Goal: Task Accomplishment & Management: Use online tool/utility

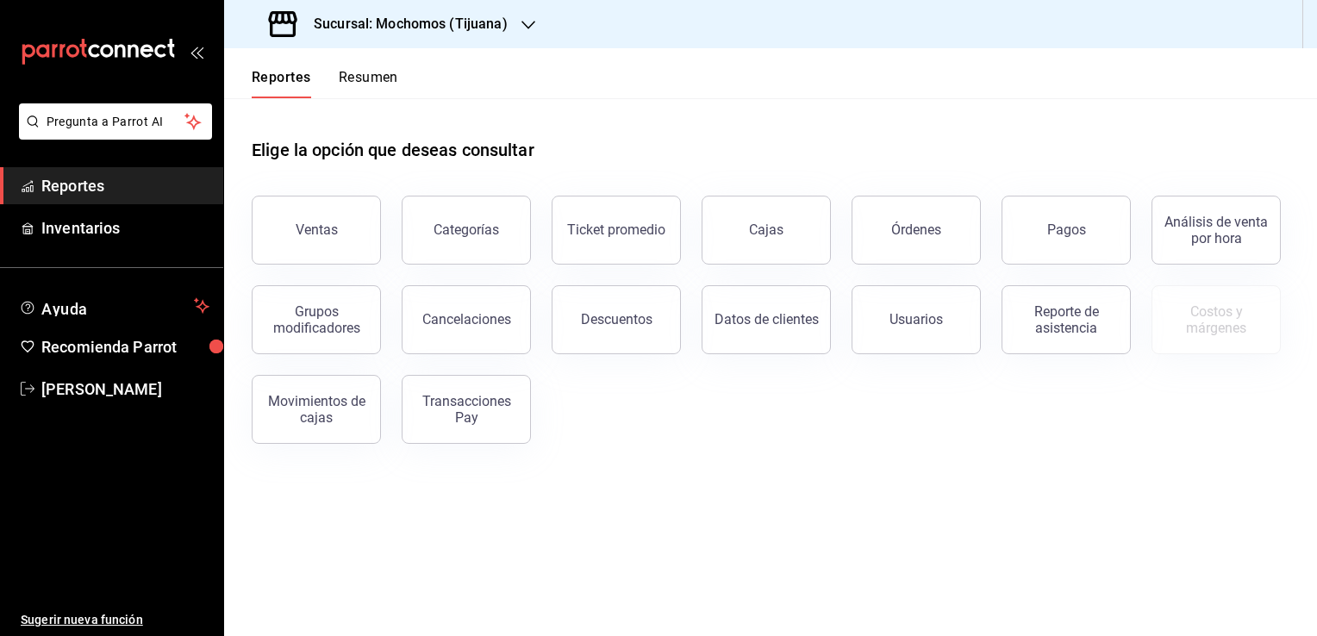
click at [1311, 553] on main "Elige la opción que deseas consultar Ventas Categorías Ticket promedio Cajas Ór…" at bounding box center [770, 367] width 1093 height 538
click at [512, 26] on div "Sucursal: Mochomos (Tijuana)" at bounding box center [390, 24] width 304 height 48
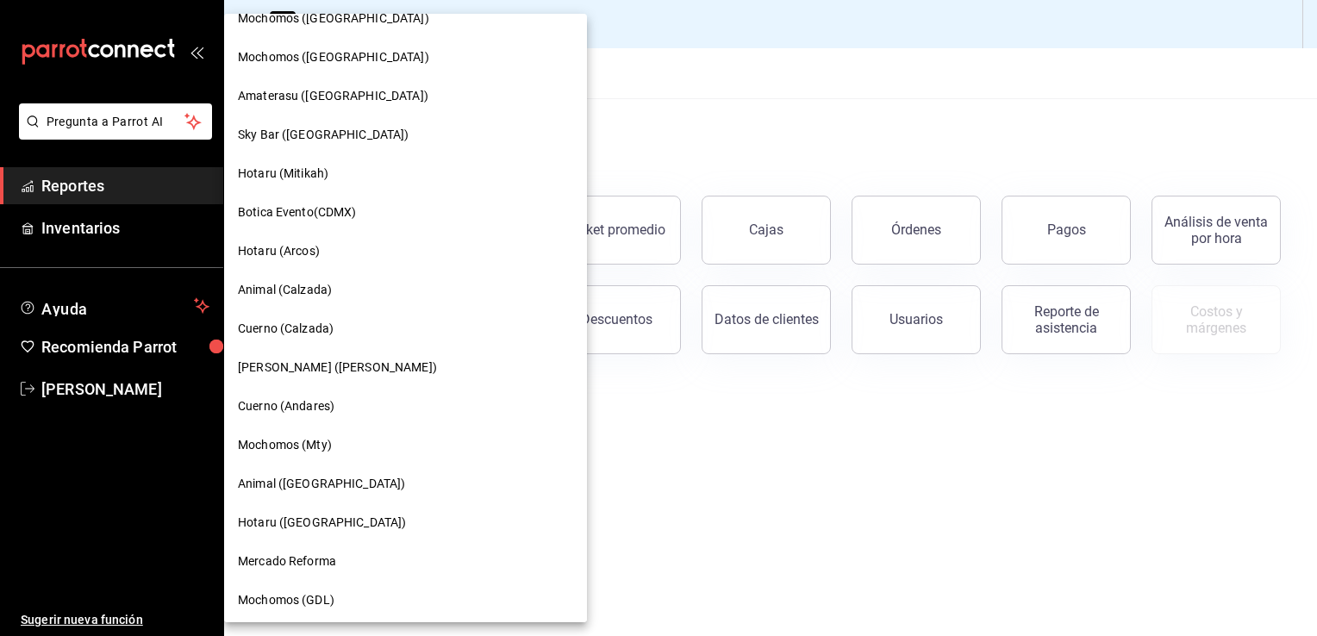
scroll to position [689, 0]
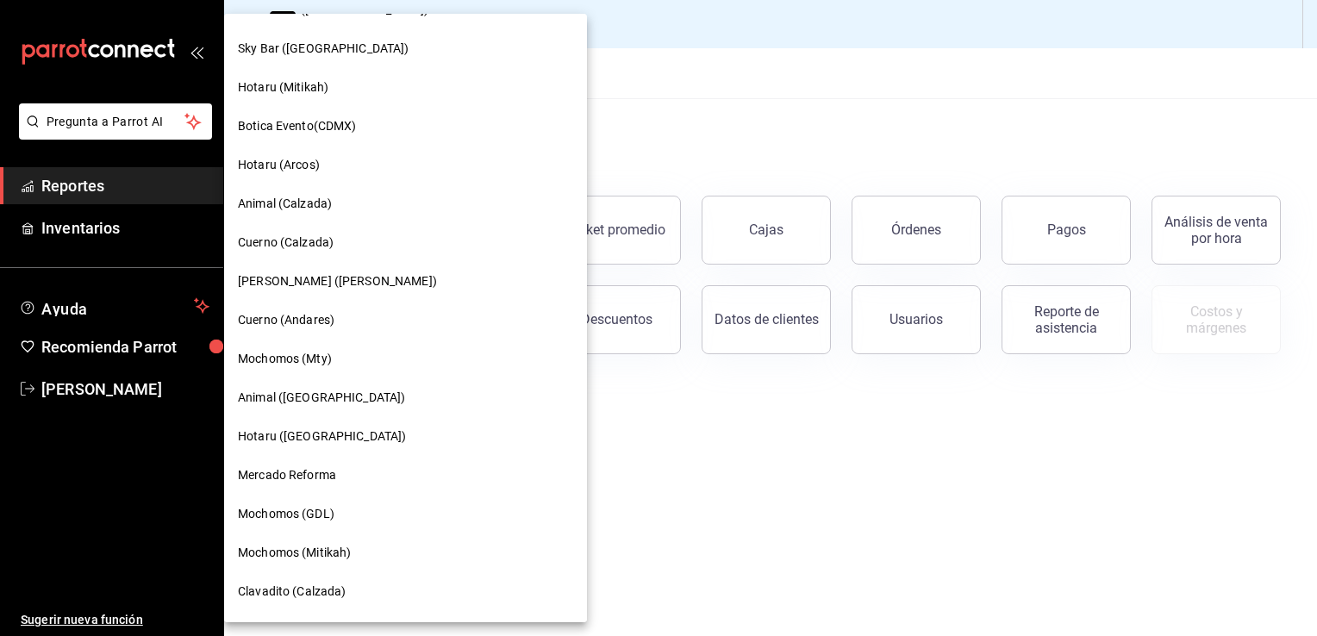
click at [314, 495] on div "Mochomos (GDL)" at bounding box center [405, 514] width 363 height 39
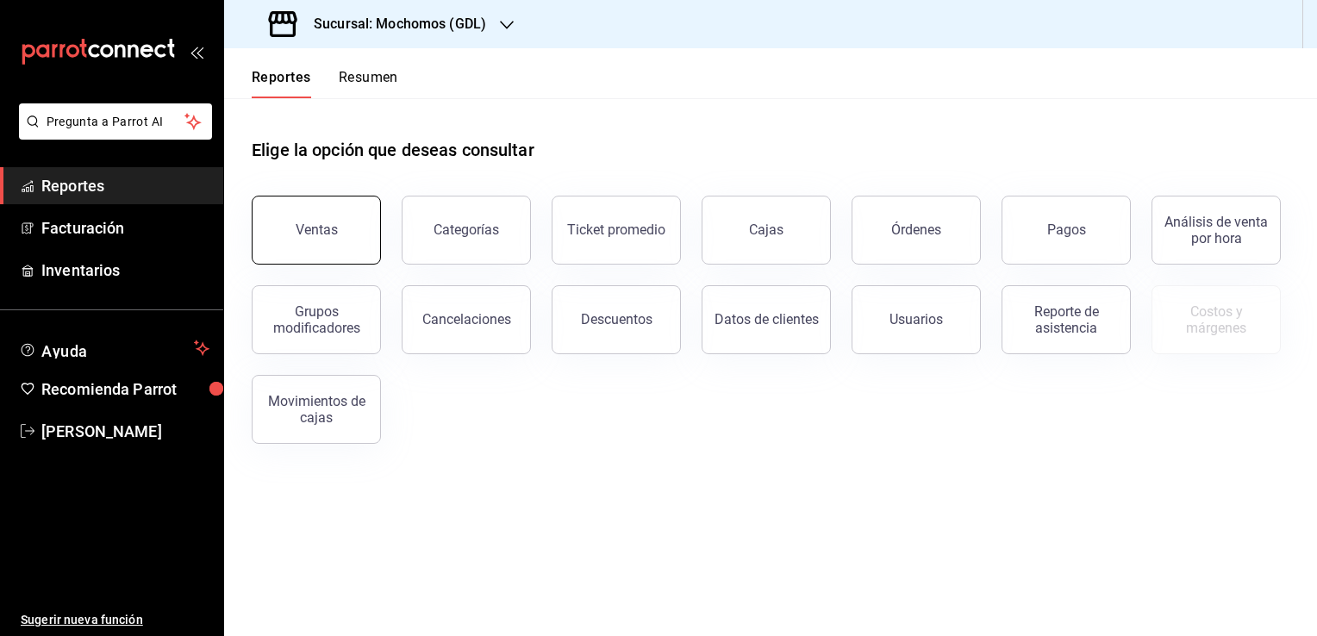
click at [356, 236] on button "Ventas" at bounding box center [316, 230] width 129 height 69
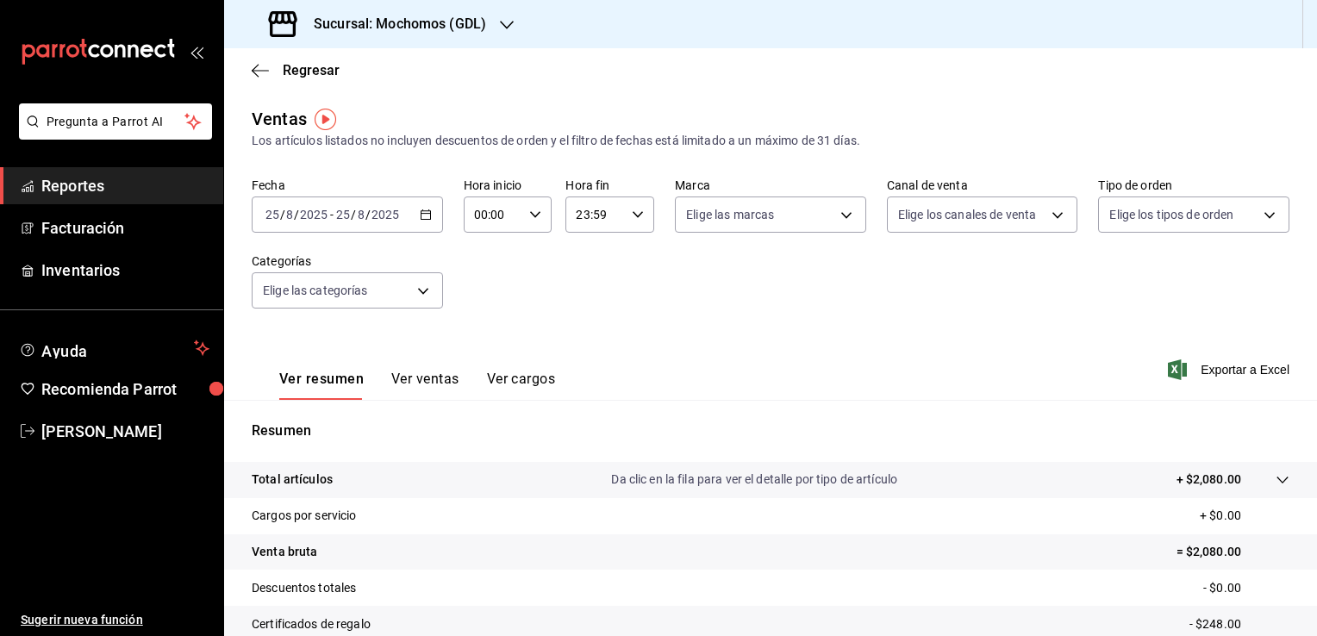
click at [426, 224] on div "[DATE] [DATE] - [DATE] [DATE]" at bounding box center [347, 214] width 191 height 36
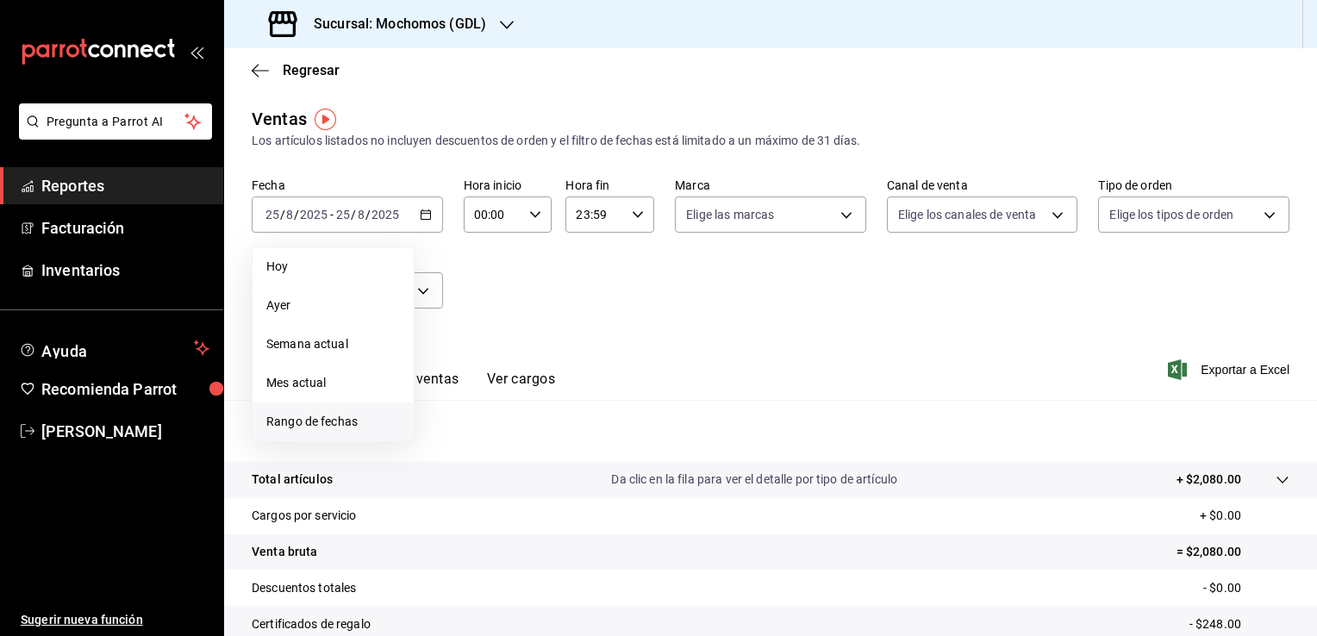
click at [312, 413] on span "Rango de fechas" at bounding box center [333, 422] width 134 height 18
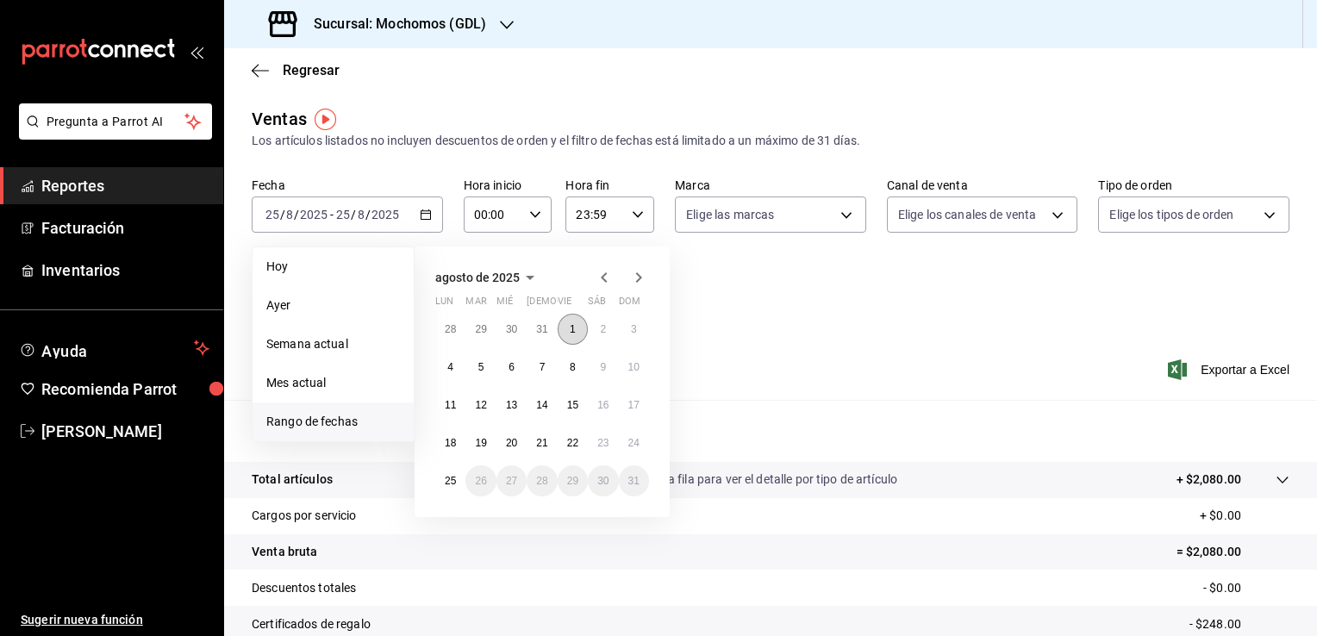
click at [578, 337] on button "1" at bounding box center [572, 329] width 30 height 31
click at [448, 478] on abbr "25" at bounding box center [450, 481] width 11 height 12
click at [578, 321] on button "1" at bounding box center [572, 329] width 30 height 31
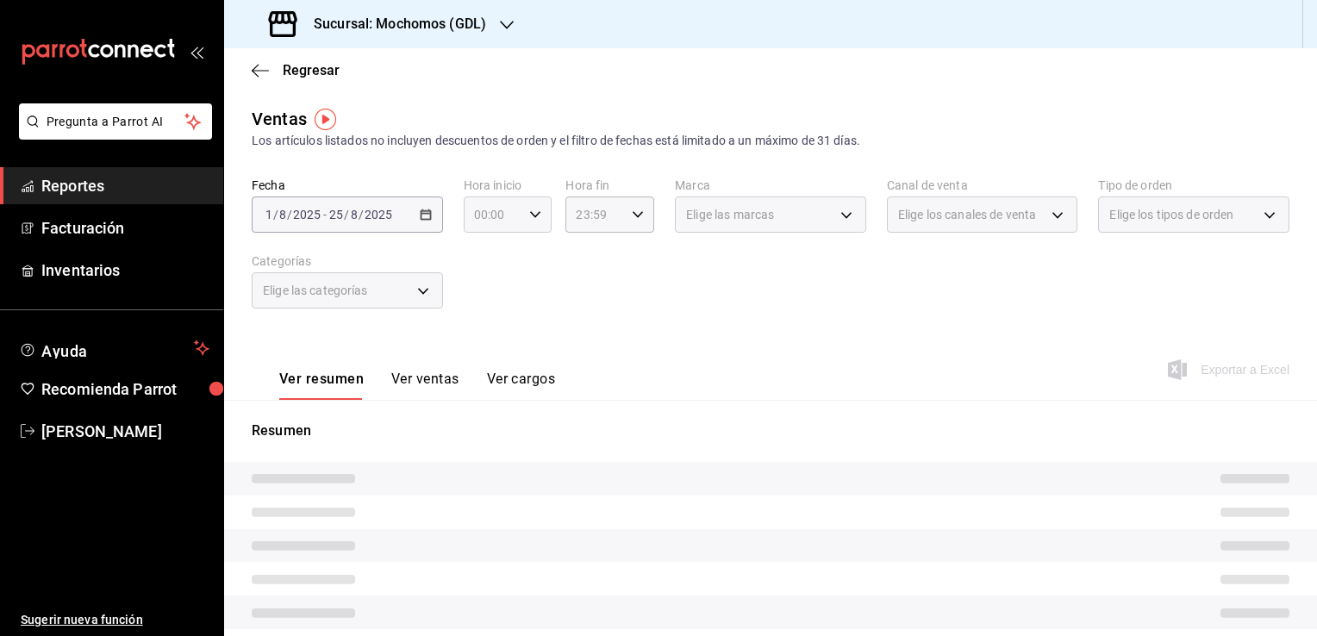
click at [532, 217] on icon "button" at bounding box center [535, 215] width 12 height 12
click at [486, 291] on span "05" at bounding box center [483, 293] width 16 height 14
type input "05:00"
click at [532, 258] on span "00" at bounding box center [527, 259] width 16 height 14
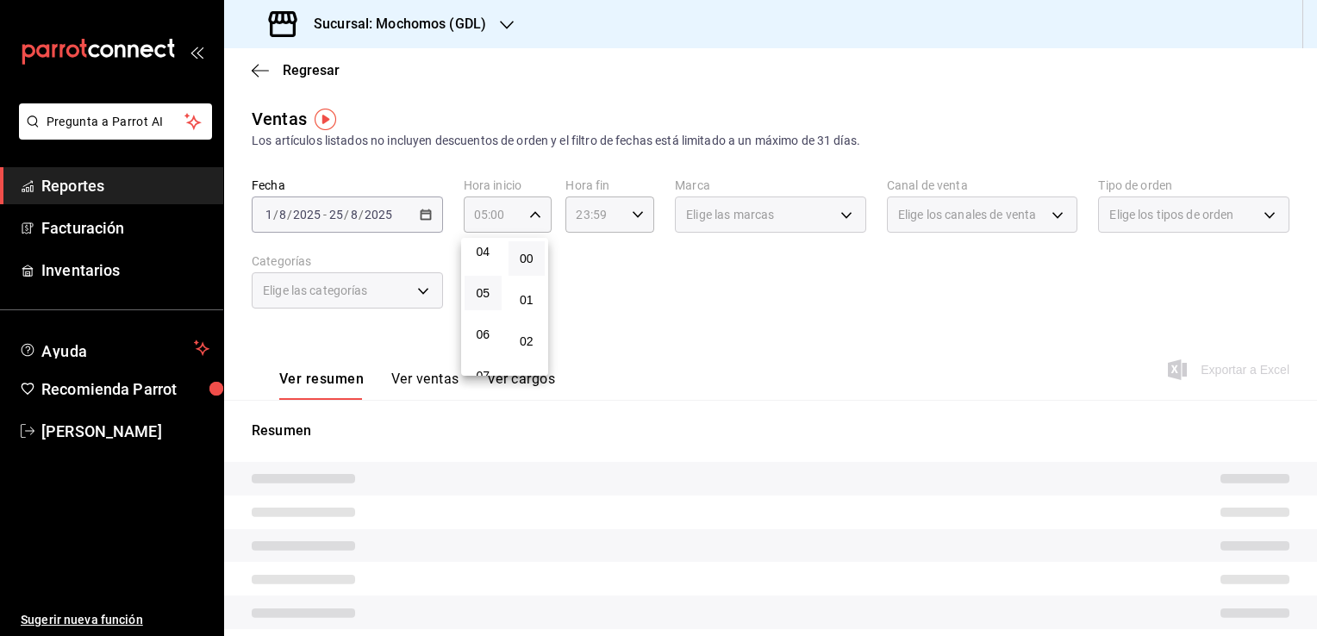
click at [638, 221] on div at bounding box center [658, 318] width 1317 height 636
click at [632, 226] on div "23:59 Hora fin" at bounding box center [609, 214] width 89 height 36
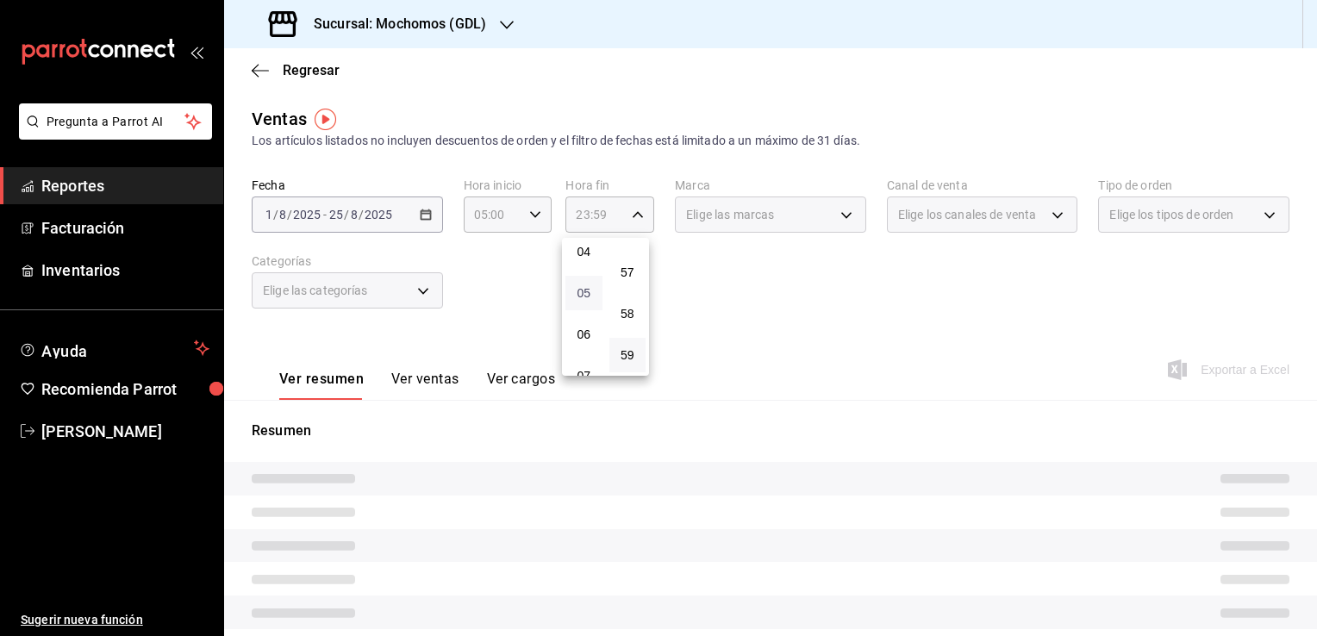
click at [581, 299] on span "05" at bounding box center [584, 293] width 16 height 14
click at [633, 252] on span "00" at bounding box center [627, 259] width 16 height 14
type input "05:00"
click at [684, 275] on div at bounding box center [658, 318] width 1317 height 636
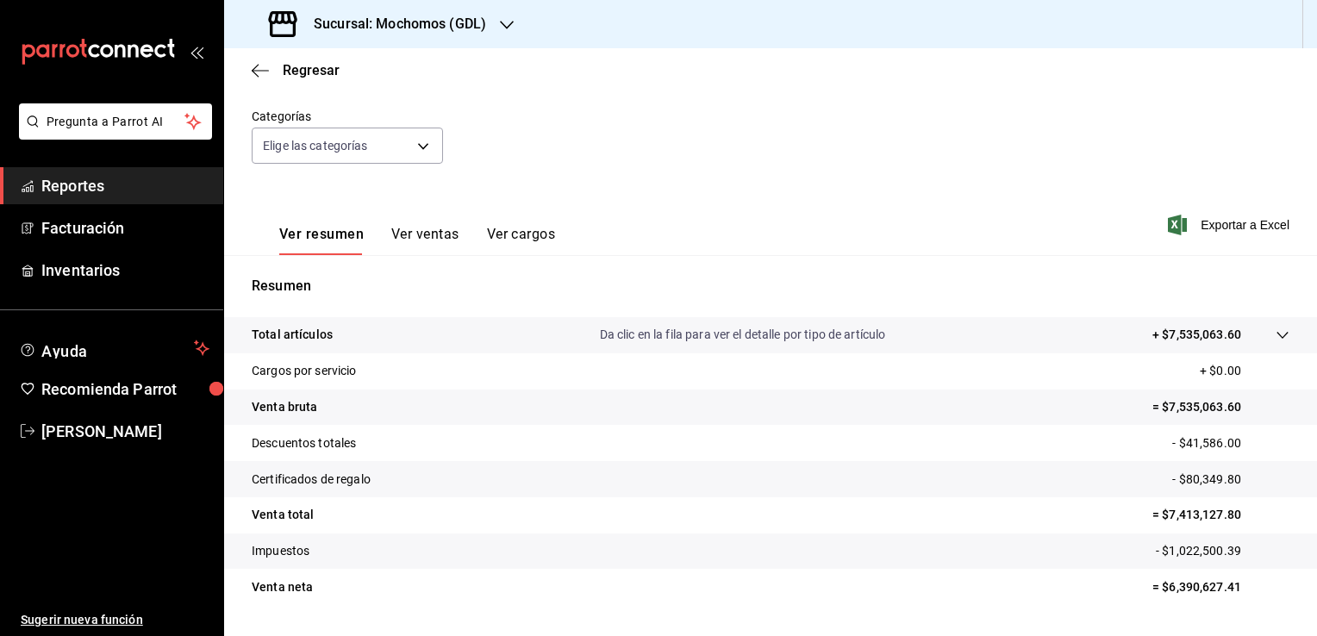
scroll to position [172, 0]
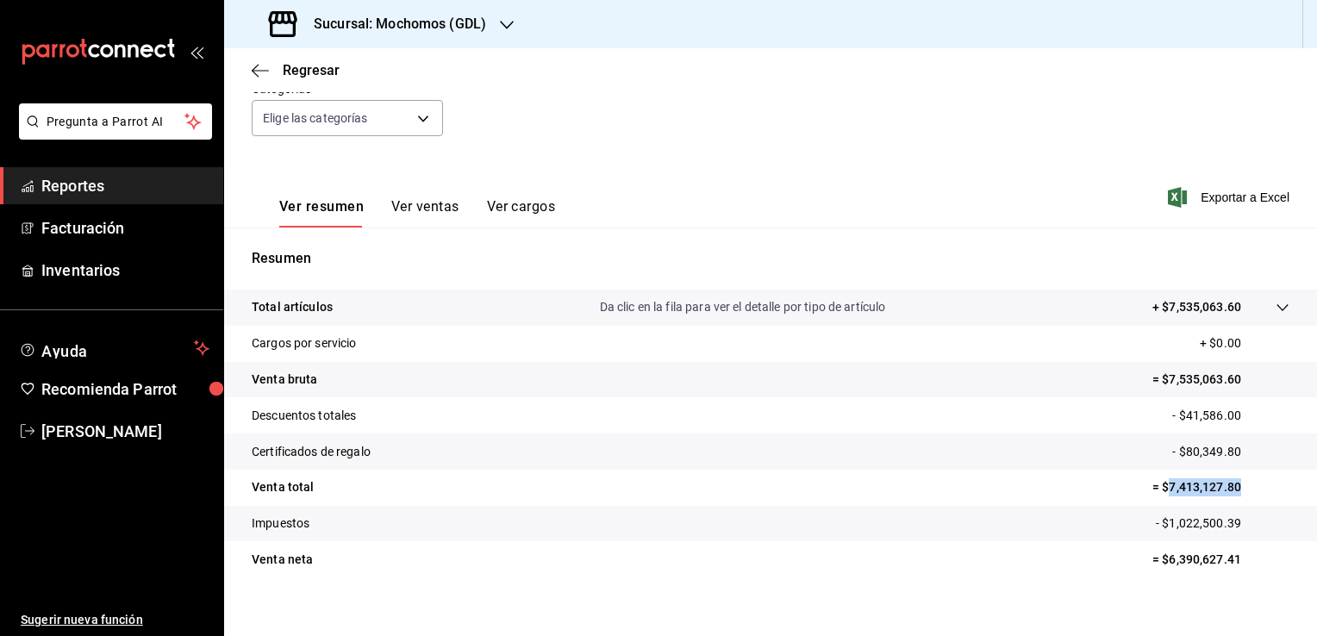
drag, startPoint x: 1157, startPoint y: 488, endPoint x: 1233, endPoint y: 499, distance: 76.6
click at [1233, 499] on tr "Venta total = $7,413,127.80" at bounding box center [770, 488] width 1093 height 36
copy p "7,413,127.80"
click at [266, 67] on icon "button" at bounding box center [260, 71] width 17 height 16
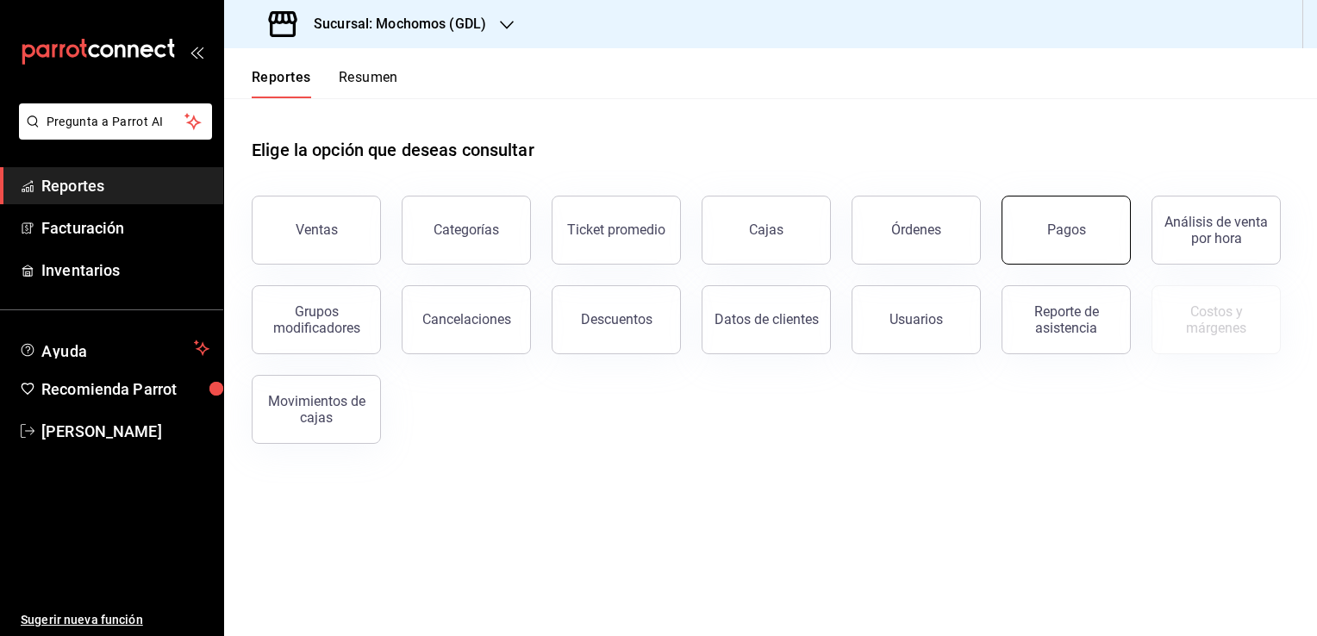
click at [1061, 235] on div "Pagos" at bounding box center [1066, 229] width 39 height 16
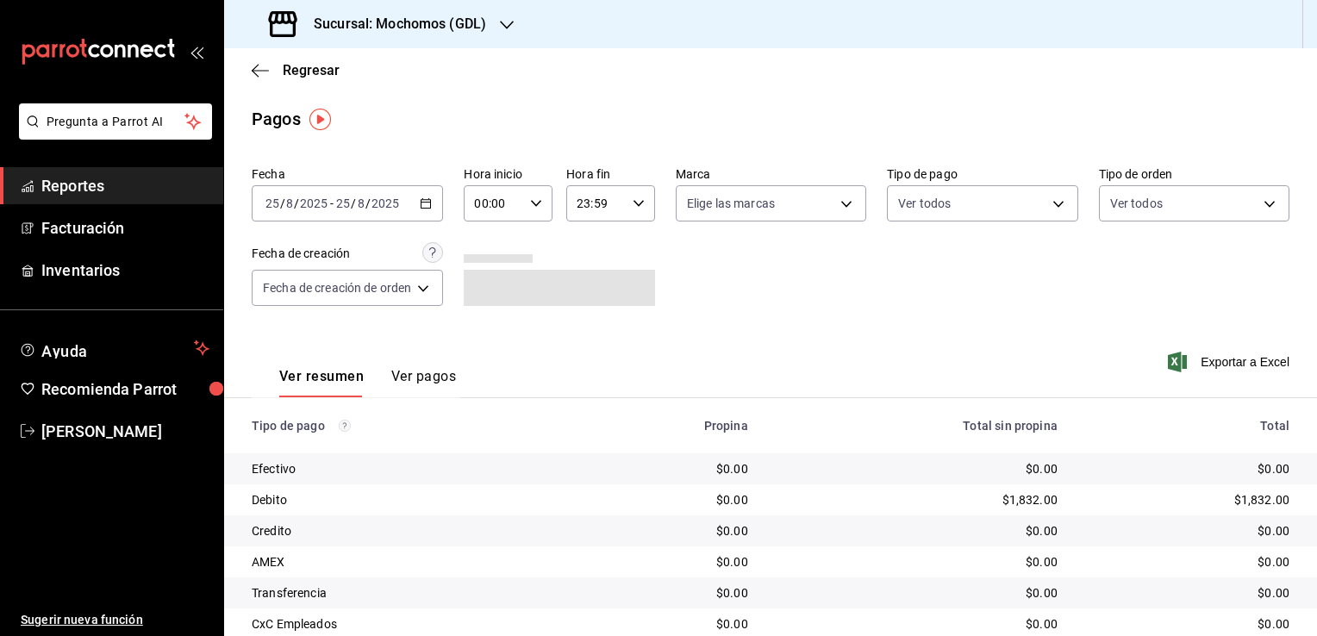
click at [435, 206] on div "[DATE] [DATE] - [DATE] [DATE]" at bounding box center [347, 203] width 191 height 36
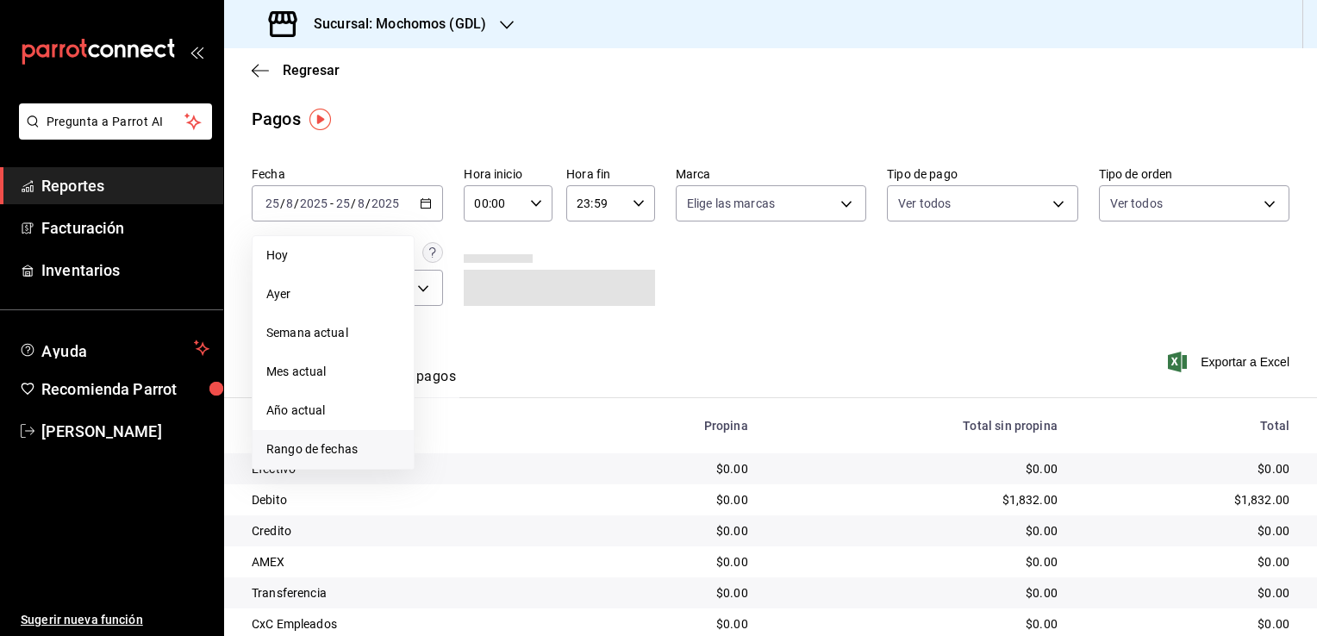
click at [331, 456] on span "Rango de fechas" at bounding box center [333, 449] width 134 height 18
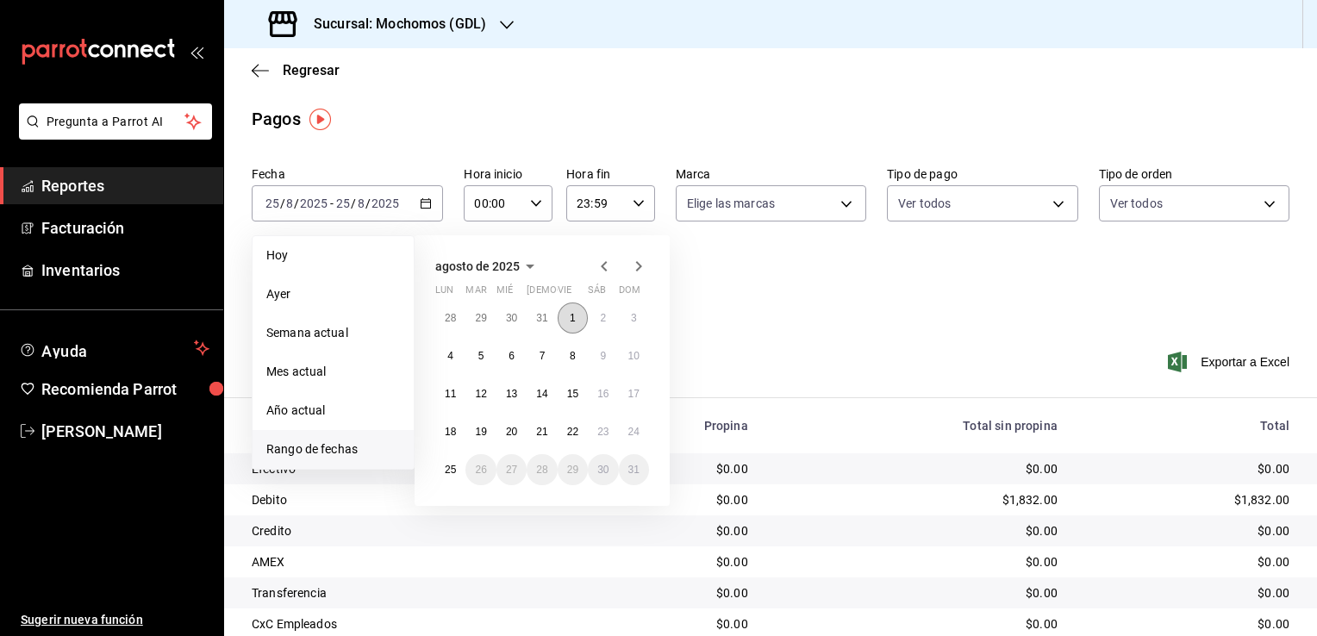
click at [562, 315] on button "1" at bounding box center [572, 317] width 30 height 31
click at [447, 476] on button "25" at bounding box center [450, 469] width 30 height 31
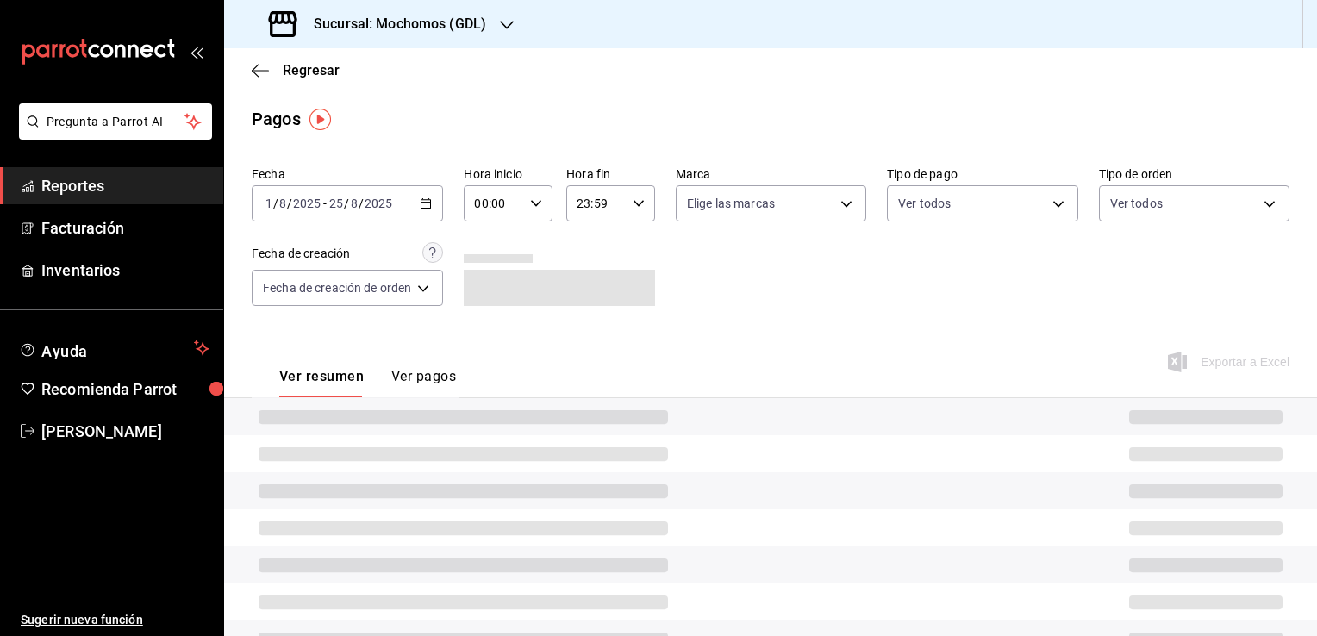
click at [542, 198] on div "00:00 Hora inicio" at bounding box center [508, 203] width 89 height 36
drag, startPoint x: 496, startPoint y: 287, endPoint x: 526, endPoint y: 269, distance: 34.4
click at [498, 284] on button "05" at bounding box center [487, 282] width 37 height 34
type input "05:00"
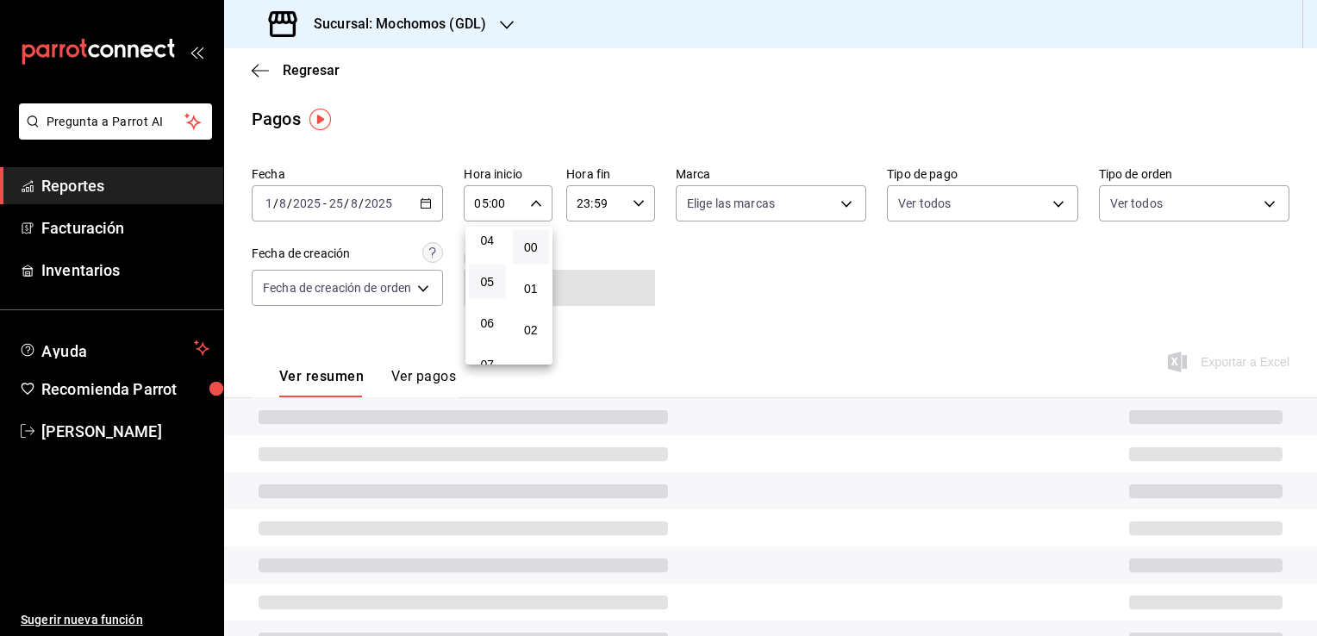
click at [548, 242] on button "00" at bounding box center [531, 247] width 37 height 34
click at [609, 202] on div at bounding box center [658, 318] width 1317 height 636
click at [636, 213] on div "23:59 Hora fin" at bounding box center [610, 203] width 89 height 36
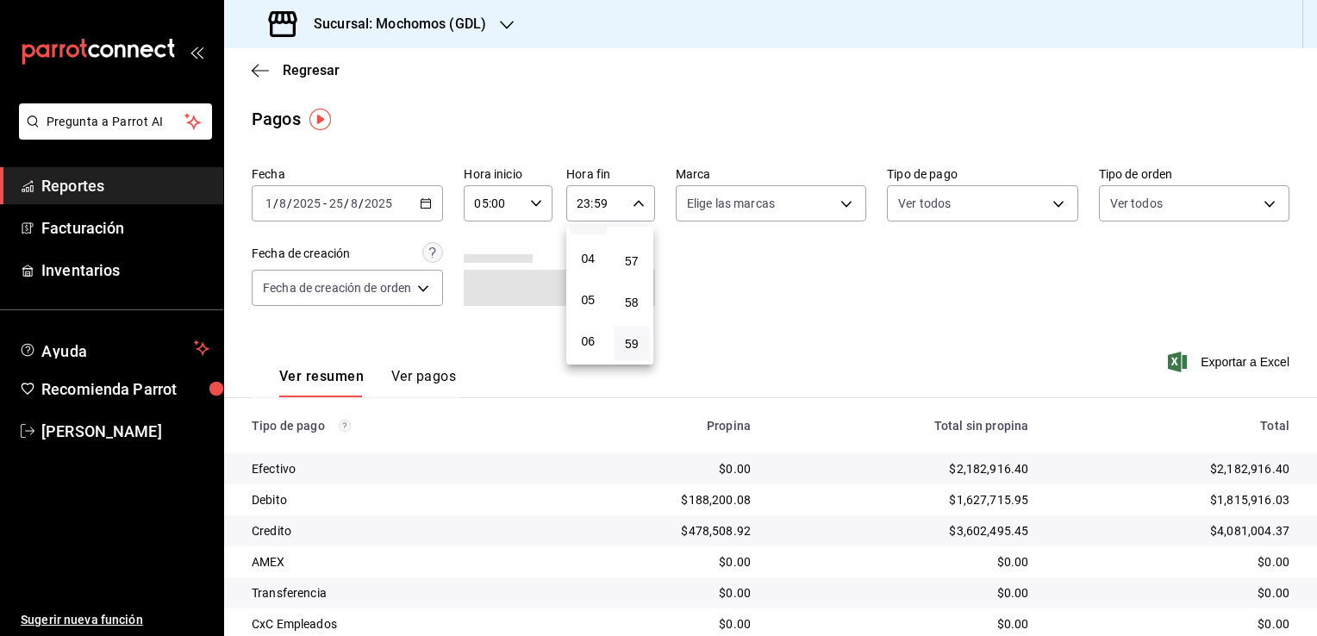
scroll to position [182, 0]
click at [584, 274] on span "05" at bounding box center [588, 272] width 16 height 14
click at [627, 248] on span "00" at bounding box center [632, 247] width 16 height 14
type input "05:00"
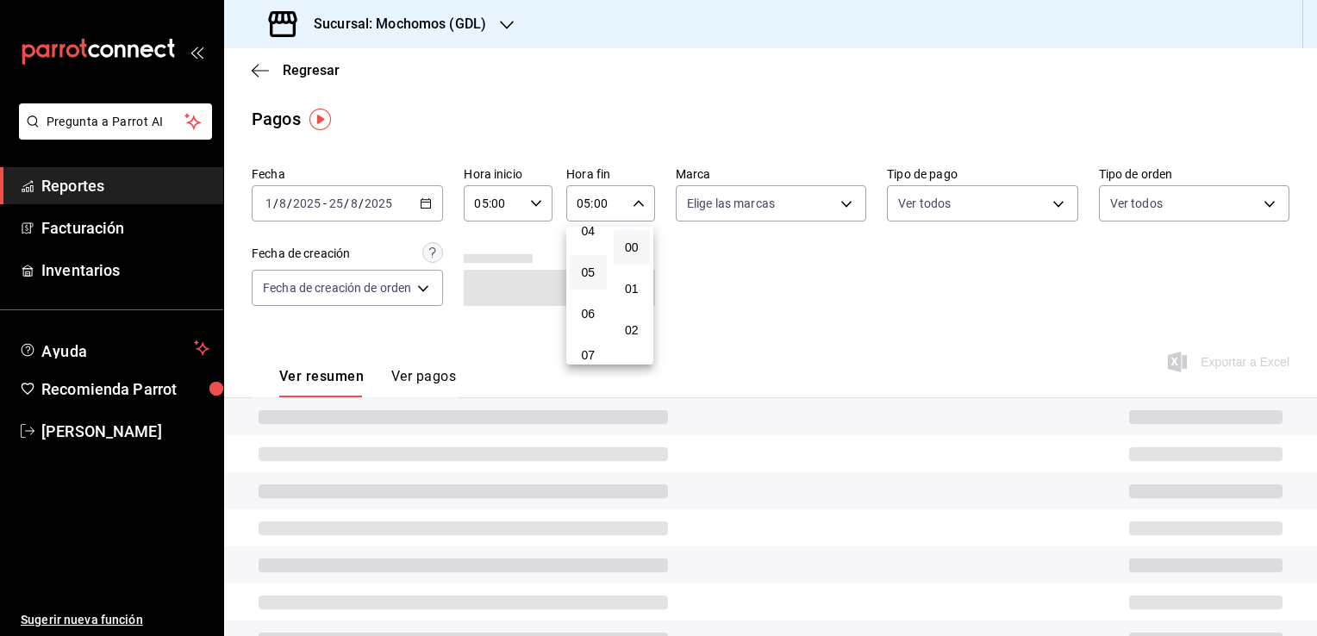
click at [712, 287] on div at bounding box center [658, 318] width 1317 height 636
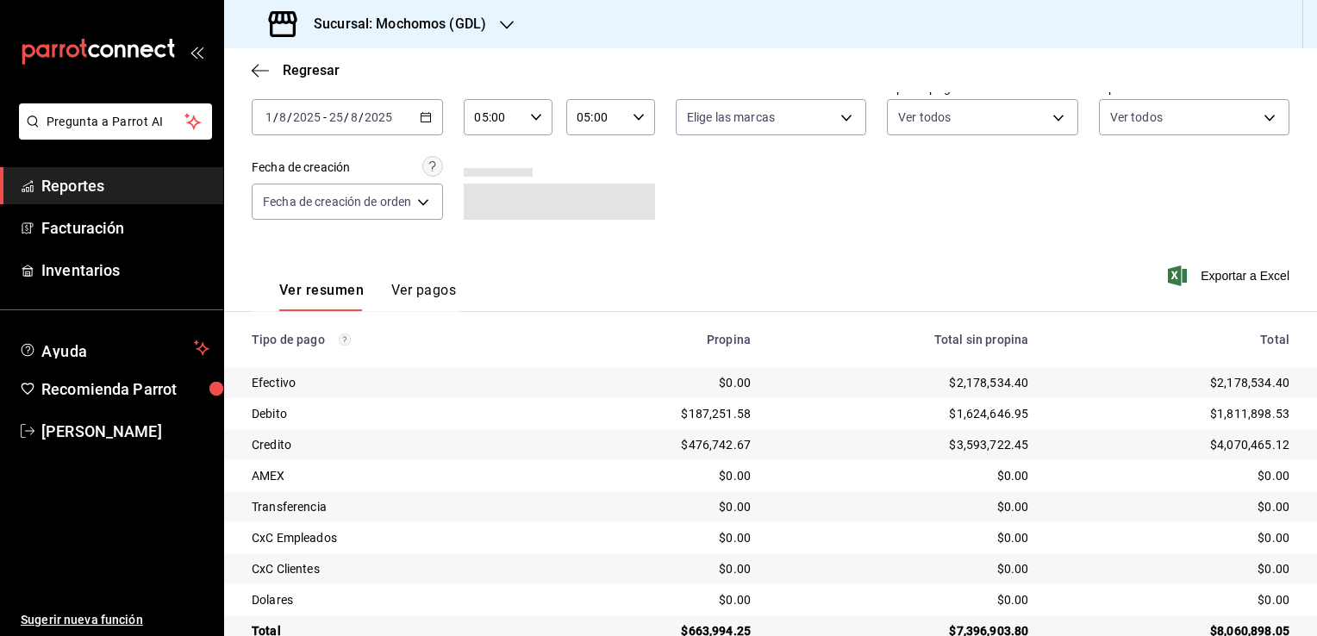
scroll to position [124, 0]
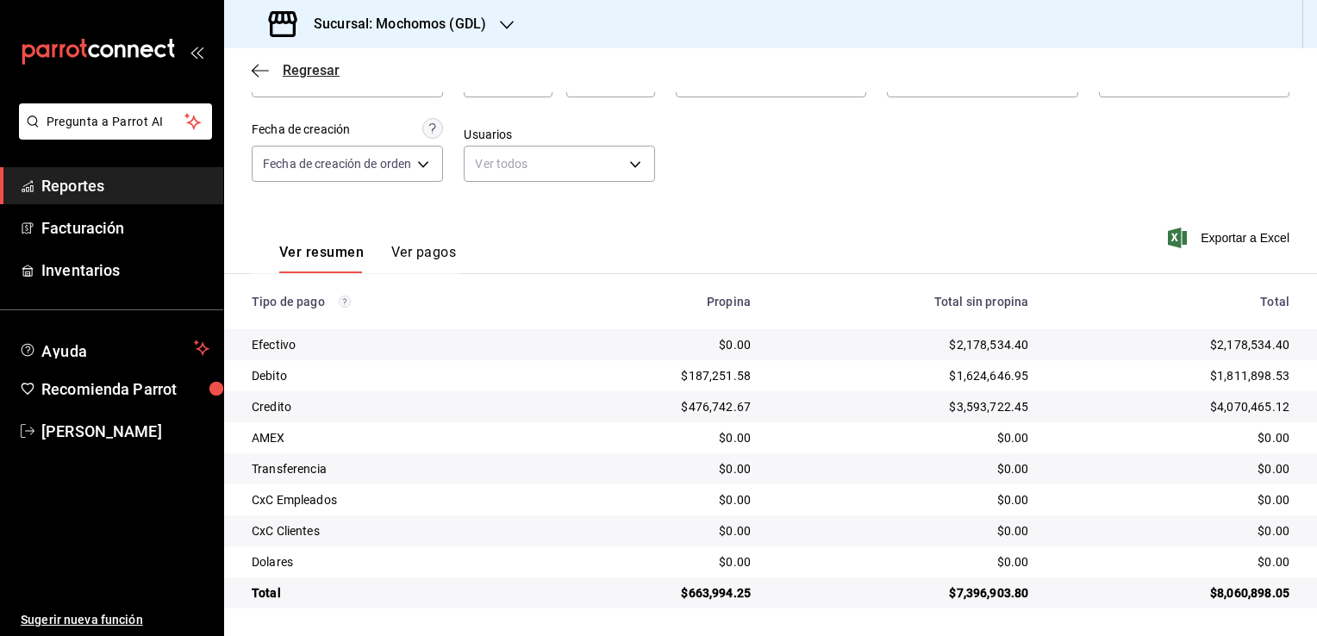
click at [262, 78] on icon "button" at bounding box center [260, 71] width 17 height 16
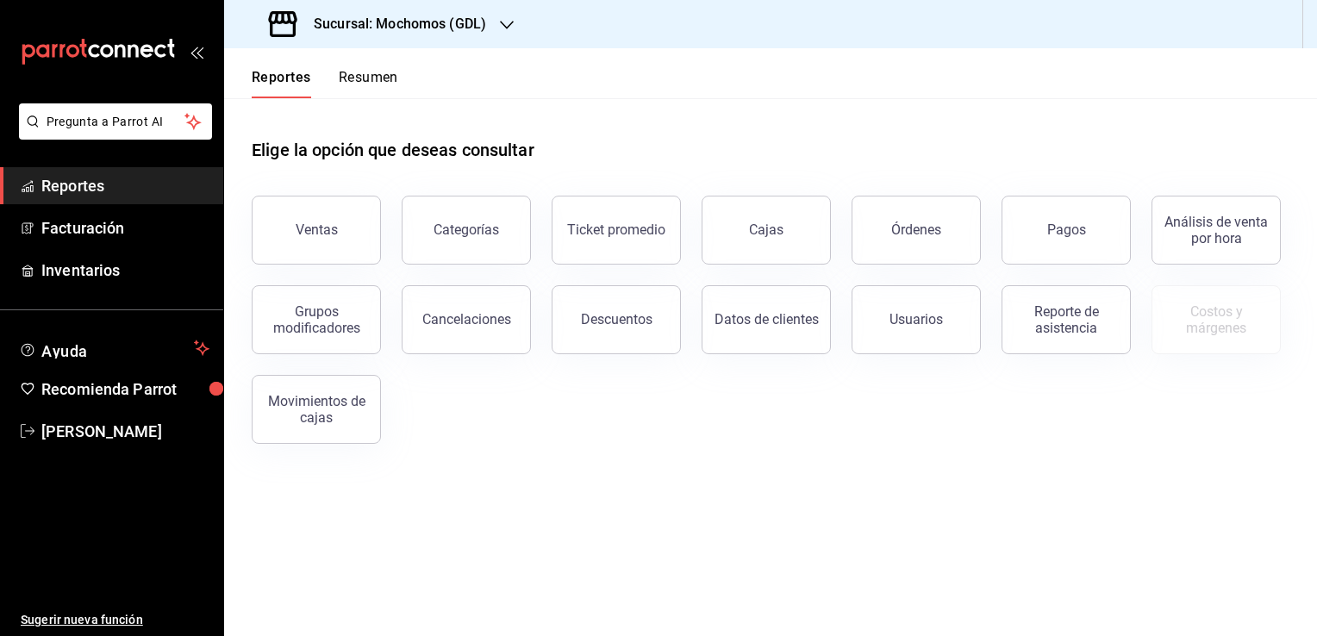
click at [1061, 267] on div "Reporte de asistencia" at bounding box center [1056, 310] width 150 height 90
click at [1068, 254] on button "Pagos" at bounding box center [1065, 230] width 129 height 69
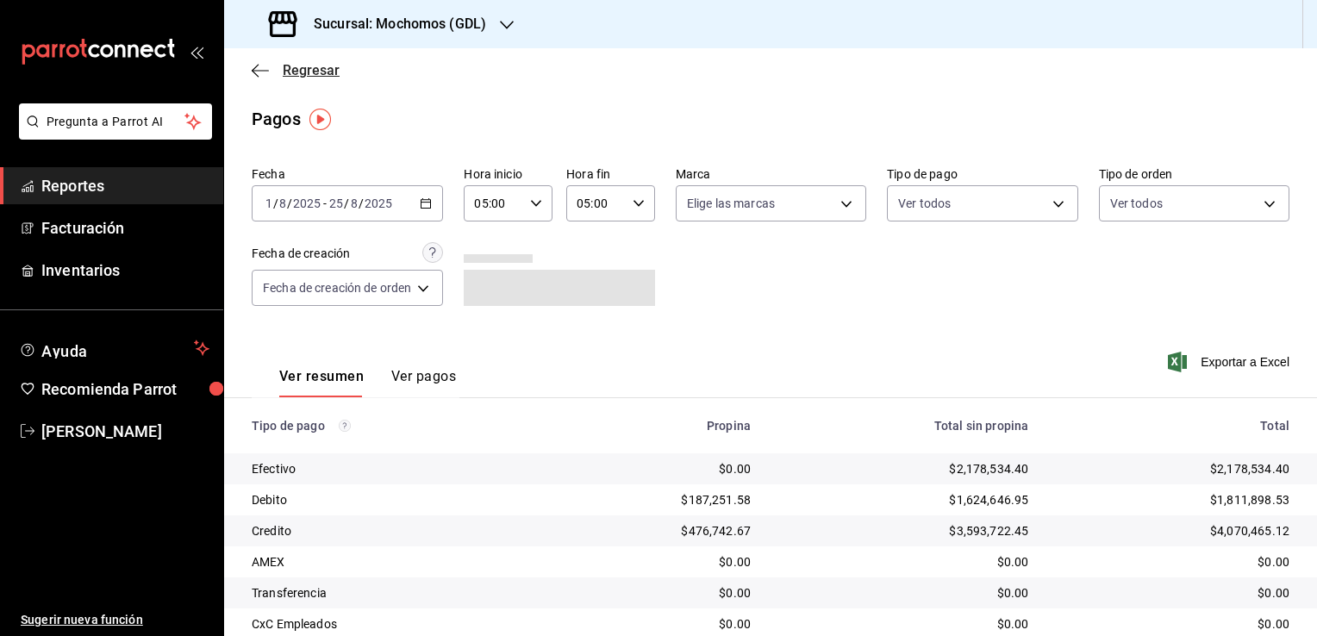
click at [265, 63] on icon "button" at bounding box center [260, 71] width 17 height 16
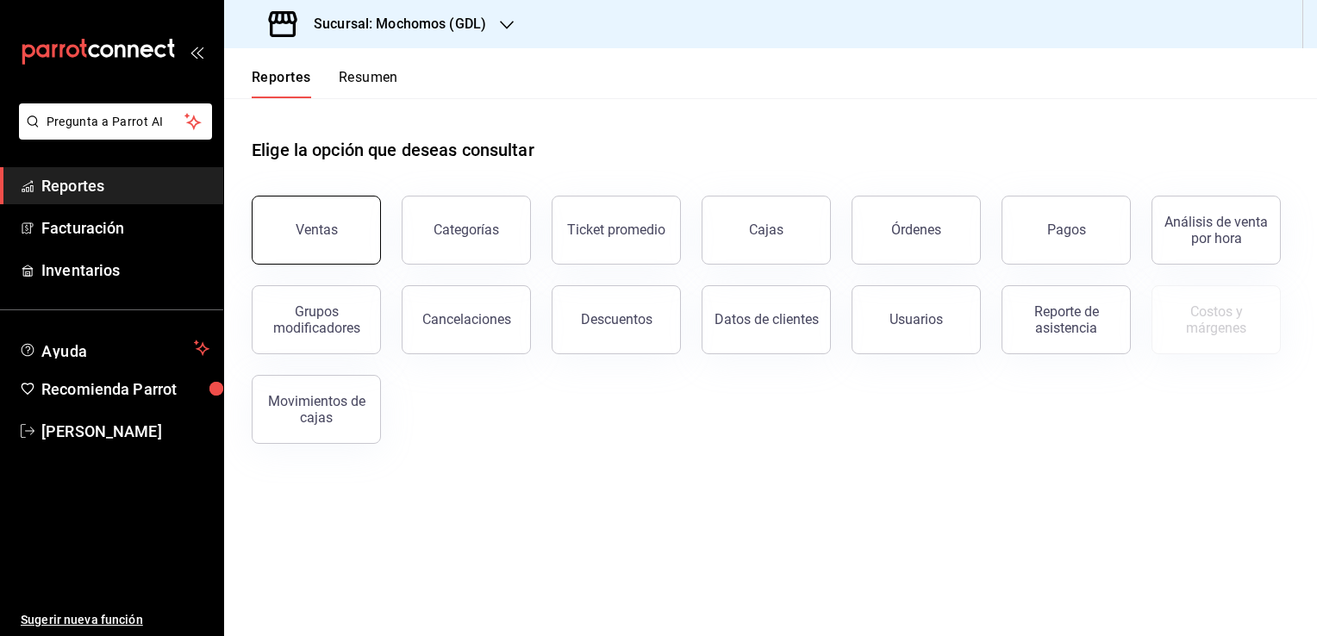
click at [296, 208] on button "Ventas" at bounding box center [316, 230] width 129 height 69
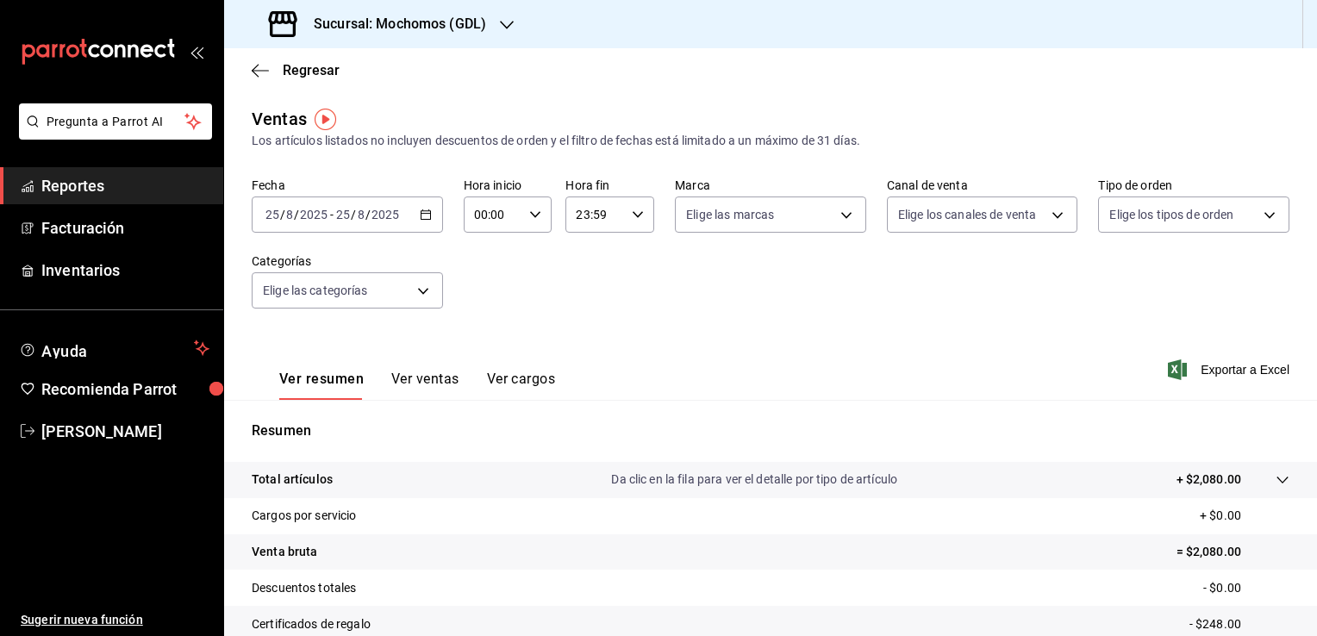
click at [420, 212] on icon "button" at bounding box center [426, 215] width 12 height 12
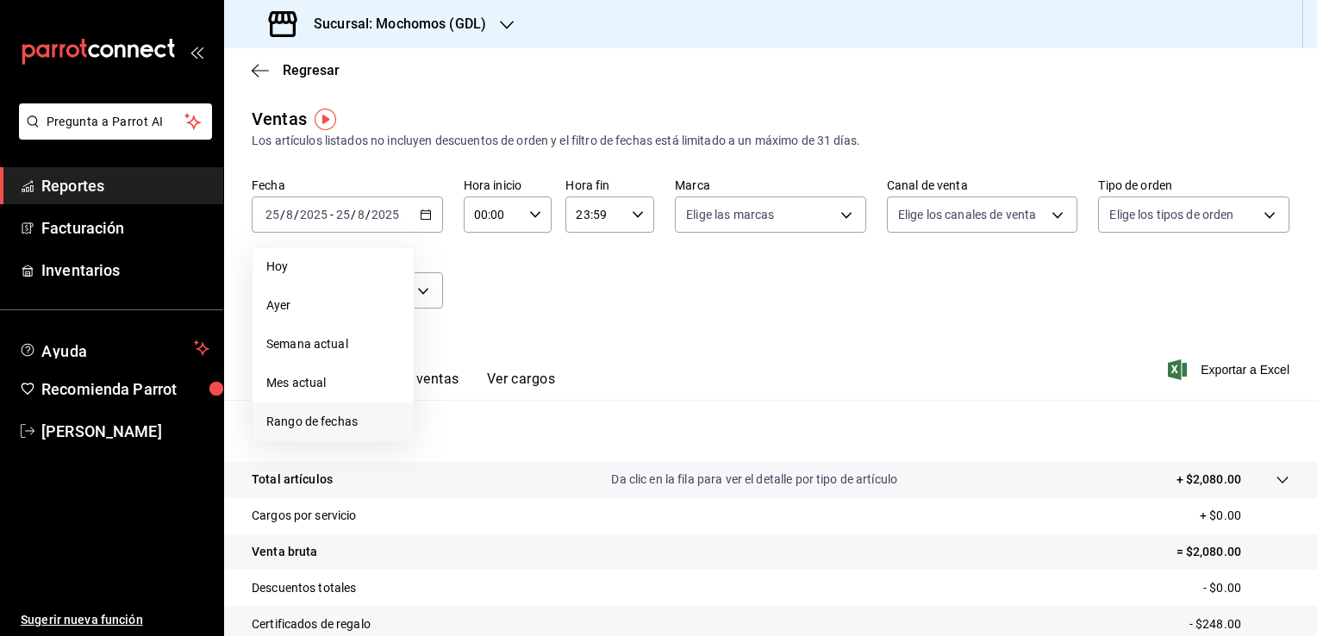
click at [342, 415] on span "Rango de fechas" at bounding box center [333, 422] width 134 height 18
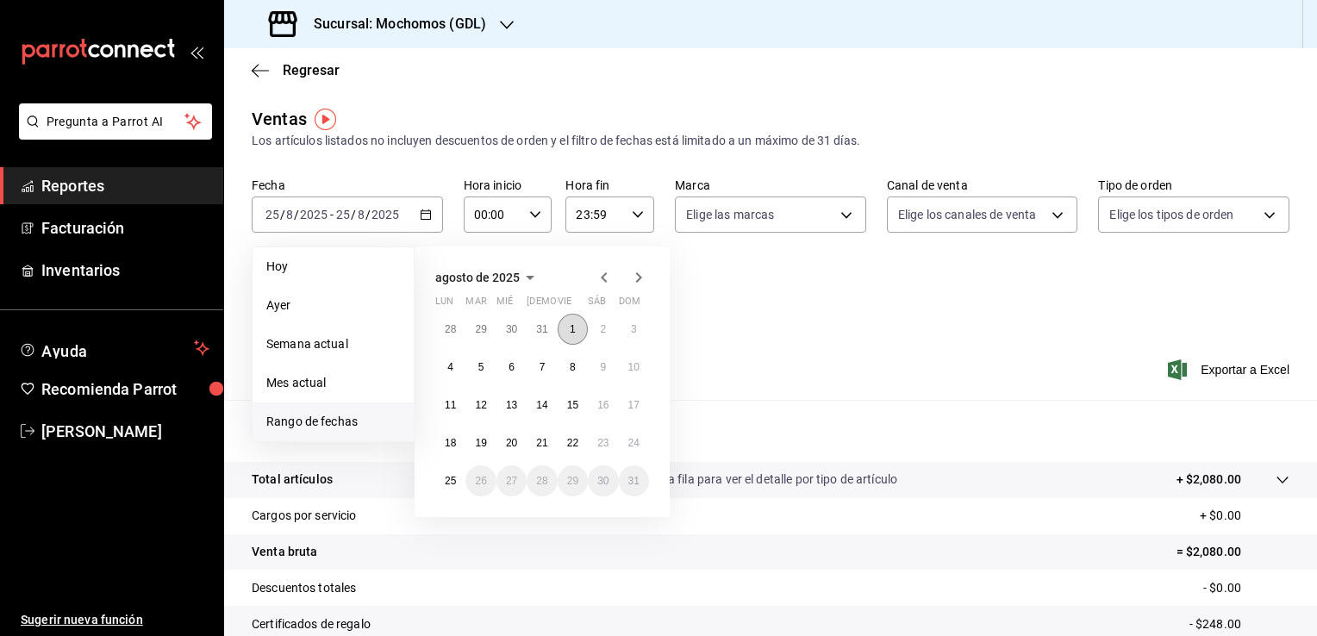
click at [568, 329] on button "1" at bounding box center [572, 329] width 30 height 31
click at [456, 480] on button "25" at bounding box center [450, 480] width 30 height 31
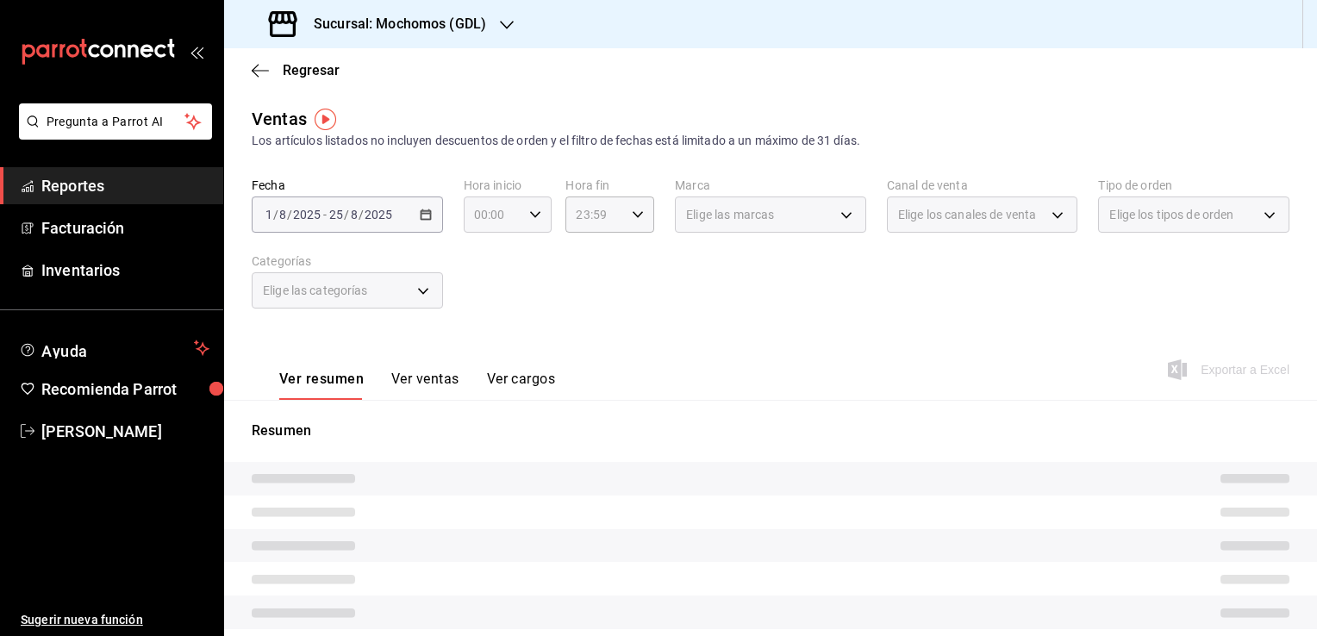
click at [522, 227] on div "00:00 Hora inicio" at bounding box center [508, 214] width 89 height 36
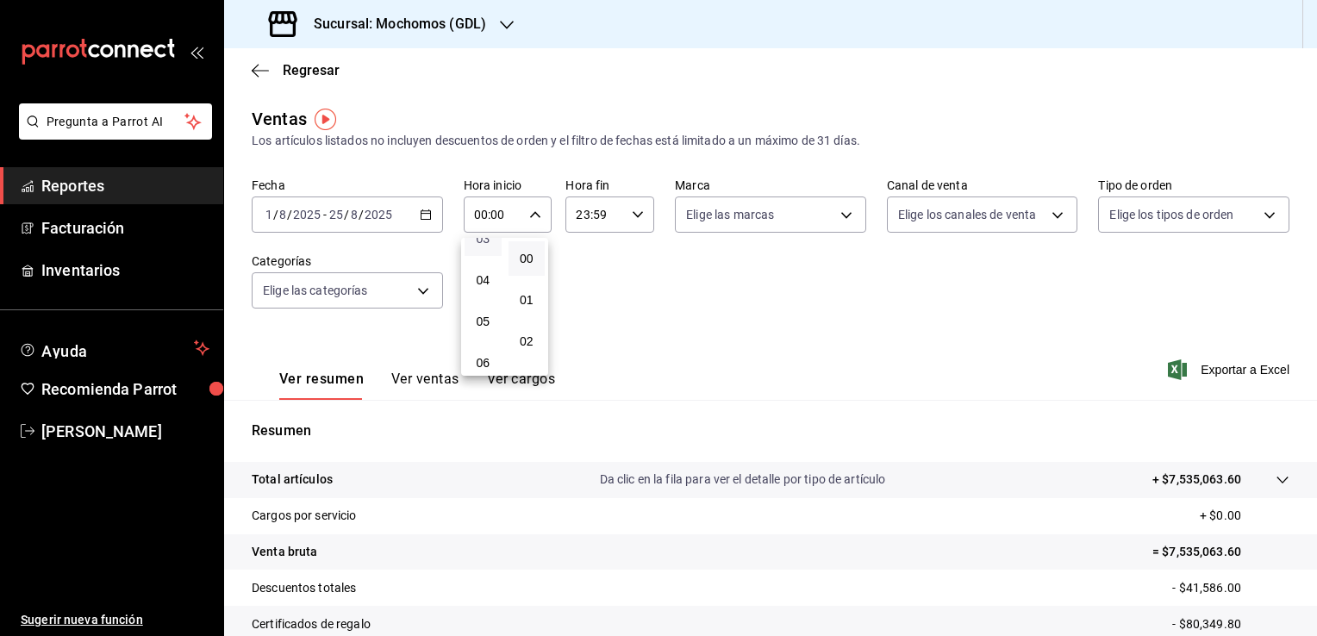
scroll to position [172, 0]
click at [486, 300] on span "05" at bounding box center [483, 293] width 16 height 14
type input "05:00"
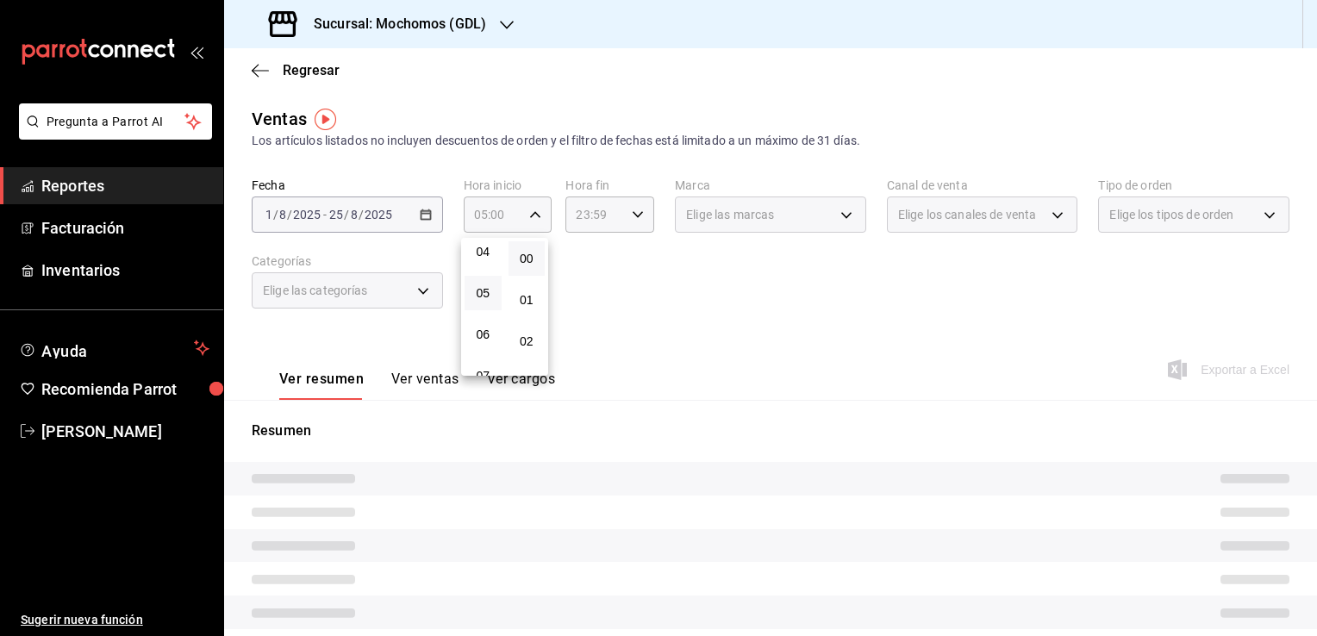
drag, startPoint x: 535, startPoint y: 257, endPoint x: 550, endPoint y: 253, distance: 15.0
click at [534, 255] on button "00" at bounding box center [526, 258] width 37 height 34
click at [629, 226] on div at bounding box center [658, 318] width 1317 height 636
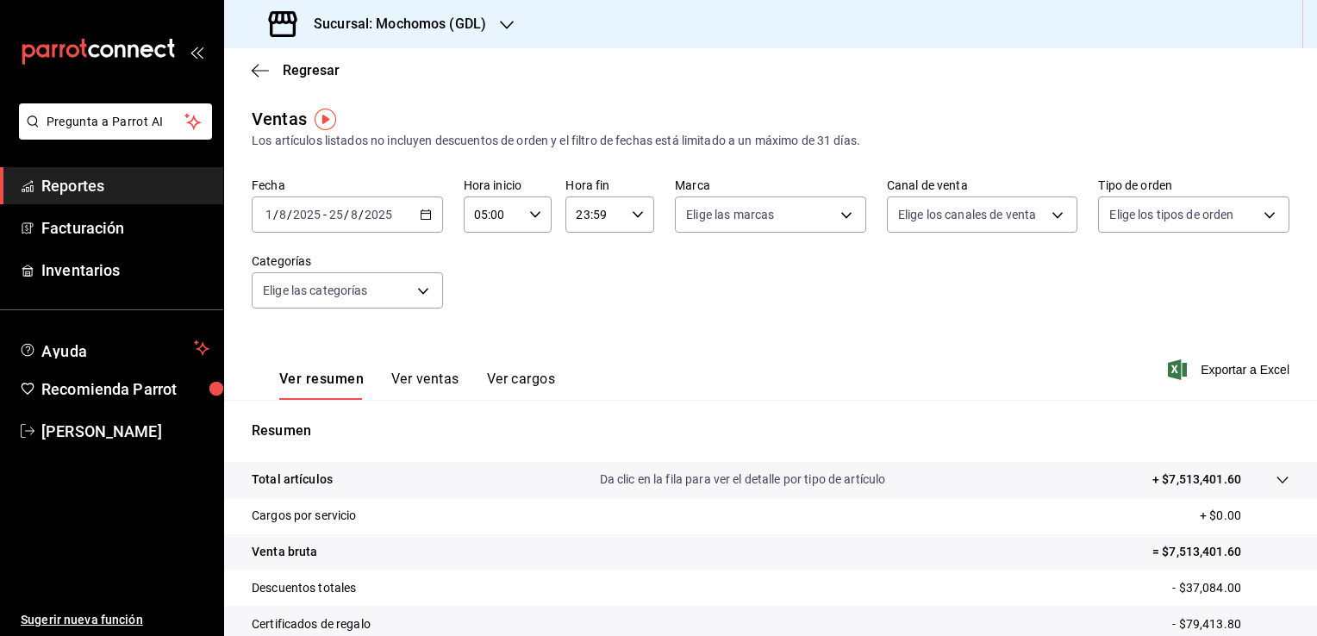
click at [631, 226] on div "23:59 Hora fin" at bounding box center [609, 214] width 89 height 36
click at [583, 290] on span "05" at bounding box center [584, 284] width 16 height 14
click at [630, 252] on span "00" at bounding box center [627, 259] width 16 height 14
type input "05:00"
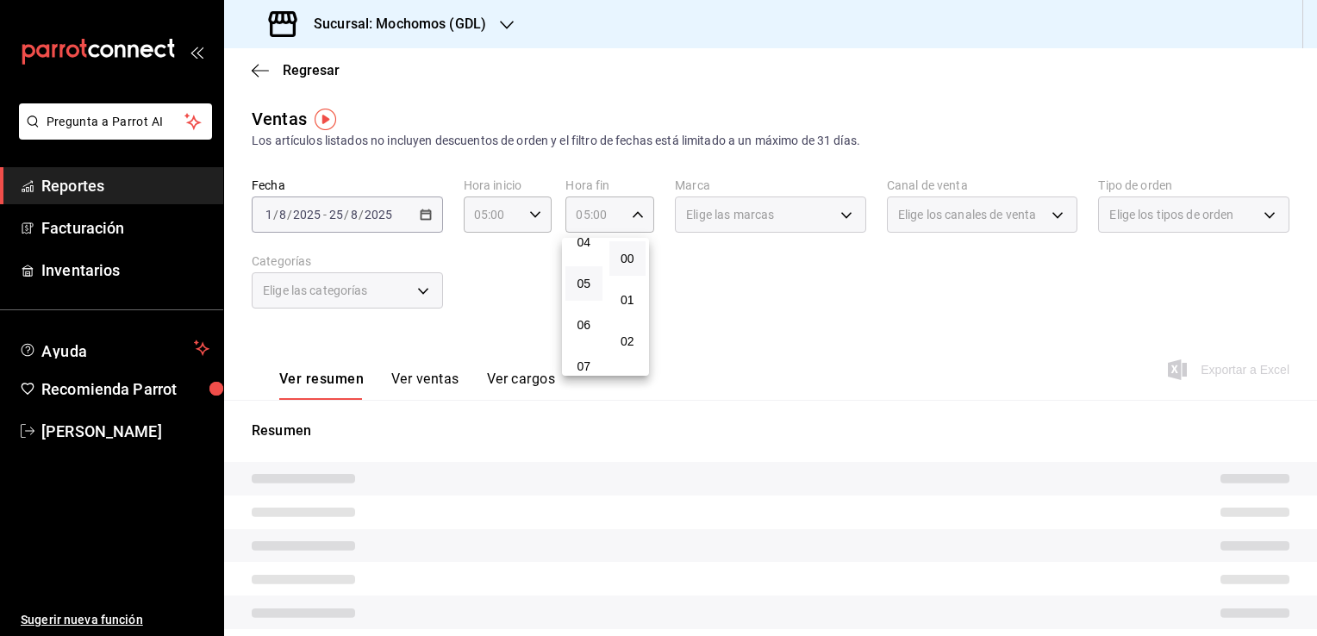
click at [689, 278] on div at bounding box center [658, 318] width 1317 height 636
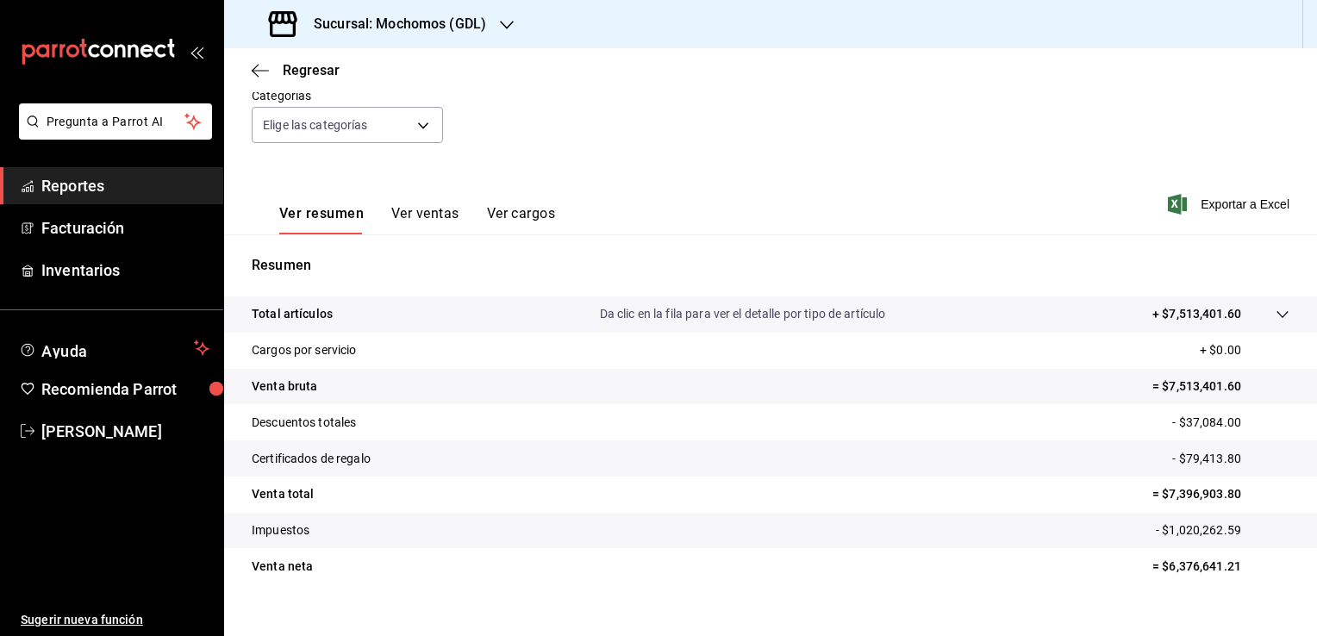
scroll to position [172, 0]
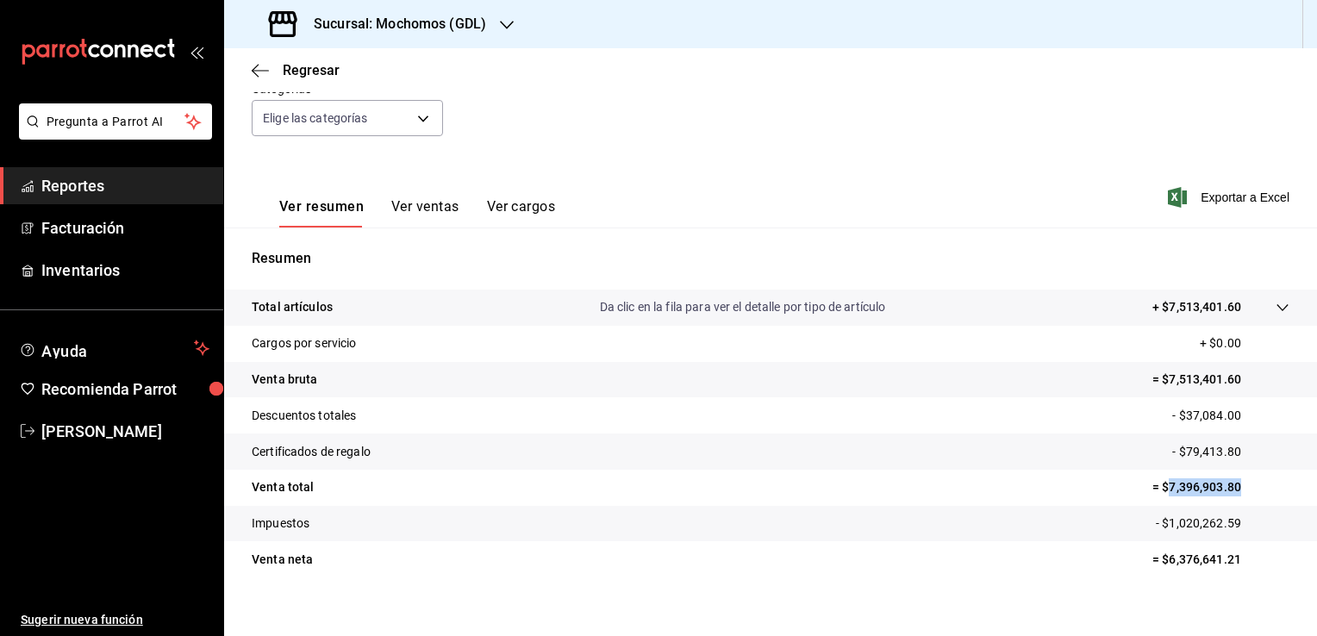
drag, startPoint x: 1153, startPoint y: 486, endPoint x: 1235, endPoint y: 495, distance: 82.3
click at [1235, 495] on p "= $7,396,903.80" at bounding box center [1220, 487] width 137 height 18
copy p "7,396,903.80"
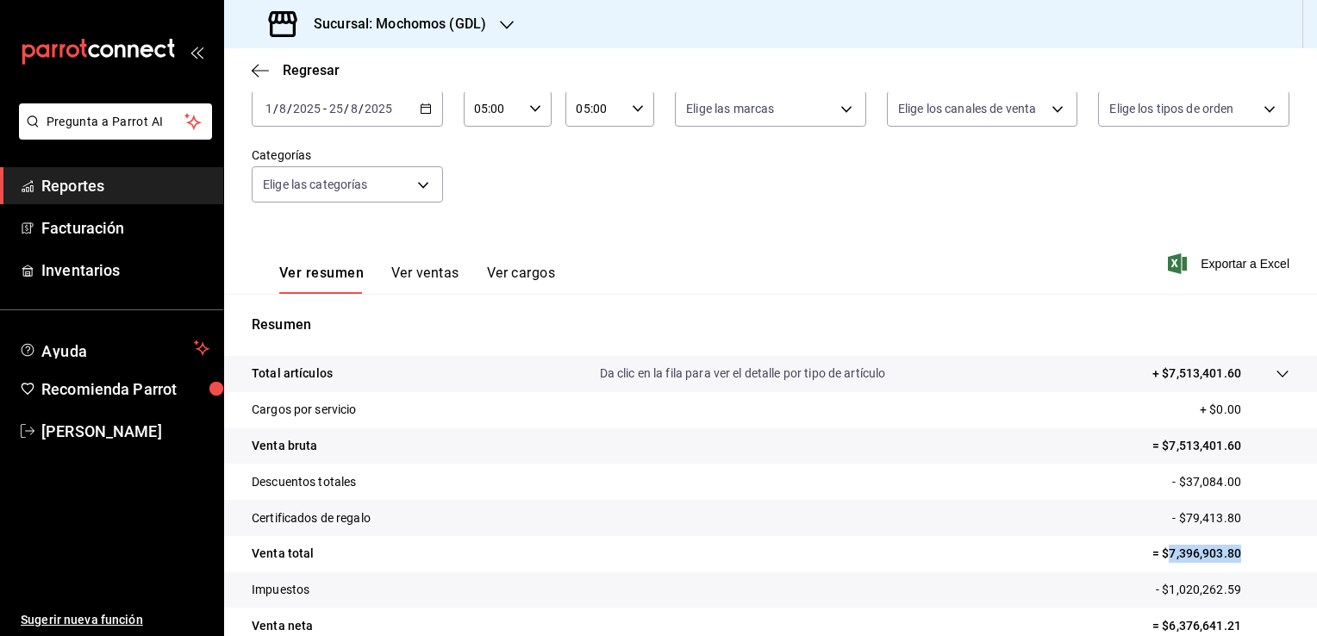
scroll to position [0, 0]
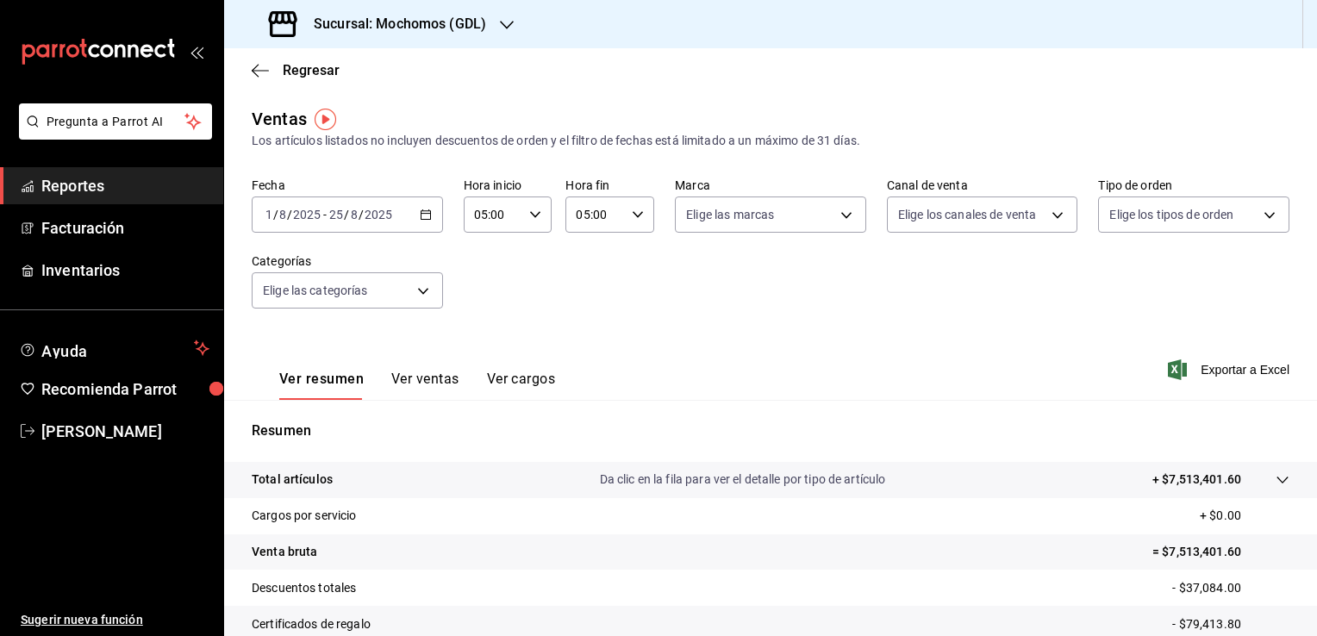
click at [242, 69] on div "Regresar" at bounding box center [770, 70] width 1093 height 44
click at [246, 71] on div "Regresar" at bounding box center [770, 70] width 1093 height 44
click at [253, 69] on icon "button" at bounding box center [255, 70] width 7 height 13
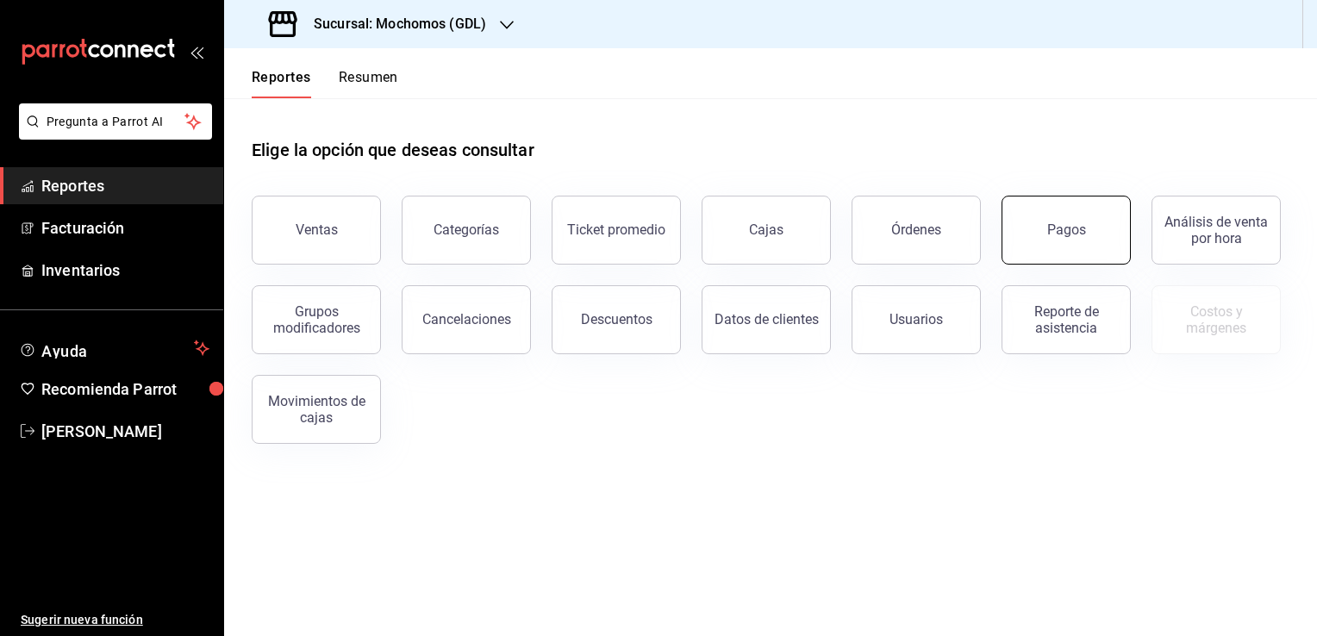
click at [1007, 236] on button "Pagos" at bounding box center [1065, 230] width 129 height 69
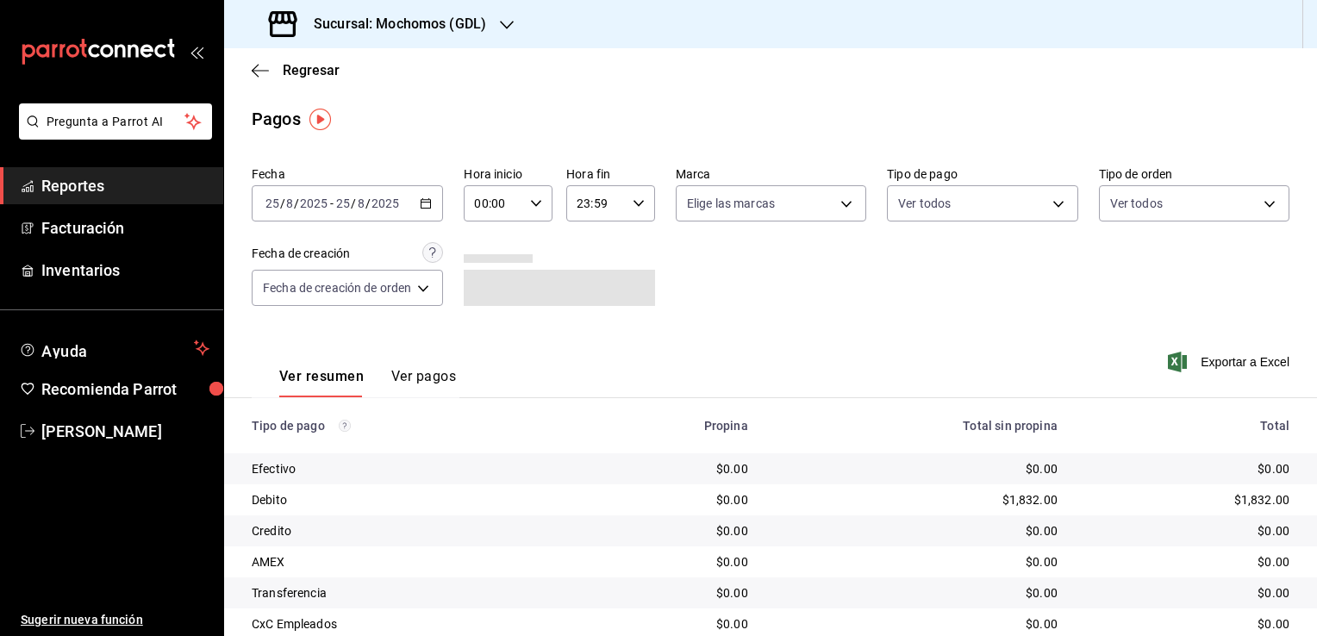
click at [431, 208] on \(Stroke\) "button" at bounding box center [425, 203] width 10 height 9
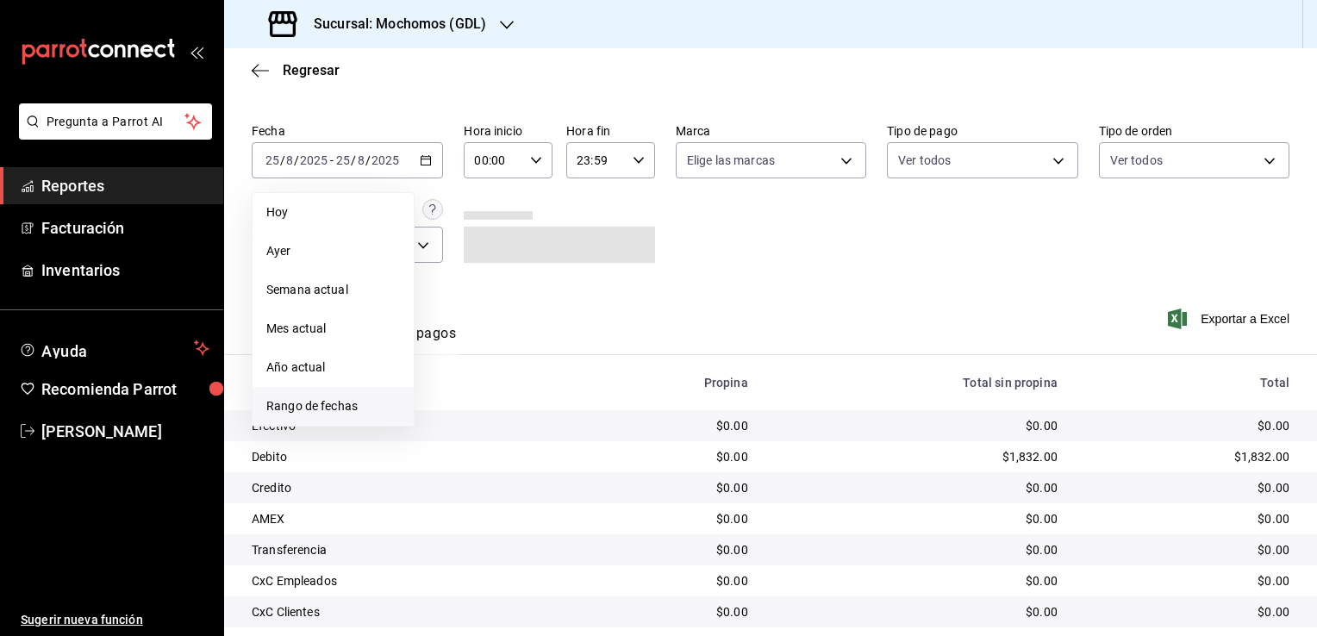
scroll to position [124, 0]
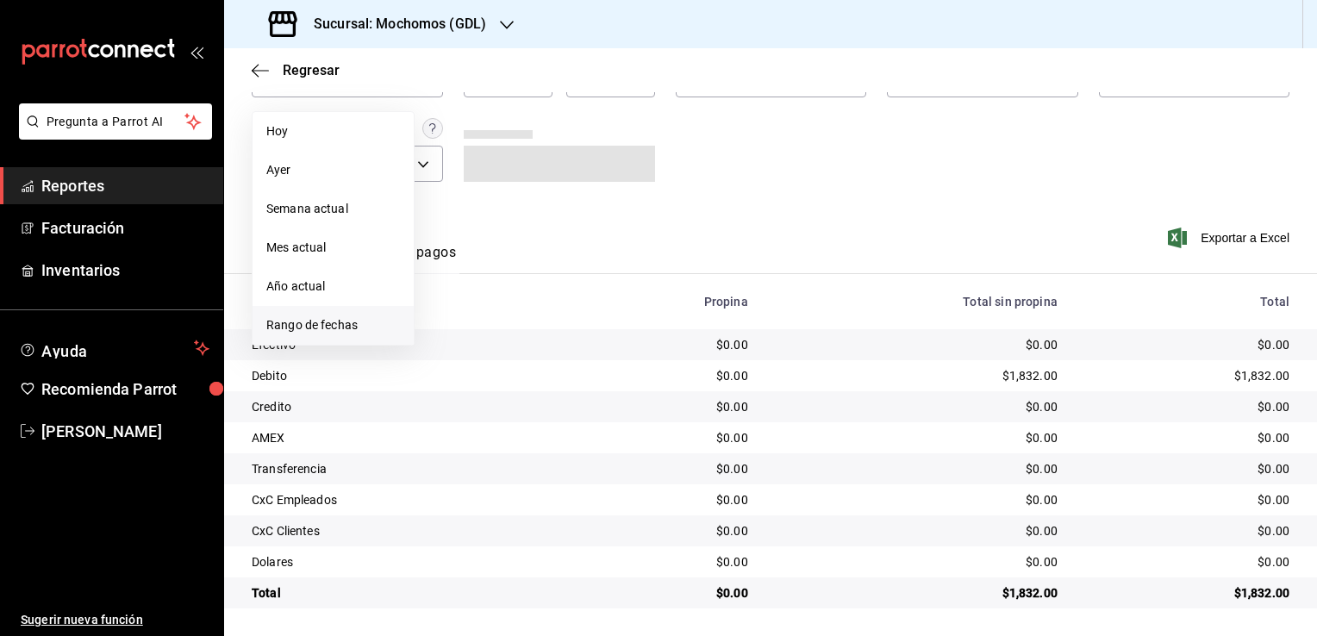
click at [313, 312] on li "Rango de fechas" at bounding box center [332, 325] width 161 height 39
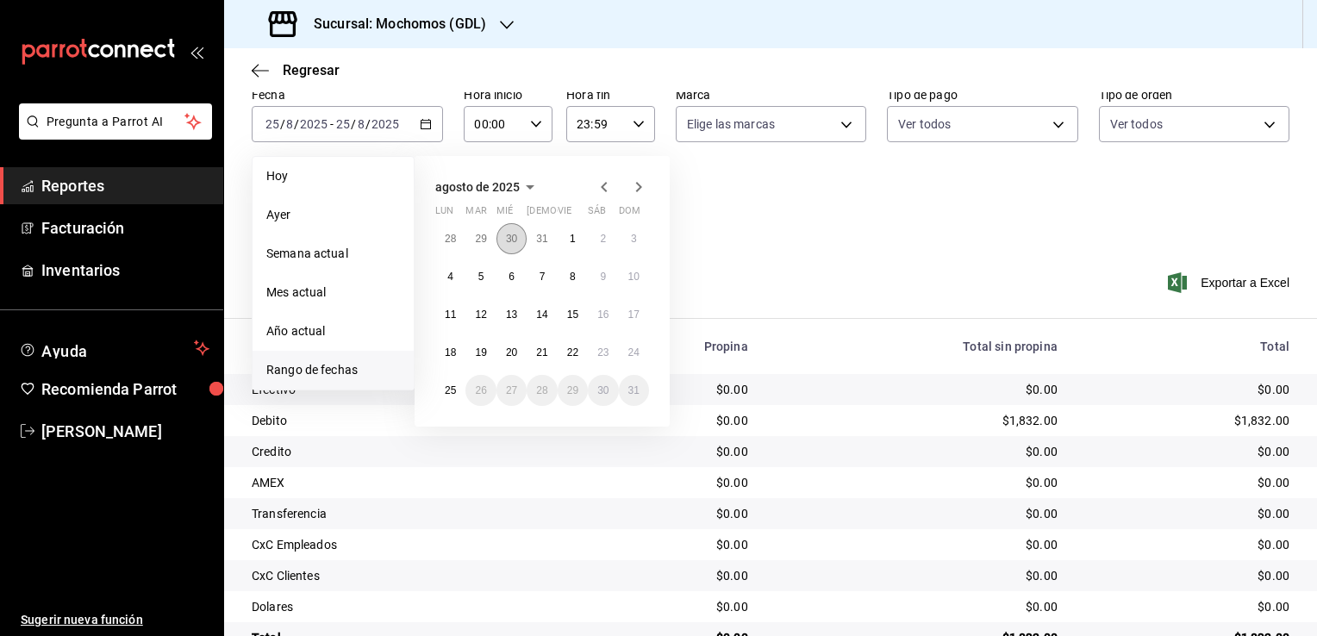
scroll to position [38, 0]
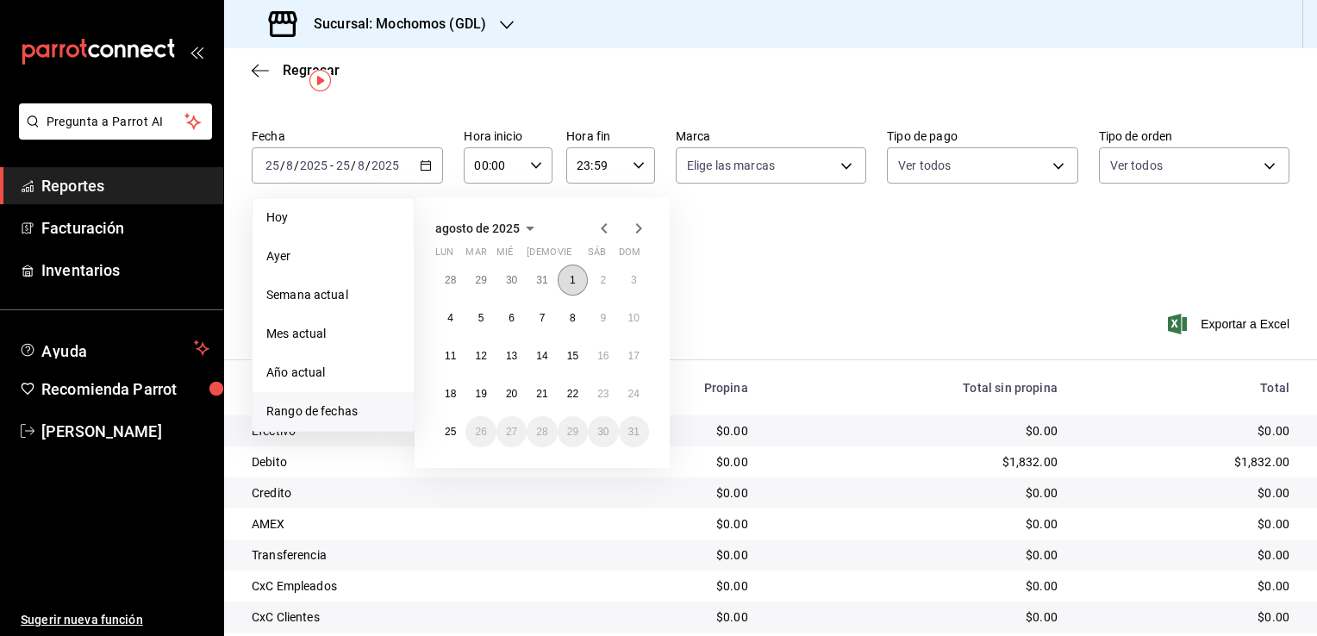
click at [564, 284] on button "1" at bounding box center [572, 280] width 30 height 31
click at [453, 426] on abbr "25" at bounding box center [450, 432] width 11 height 12
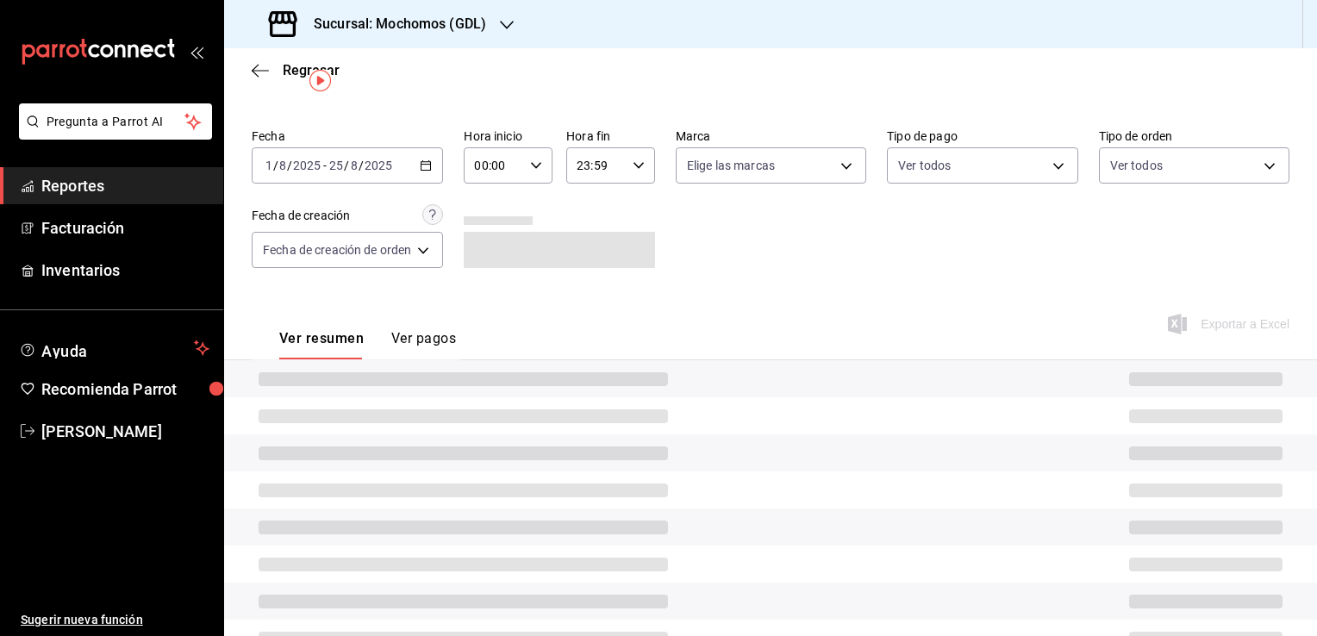
click at [530, 171] on div "00:00 Hora inicio" at bounding box center [508, 165] width 89 height 36
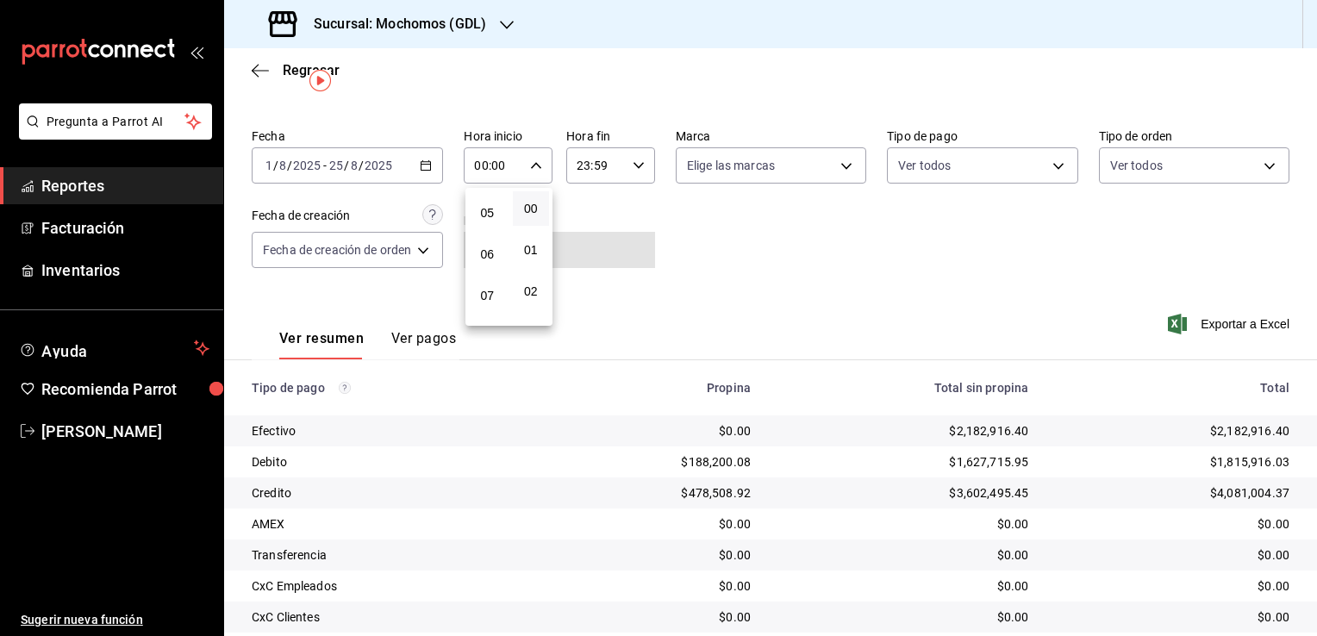
scroll to position [172, 0]
click at [489, 250] on span "05" at bounding box center [487, 243] width 16 height 14
type input "05:00"
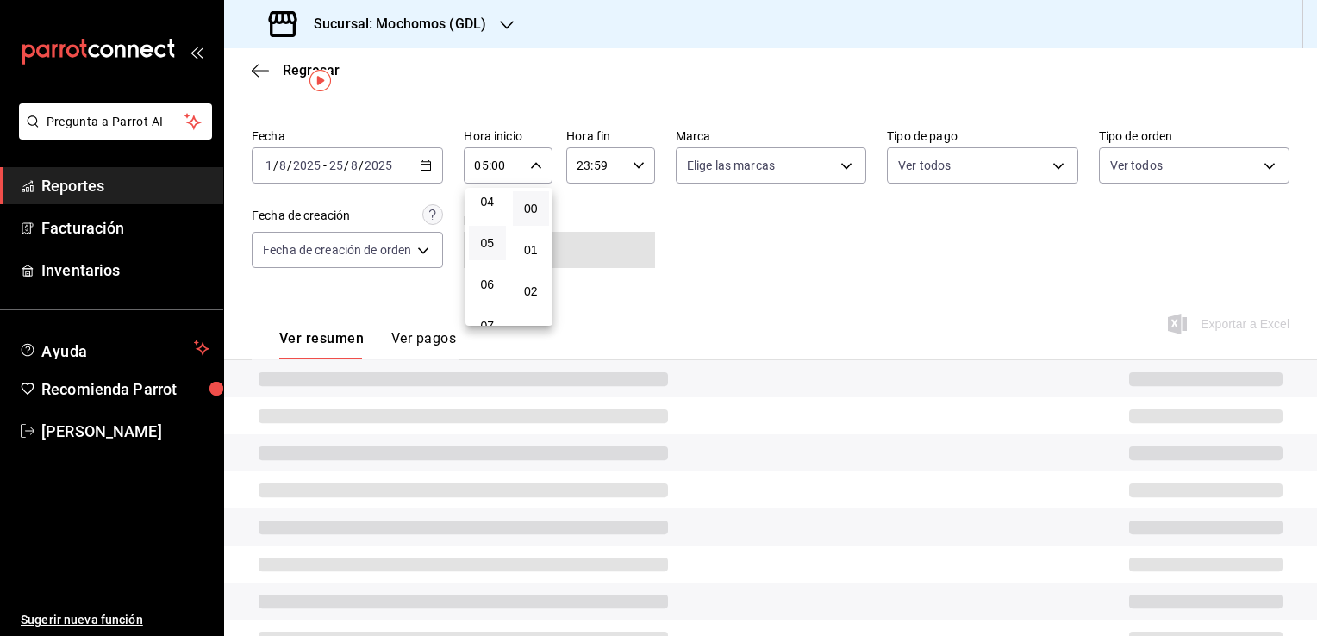
click at [517, 196] on button "00" at bounding box center [531, 208] width 37 height 34
click at [638, 171] on div at bounding box center [658, 318] width 1317 height 636
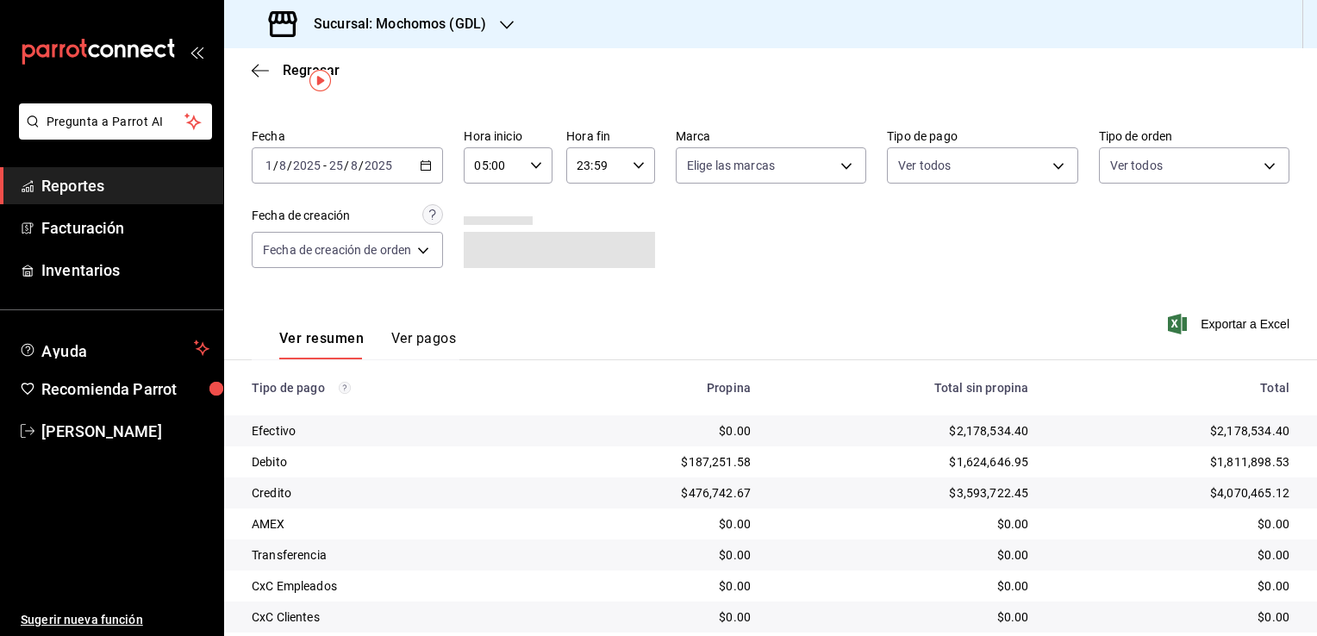
click at [636, 171] on div "23:59 Hora fin" at bounding box center [610, 165] width 89 height 36
click at [584, 248] on span "05" at bounding box center [588, 243] width 16 height 14
click at [634, 212] on span "00" at bounding box center [632, 209] width 16 height 14
type input "05:00"
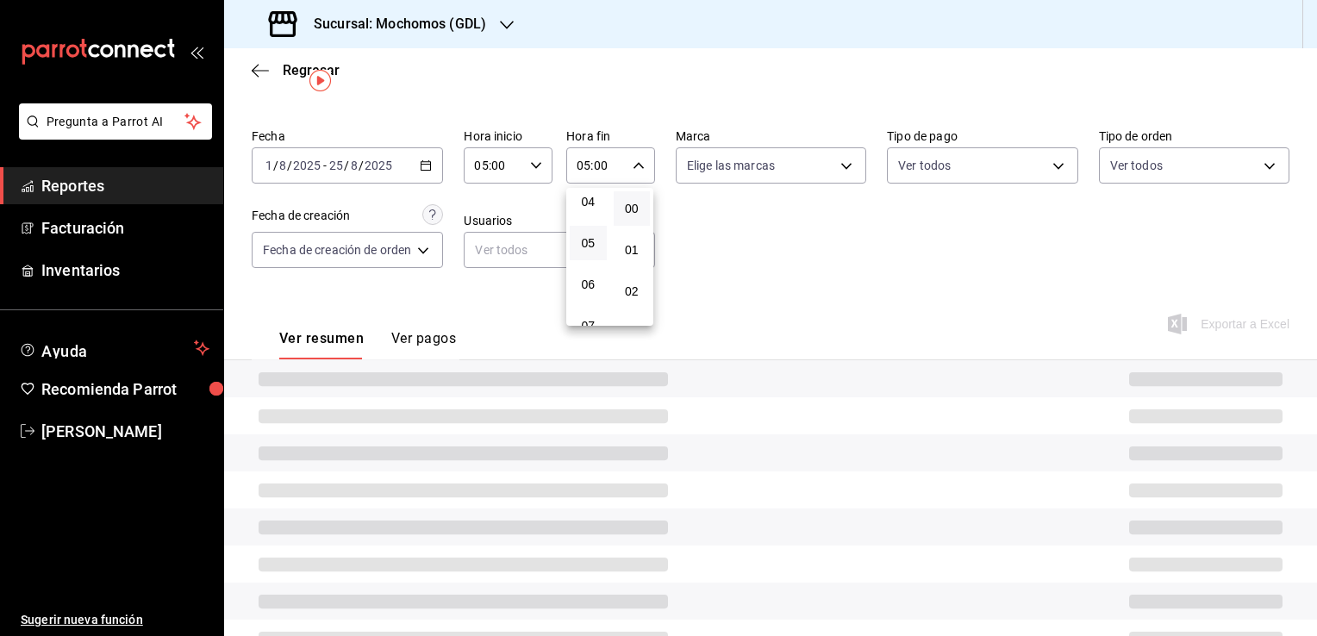
click at [675, 225] on div at bounding box center [658, 318] width 1317 height 636
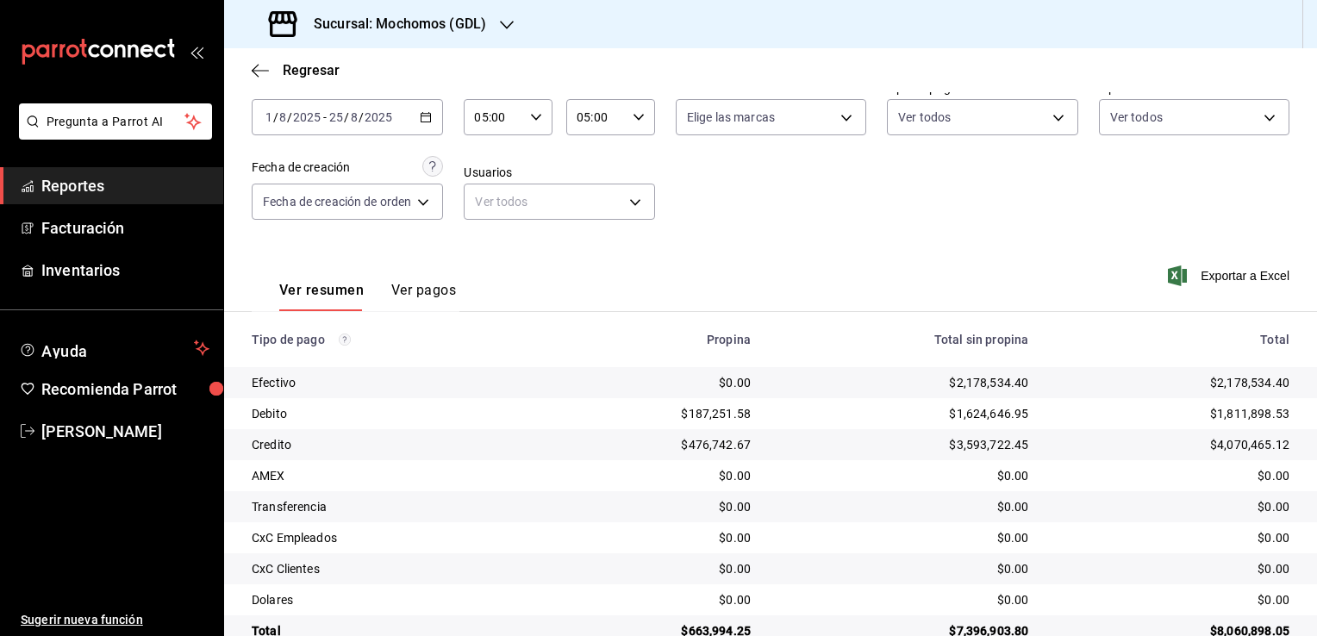
scroll to position [124, 0]
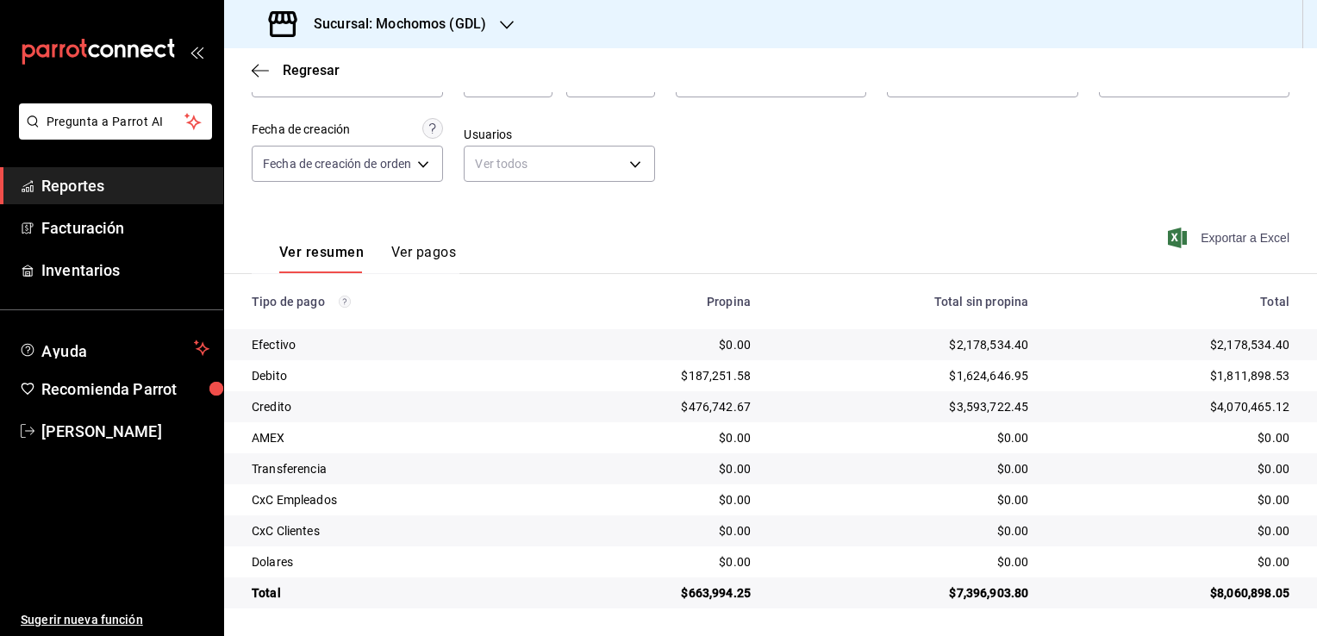
click at [1189, 233] on span "Exportar a Excel" at bounding box center [1230, 237] width 118 height 21
click at [258, 74] on icon "button" at bounding box center [260, 71] width 17 height 16
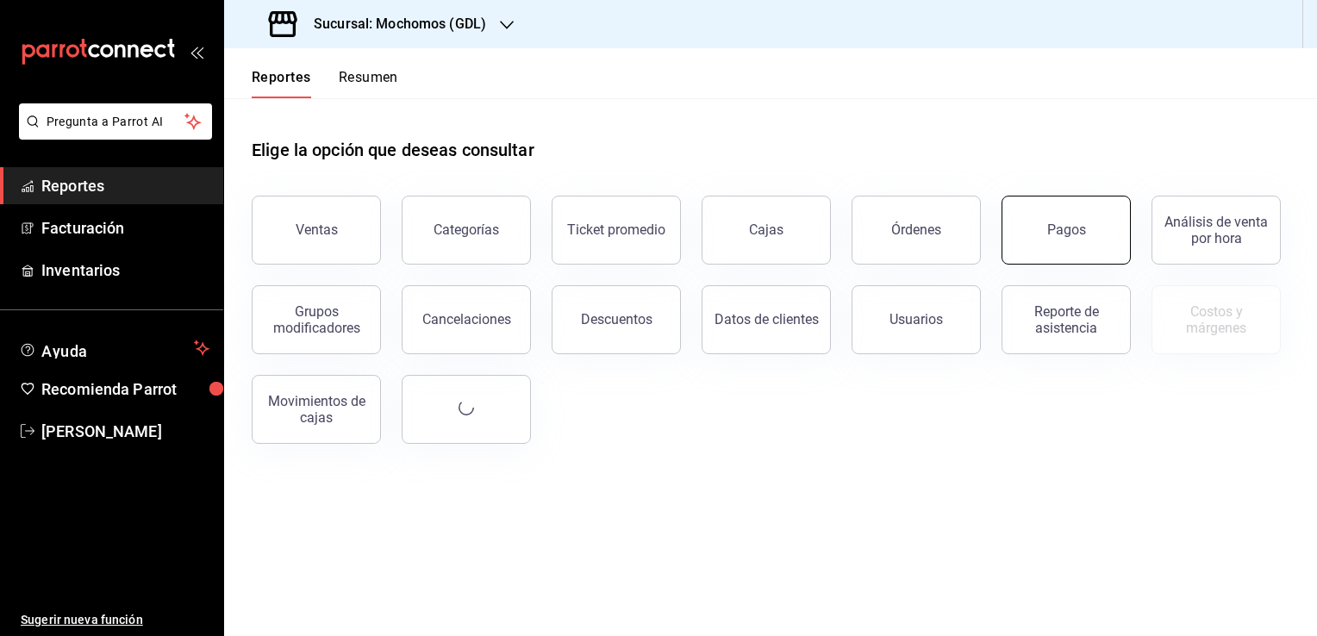
click at [1027, 246] on button "Pagos" at bounding box center [1065, 230] width 129 height 69
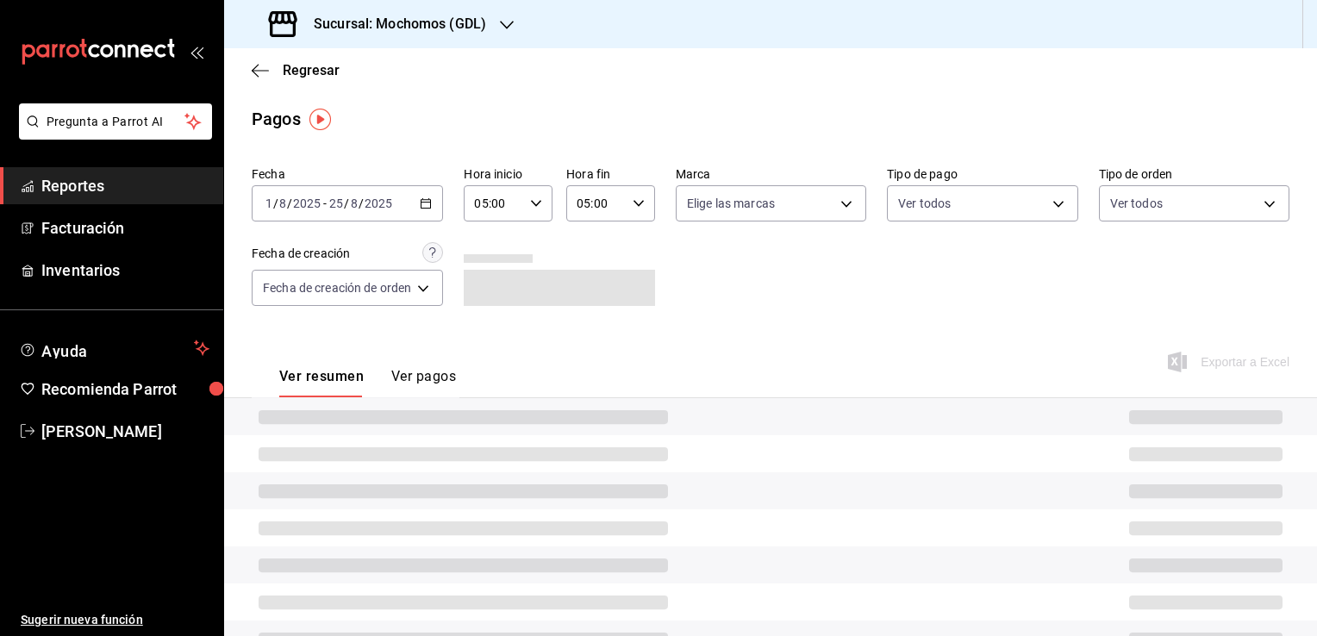
click at [434, 202] on div "[DATE] [DATE] - [DATE] [DATE]" at bounding box center [347, 203] width 191 height 36
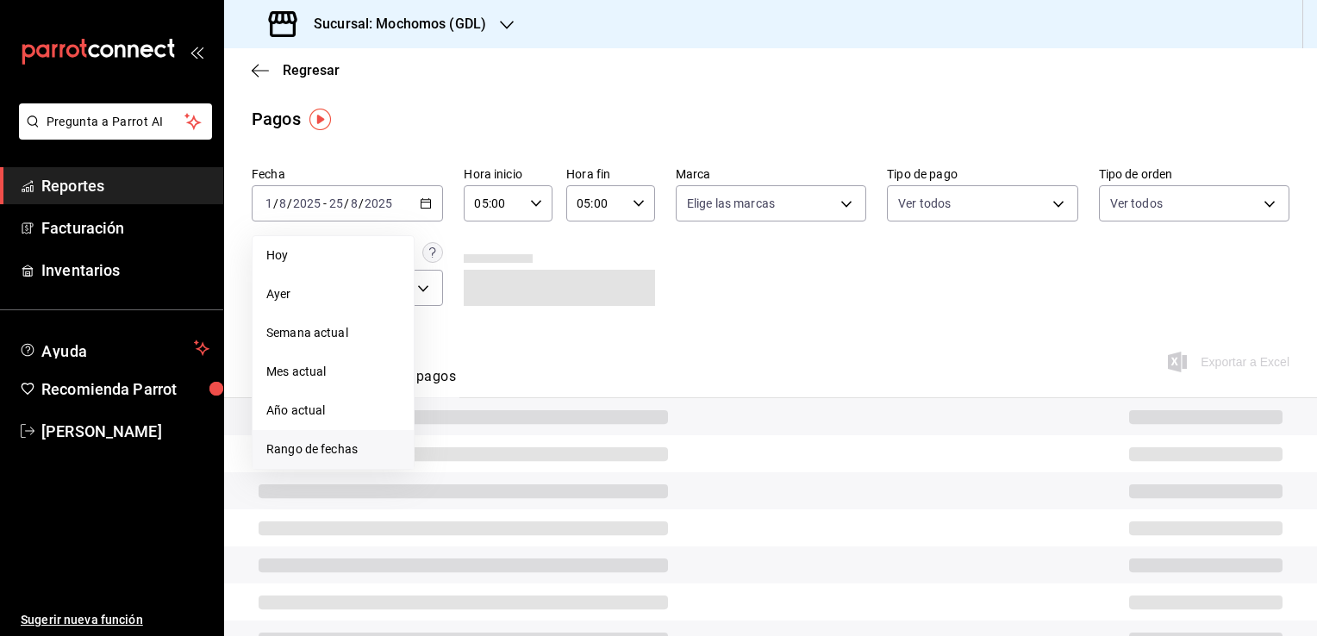
click at [317, 436] on li "Rango de fechas" at bounding box center [332, 449] width 161 height 39
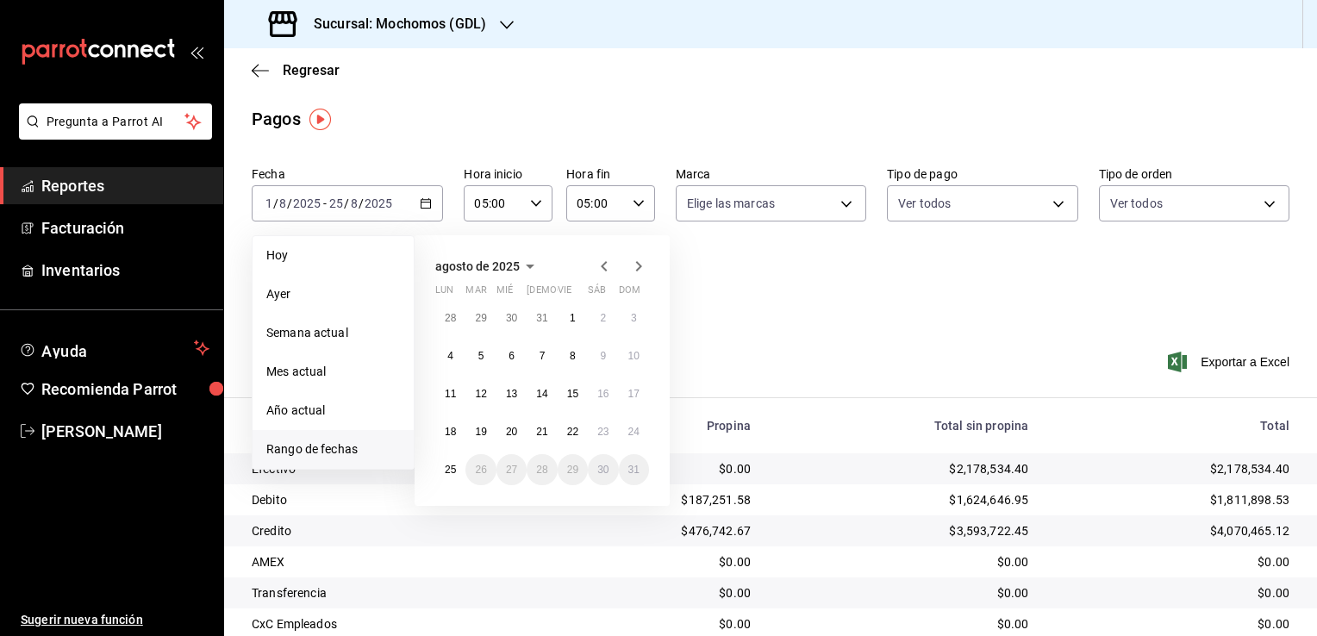
click at [613, 262] on icon "button" at bounding box center [604, 266] width 21 height 21
click at [484, 319] on button "1" at bounding box center [480, 317] width 30 height 31
click at [572, 470] on abbr "1" at bounding box center [573, 470] width 6 height 12
type input "00:00"
type input "23:59"
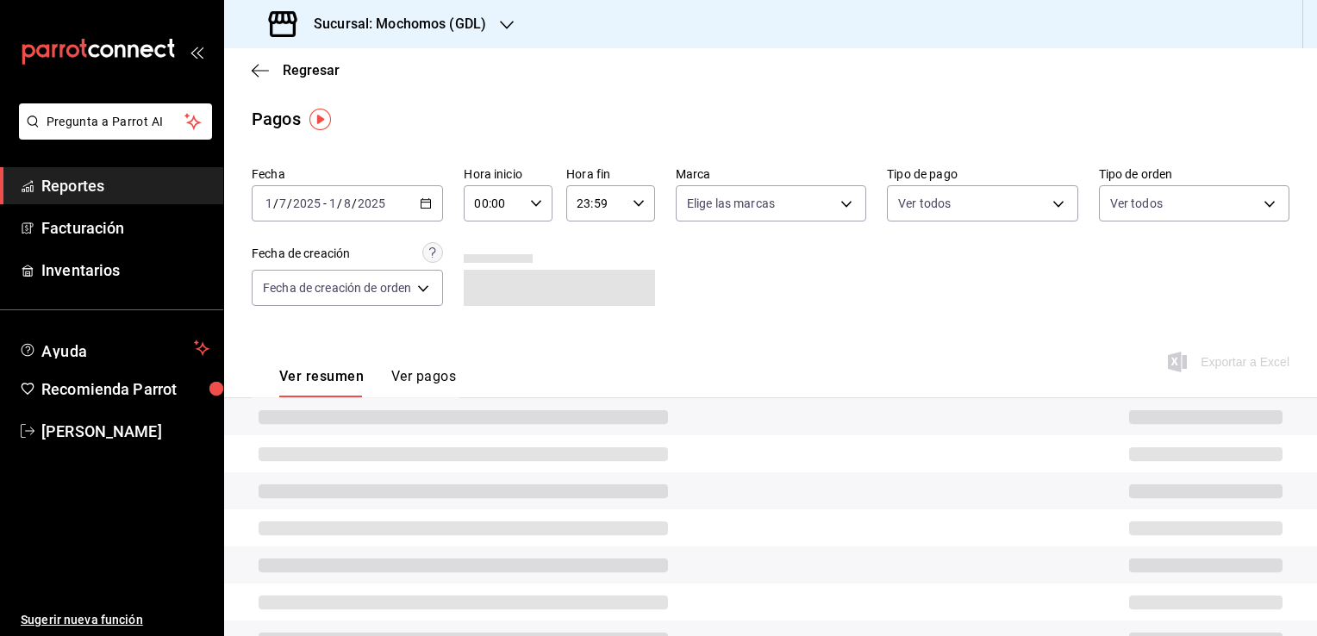
click at [545, 202] on div "00:00 Hora inicio" at bounding box center [508, 203] width 89 height 36
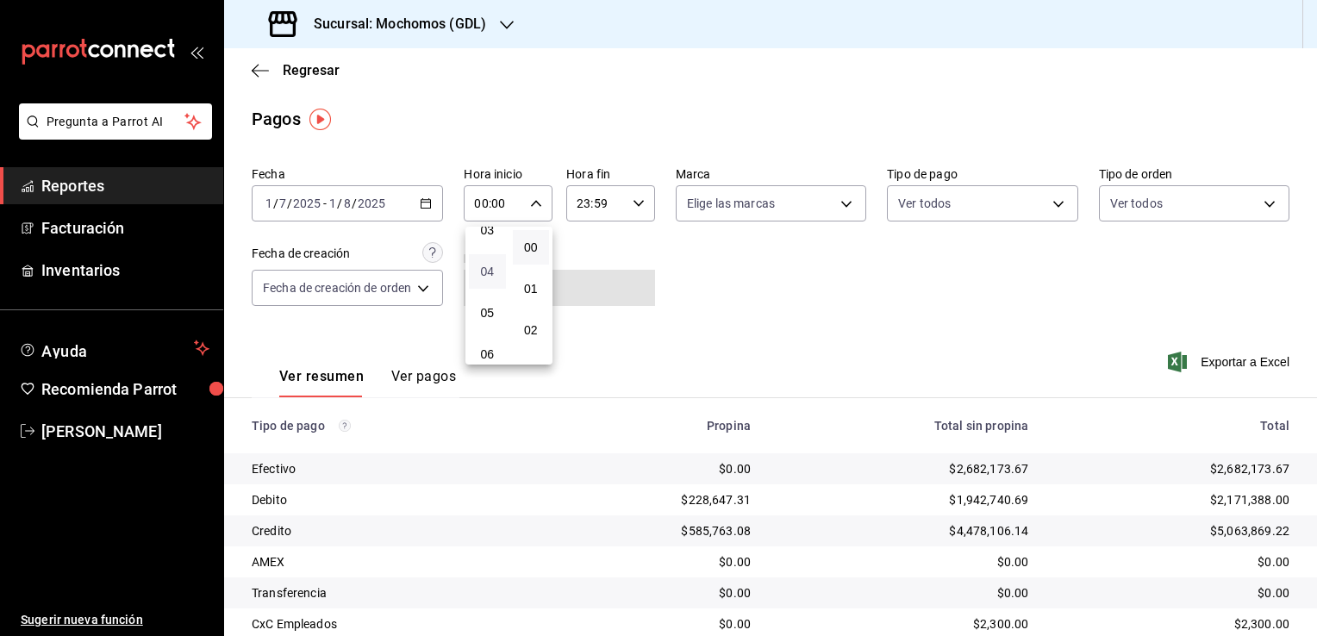
scroll to position [172, 0]
click at [482, 283] on span "05" at bounding box center [487, 282] width 16 height 14
type input "05:00"
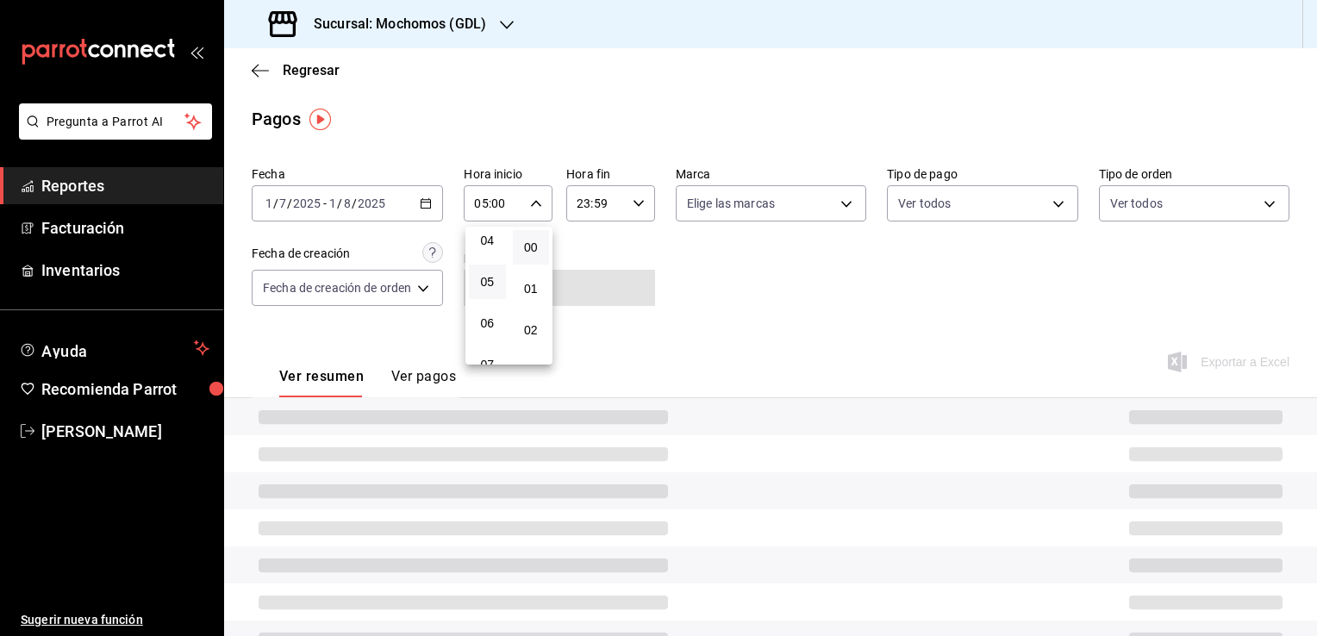
click at [527, 231] on button "00" at bounding box center [531, 247] width 37 height 34
click at [626, 196] on div at bounding box center [658, 318] width 1317 height 636
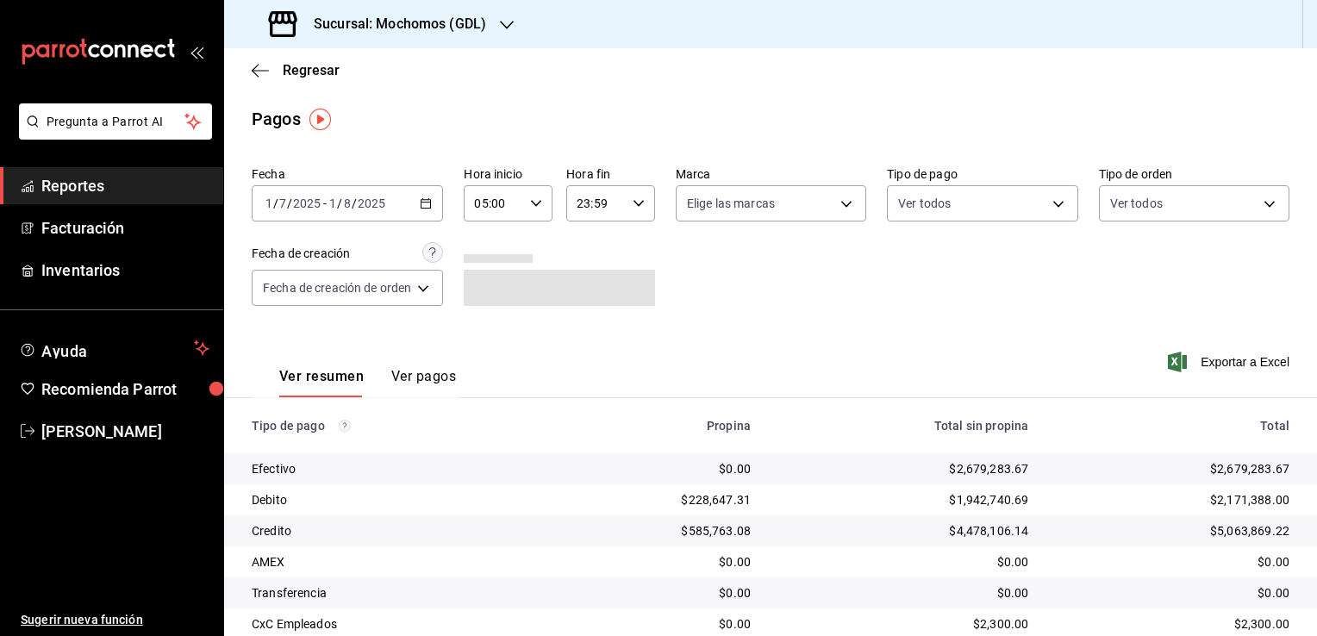
click at [637, 204] on \(Stroke\) "button" at bounding box center [638, 203] width 10 height 6
click at [598, 281] on button "05" at bounding box center [588, 272] width 37 height 34
click at [631, 246] on span "00" at bounding box center [632, 247] width 16 height 14
type input "05:00"
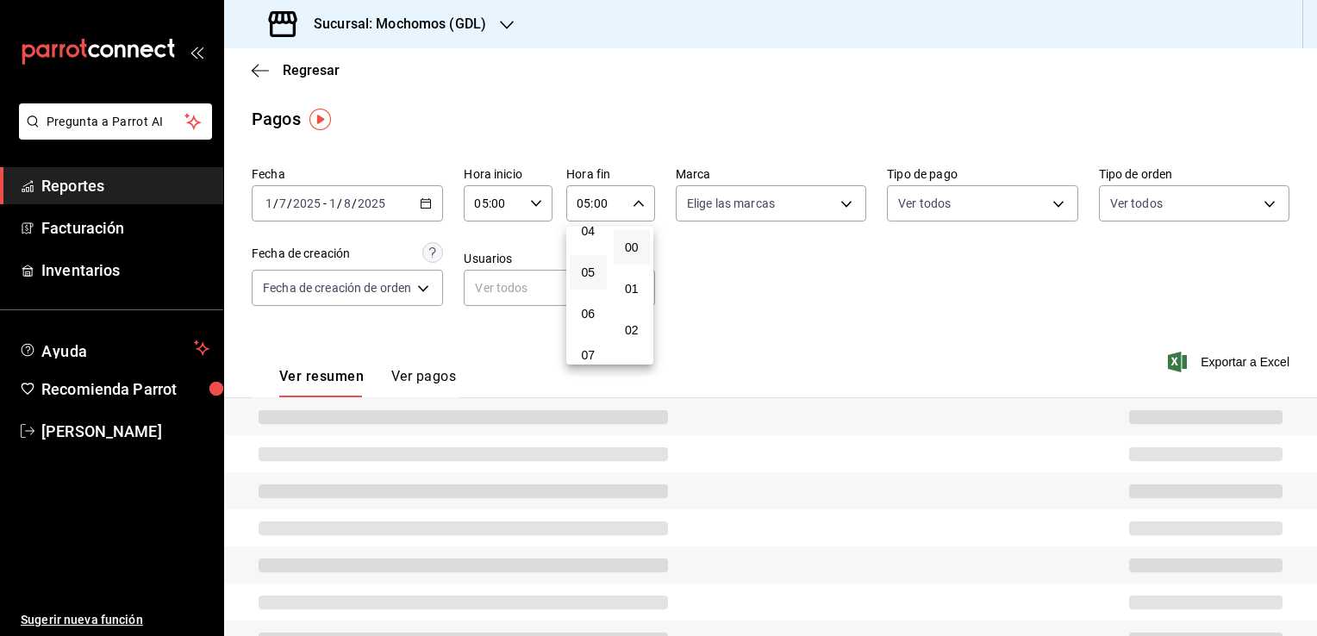
click at [720, 272] on div at bounding box center [658, 318] width 1317 height 636
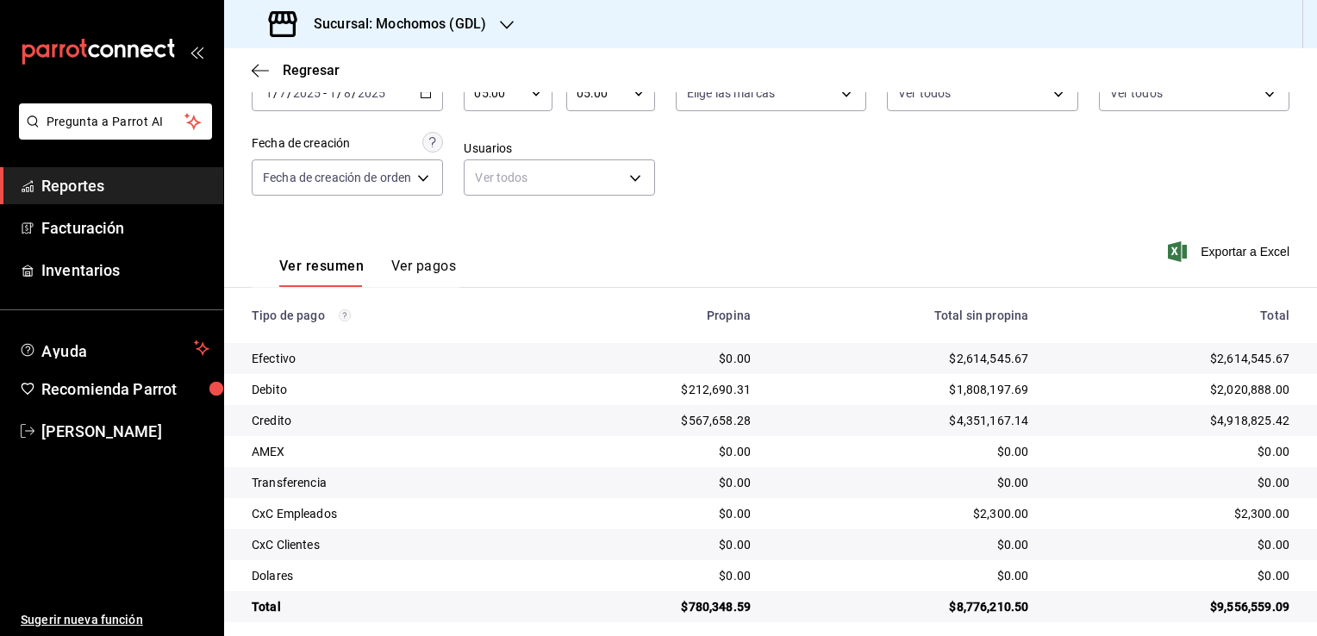
scroll to position [124, 0]
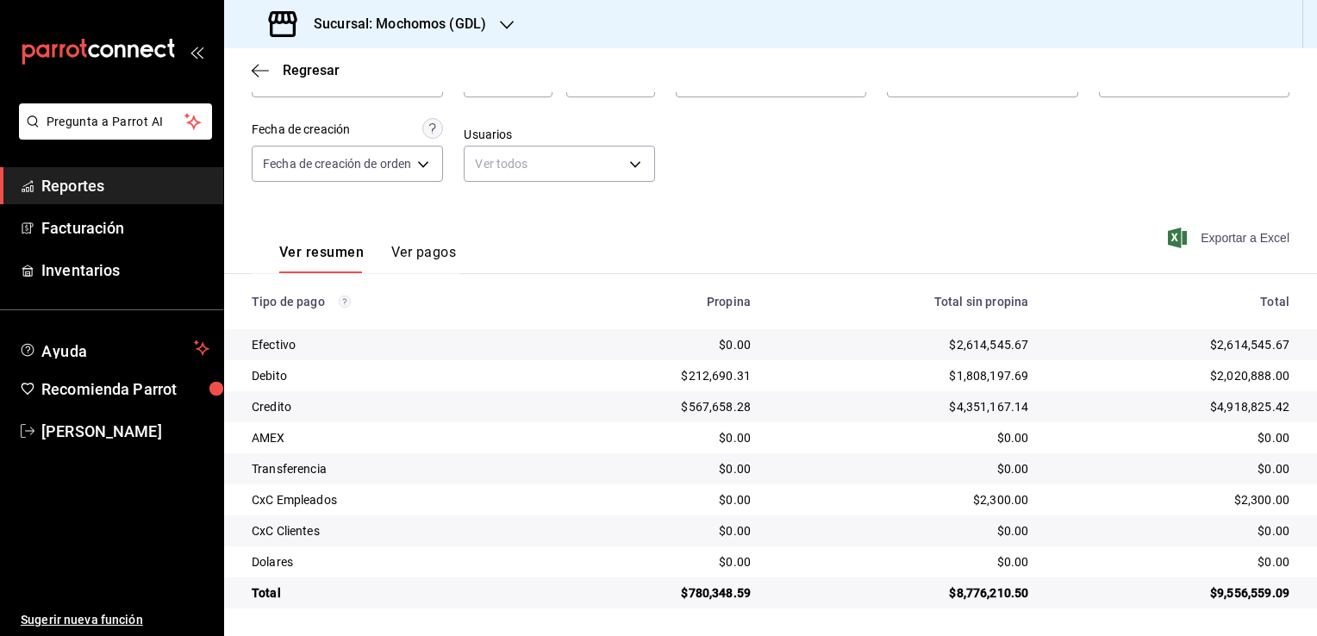
click at [1214, 233] on span "Exportar a Excel" at bounding box center [1230, 237] width 118 height 21
click at [972, 603] on td "$8,776,210.50" at bounding box center [902, 592] width 277 height 31
drag, startPoint x: 943, startPoint y: 593, endPoint x: 1032, endPoint y: 598, distance: 88.9
click at [1032, 598] on tr "Total $780,348.59 $8,776,210.50 $9,556,559.09" at bounding box center [770, 592] width 1093 height 31
copy div "8,776,210.50"
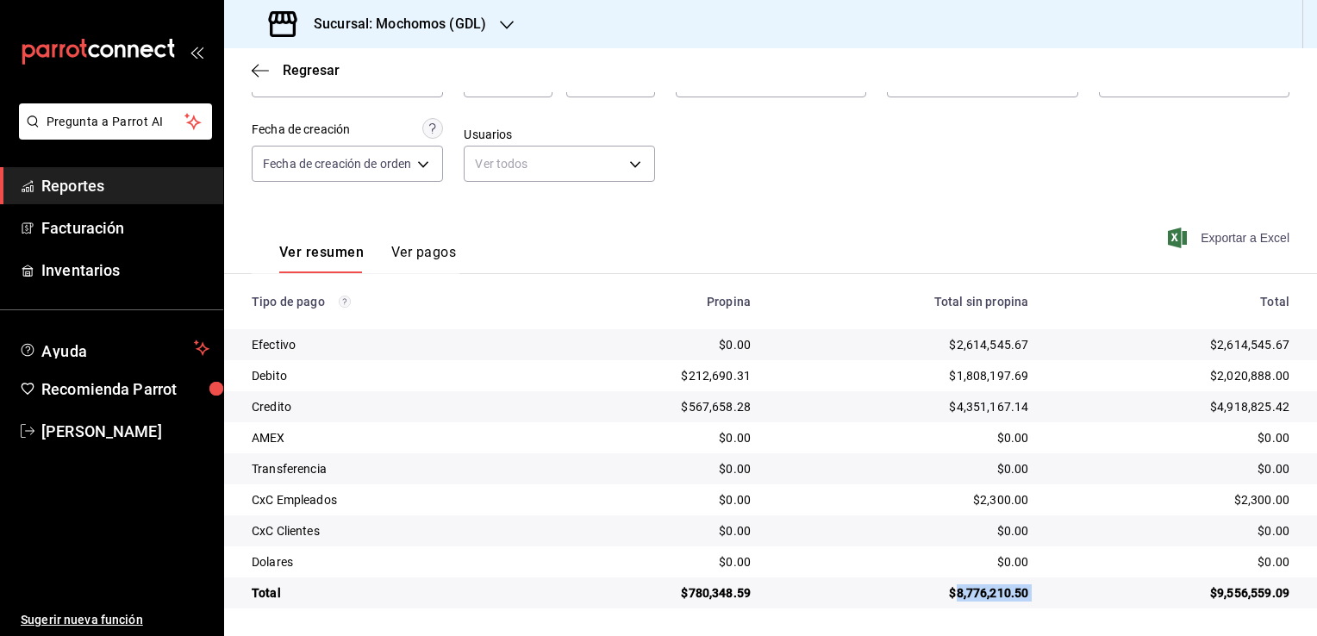
click at [1205, 233] on span "Exportar a Excel" at bounding box center [1230, 237] width 118 height 21
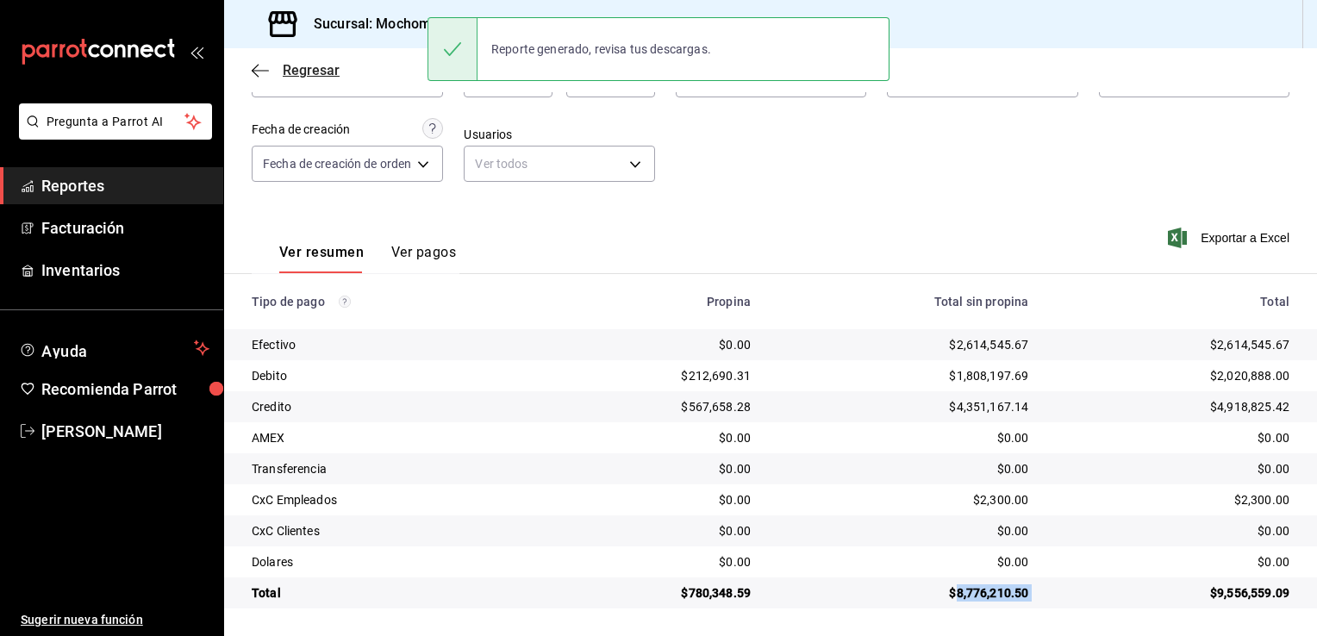
click at [260, 64] on icon "button" at bounding box center [260, 71] width 17 height 16
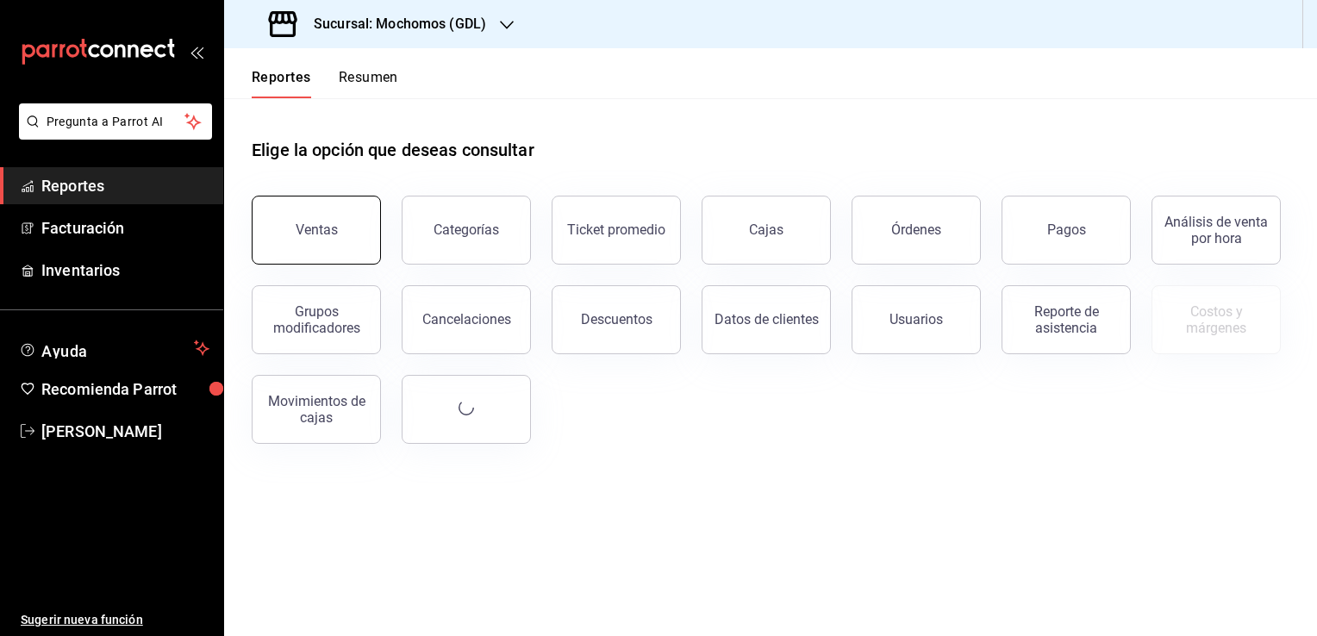
click at [361, 223] on button "Ventas" at bounding box center [316, 230] width 129 height 69
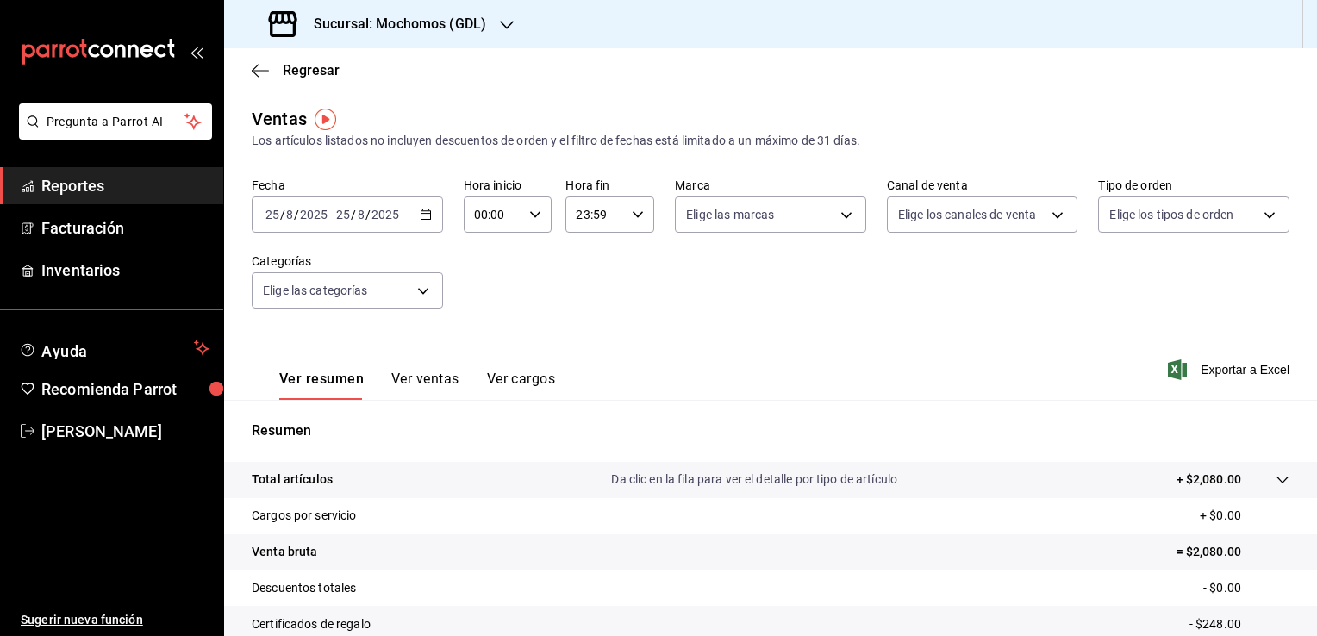
click at [434, 215] on div "[DATE] [DATE] - [DATE] [DATE]" at bounding box center [347, 214] width 191 height 36
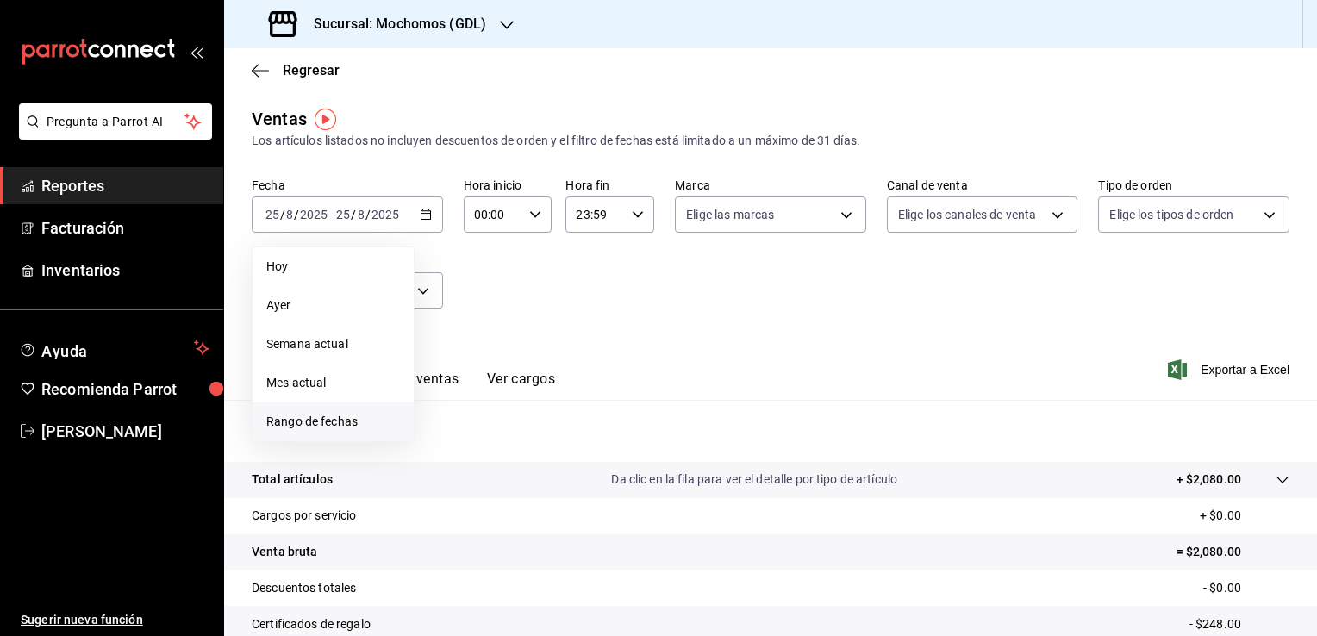
click at [339, 433] on li "Rango de fechas" at bounding box center [332, 421] width 161 height 39
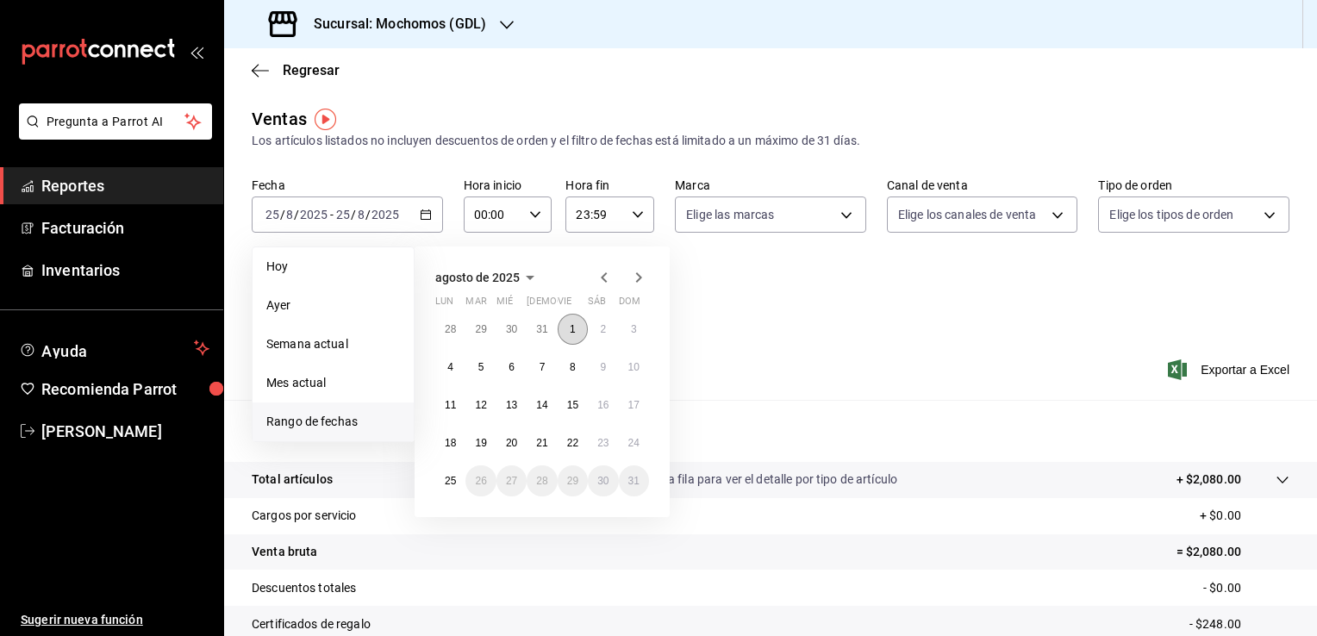
click at [567, 329] on button "1" at bounding box center [572, 329] width 30 height 31
click at [451, 471] on button "25" at bounding box center [450, 480] width 30 height 31
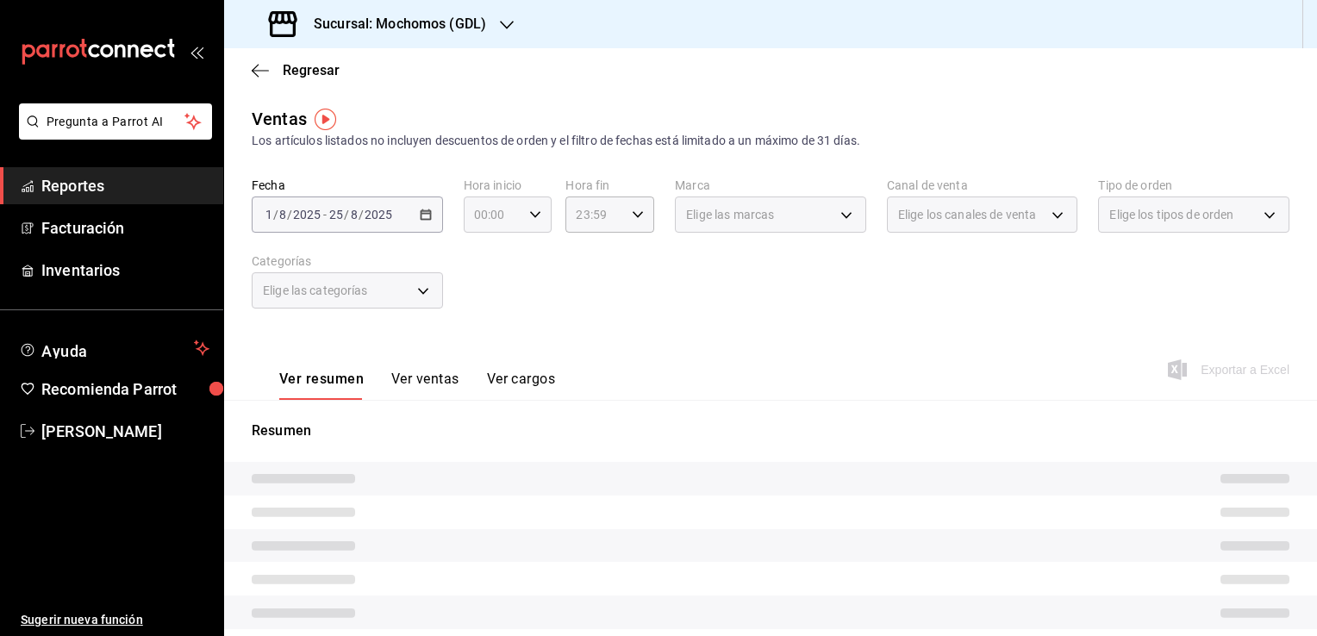
click at [529, 215] on icon "button" at bounding box center [535, 215] width 12 height 12
click at [489, 287] on button "05" at bounding box center [482, 293] width 37 height 34
type input "05:00"
click at [524, 253] on span "00" at bounding box center [527, 259] width 16 height 14
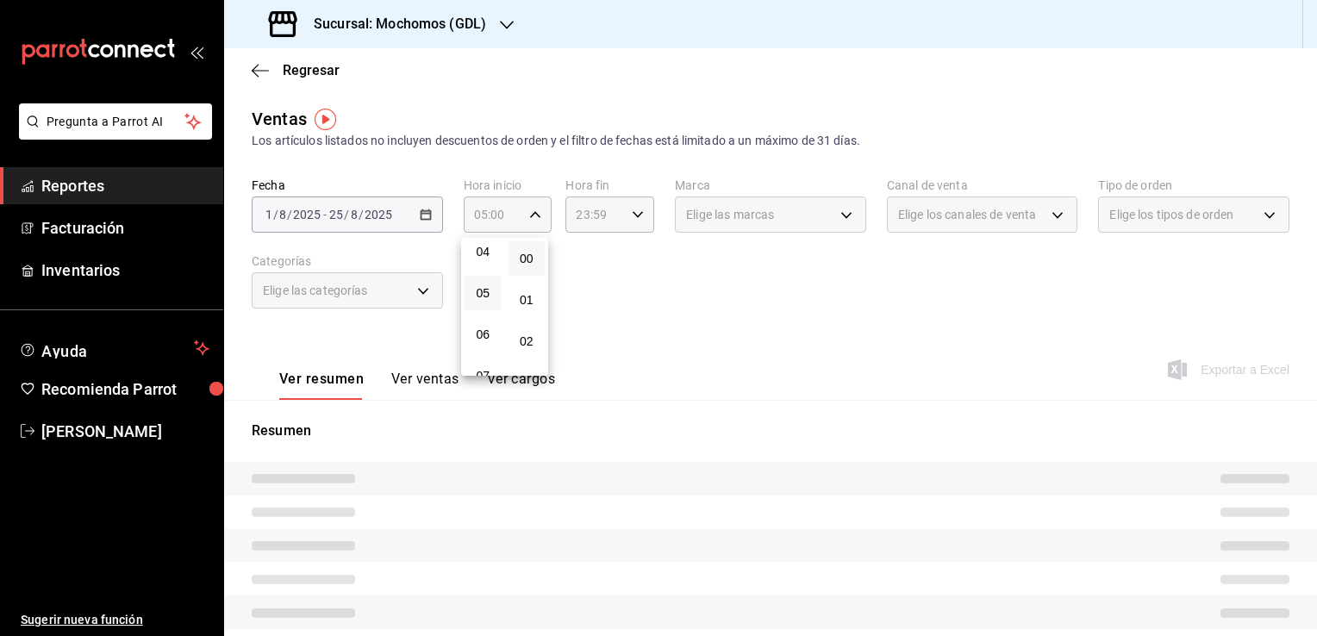
click at [605, 222] on div at bounding box center [658, 318] width 1317 height 636
click at [638, 217] on icon "button" at bounding box center [638, 215] width 12 height 12
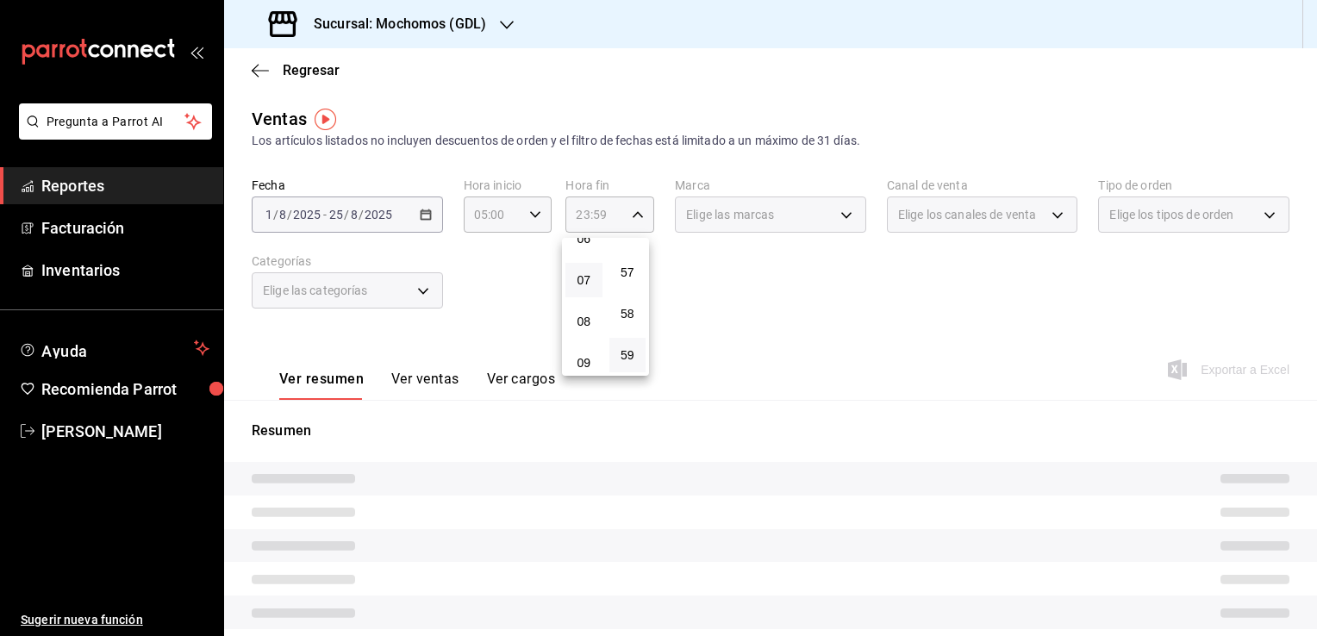
scroll to position [182, 0]
click at [589, 283] on span "05" at bounding box center [584, 284] width 16 height 14
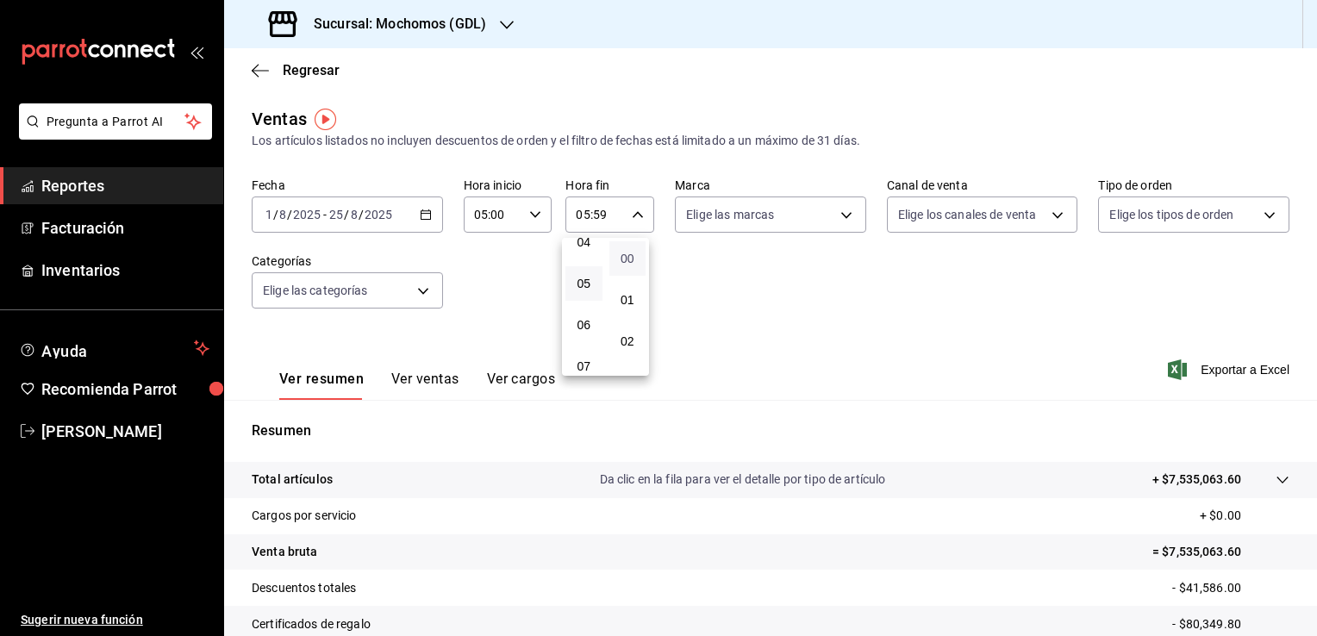
click at [633, 265] on span "00" at bounding box center [627, 259] width 16 height 14
type input "05:00"
click at [744, 288] on div at bounding box center [658, 318] width 1317 height 636
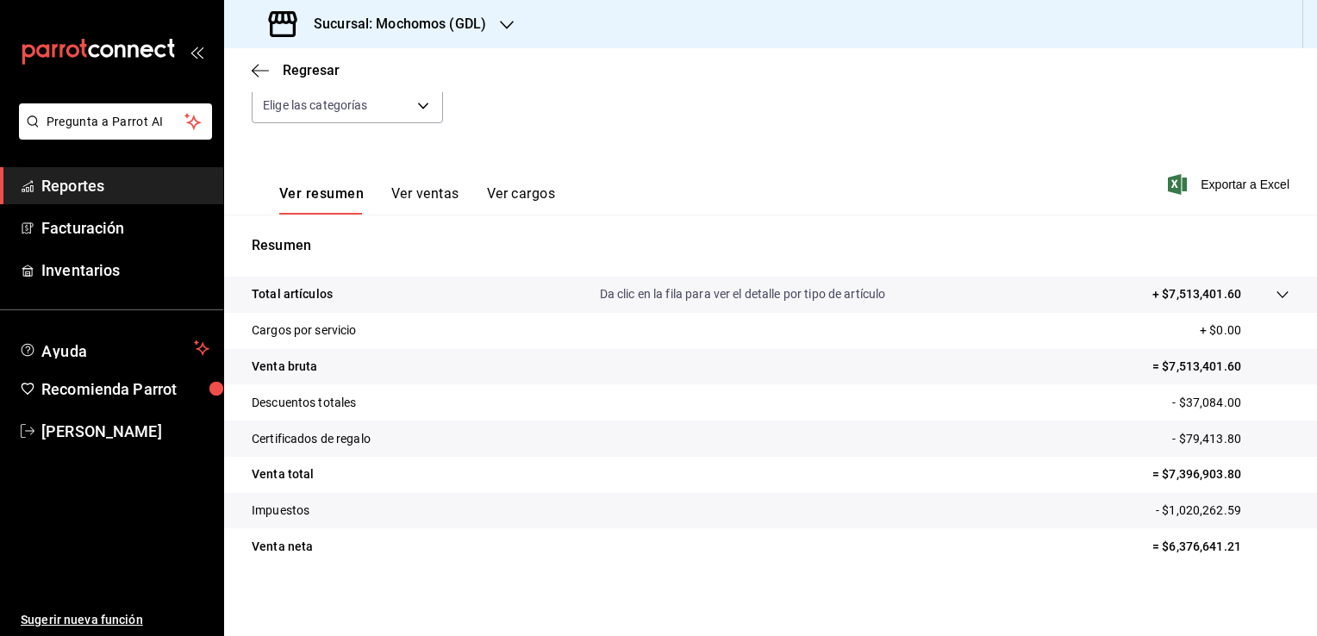
scroll to position [190, 0]
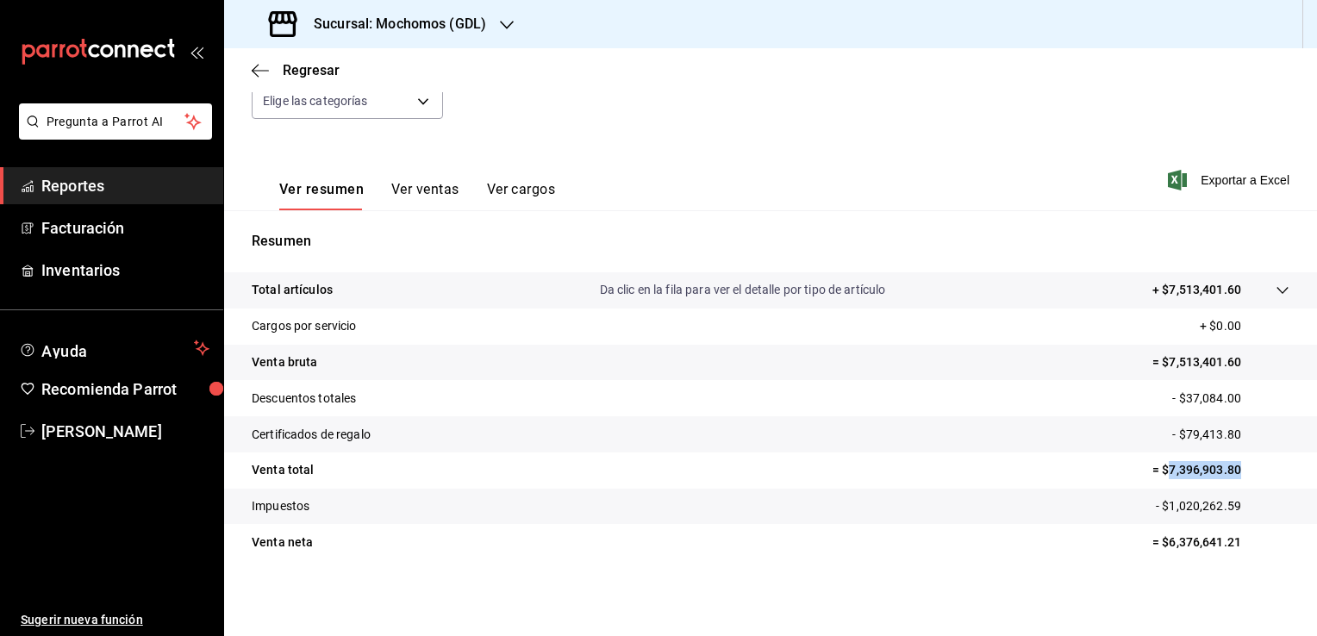
drag, startPoint x: 1158, startPoint y: 471, endPoint x: 1233, endPoint y: 470, distance: 75.0
click at [1233, 470] on p "= $7,396,903.80" at bounding box center [1220, 470] width 137 height 18
copy p "7,396,903.80"
click at [270, 67] on span "Regresar" at bounding box center [296, 70] width 88 height 16
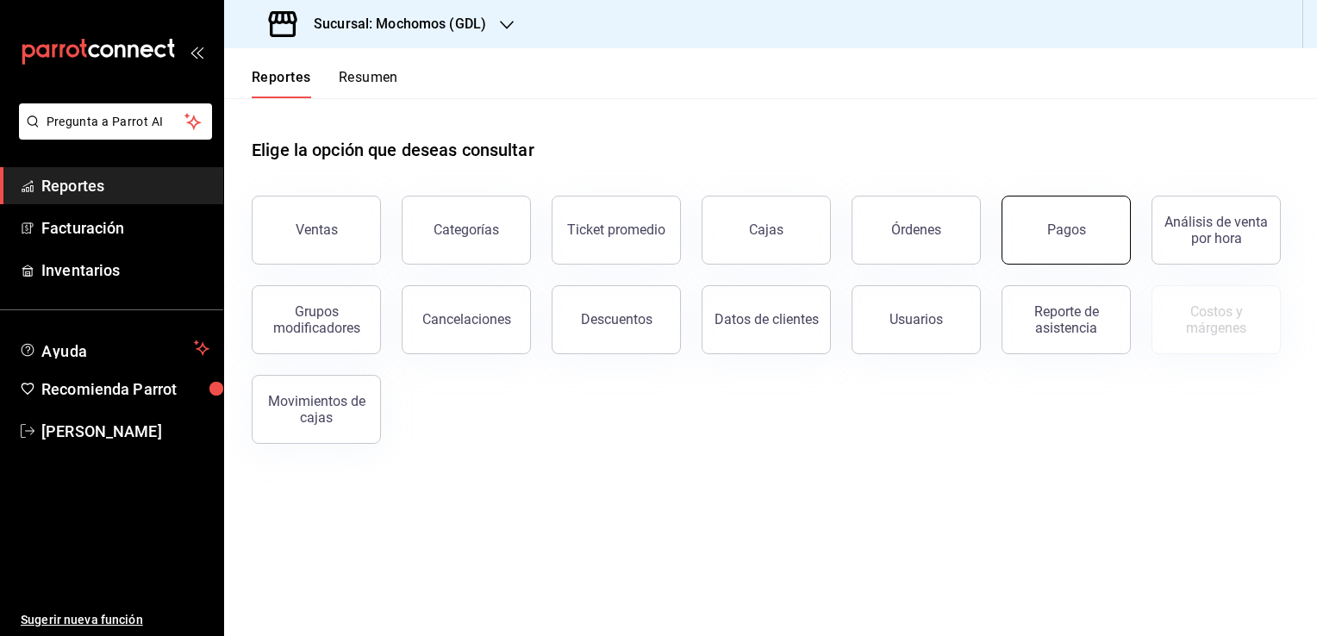
click at [1009, 230] on button "Pagos" at bounding box center [1065, 230] width 129 height 69
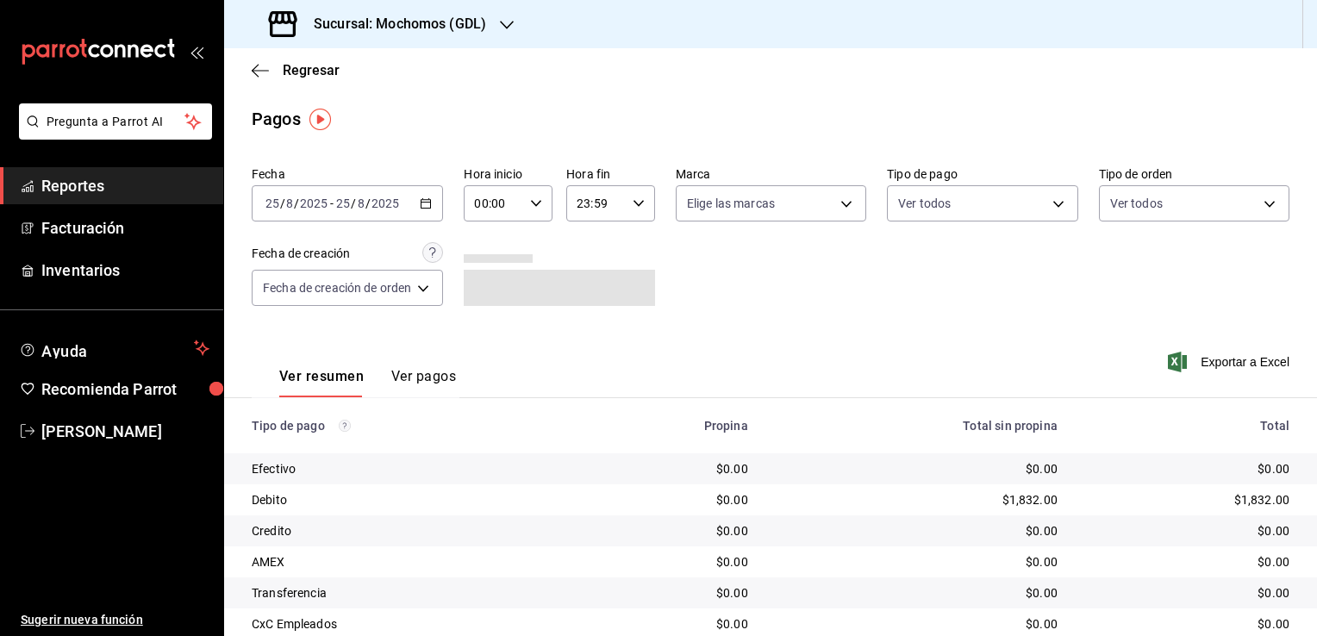
click at [427, 199] on \(Stroke\) "button" at bounding box center [425, 203] width 10 height 9
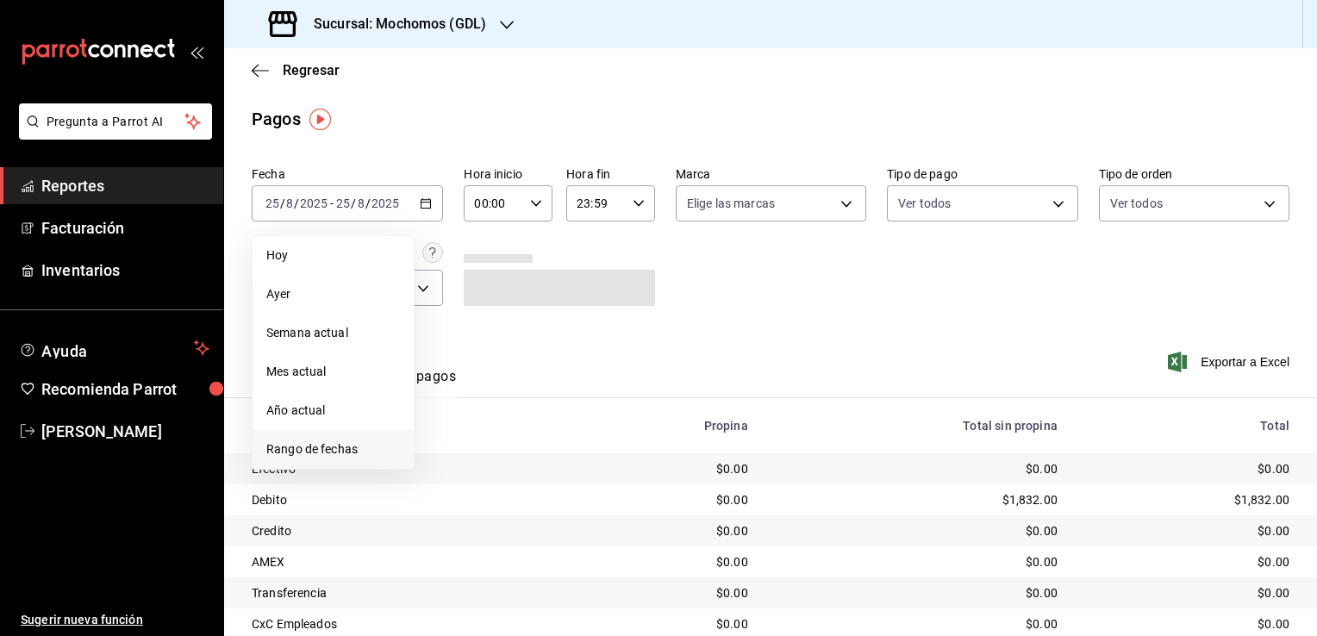
click at [341, 451] on span "Rango de fechas" at bounding box center [333, 449] width 134 height 18
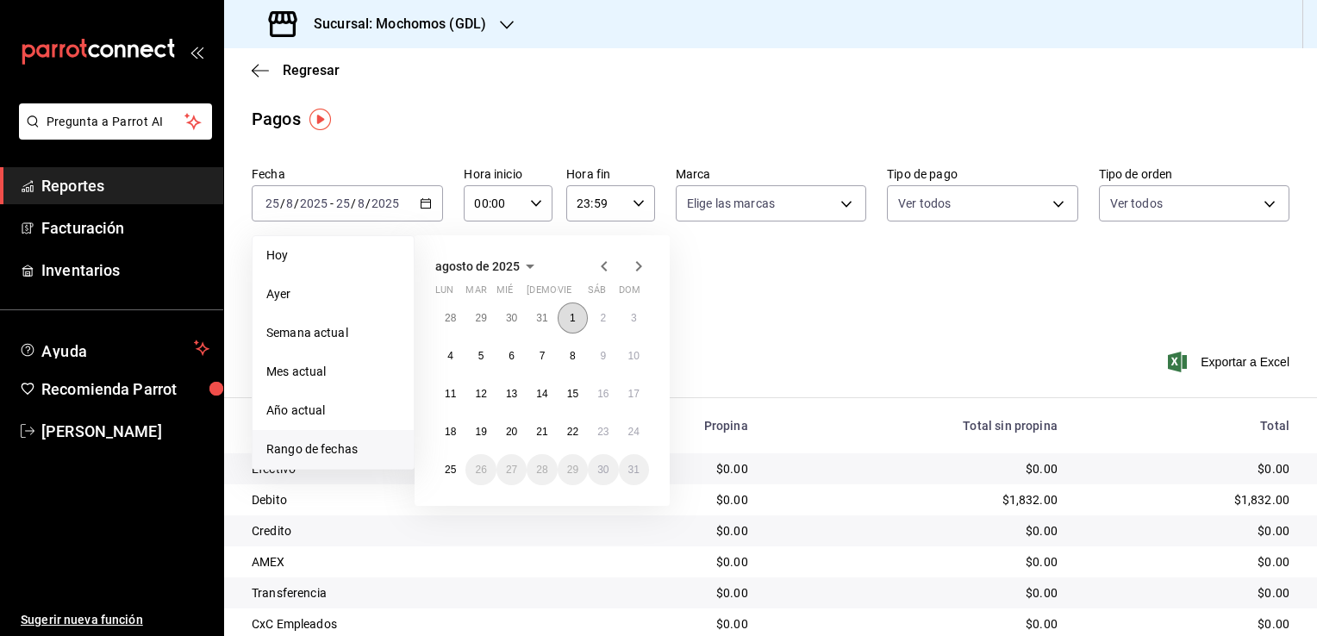
click at [565, 319] on button "1" at bounding box center [572, 317] width 30 height 31
click at [454, 474] on abbr "25" at bounding box center [450, 470] width 11 height 12
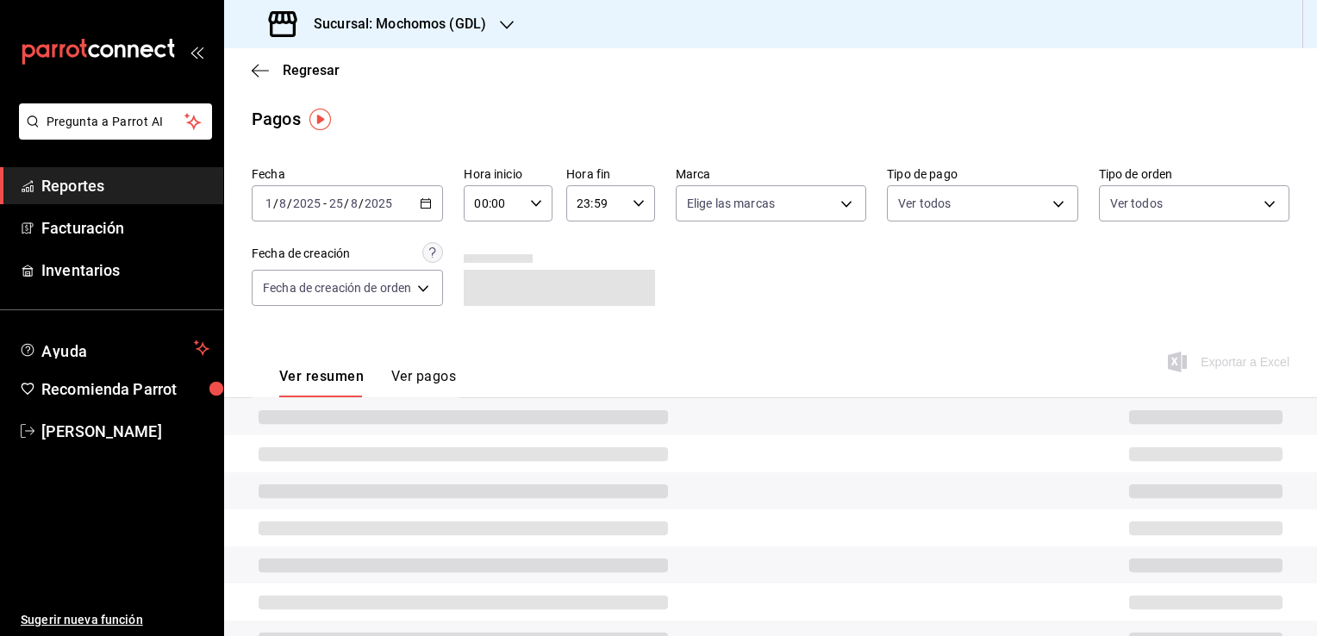
click at [637, 326] on div "Fecha [DATE] [DATE] - [DATE] [DATE] Hora inicio 00:00 Hora inicio Hora fin 23:5…" at bounding box center [770, 426] width 1093 height 535
drag, startPoint x: 637, startPoint y: 326, endPoint x: 536, endPoint y: 197, distance: 163.2
click at [536, 197] on div "00:00 Hora inicio" at bounding box center [508, 203] width 89 height 36
click at [495, 283] on button "05" at bounding box center [487, 282] width 37 height 34
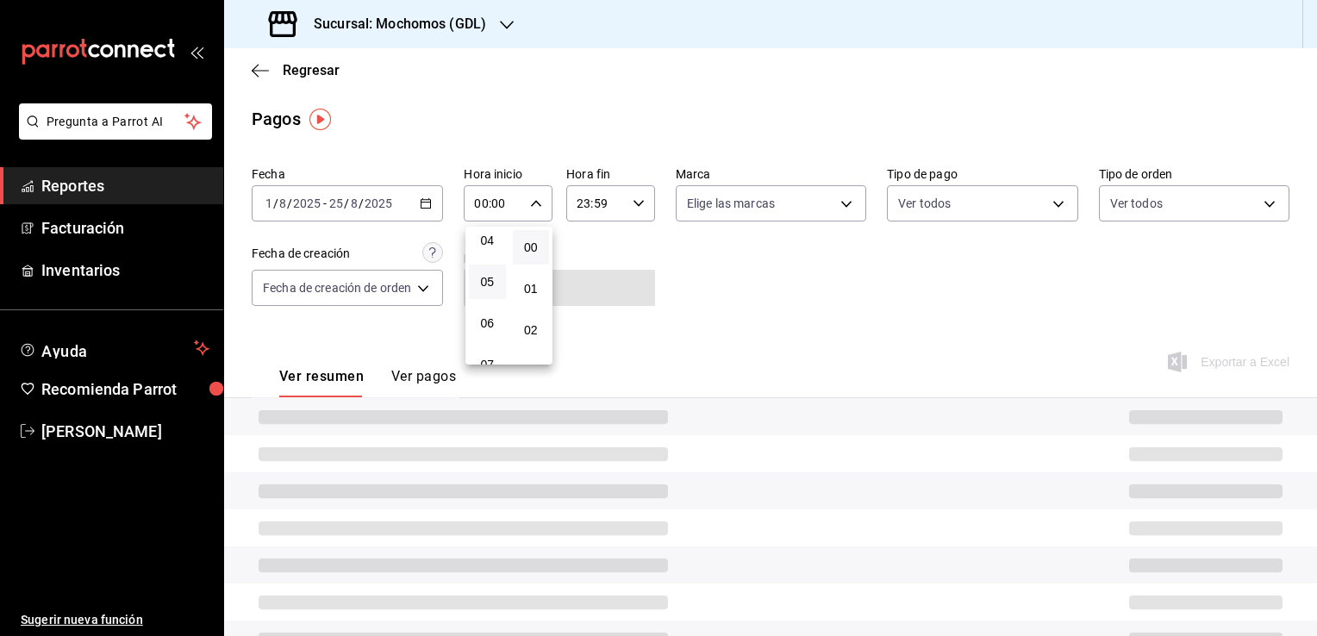
type input "05:00"
click at [638, 211] on div at bounding box center [658, 318] width 1317 height 636
click at [638, 211] on div "23:59 Hora fin" at bounding box center [610, 203] width 89 height 36
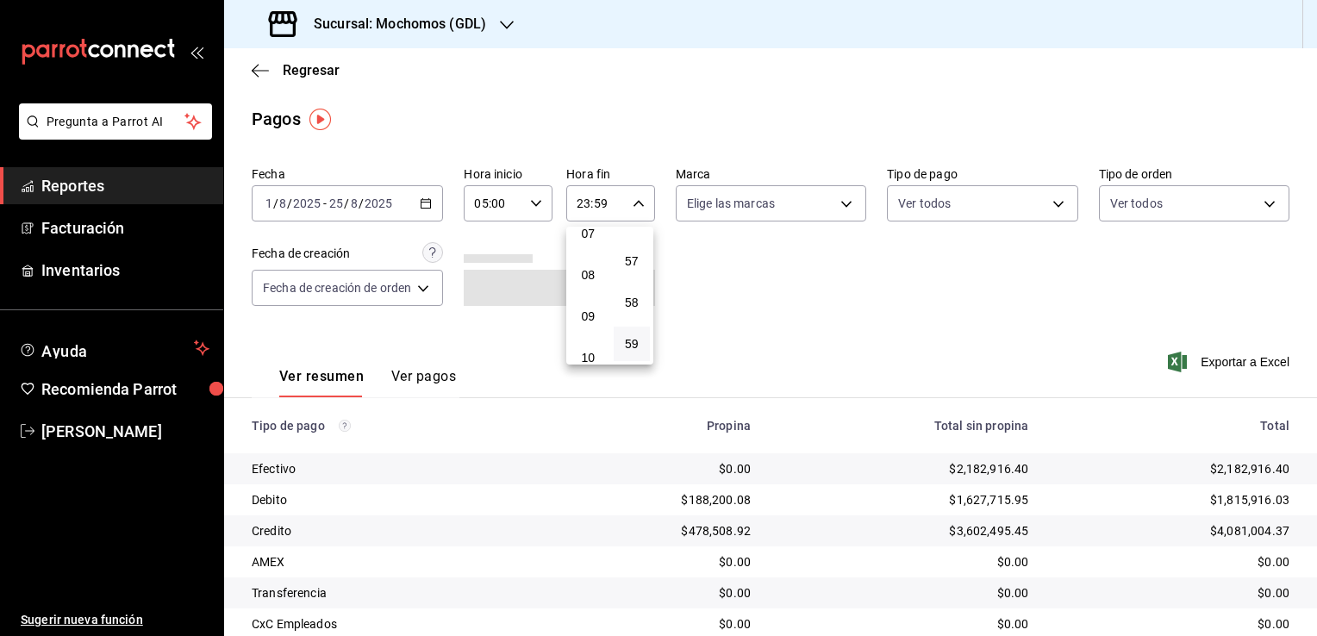
scroll to position [182, 0]
click at [581, 265] on button "05" at bounding box center [588, 272] width 37 height 34
drag, startPoint x: 627, startPoint y: 246, endPoint x: 624, endPoint y: 259, distance: 14.2
click at [626, 245] on span "00" at bounding box center [632, 247] width 16 height 14
type input "05:00"
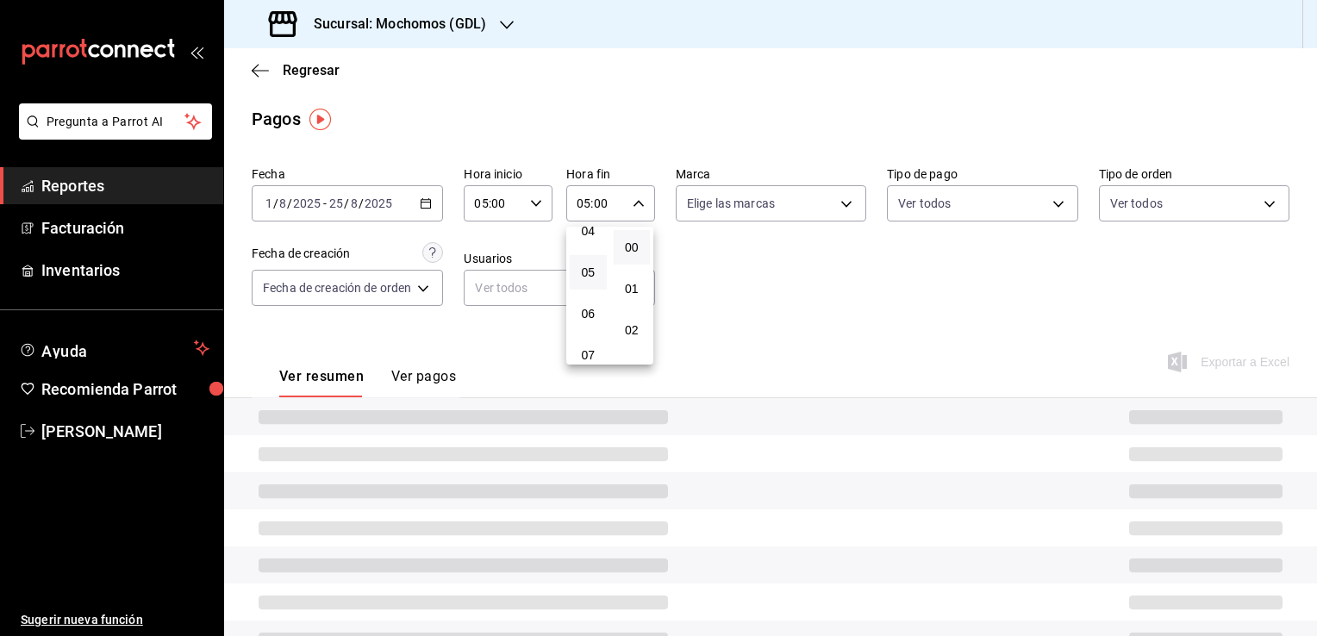
click at [764, 274] on div at bounding box center [658, 318] width 1317 height 636
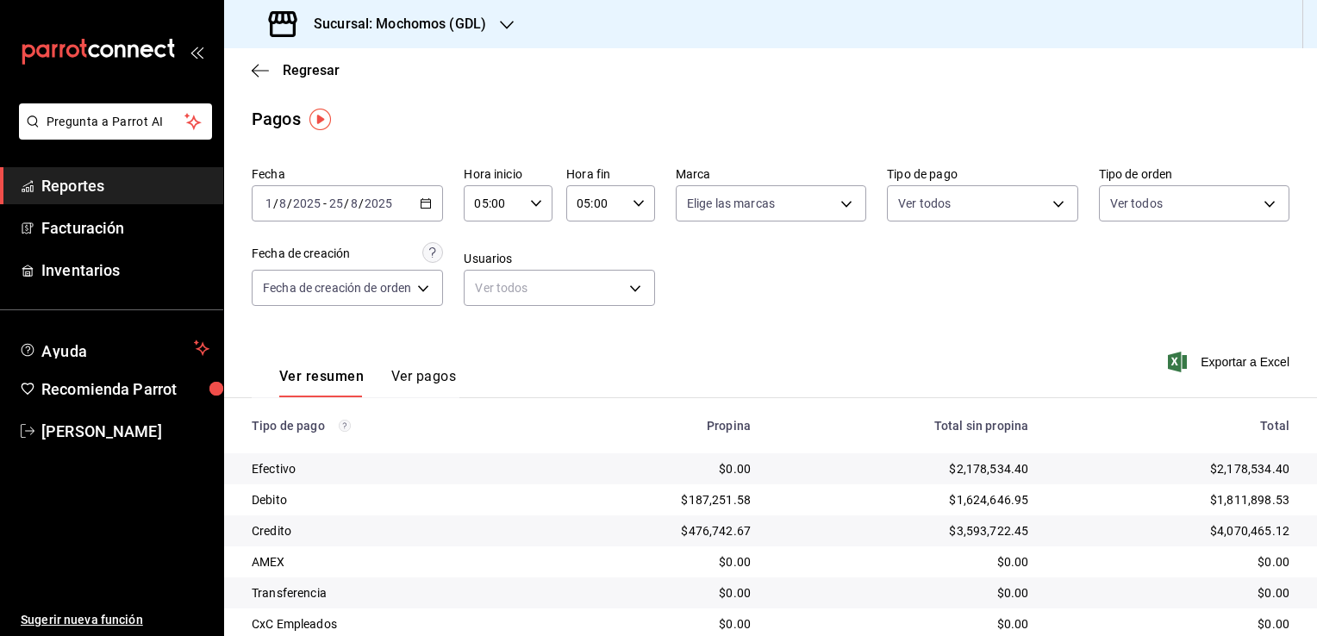
click at [821, 384] on div "Ver resumen Ver pagos Exportar a Excel" at bounding box center [770, 372] width 1093 height 91
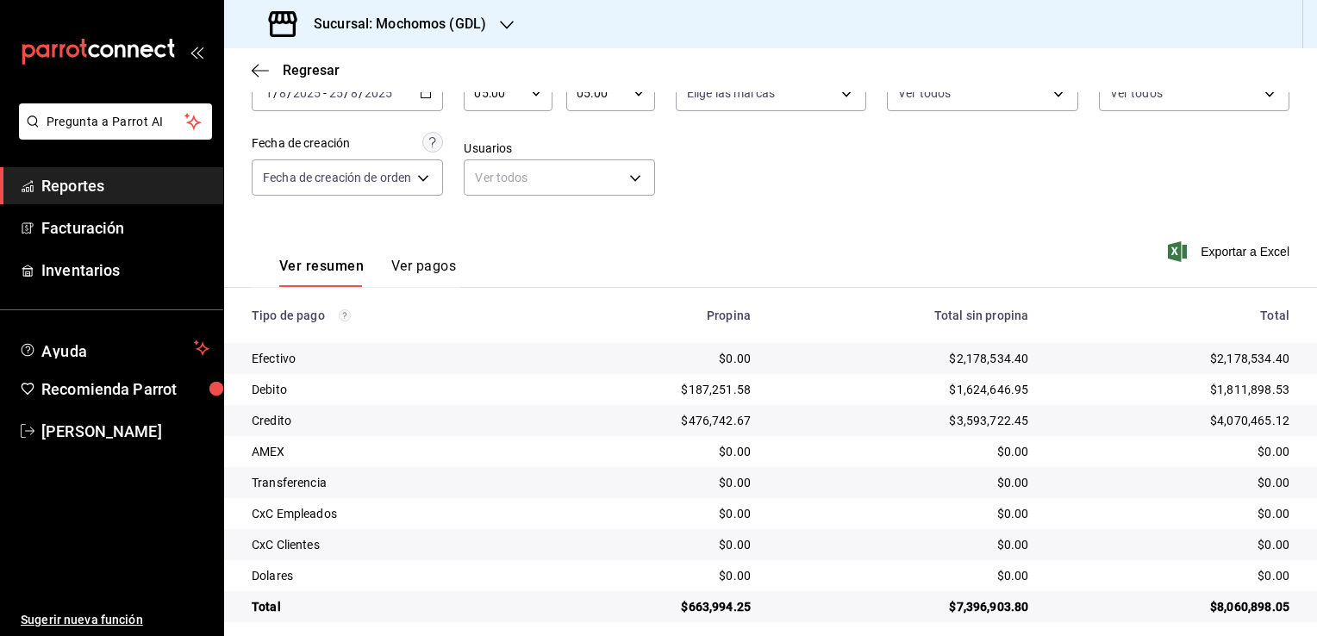
scroll to position [124, 0]
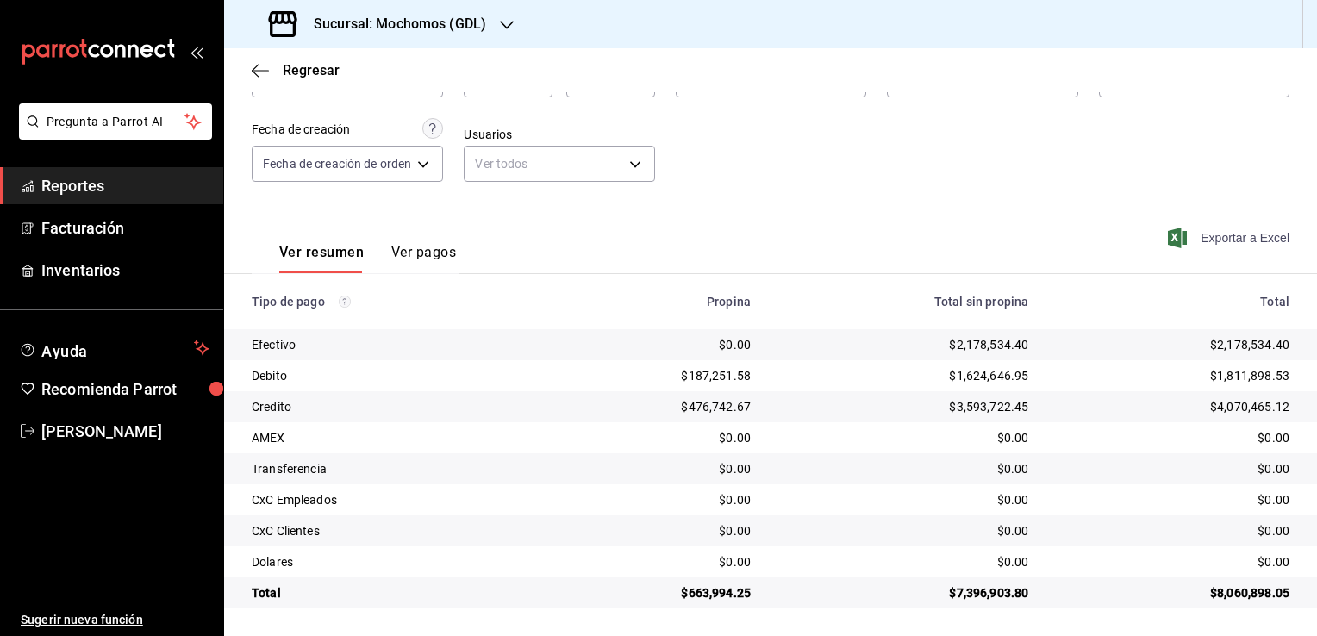
click at [1220, 236] on span "Exportar a Excel" at bounding box center [1230, 237] width 118 height 21
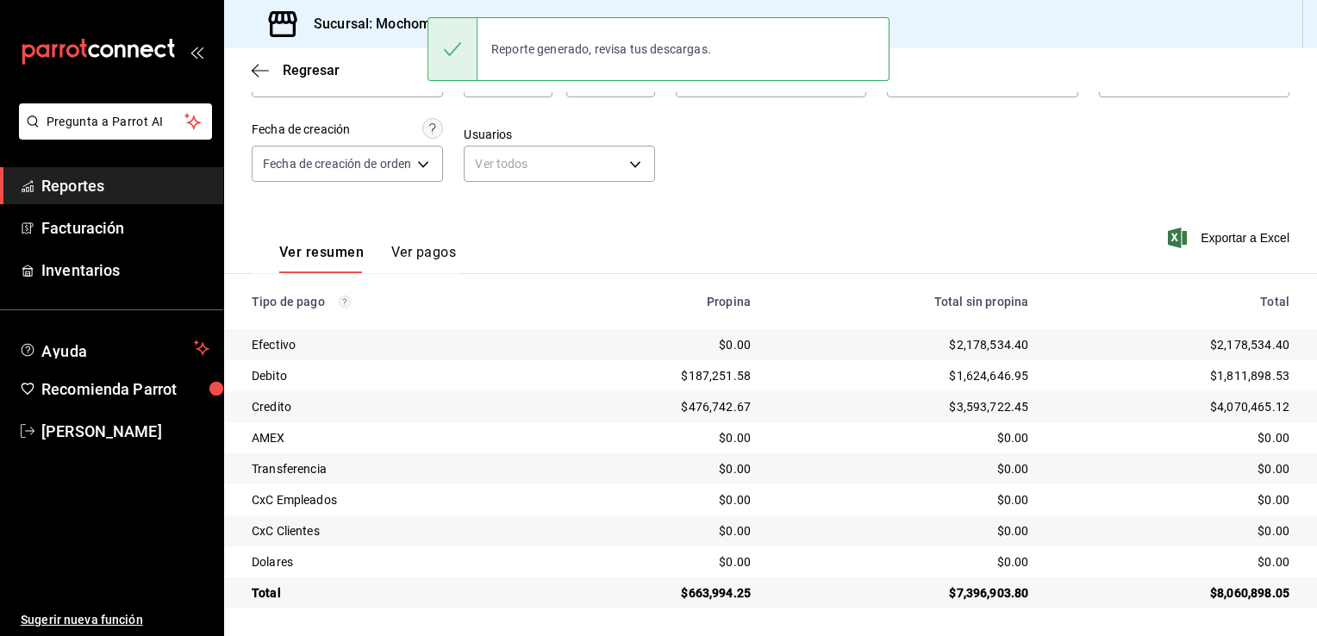
click at [860, 270] on div "Ver resumen Ver pagos Exportar a Excel" at bounding box center [770, 247] width 1093 height 91
click at [566, 303] on div "Propina" at bounding box center [653, 302] width 193 height 14
click at [617, 243] on div "Ver resumen Ver pagos Exportar a Excel" at bounding box center [770, 247] width 1093 height 91
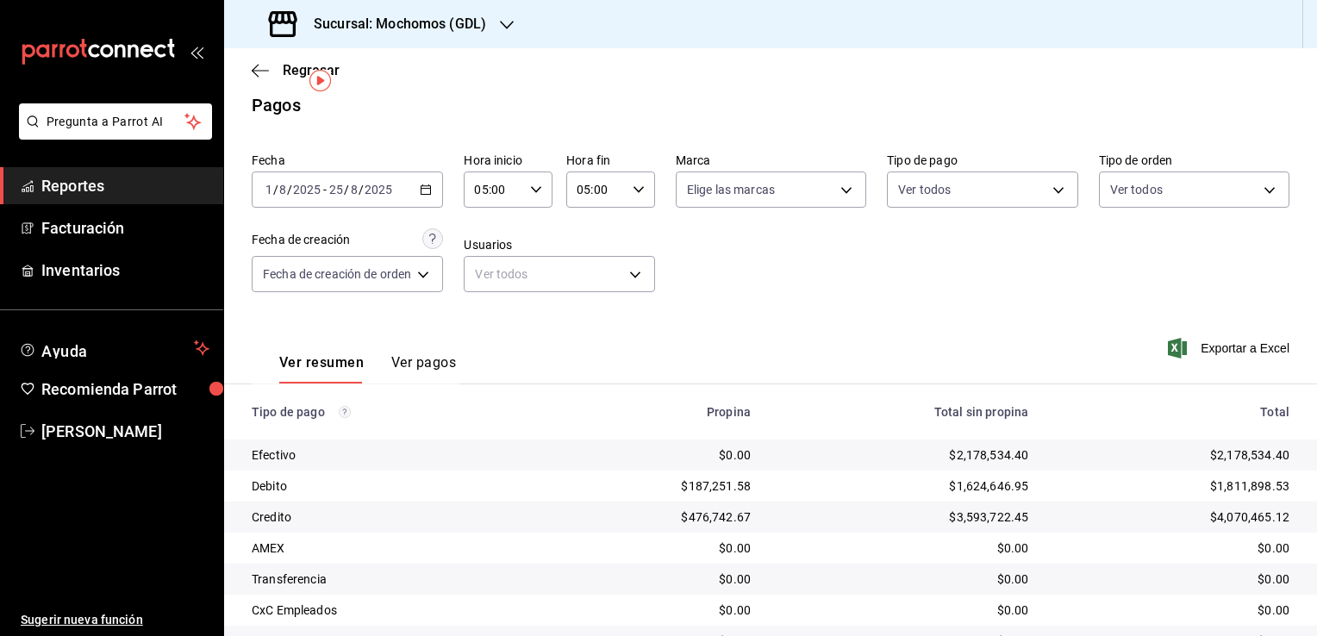
scroll to position [0, 0]
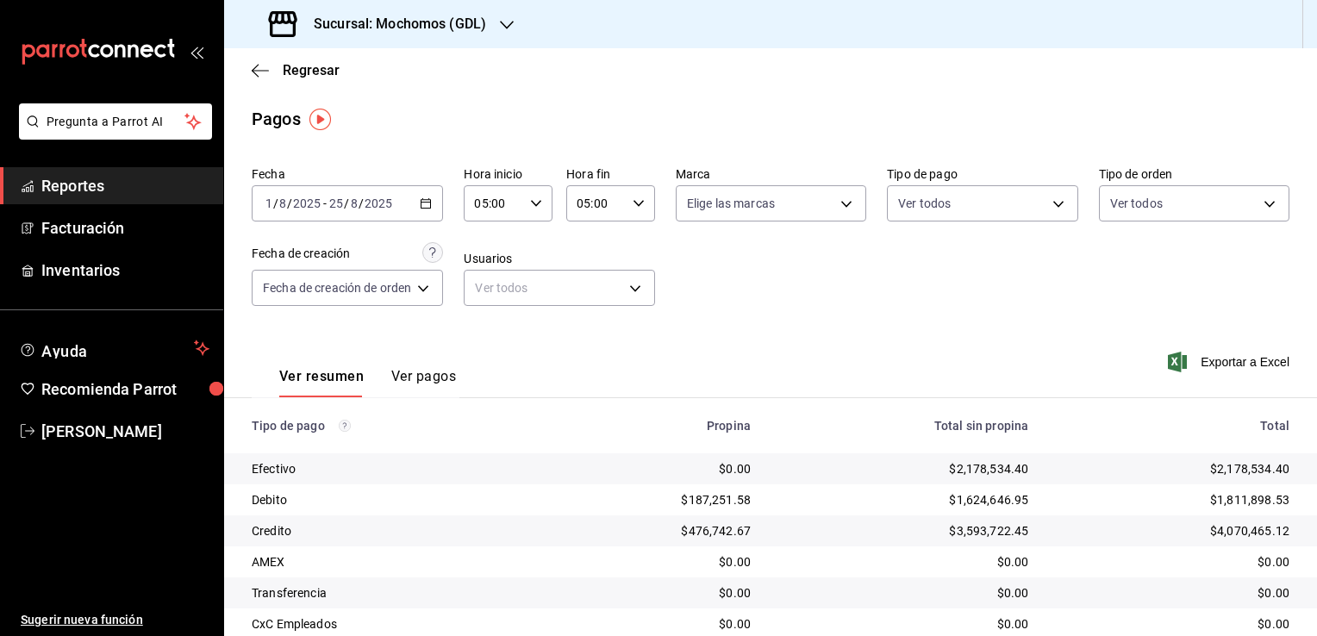
click at [796, 369] on div "Ver resumen Ver pagos Exportar a Excel" at bounding box center [770, 372] width 1093 height 91
click at [878, 288] on div "Fecha [DATE] [DATE] - [DATE] [DATE] Hora inicio 05:00 Hora inicio Hora fin 05:0…" at bounding box center [770, 242] width 1037 height 167
click at [268, 78] on icon "button" at bounding box center [260, 71] width 17 height 16
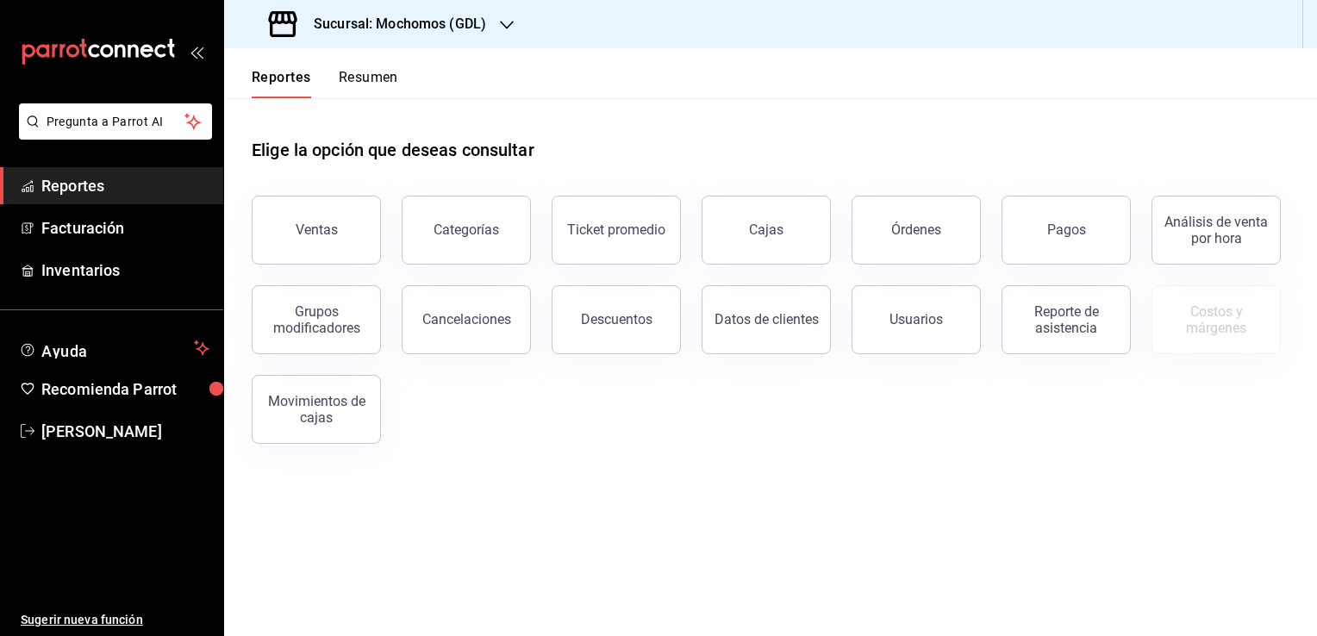
click at [488, 16] on div "Sucursal: Mochomos (GDL)" at bounding box center [379, 24] width 283 height 48
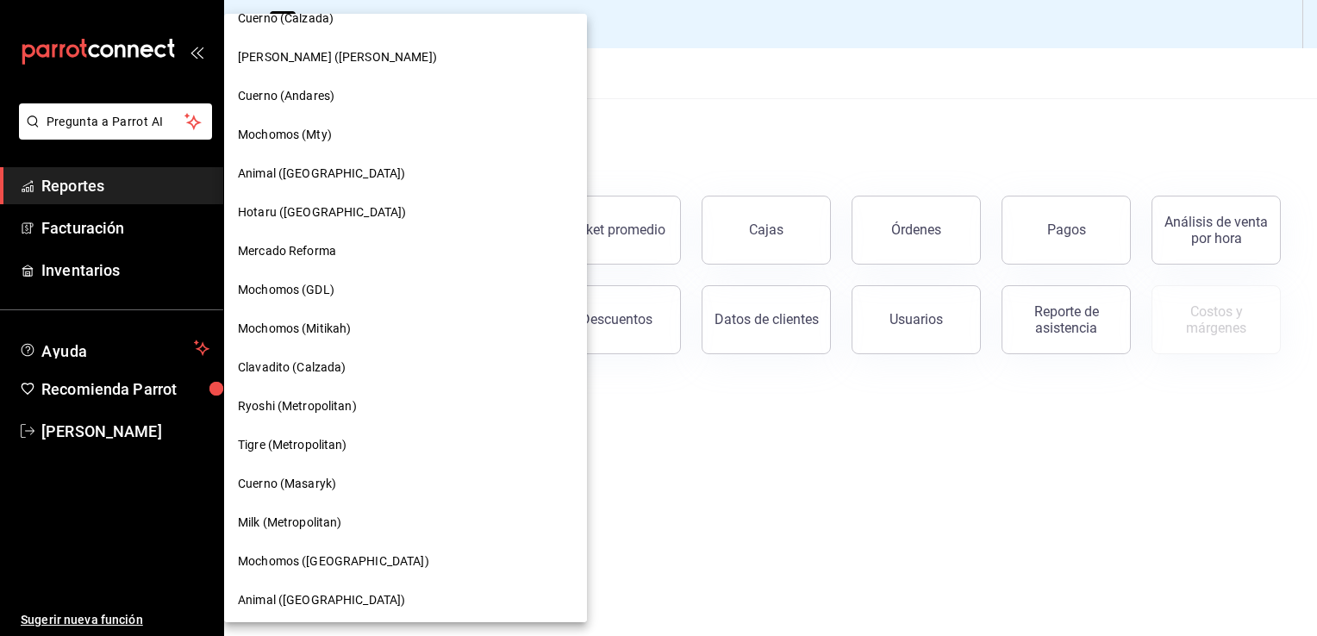
scroll to position [917, 0]
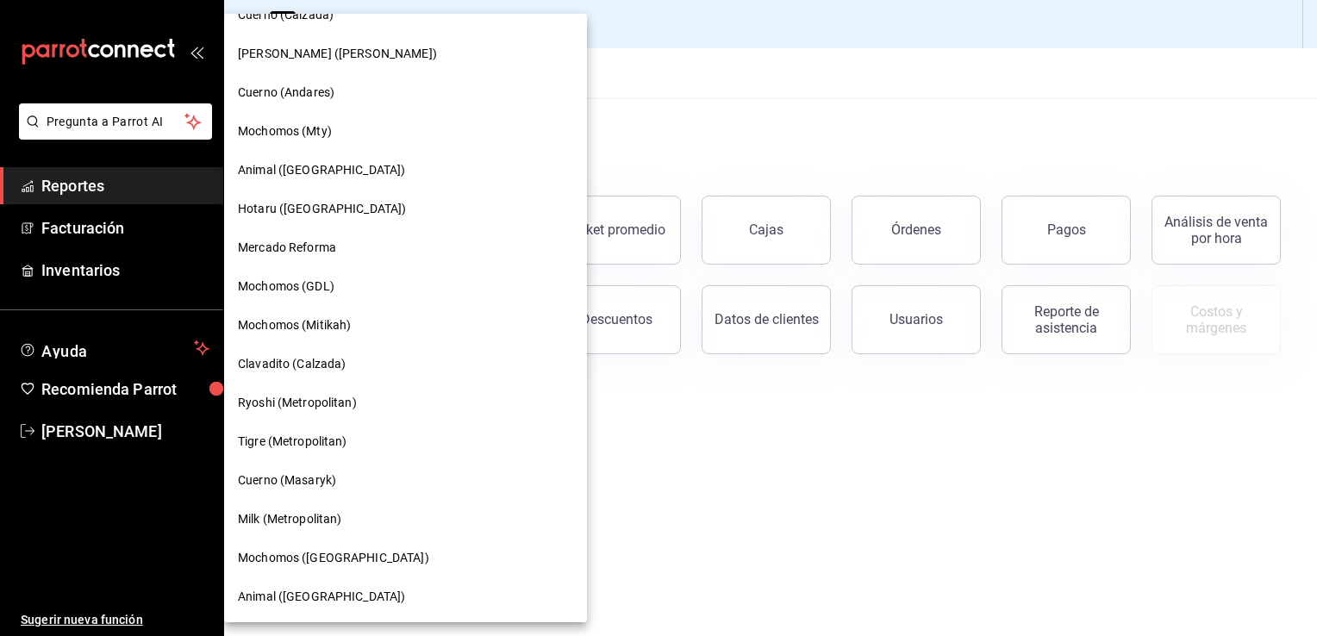
click at [349, 588] on div "Animal ([GEOGRAPHIC_DATA])" at bounding box center [405, 597] width 335 height 18
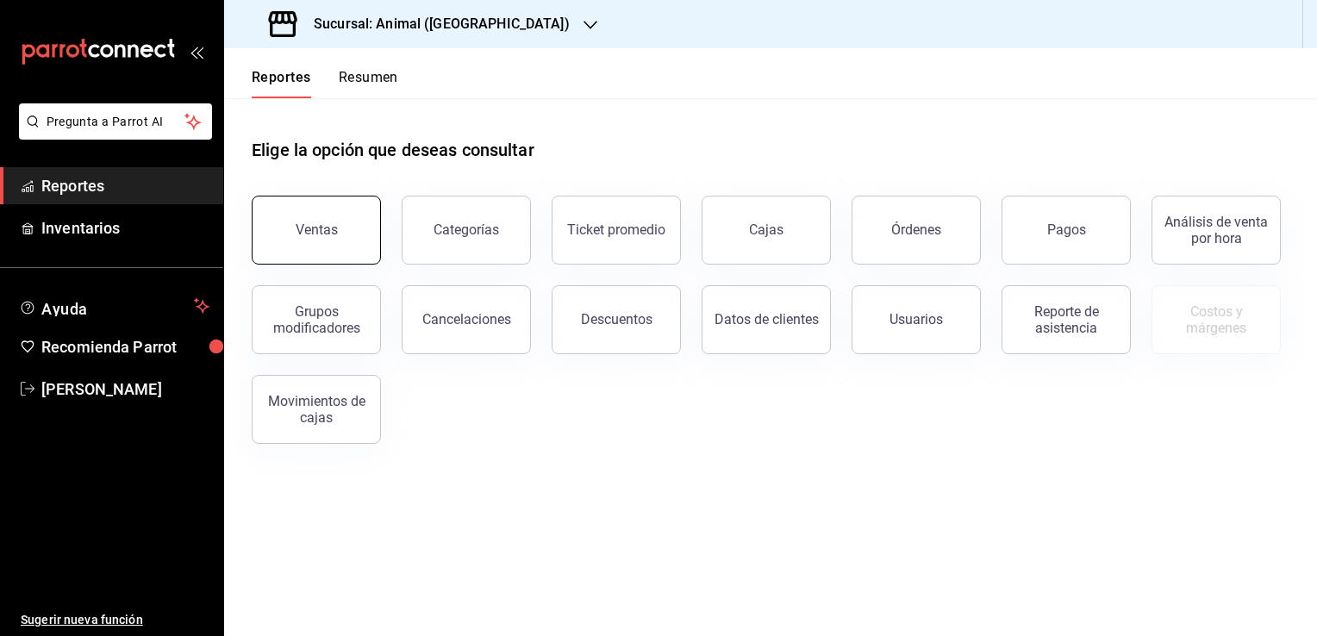
click at [335, 252] on button "Ventas" at bounding box center [316, 230] width 129 height 69
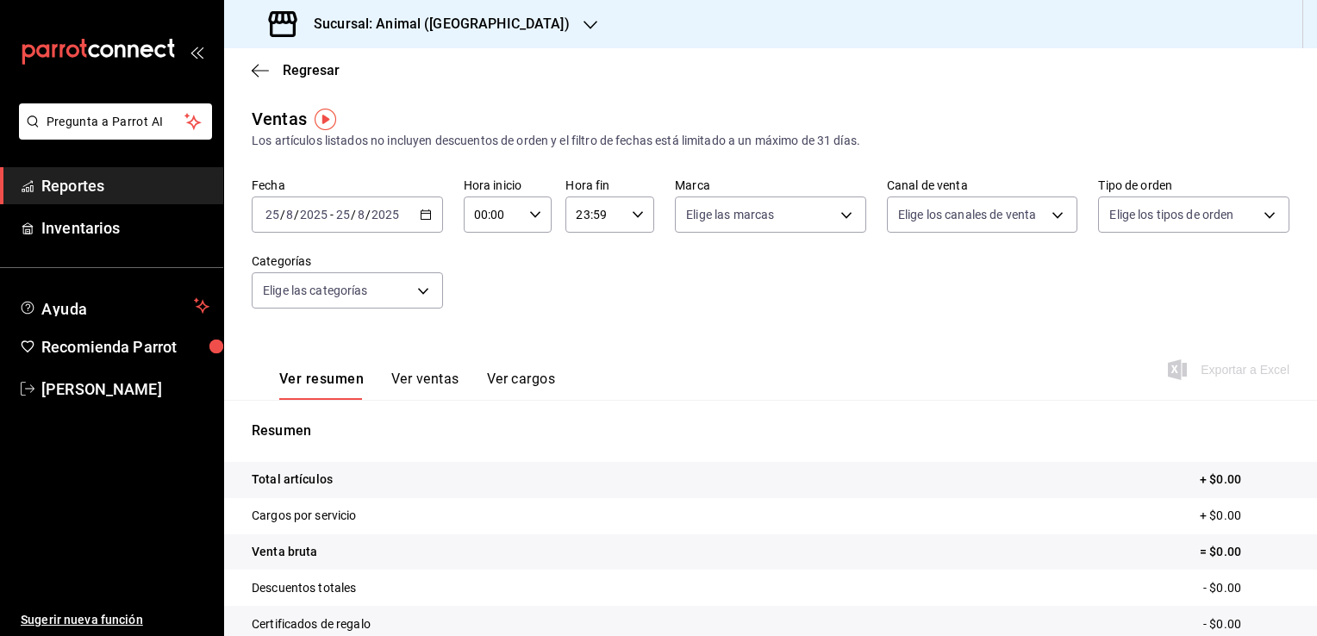
click at [413, 217] on div "[DATE] [DATE] - [DATE] [DATE]" at bounding box center [347, 214] width 191 height 36
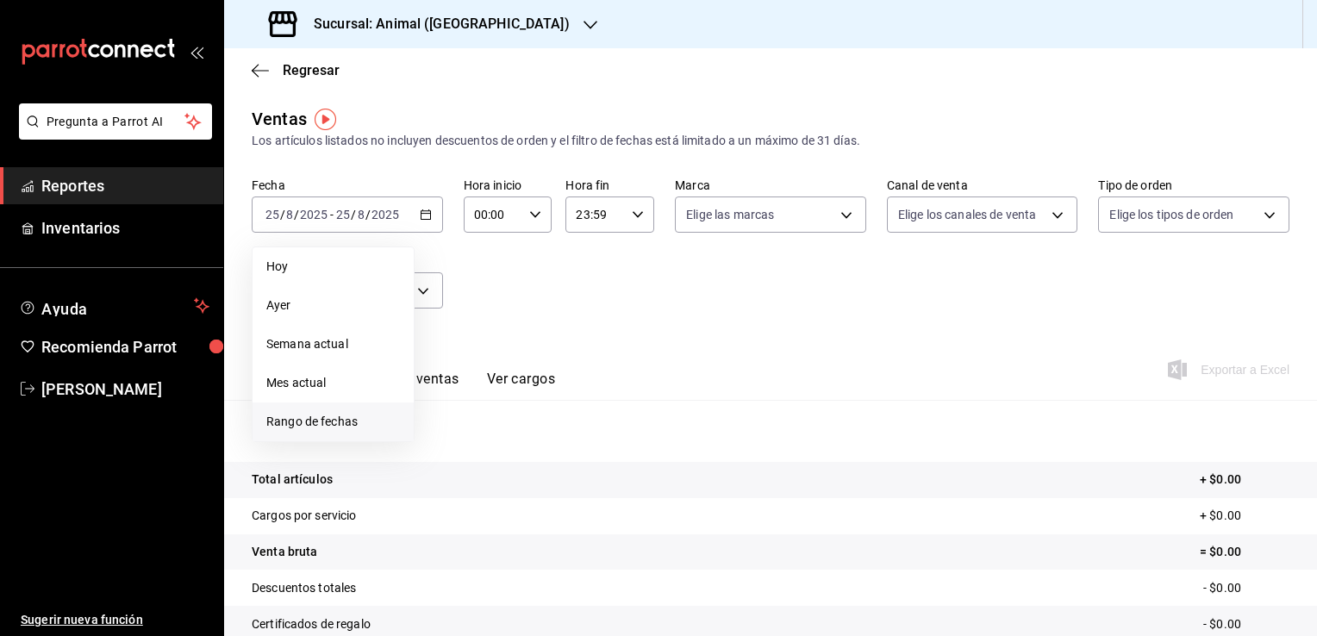
click at [303, 410] on li "Rango de fechas" at bounding box center [332, 421] width 161 height 39
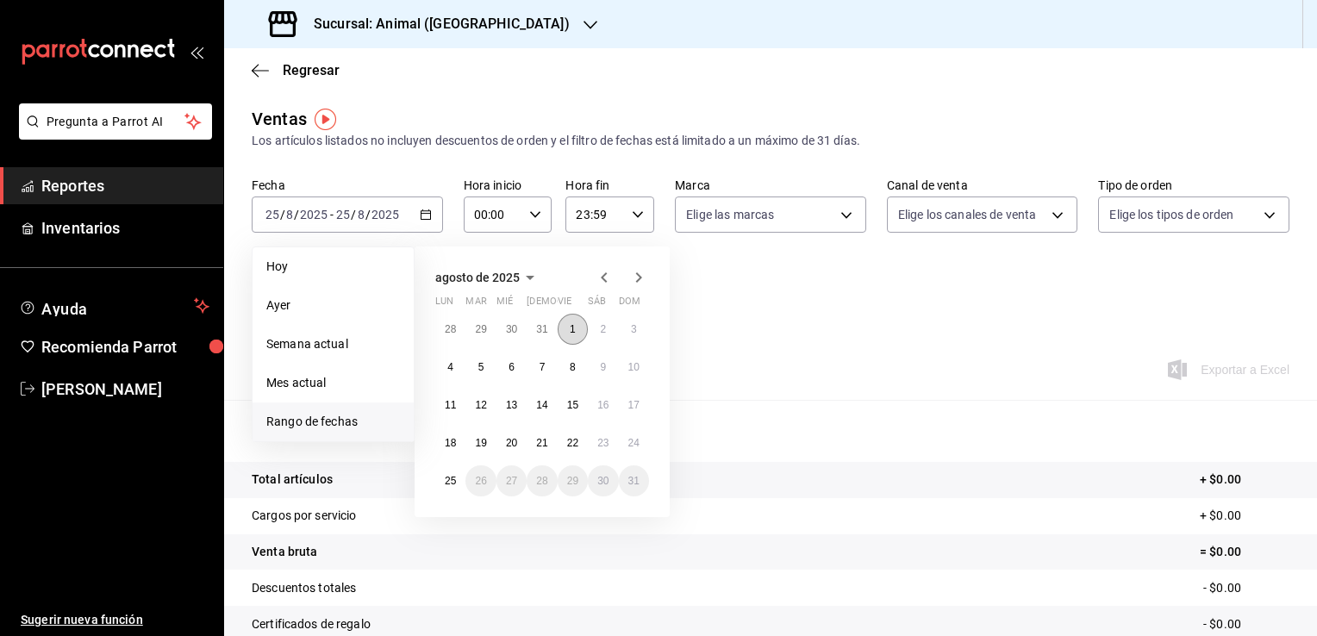
click at [562, 329] on button "1" at bounding box center [572, 329] width 30 height 31
click at [451, 485] on abbr "25" at bounding box center [450, 481] width 11 height 12
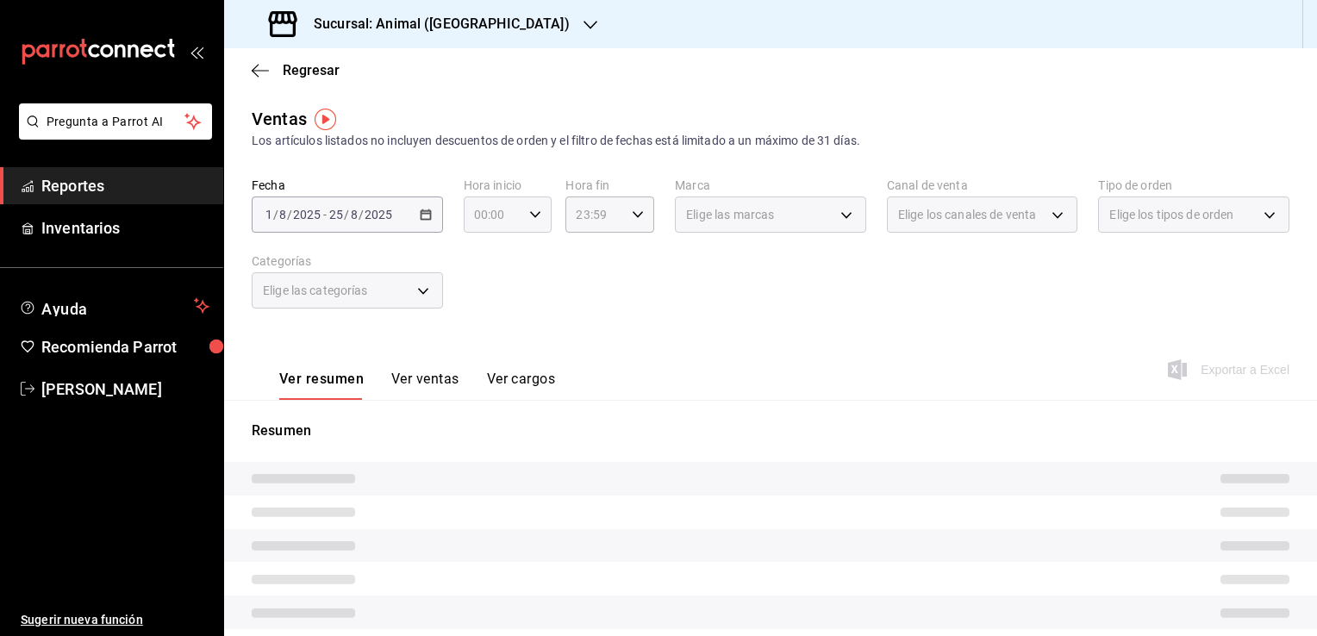
click at [527, 225] on div "00:00 Hora inicio" at bounding box center [508, 214] width 89 height 36
click at [472, 291] on button "05" at bounding box center [482, 293] width 37 height 34
type input "05:00"
click at [539, 251] on button "00" at bounding box center [526, 258] width 37 height 34
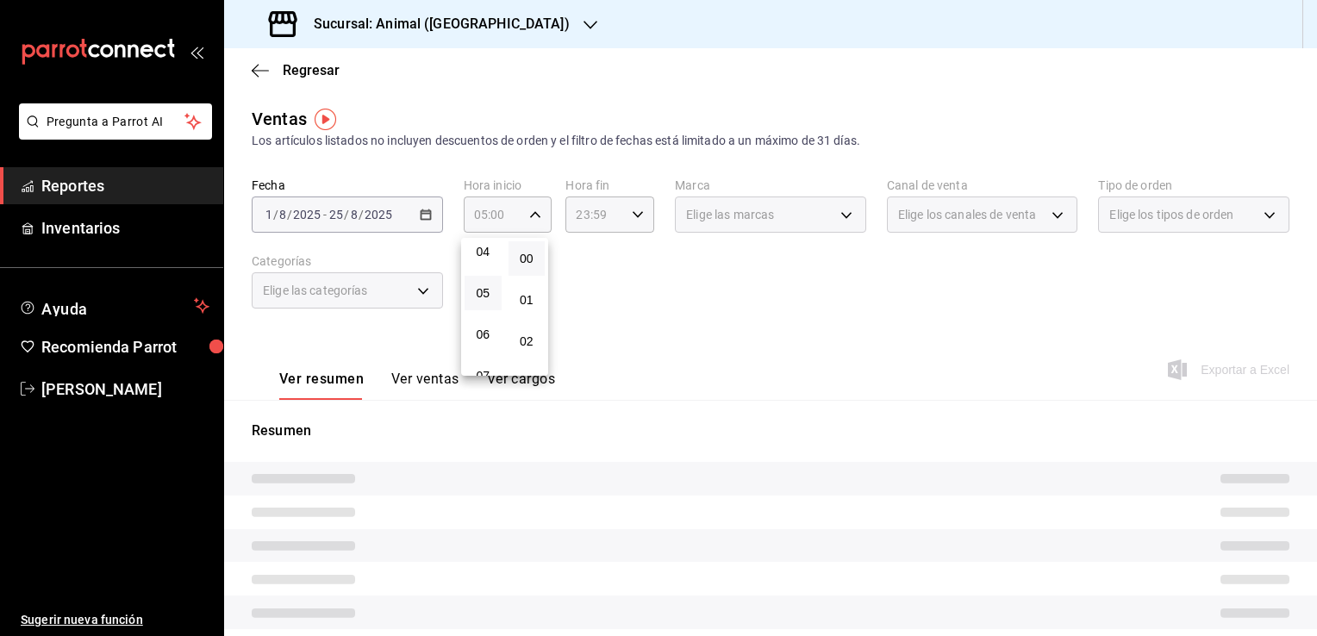
click at [595, 212] on div at bounding box center [658, 318] width 1317 height 636
click at [624, 215] on div "23:59 Hora fin" at bounding box center [609, 214] width 89 height 36
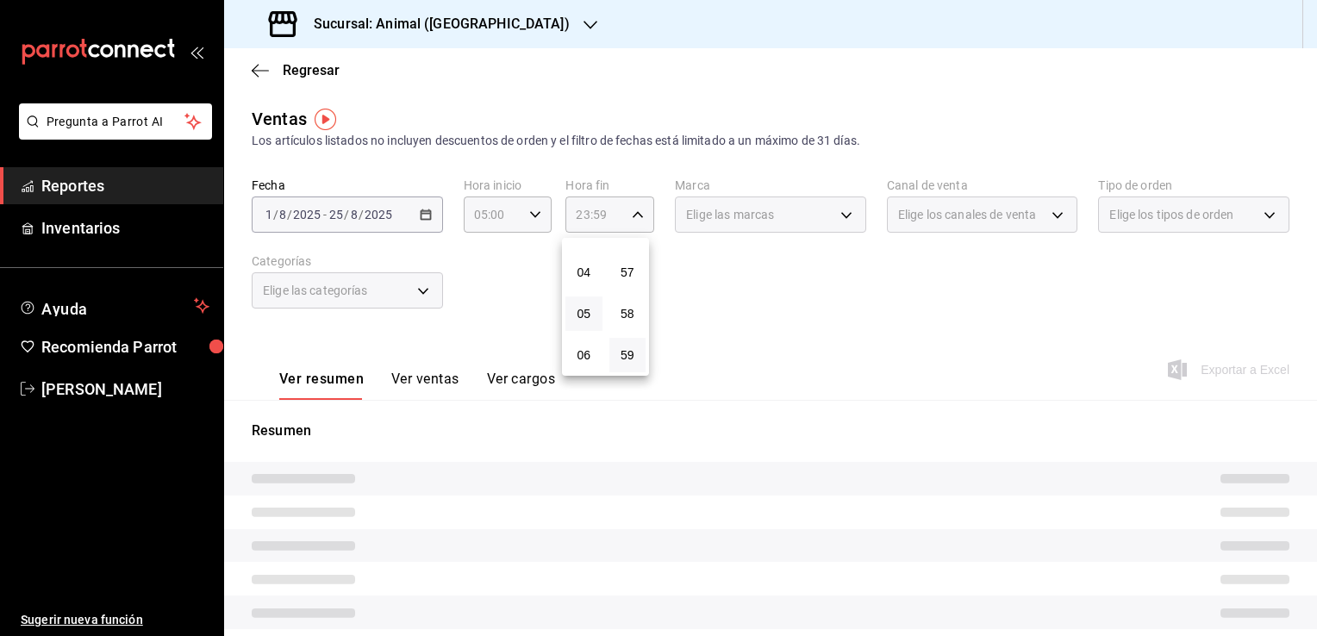
scroll to position [182, 0]
click at [588, 296] on button "05" at bounding box center [583, 283] width 37 height 34
click at [626, 264] on span "00" at bounding box center [627, 259] width 16 height 14
type input "05:00"
click at [667, 253] on div at bounding box center [658, 318] width 1317 height 636
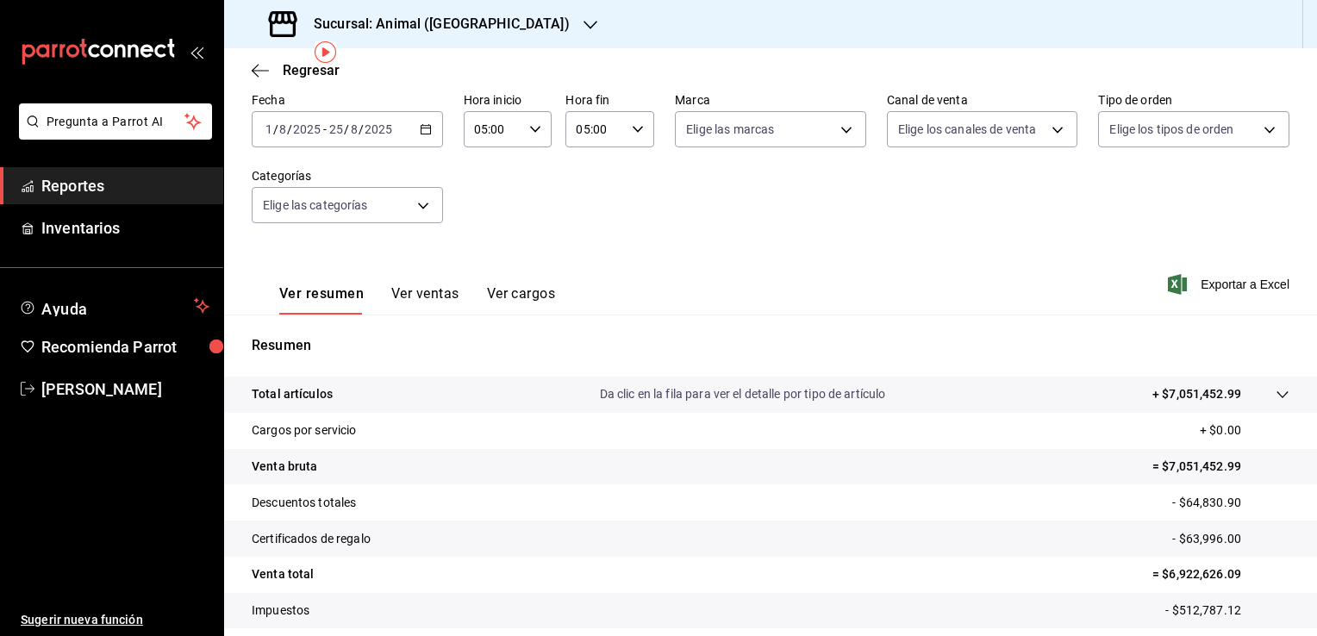
scroll to position [86, 0]
drag, startPoint x: 1155, startPoint y: 575, endPoint x: 1239, endPoint y: 572, distance: 84.5
click at [1239, 572] on p "= $6,922,626.09" at bounding box center [1220, 573] width 137 height 18
copy p "6,922,626.09"
click at [264, 78] on div "Regresar" at bounding box center [770, 70] width 1093 height 44
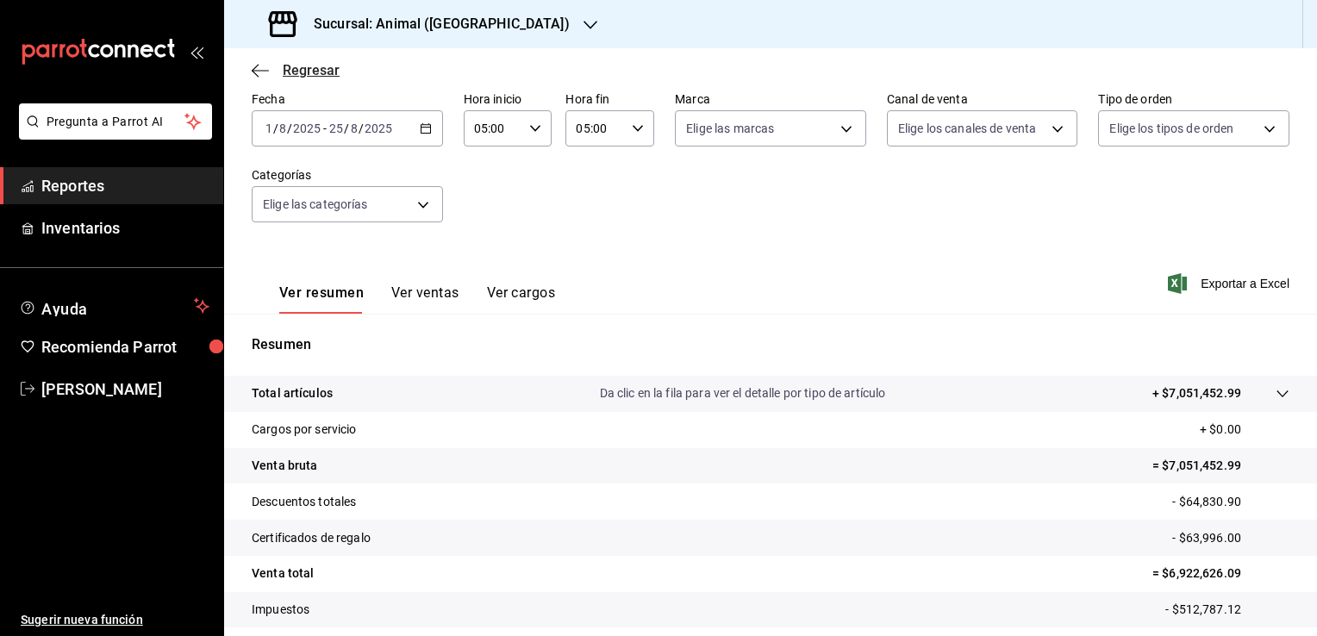
click at [263, 65] on icon "button" at bounding box center [260, 71] width 17 height 16
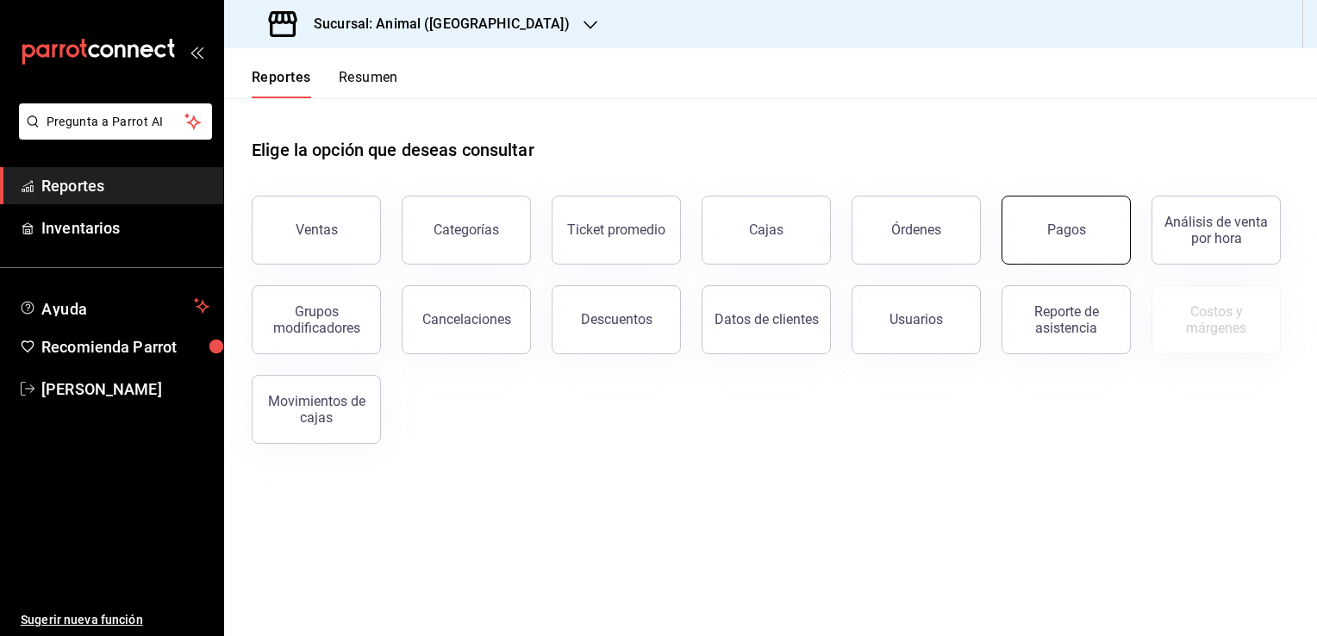
click at [1074, 252] on button "Pagos" at bounding box center [1065, 230] width 129 height 69
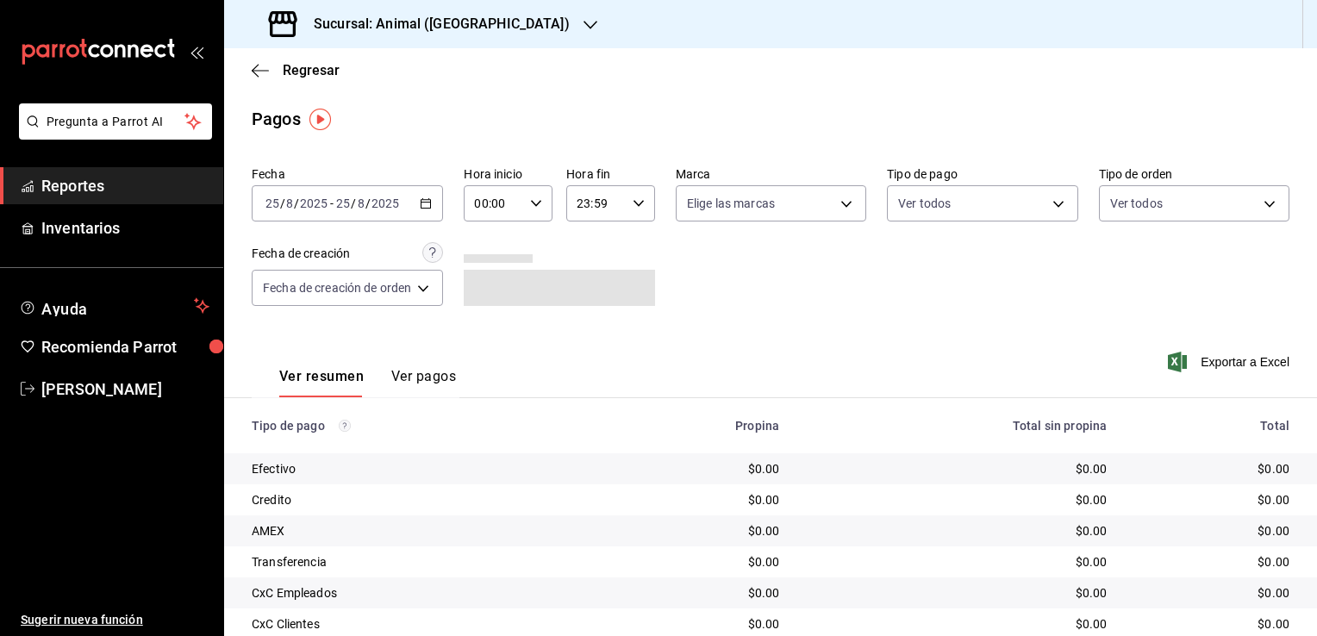
click at [422, 202] on \(Stroke\) "button" at bounding box center [425, 203] width 10 height 9
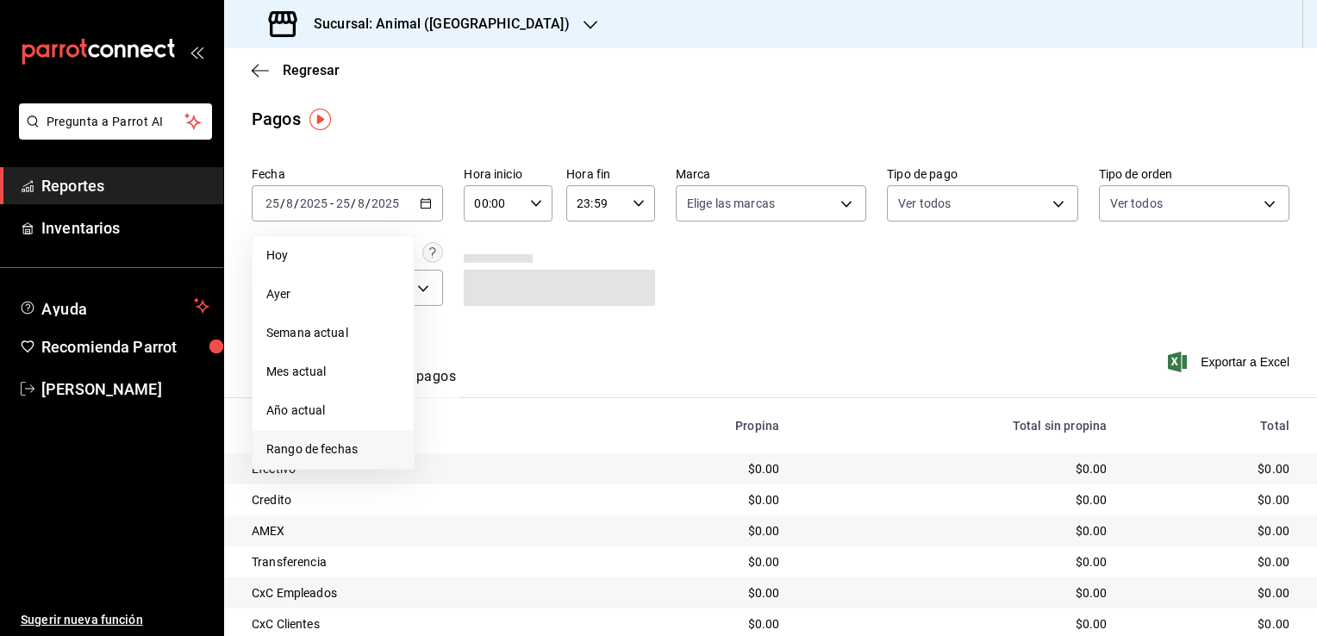
click at [343, 453] on span "Rango de fechas" at bounding box center [333, 449] width 134 height 18
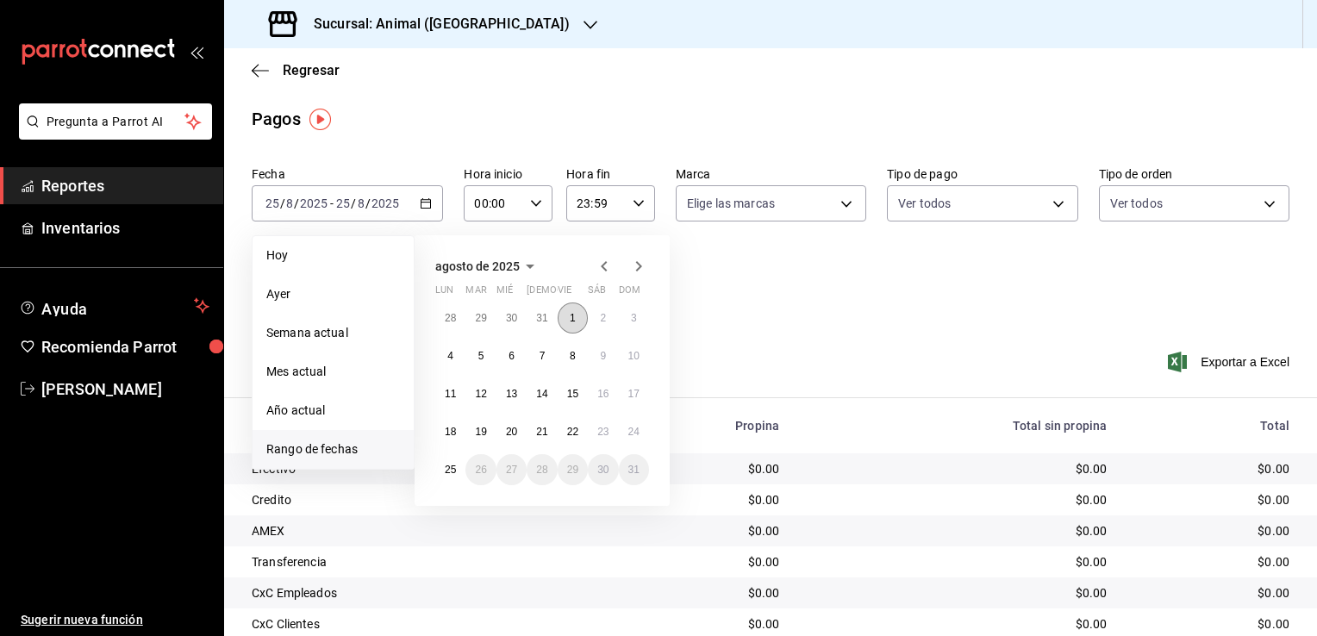
click at [569, 314] on button "1" at bounding box center [572, 317] width 30 height 31
click at [439, 470] on button "25" at bounding box center [450, 469] width 30 height 31
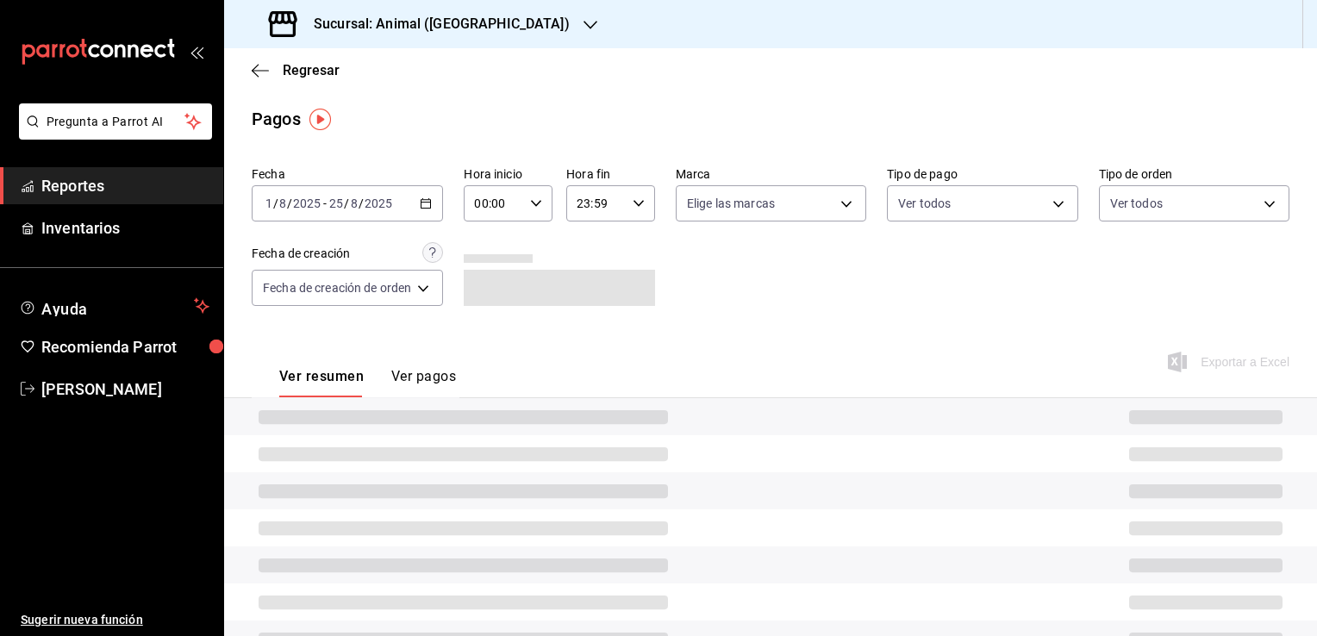
click at [532, 204] on icon "button" at bounding box center [536, 203] width 12 height 12
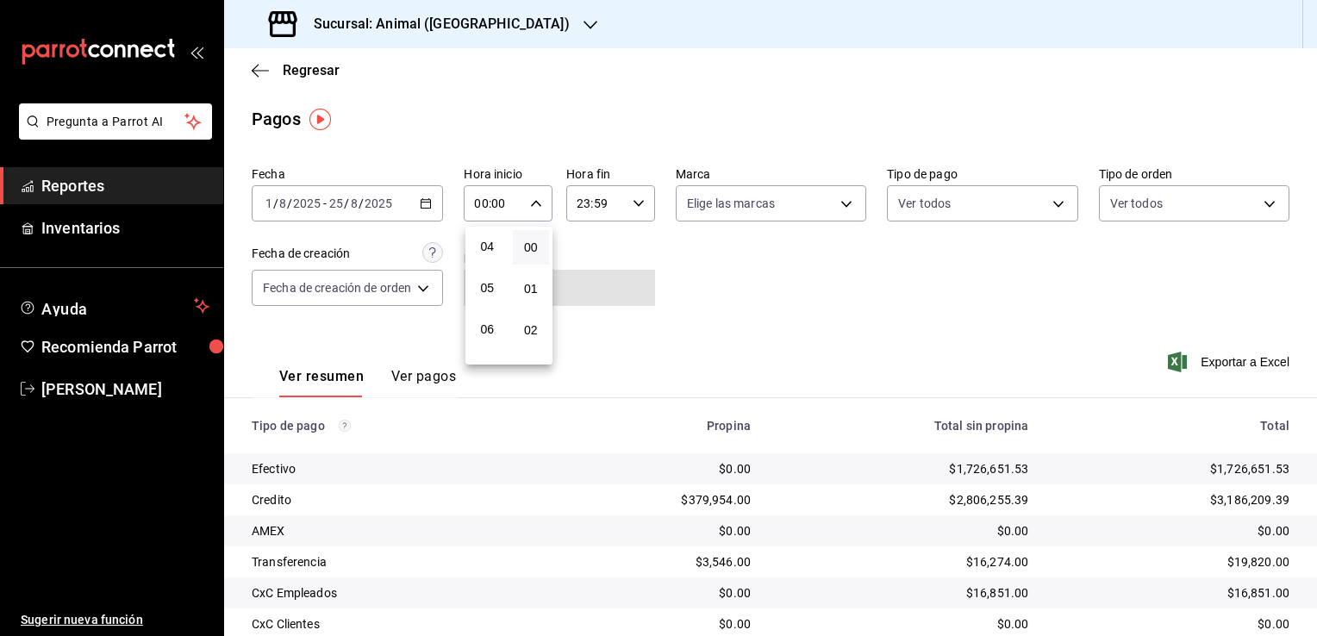
scroll to position [172, 0]
click at [494, 277] on button "05" at bounding box center [487, 282] width 37 height 34
type input "05:00"
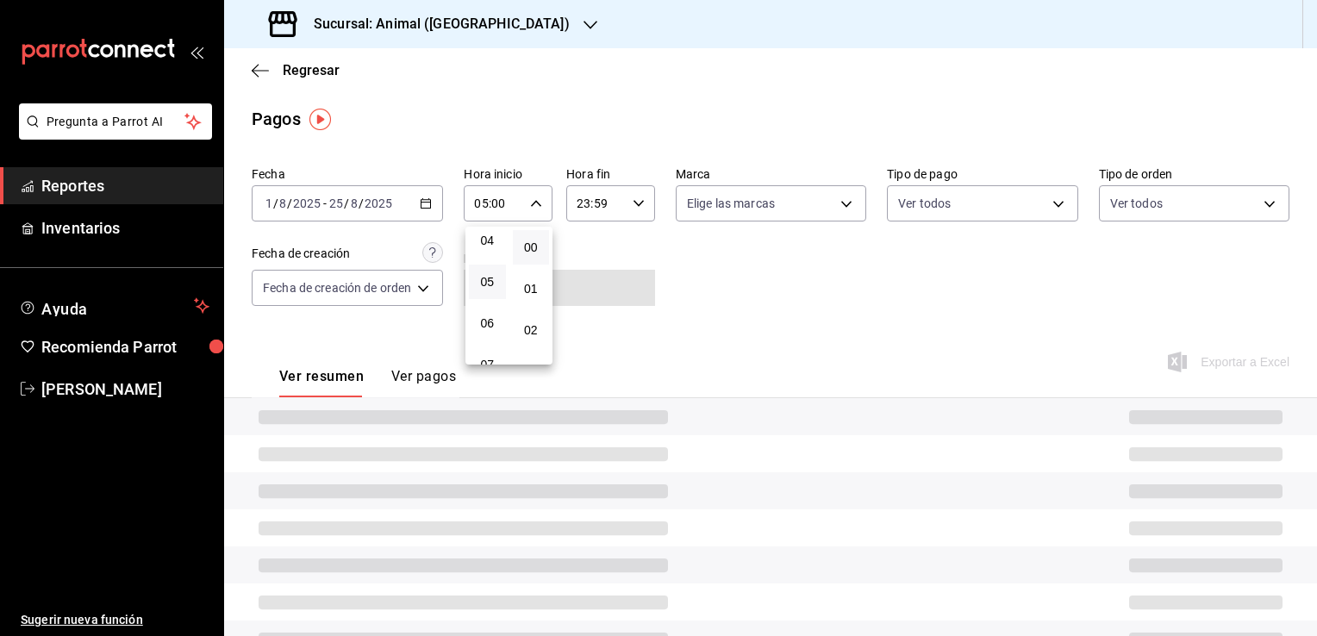
click at [517, 246] on button "00" at bounding box center [531, 247] width 37 height 34
click at [633, 207] on div at bounding box center [658, 318] width 1317 height 636
click at [633, 207] on icon "button" at bounding box center [638, 203] width 12 height 12
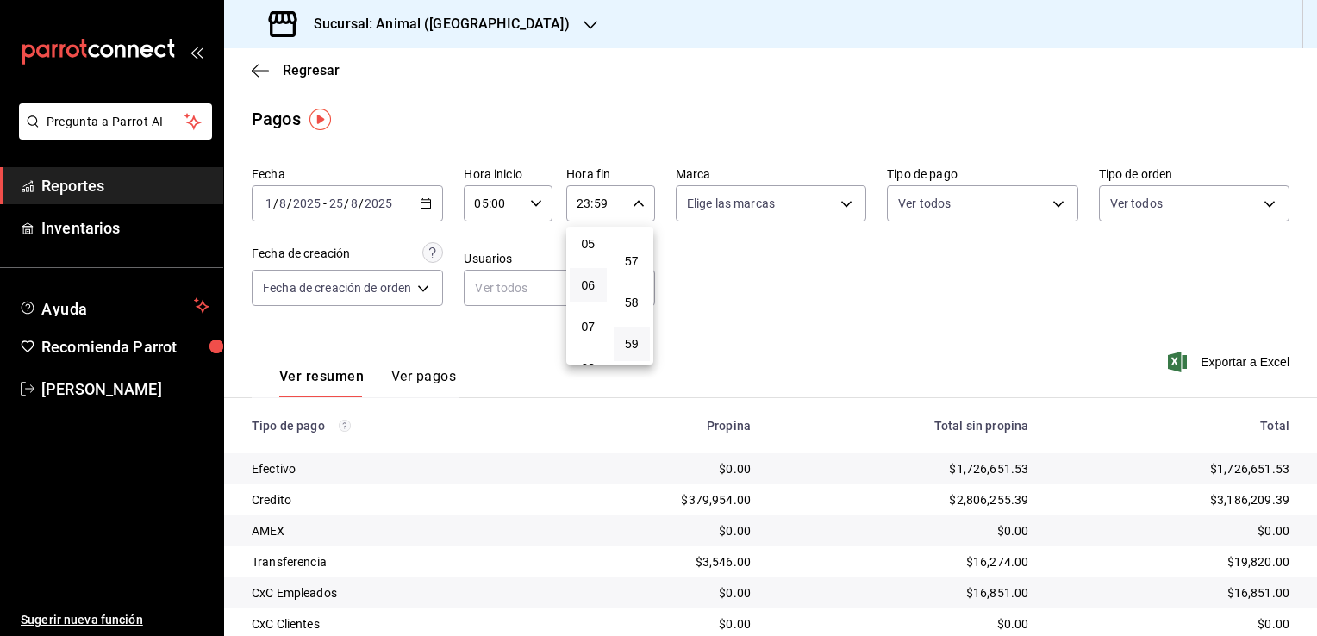
scroll to position [182, 0]
click at [584, 276] on span "05" at bounding box center [588, 272] width 16 height 14
click at [629, 246] on span "00" at bounding box center [632, 247] width 16 height 14
type input "05:00"
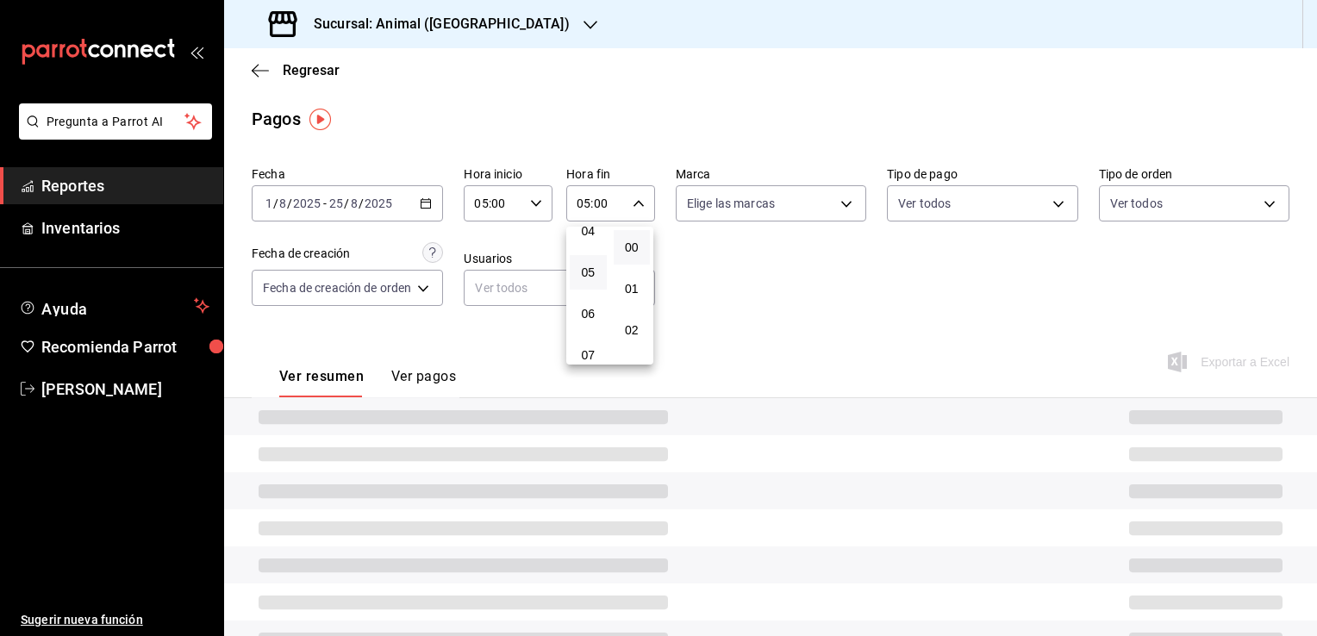
click at [653, 245] on div at bounding box center [658, 318] width 1317 height 636
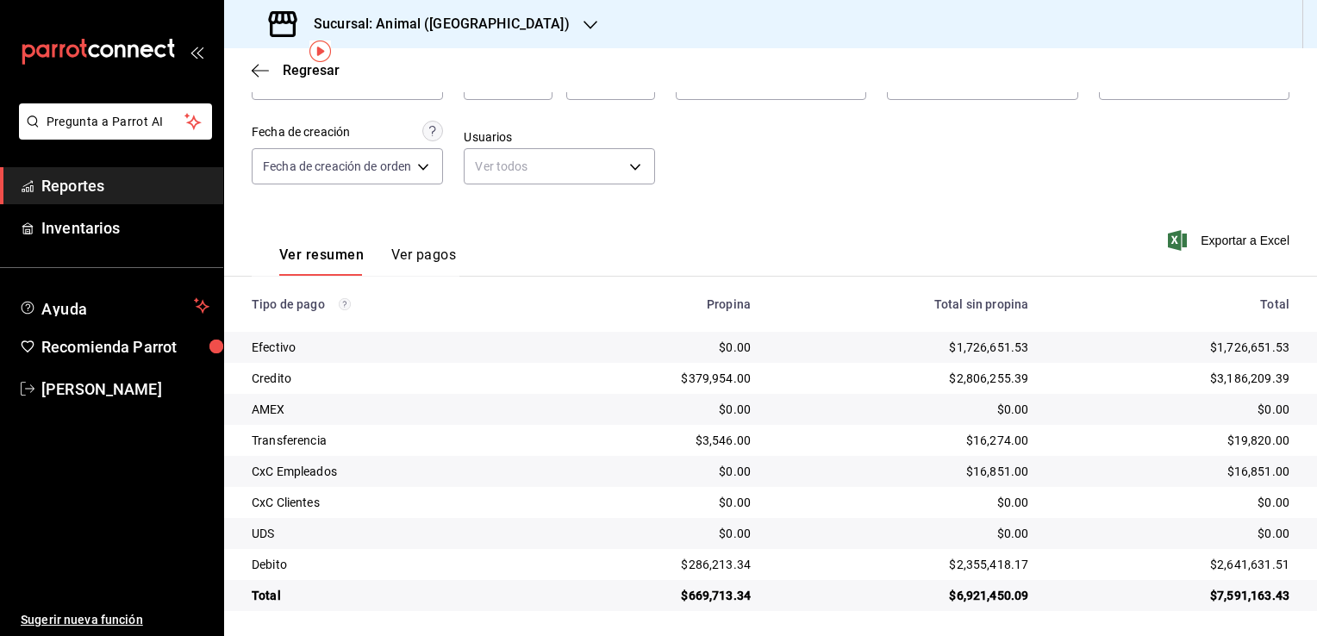
scroll to position [124, 0]
click at [252, 72] on icon "button" at bounding box center [260, 71] width 17 height 16
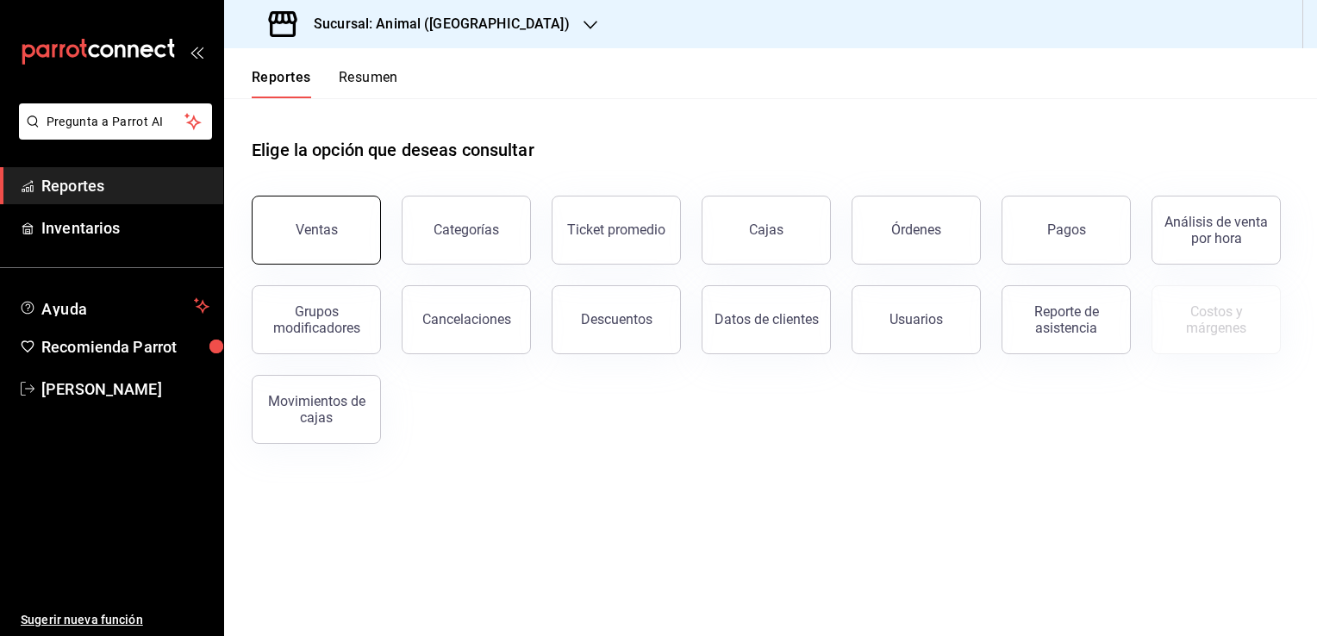
click at [330, 220] on button "Ventas" at bounding box center [316, 230] width 129 height 69
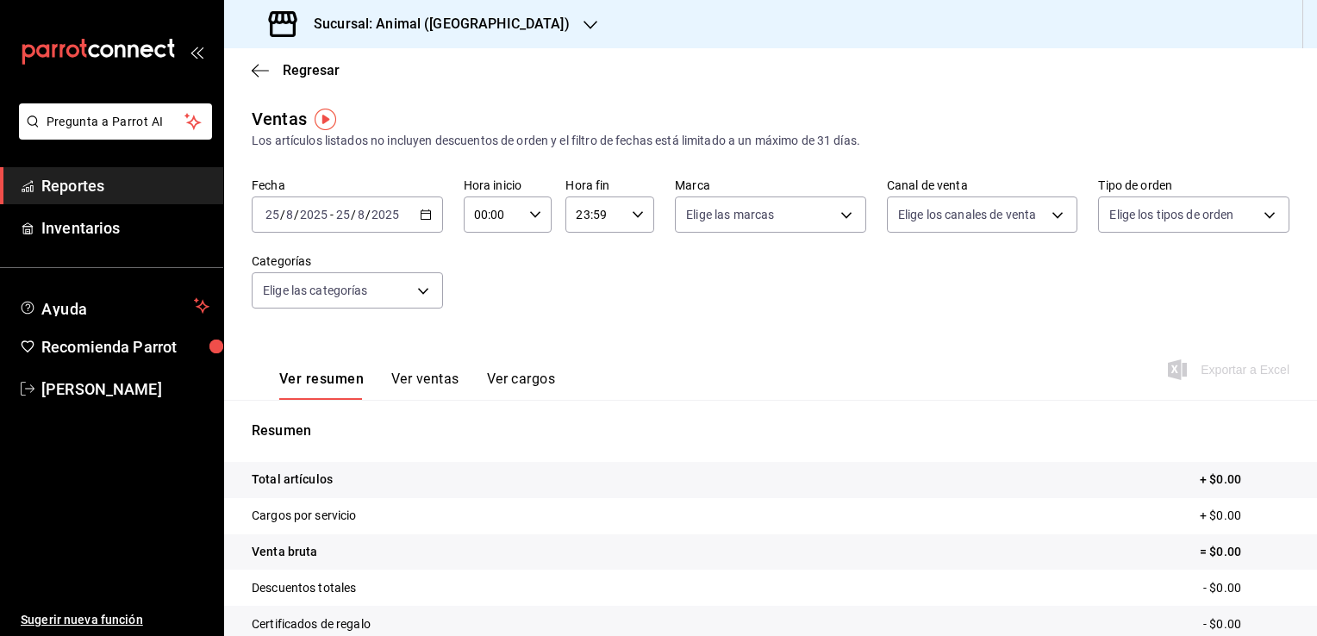
click at [412, 217] on div "[DATE] [DATE] - [DATE] [DATE]" at bounding box center [347, 214] width 191 height 36
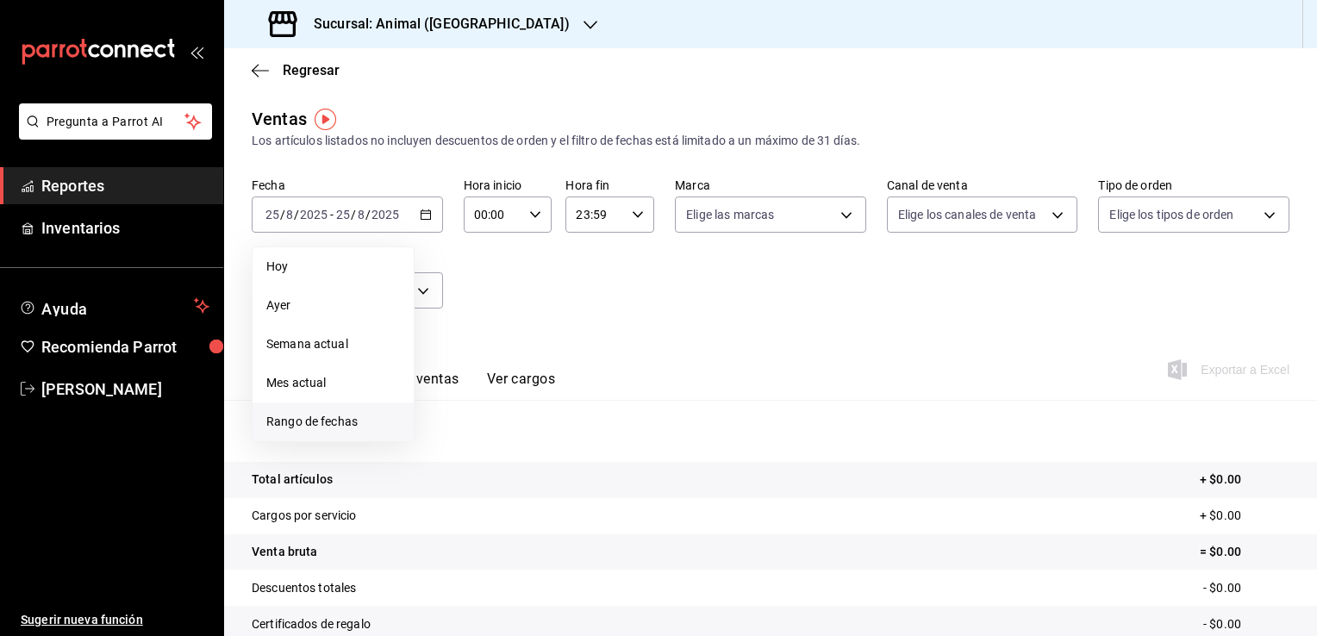
click at [330, 429] on span "Rango de fechas" at bounding box center [333, 422] width 134 height 18
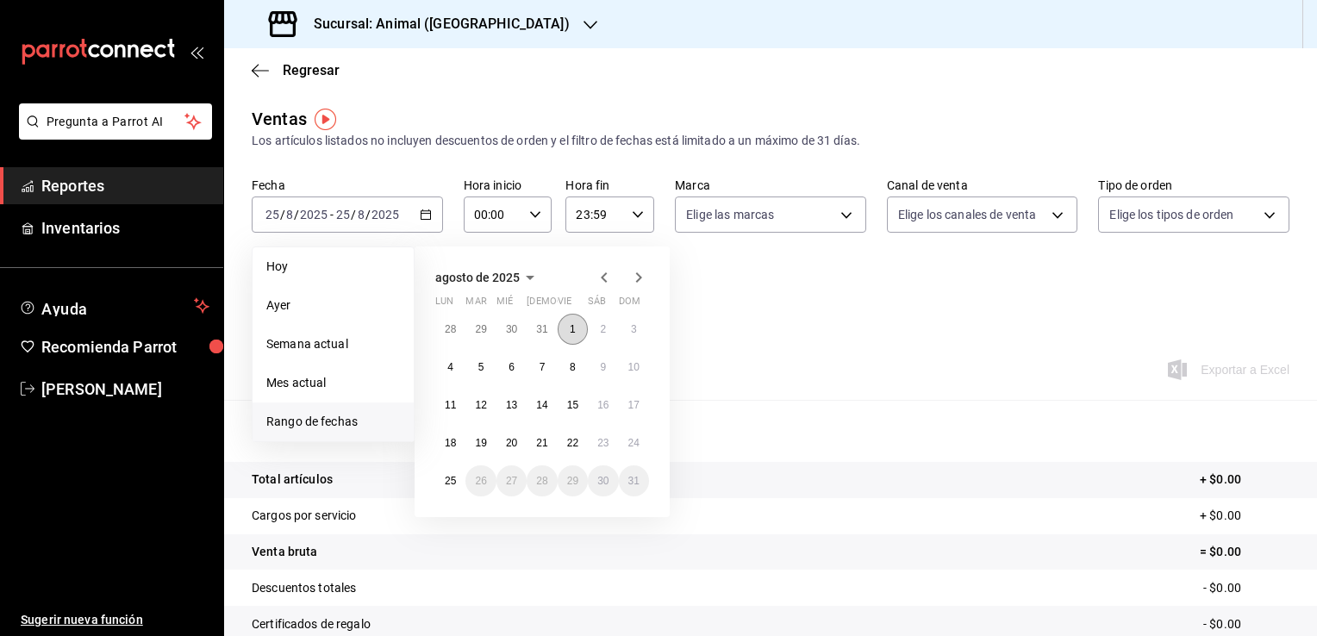
click at [579, 321] on button "1" at bounding box center [572, 329] width 30 height 31
click at [457, 479] on button "25" at bounding box center [450, 480] width 30 height 31
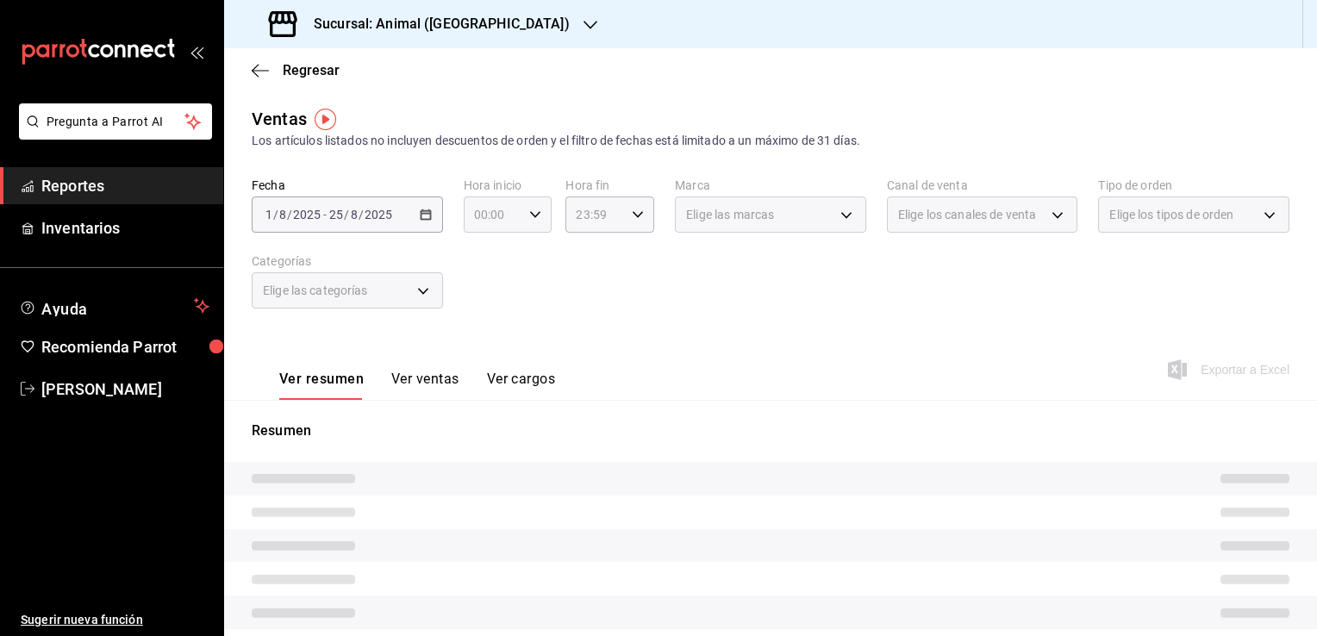
click at [531, 212] on icon "button" at bounding box center [535, 215] width 12 height 12
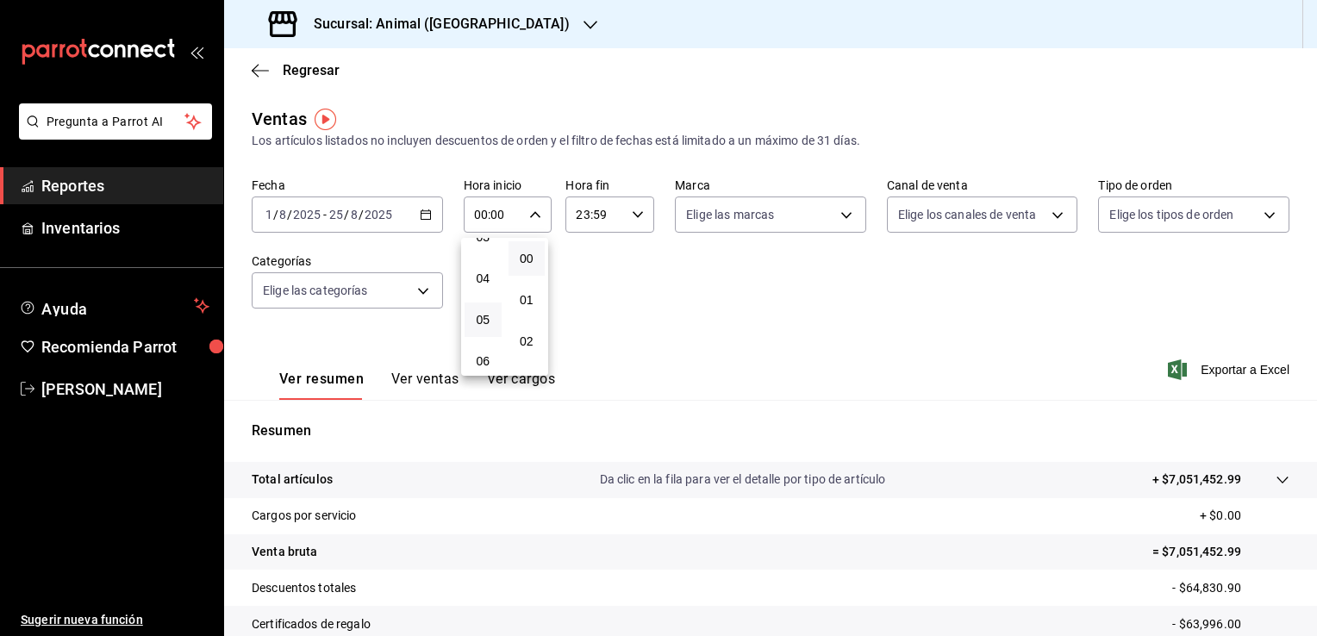
scroll to position [172, 0]
click at [492, 297] on button "05" at bounding box center [482, 293] width 37 height 34
type input "05:00"
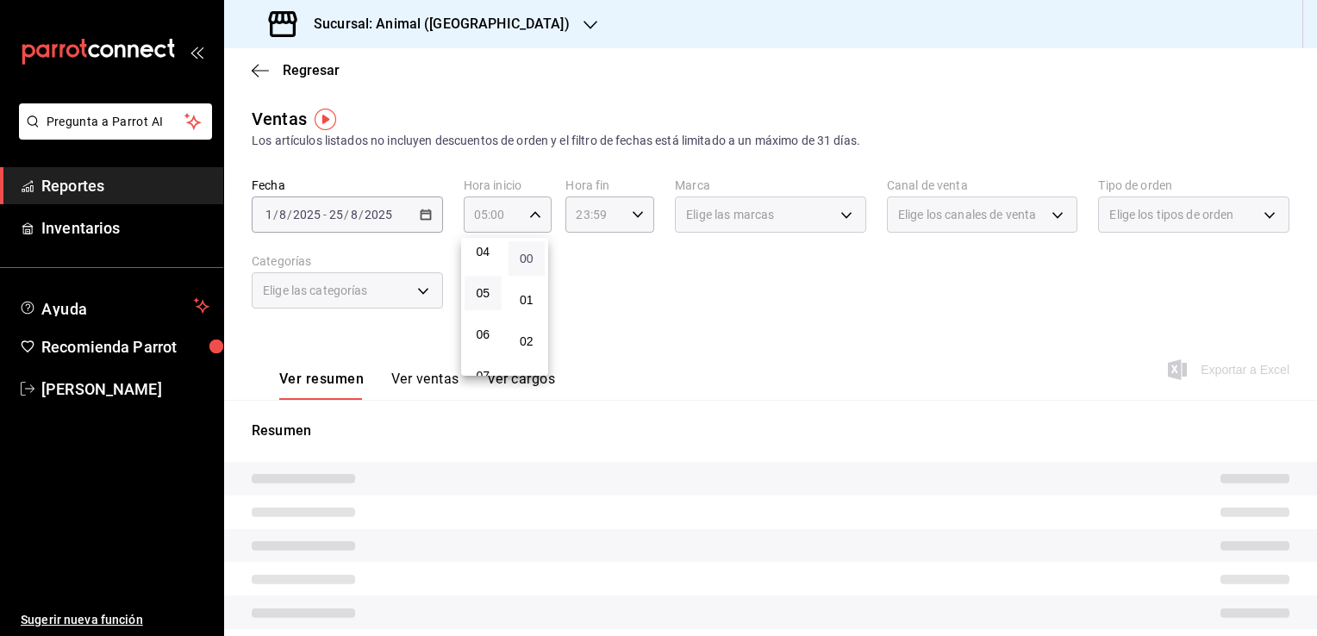
click at [531, 260] on span "00" at bounding box center [527, 259] width 16 height 14
click at [602, 227] on div at bounding box center [658, 318] width 1317 height 636
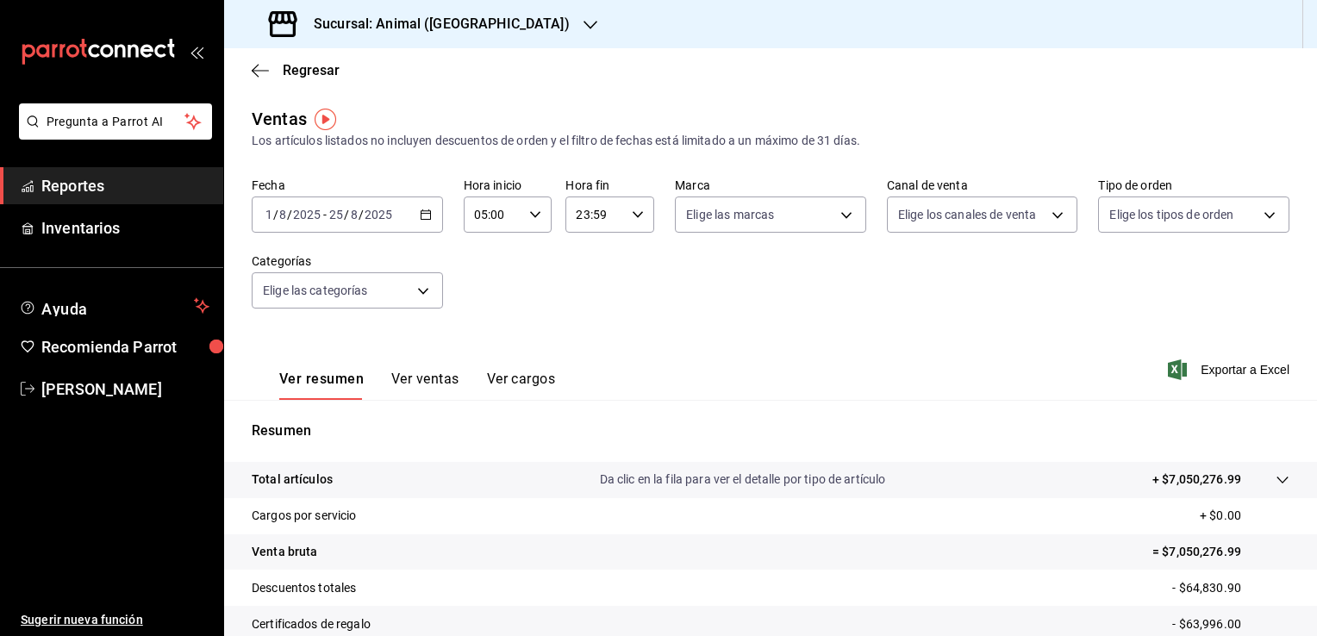
click at [632, 218] on icon "button" at bounding box center [638, 215] width 12 height 12
click at [587, 292] on span "05" at bounding box center [584, 293] width 16 height 14
click at [627, 260] on span "00" at bounding box center [627, 259] width 16 height 14
type input "05:00"
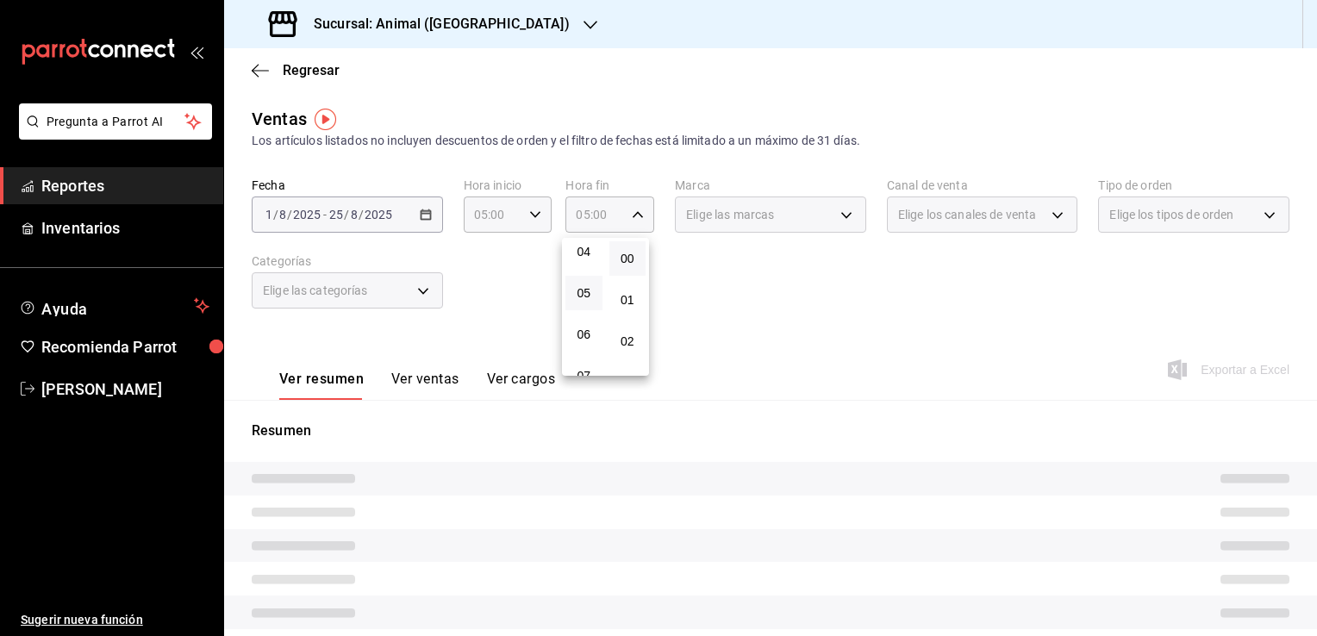
click at [700, 264] on div at bounding box center [658, 318] width 1317 height 636
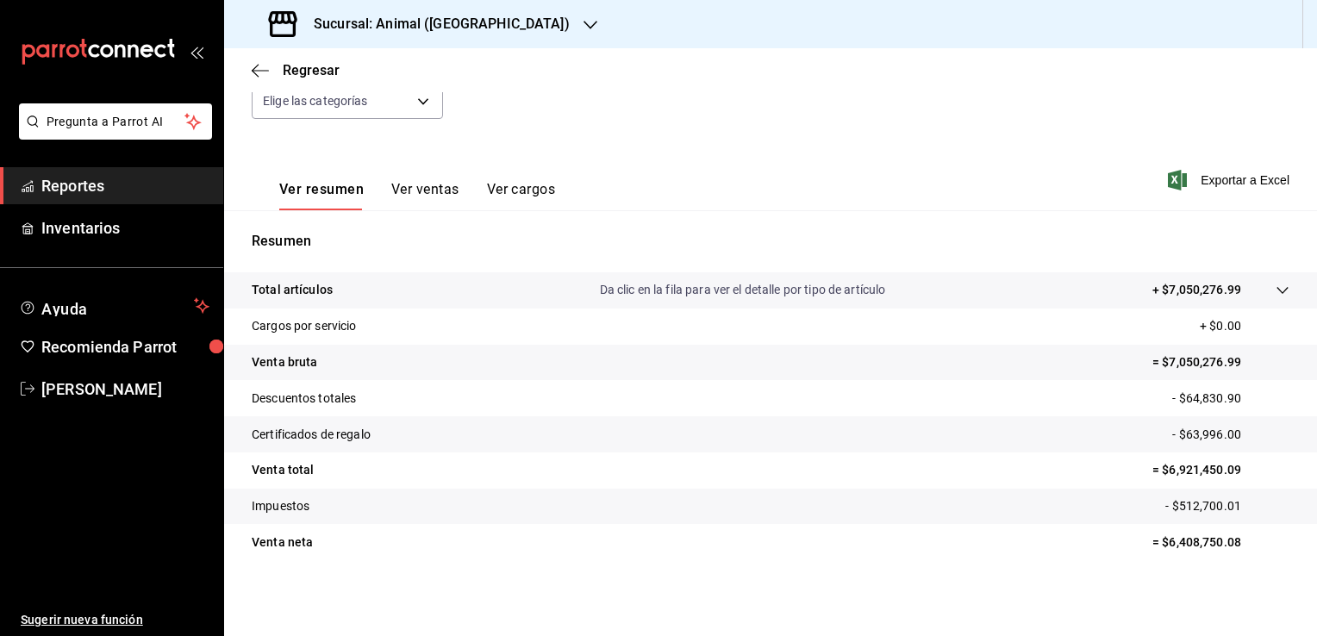
scroll to position [190, 0]
drag, startPoint x: 1155, startPoint y: 464, endPoint x: 1230, endPoint y: 474, distance: 74.8
click at [1230, 474] on p "= $6,921,450.09" at bounding box center [1220, 470] width 137 height 18
copy p "6,921,450.09"
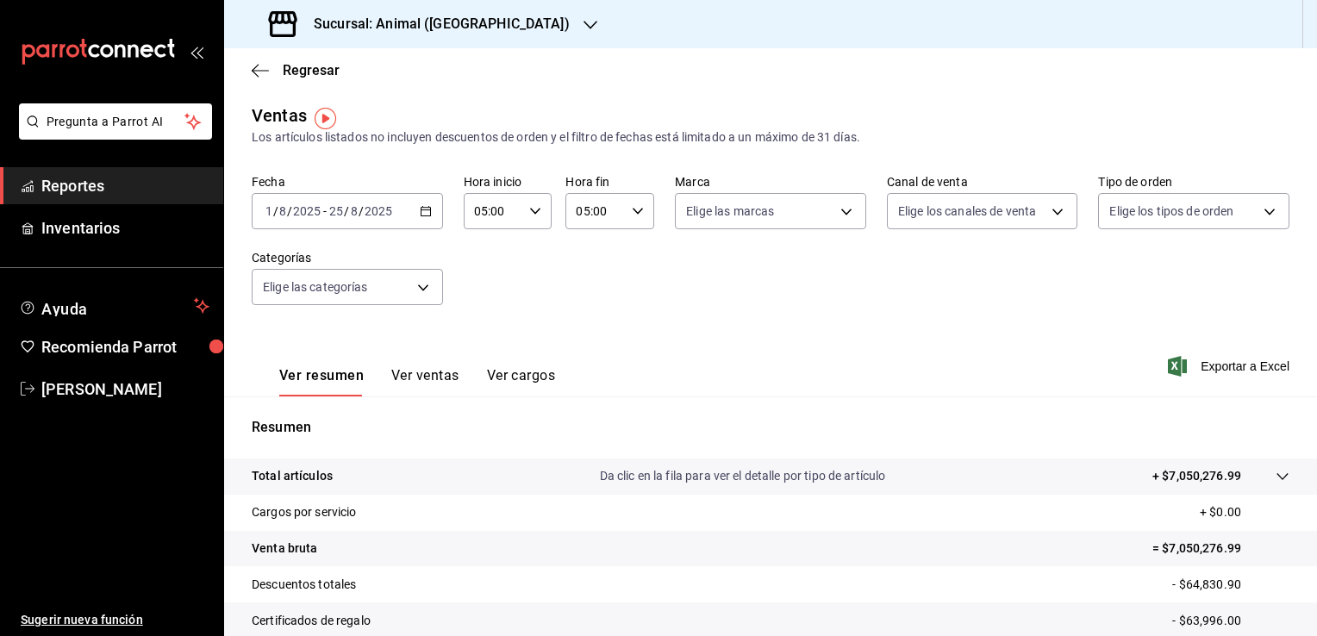
scroll to position [0, 0]
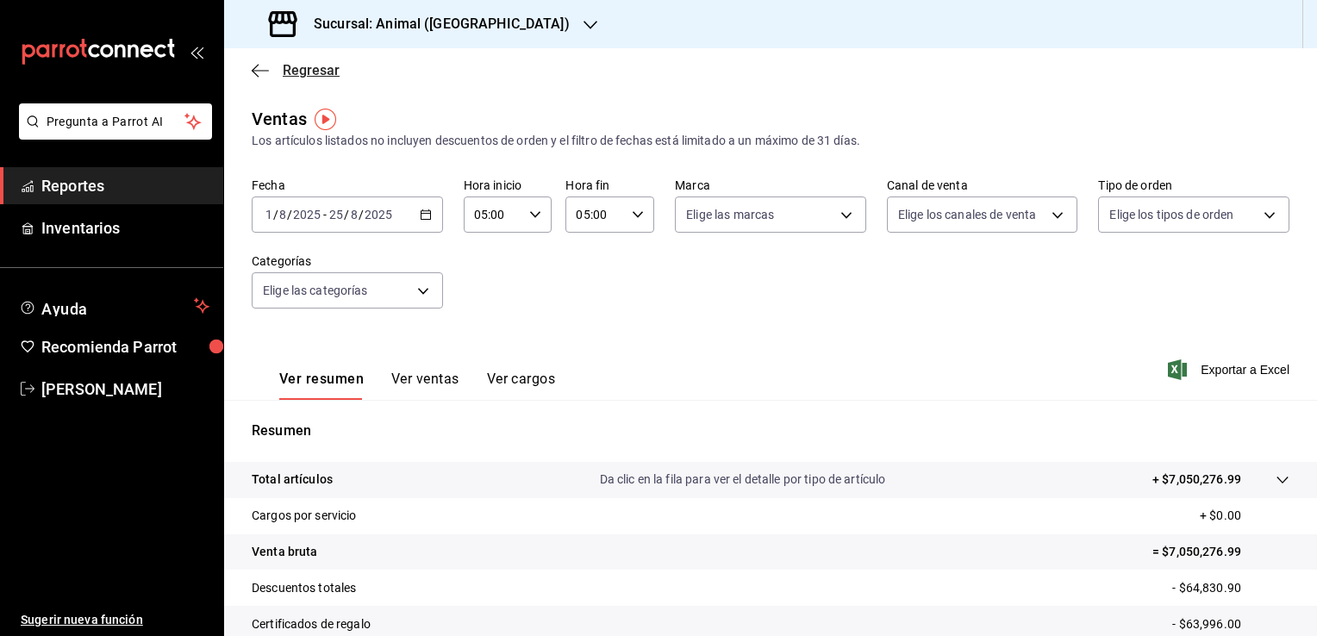
click at [260, 71] on icon "button" at bounding box center [260, 71] width 17 height 16
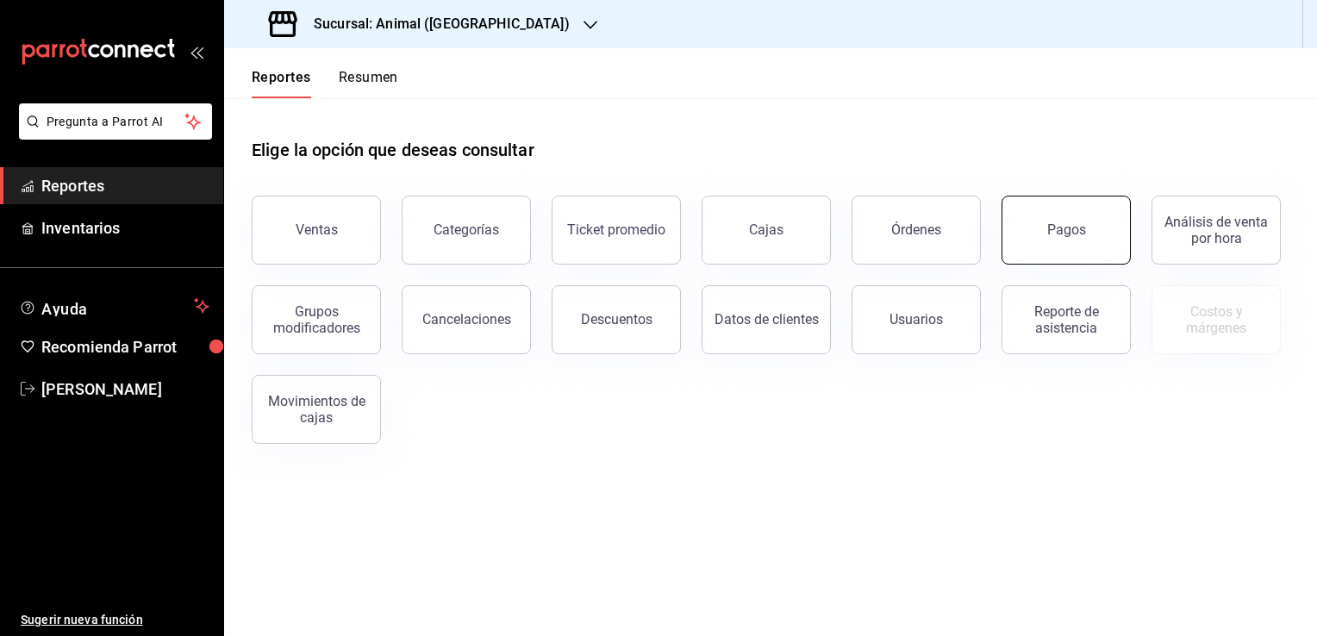
click at [1051, 231] on div "Pagos" at bounding box center [1066, 229] width 39 height 16
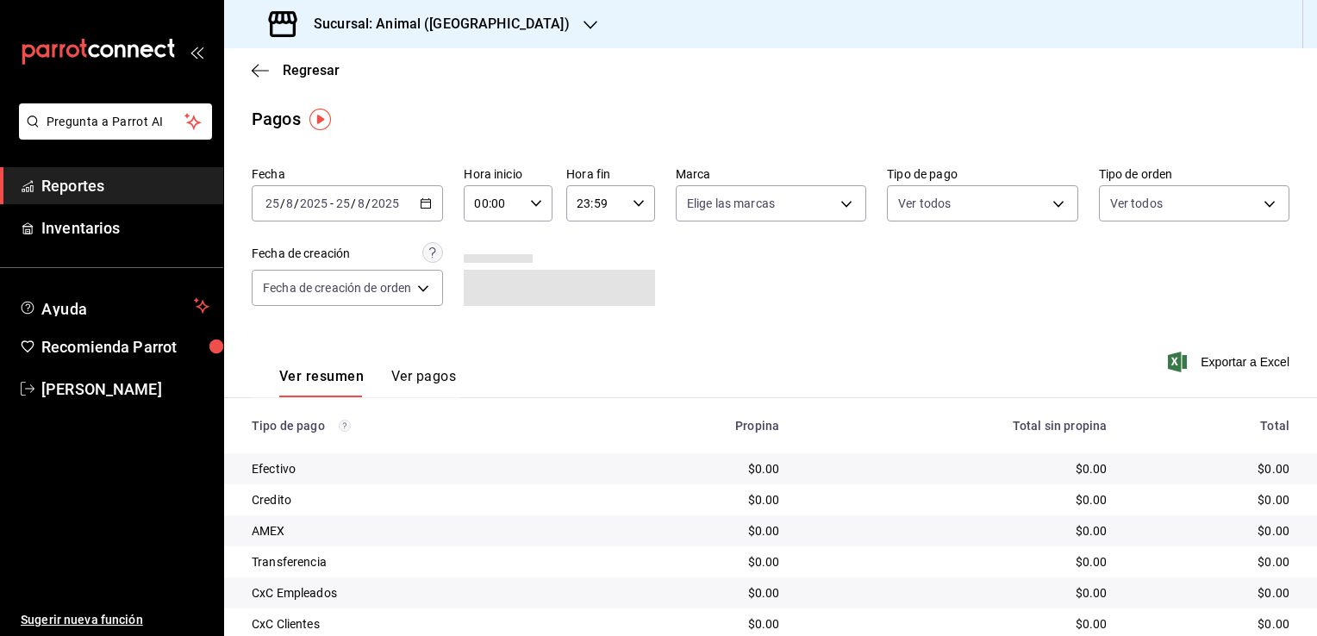
click at [430, 214] on div "[DATE] [DATE] - [DATE] [DATE]" at bounding box center [347, 203] width 191 height 36
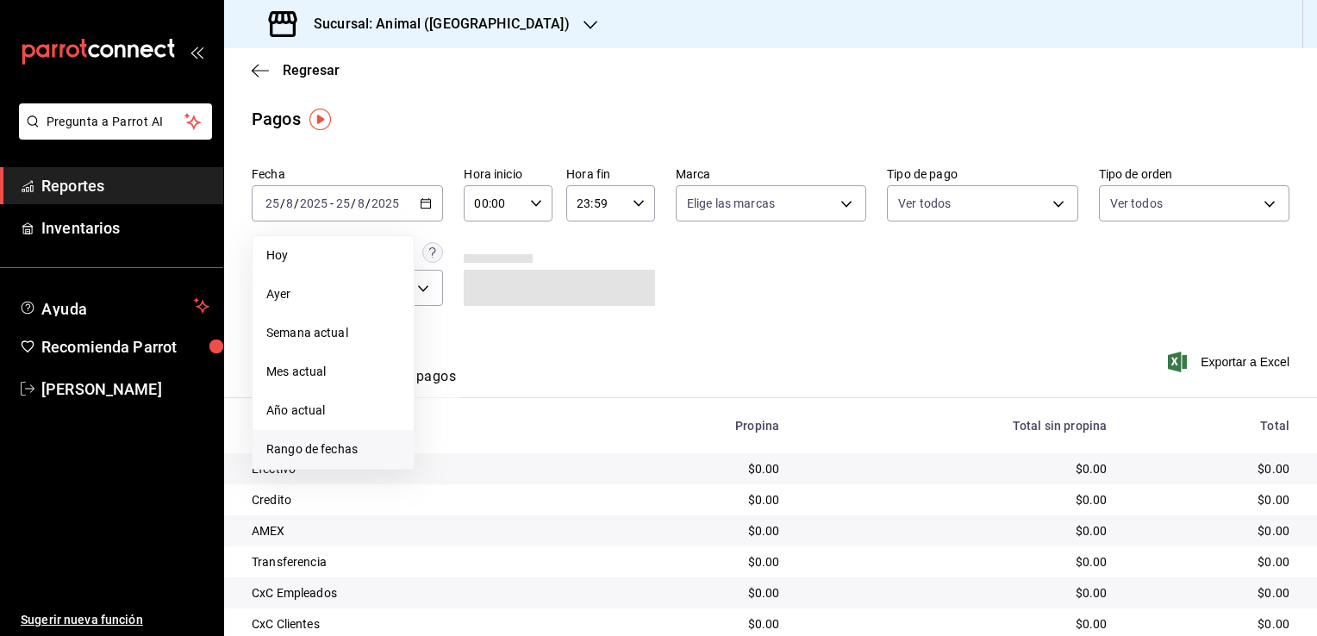
click at [327, 452] on span "Rango de fechas" at bounding box center [333, 449] width 134 height 18
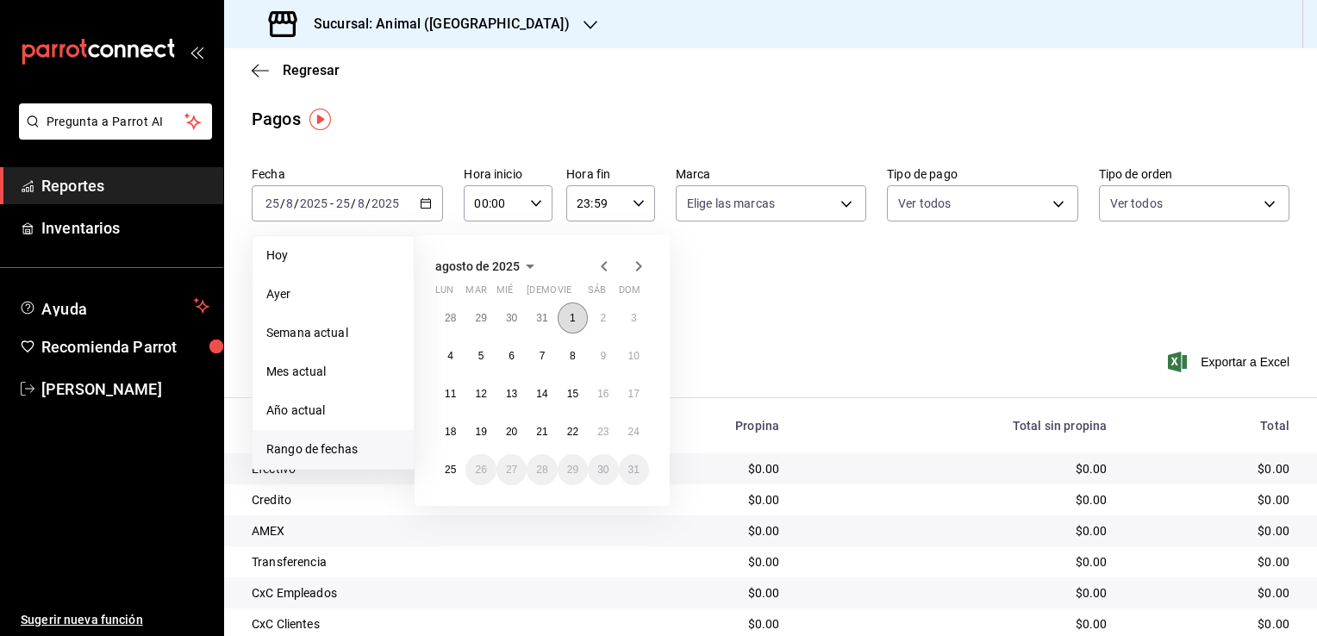
click at [572, 324] on button "1" at bounding box center [572, 317] width 30 height 31
click at [436, 485] on div "[DATE] lun mar mié jue vie sáb dom 28 29 30 31 1 2 3 4 5 6 7 8 9 10 11 12 13 14…" at bounding box center [541, 370] width 255 height 271
click at [436, 476] on div "28 29 30 31 1 2 3 4 5 6 7 8 9 10 11 12 13 14 15 16 17 18 19 20 21 22 23 24 25 2…" at bounding box center [542, 393] width 214 height 183
click at [447, 464] on abbr "25" at bounding box center [450, 470] width 11 height 12
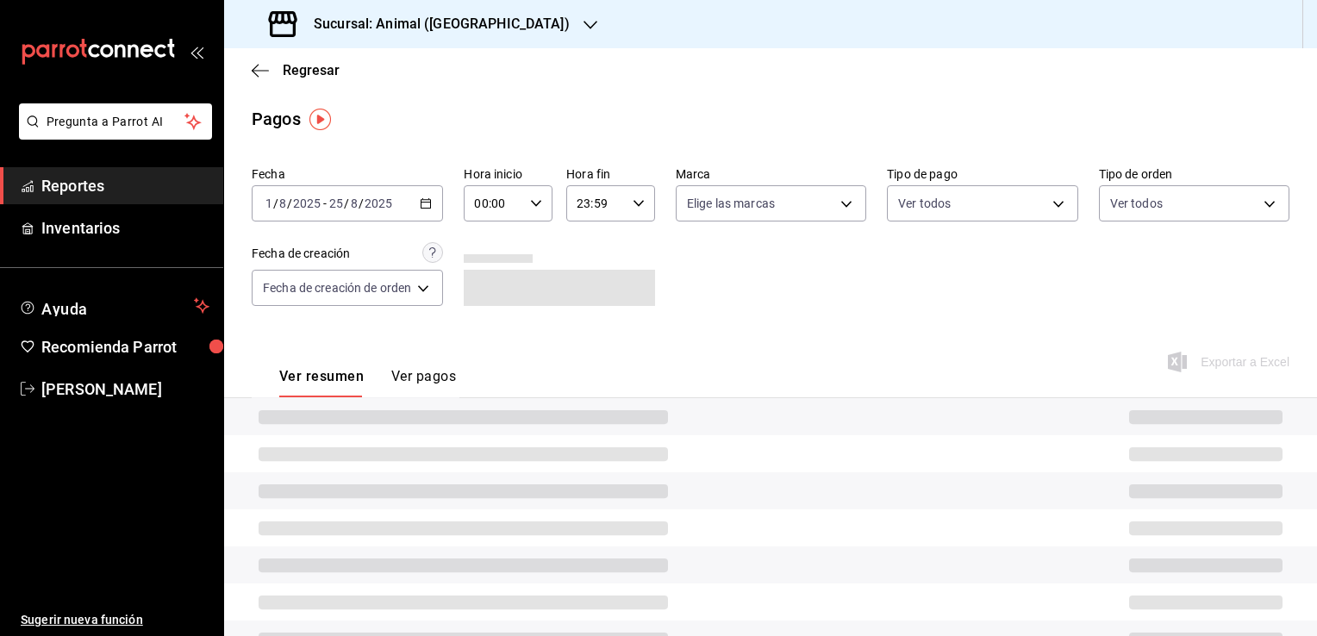
click at [539, 209] on icon "button" at bounding box center [536, 203] width 12 height 12
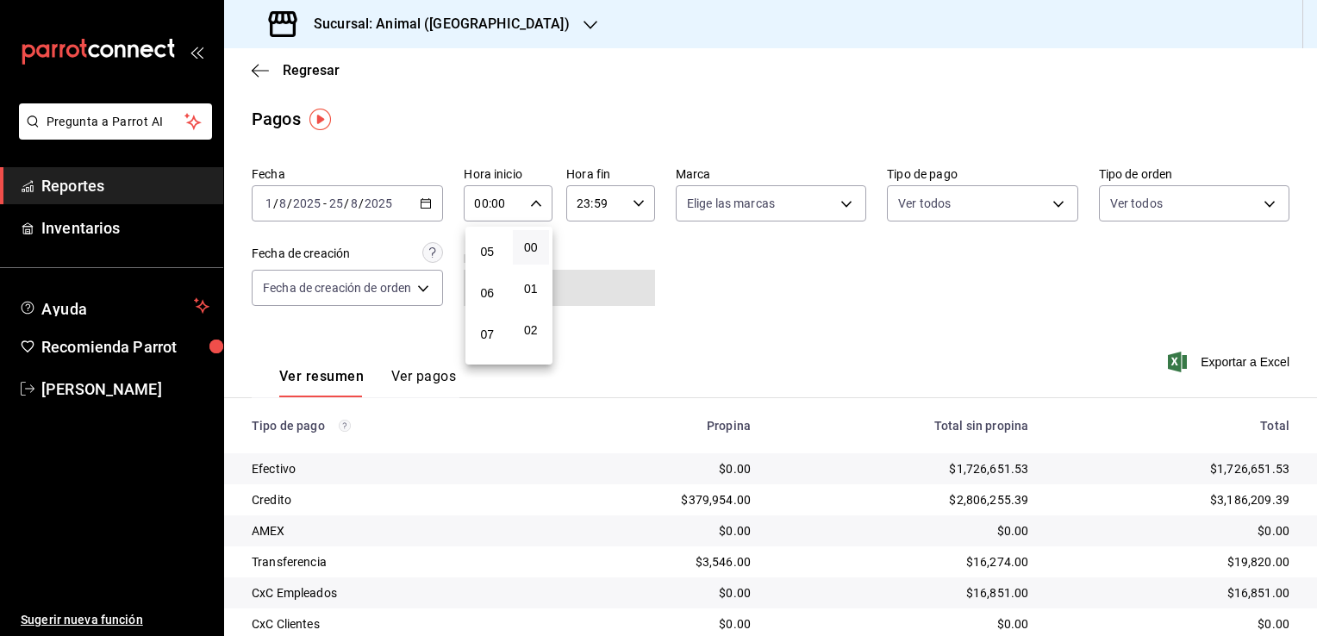
scroll to position [172, 0]
click at [482, 289] on span "05" at bounding box center [487, 282] width 16 height 14
type input "05:00"
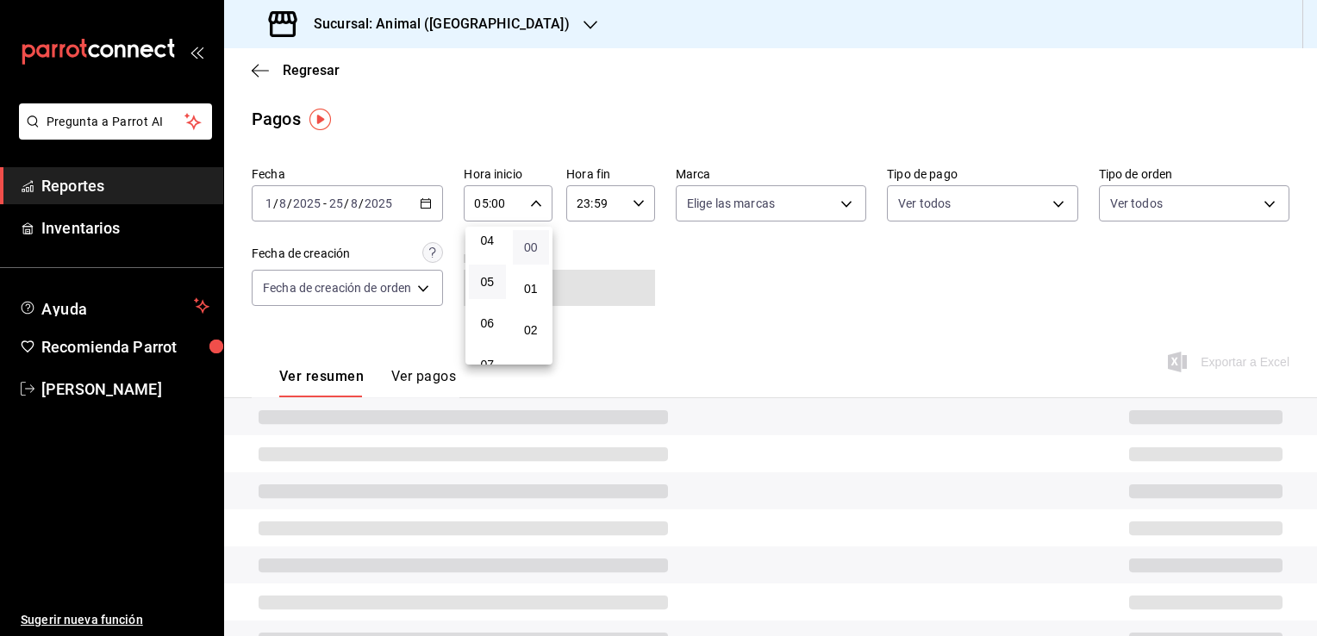
click at [535, 240] on span "00" at bounding box center [531, 247] width 16 height 14
drag, startPoint x: 618, startPoint y: 240, endPoint x: 620, endPoint y: 227, distance: 13.2
click at [619, 238] on div at bounding box center [658, 318] width 1317 height 636
click at [630, 212] on div "23:59 Hora fin" at bounding box center [610, 203] width 89 height 36
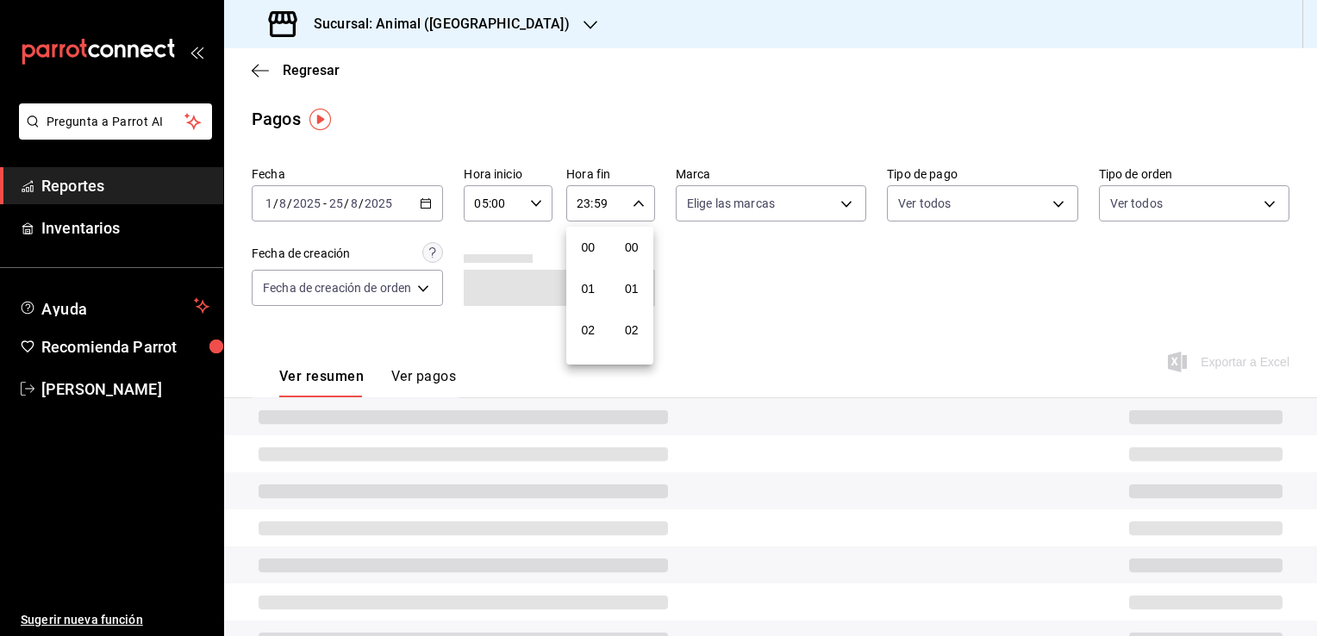
scroll to position [2385, 0]
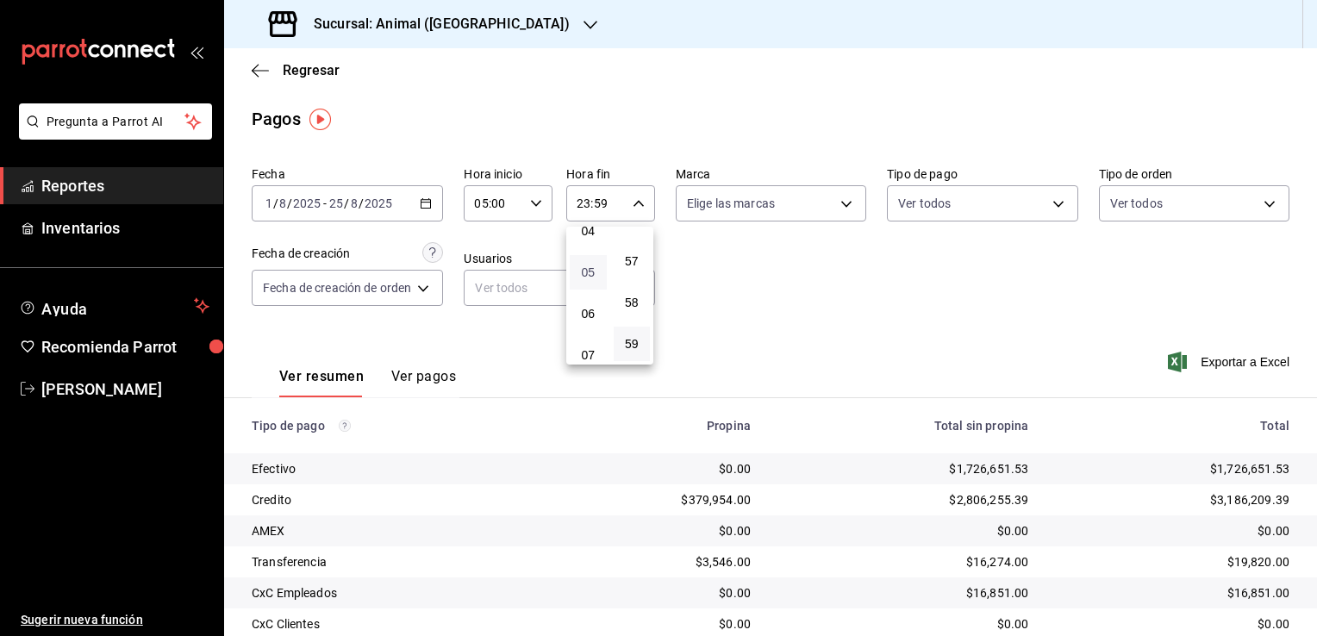
click at [580, 279] on span "05" at bounding box center [588, 272] width 16 height 14
click at [641, 250] on button "00" at bounding box center [631, 247] width 37 height 34
type input "05:00"
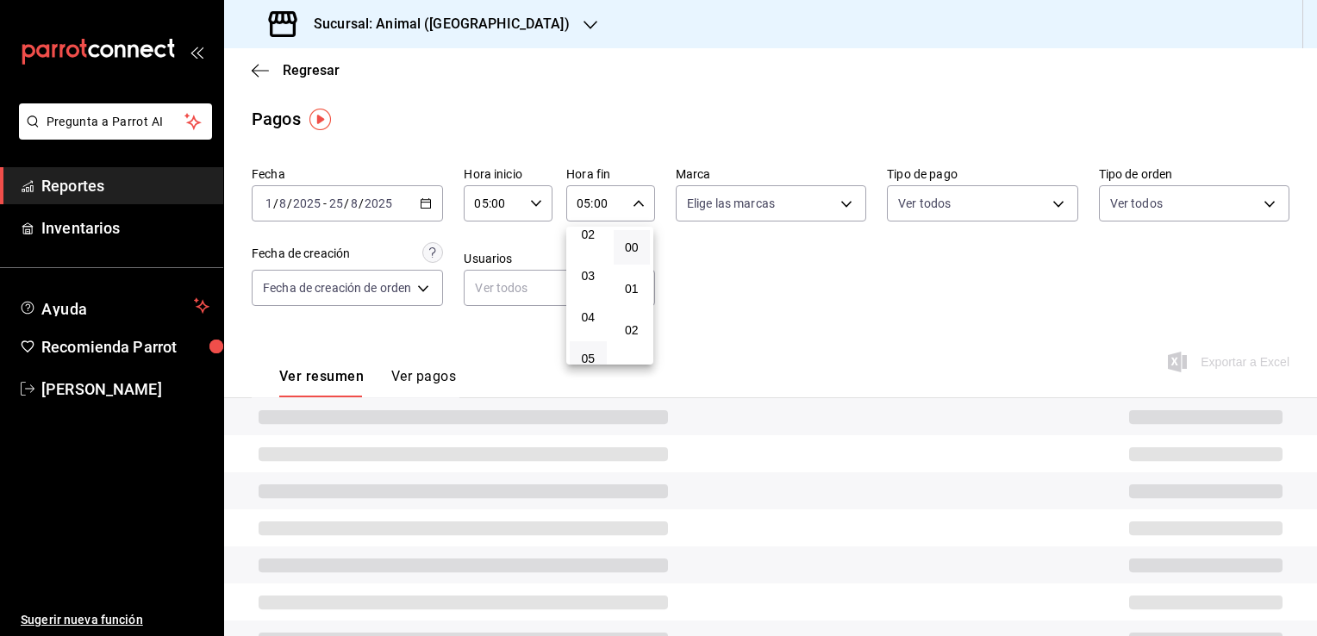
click at [720, 295] on div at bounding box center [658, 318] width 1317 height 636
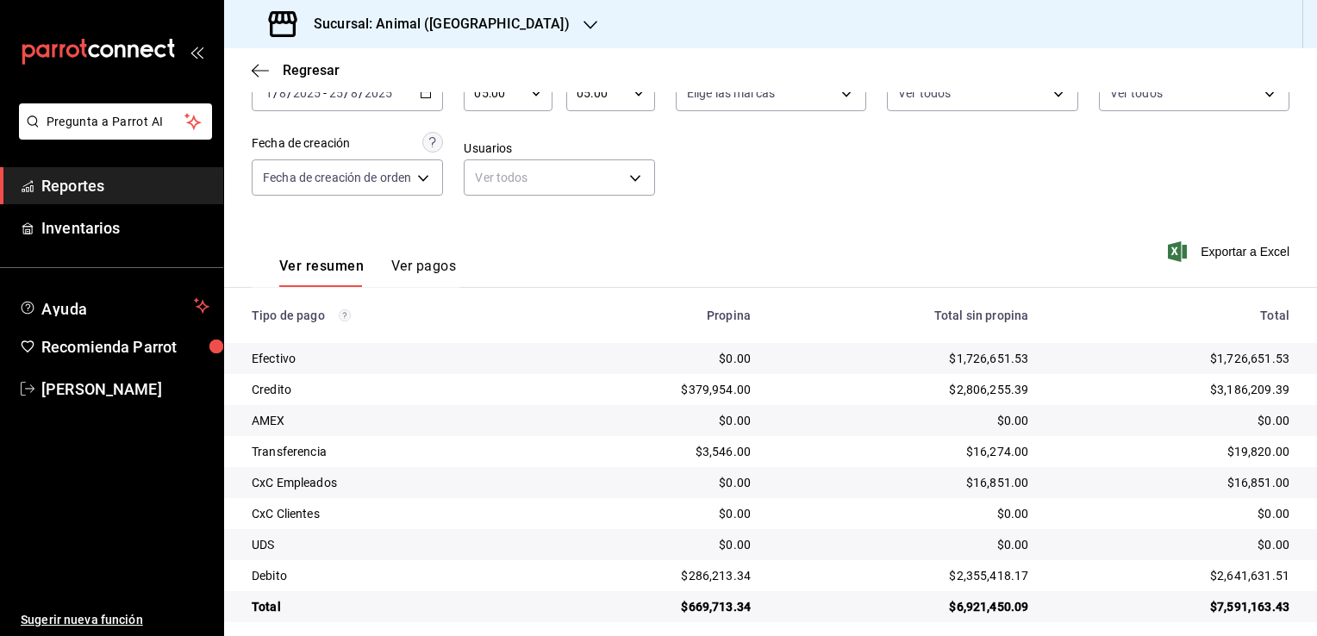
scroll to position [124, 0]
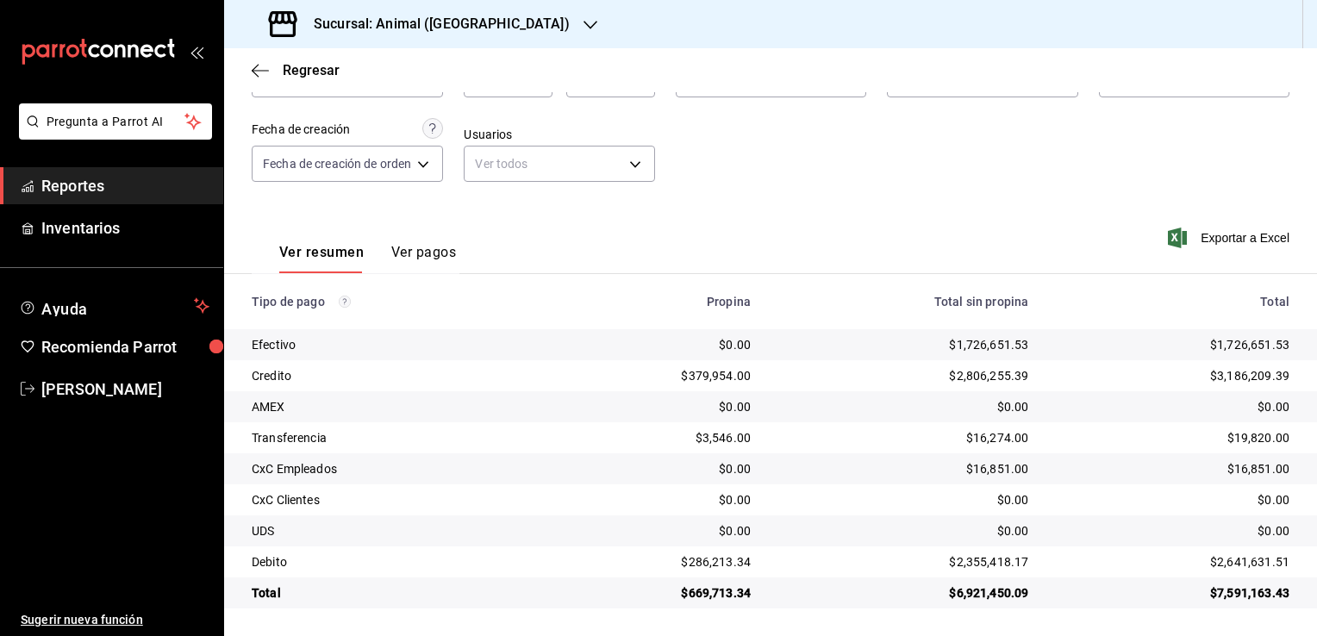
click at [1237, 223] on div "Exportar a Excel" at bounding box center [1185, 237] width 208 height 71
click at [1237, 233] on span "Exportar a Excel" at bounding box center [1230, 237] width 118 height 21
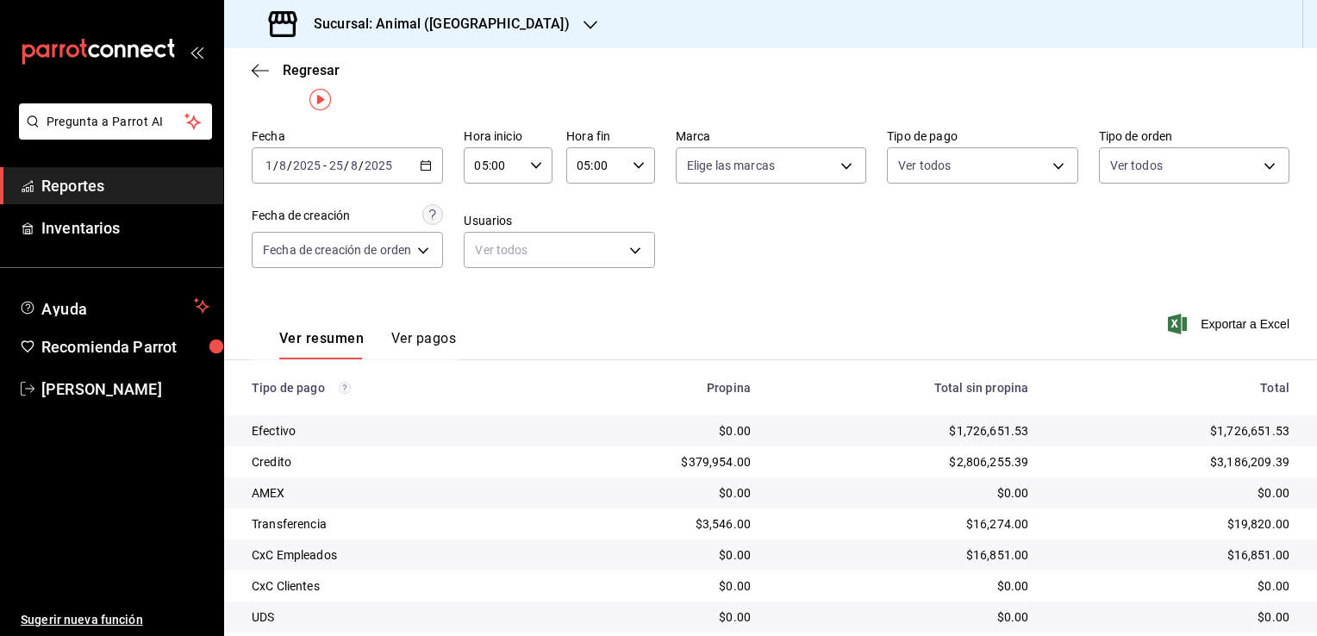
scroll to position [0, 0]
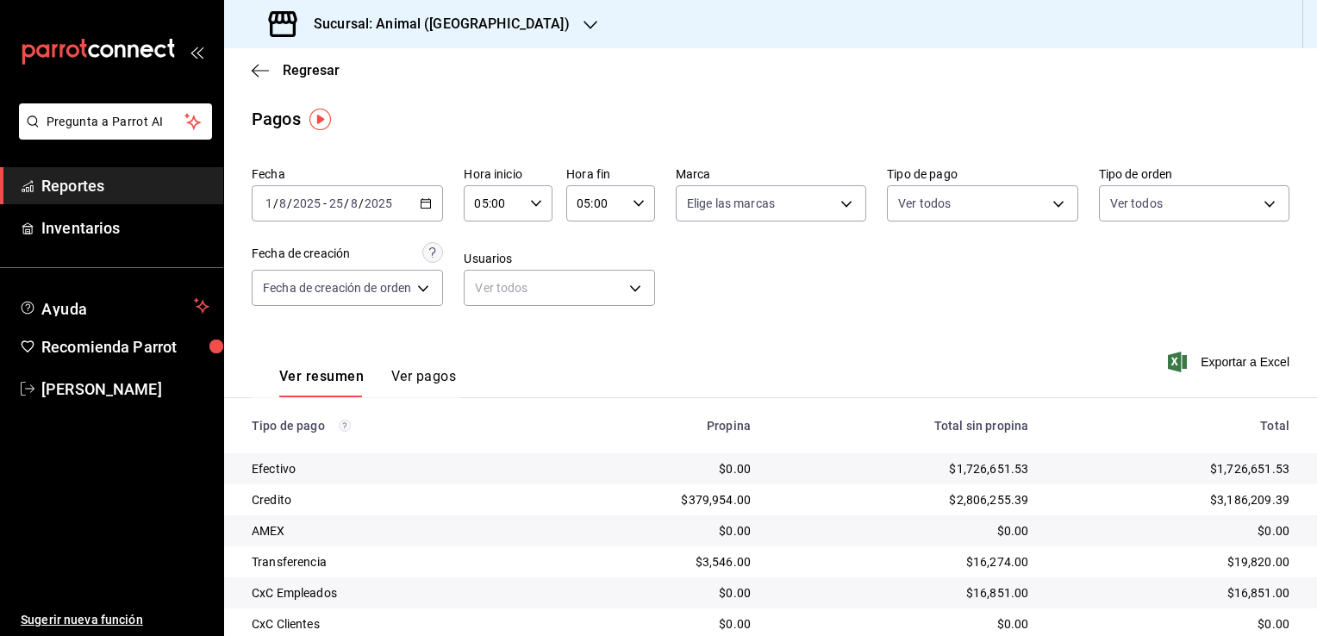
click at [249, 74] on div "Regresar" at bounding box center [770, 70] width 1093 height 44
click at [255, 74] on icon "button" at bounding box center [255, 70] width 7 height 13
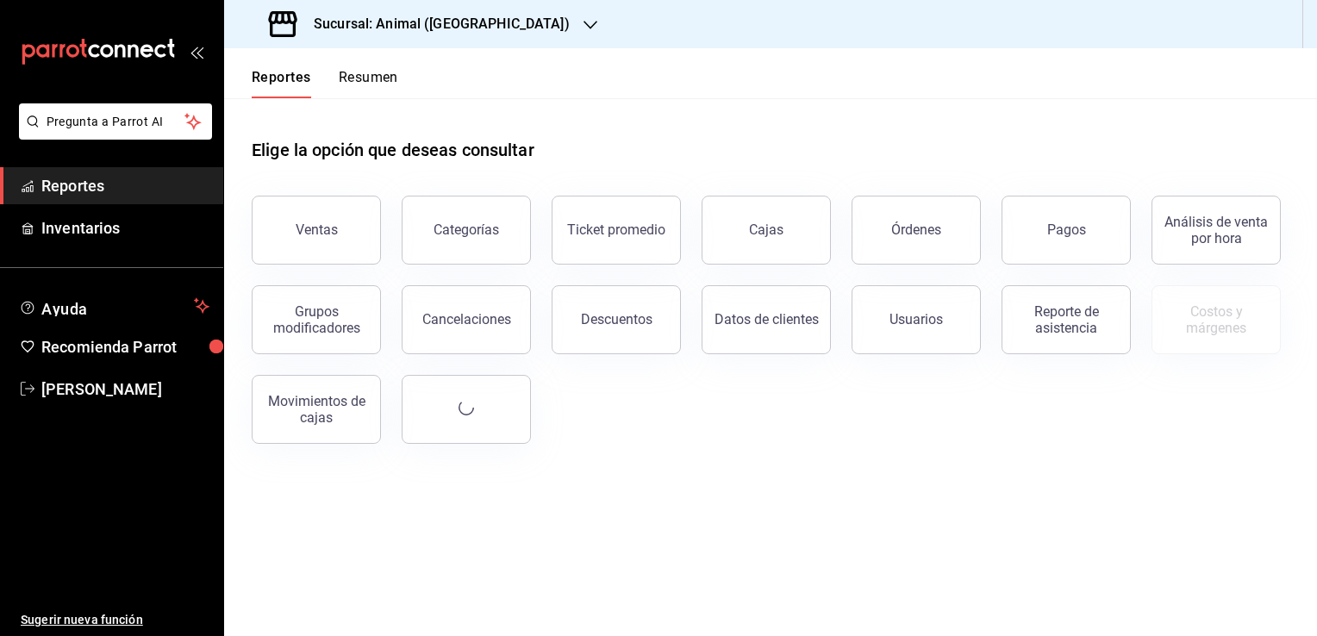
click at [488, 33] on div "Sucursal: Animal ([GEOGRAPHIC_DATA])" at bounding box center [421, 24] width 366 height 48
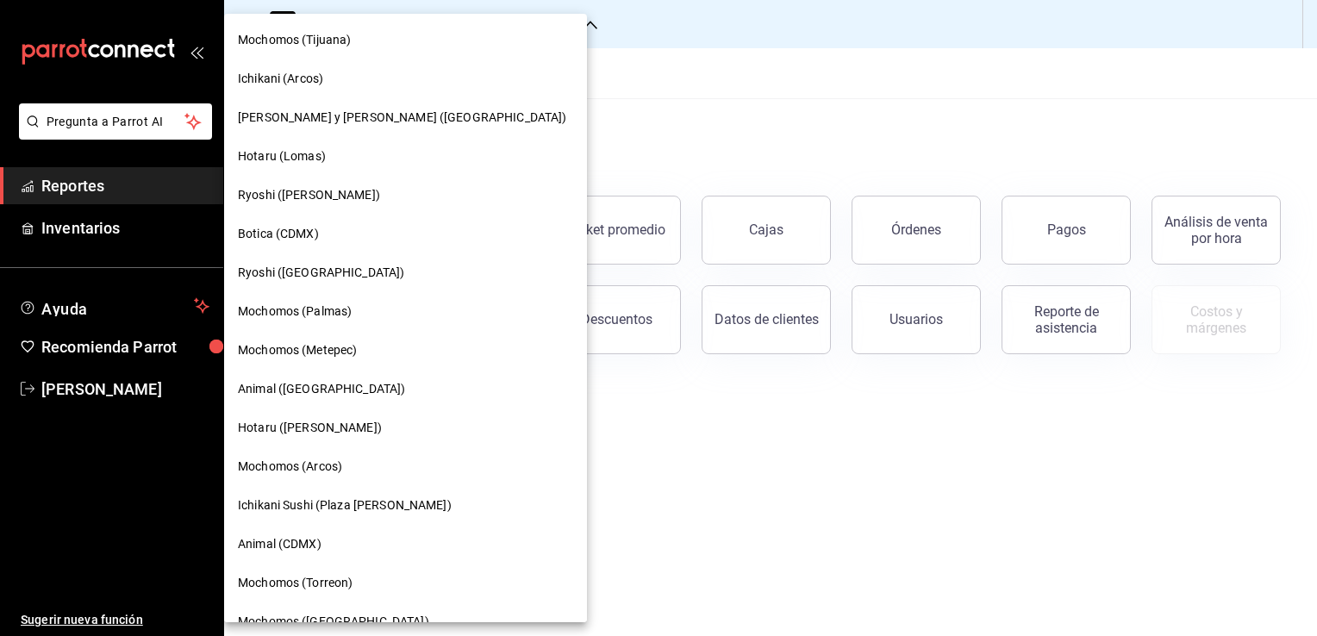
click at [321, 36] on span "Mochomos (Tijuana)" at bounding box center [294, 40] width 113 height 18
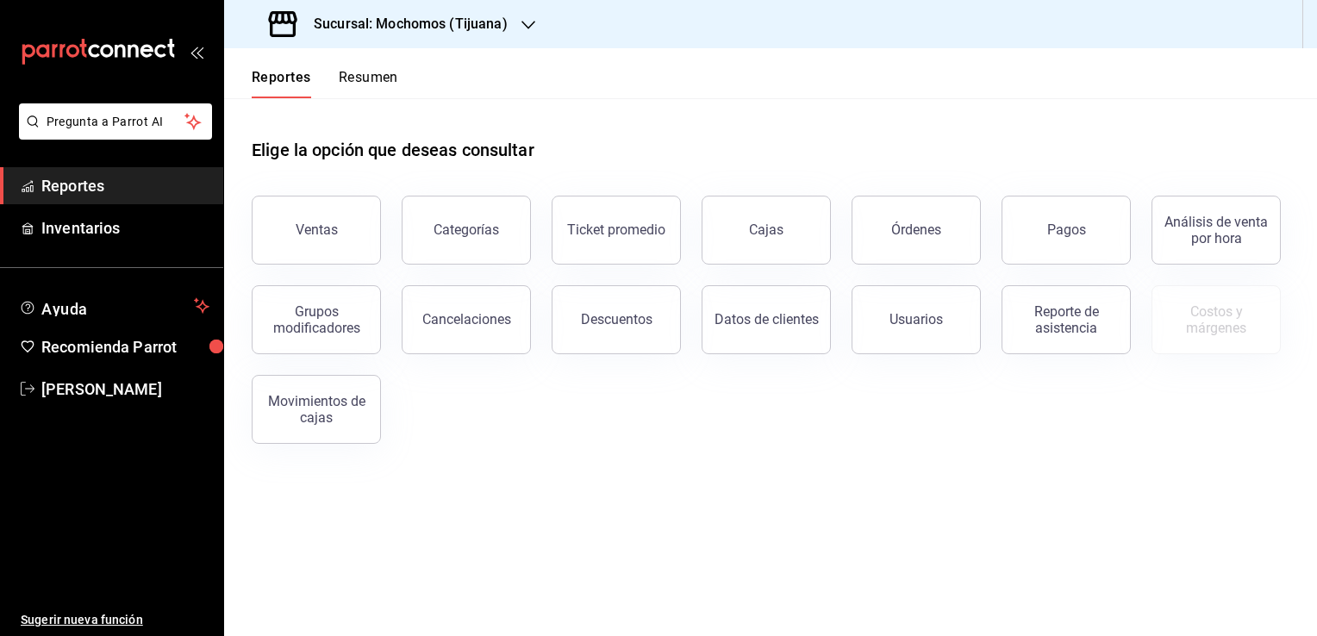
click at [644, 108] on div "Elige la opción que deseas consultar" at bounding box center [770, 136] width 1037 height 77
click at [319, 231] on div "Ventas" at bounding box center [317, 229] width 42 height 16
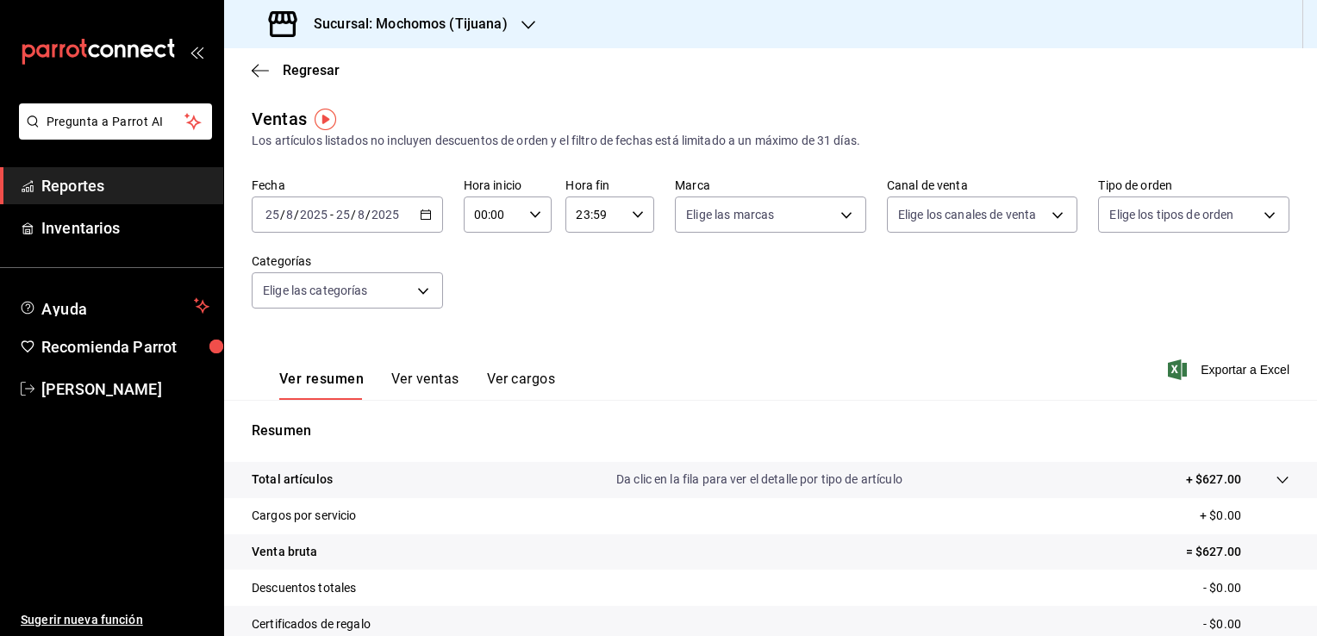
click at [426, 215] on icon "button" at bounding box center [426, 215] width 12 height 12
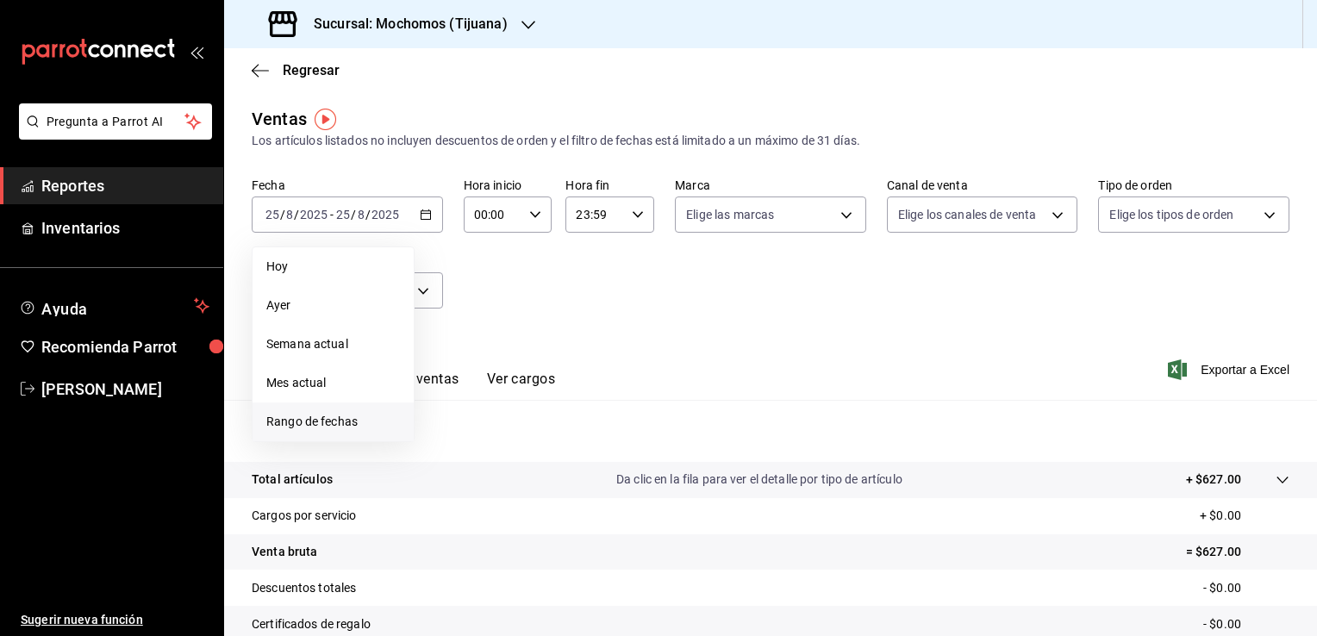
click at [350, 414] on span "Rango de fechas" at bounding box center [333, 422] width 134 height 18
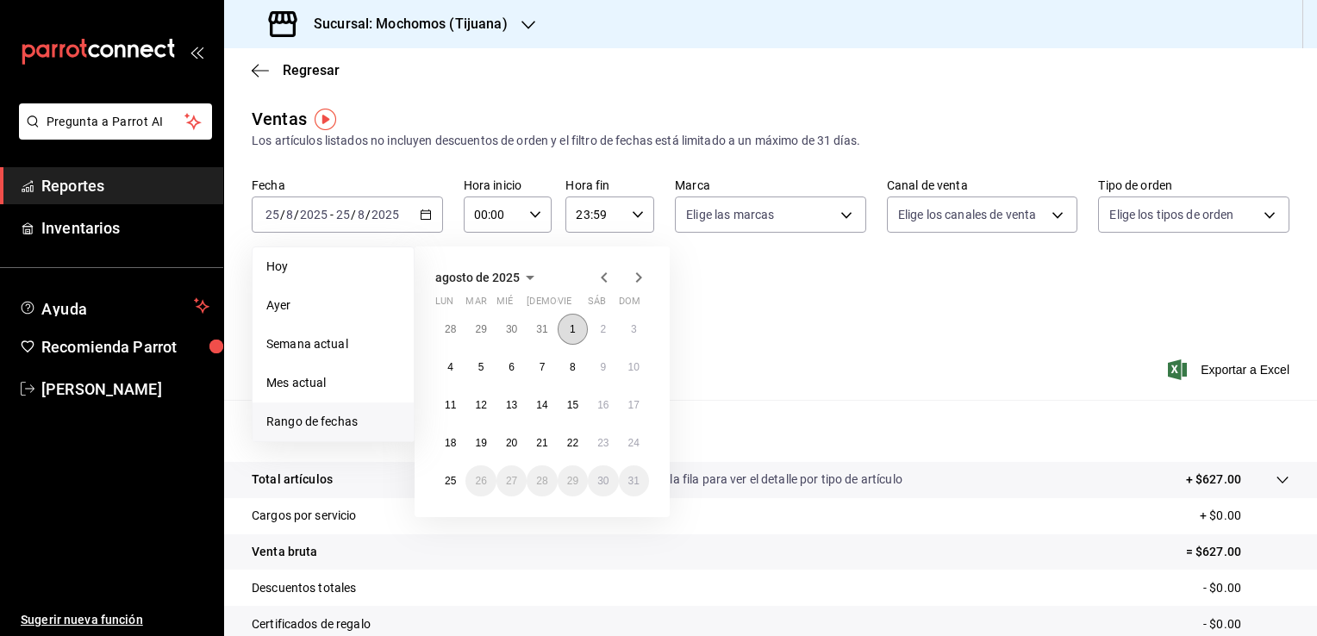
click at [562, 327] on button "1" at bounding box center [572, 329] width 30 height 31
click at [455, 479] on abbr "25" at bounding box center [450, 481] width 11 height 12
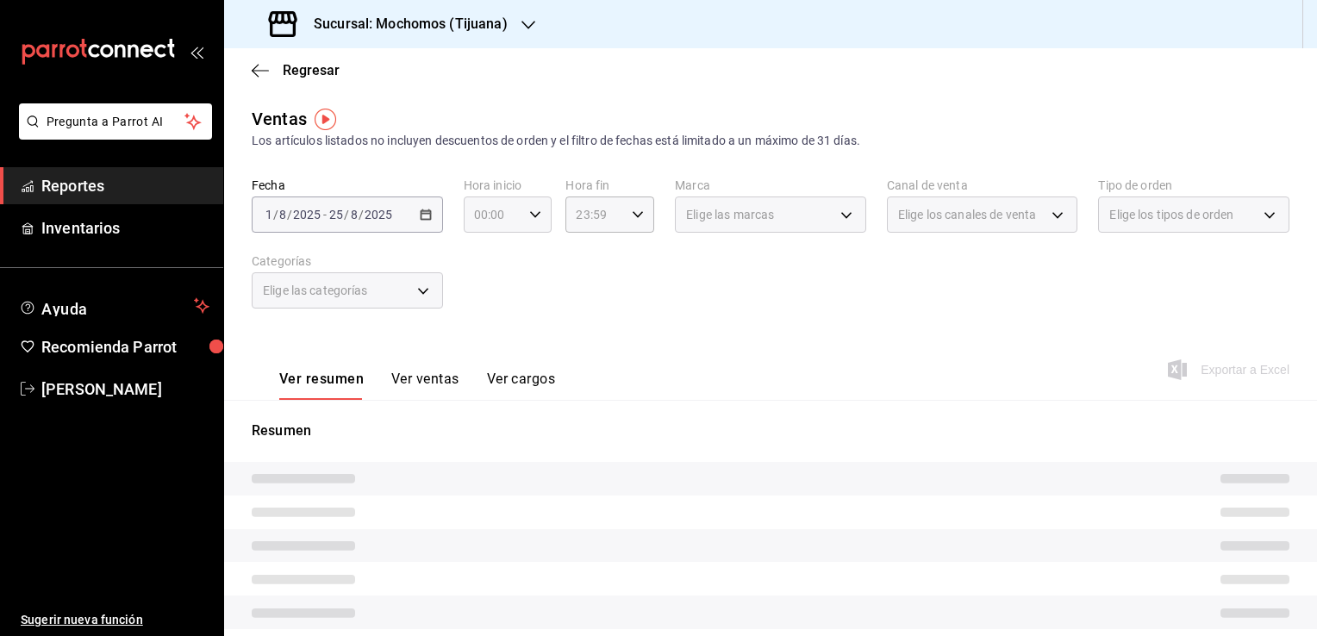
click at [544, 214] on div "00:00 Hora inicio" at bounding box center [508, 214] width 89 height 36
click at [492, 294] on button "05" at bounding box center [482, 293] width 37 height 34
type input "05:00"
click at [541, 254] on button "00" at bounding box center [526, 258] width 37 height 34
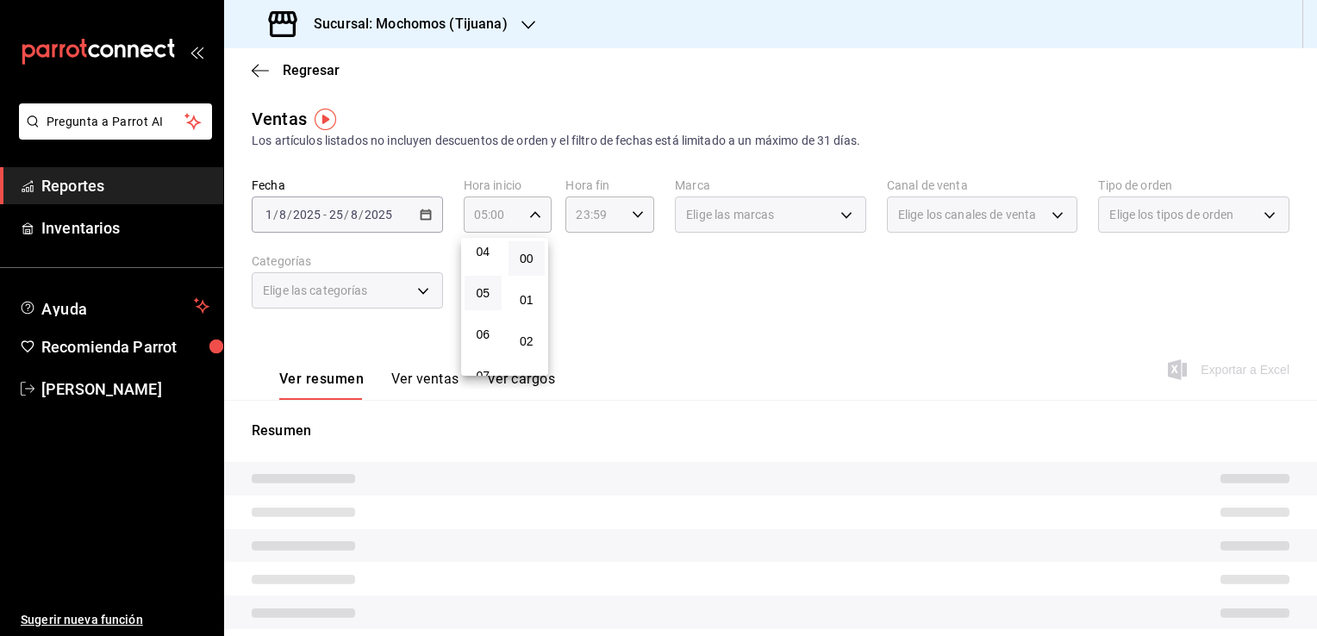
click at [627, 222] on div at bounding box center [658, 318] width 1317 height 636
click at [632, 221] on div "23:59 Hora fin" at bounding box center [609, 214] width 89 height 36
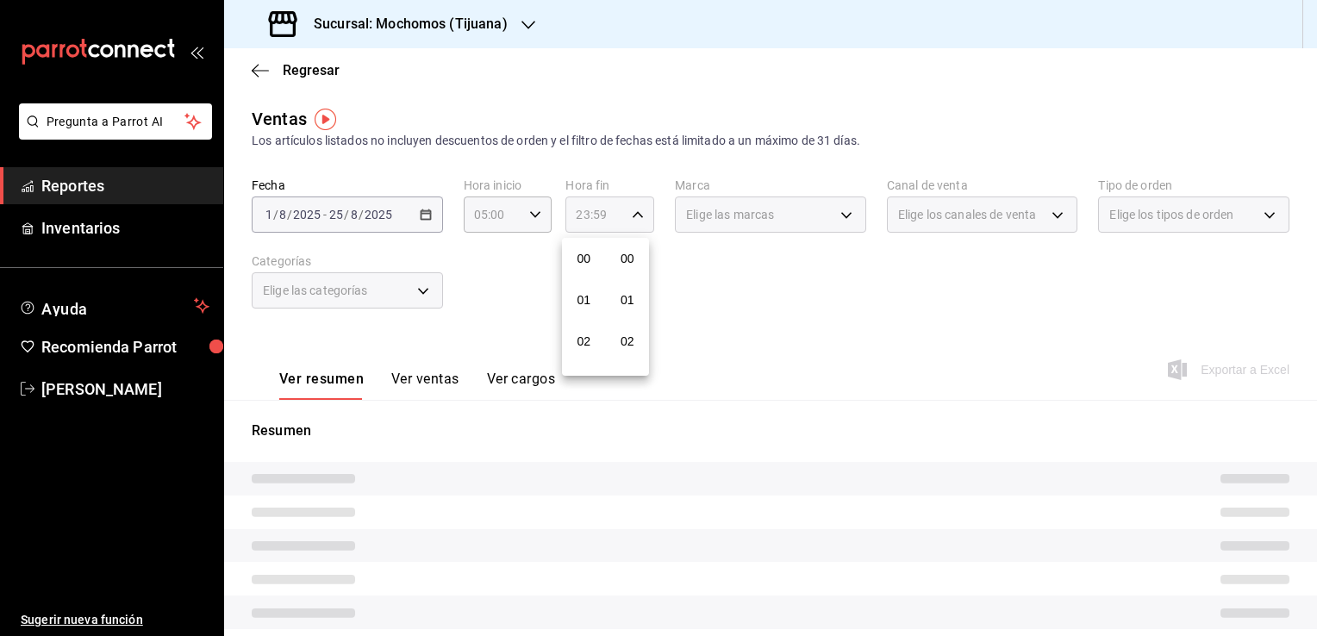
scroll to position [2385, 0]
click at [585, 283] on span "05" at bounding box center [584, 284] width 16 height 14
click at [621, 264] on span "00" at bounding box center [627, 259] width 16 height 14
type input "05:00"
click at [655, 277] on div at bounding box center [658, 318] width 1317 height 636
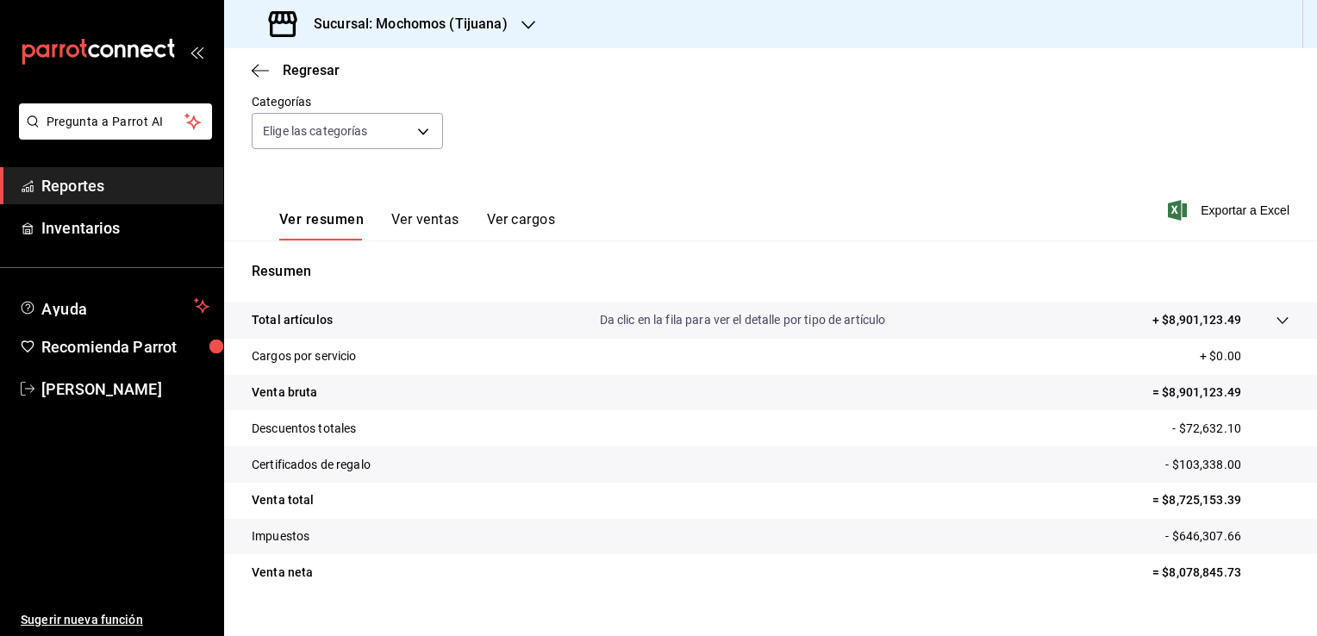
scroll to position [190, 0]
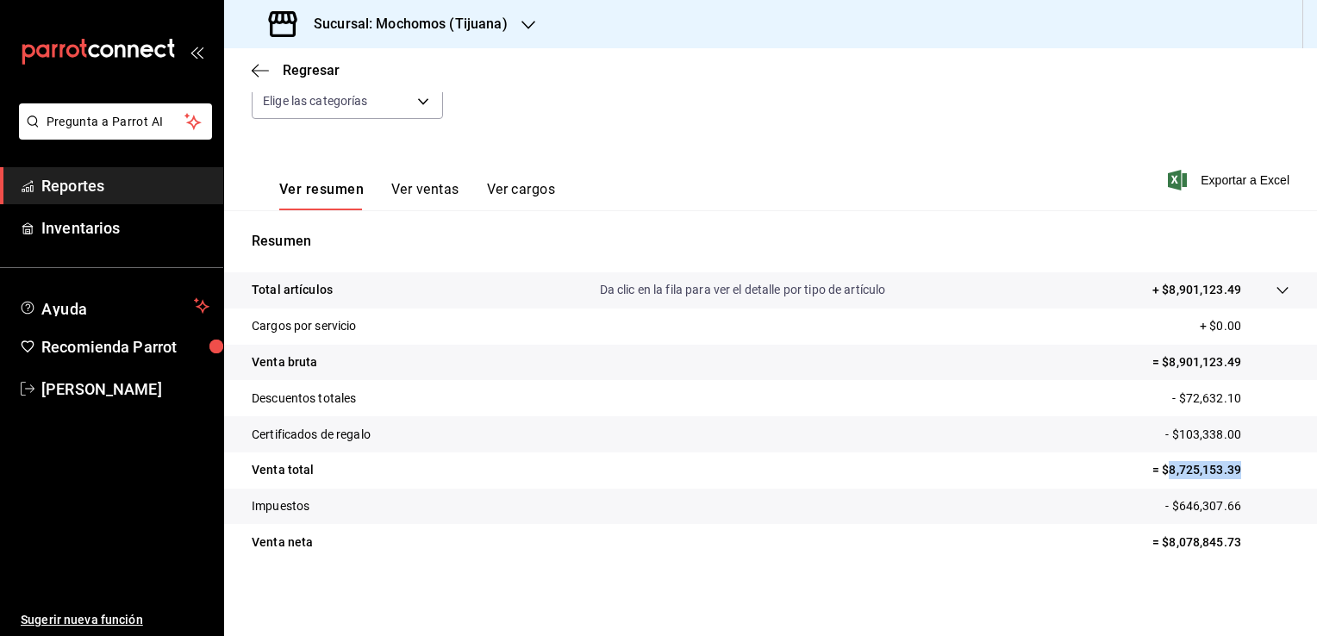
drag, startPoint x: 1155, startPoint y: 470, endPoint x: 1267, endPoint y: 479, distance: 112.4
click at [1267, 479] on p "= $8,725,153.39" at bounding box center [1220, 470] width 137 height 18
copy p "8,725,153.39"
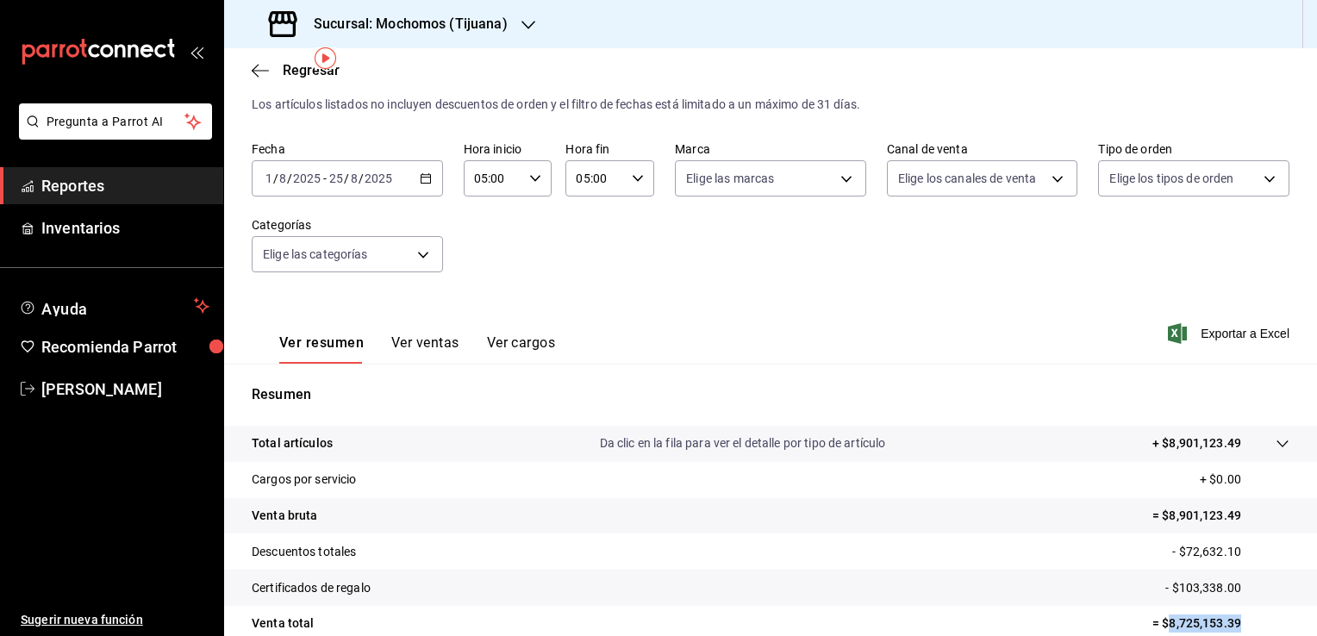
scroll to position [17, 0]
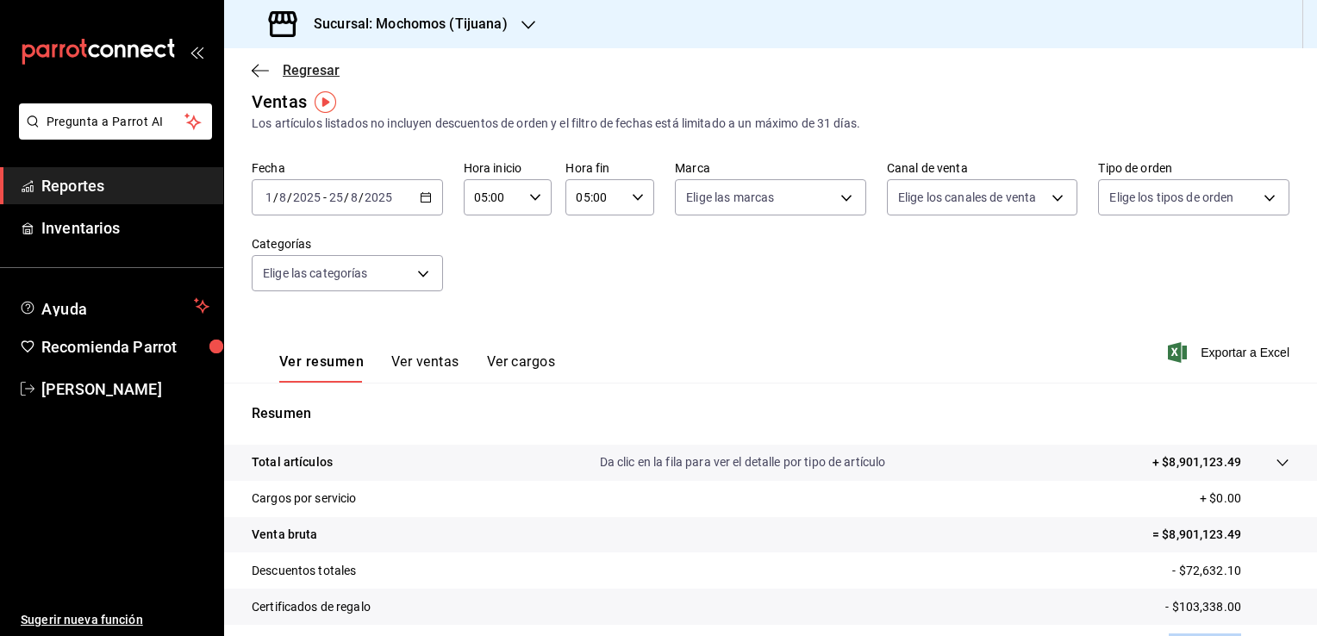
click at [258, 64] on icon "button" at bounding box center [260, 71] width 17 height 16
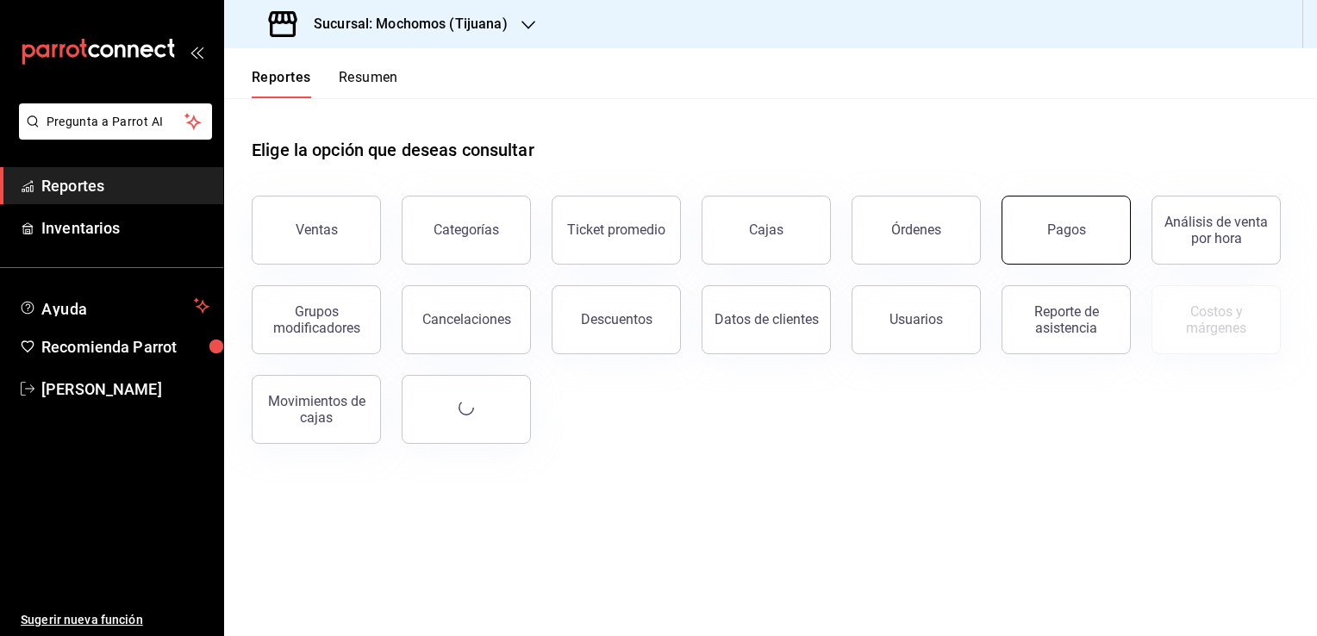
click at [1120, 258] on button "Pagos" at bounding box center [1065, 230] width 129 height 69
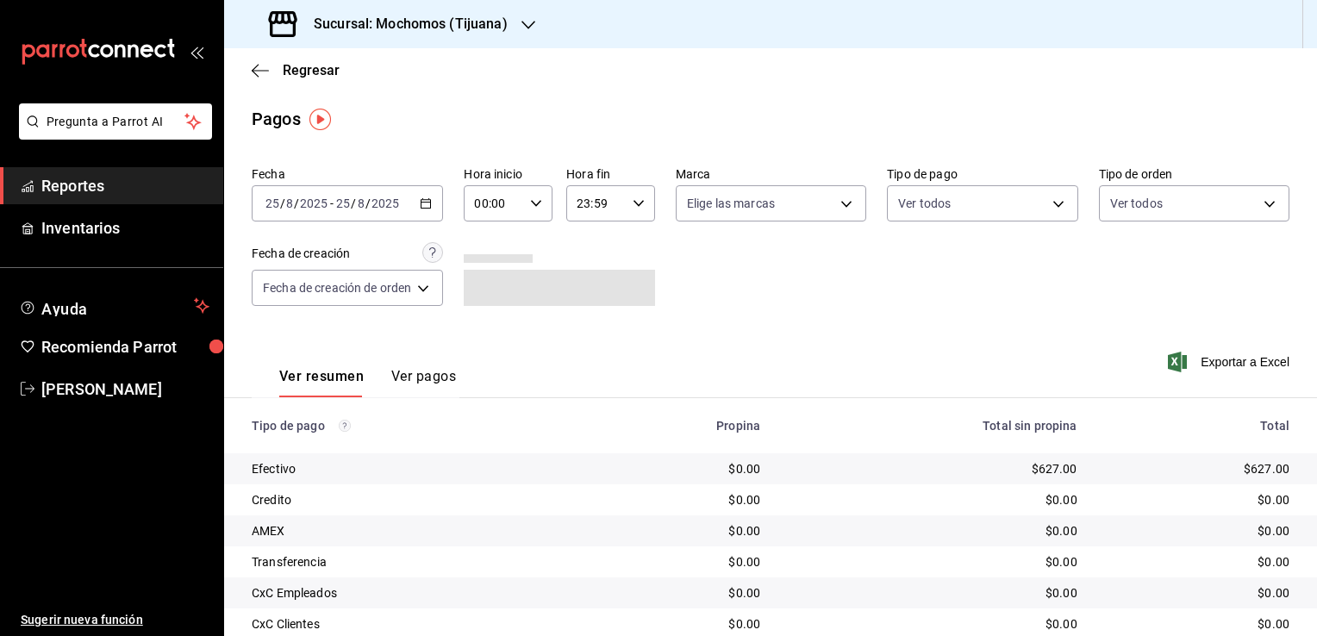
click at [414, 209] on div "[DATE] [DATE] - [DATE] [DATE]" at bounding box center [347, 203] width 191 height 36
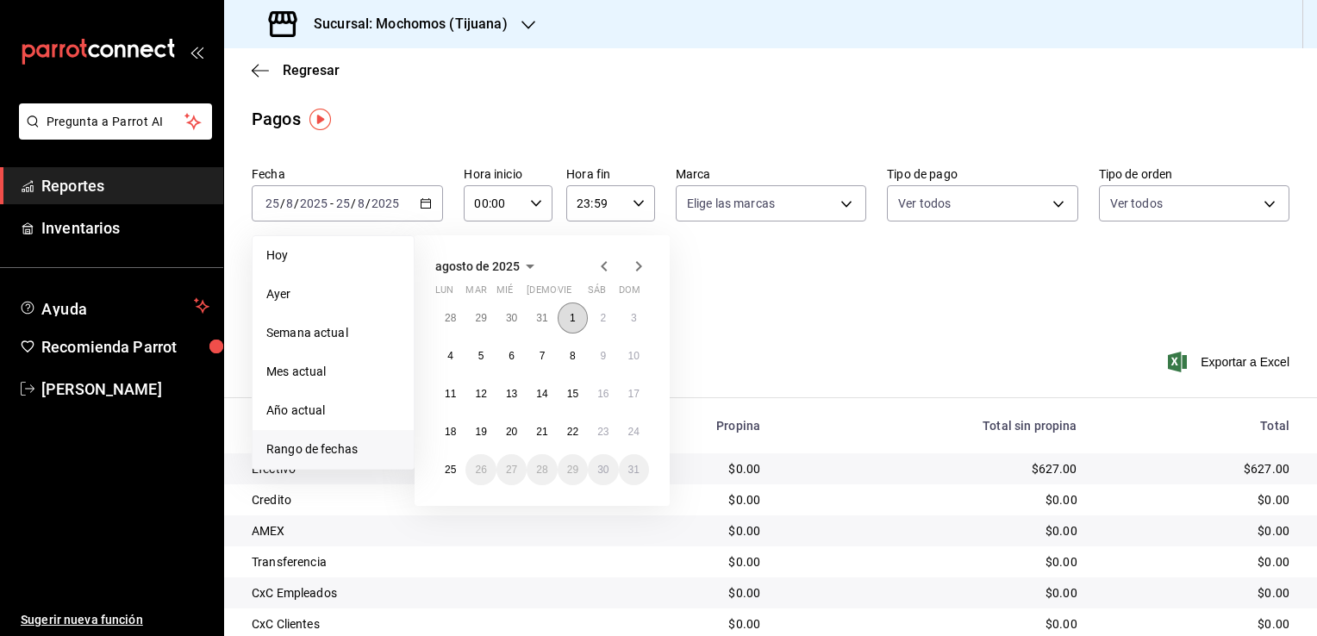
click at [570, 316] on abbr "1" at bounding box center [573, 318] width 6 height 12
click at [462, 464] on button "25" at bounding box center [450, 469] width 30 height 31
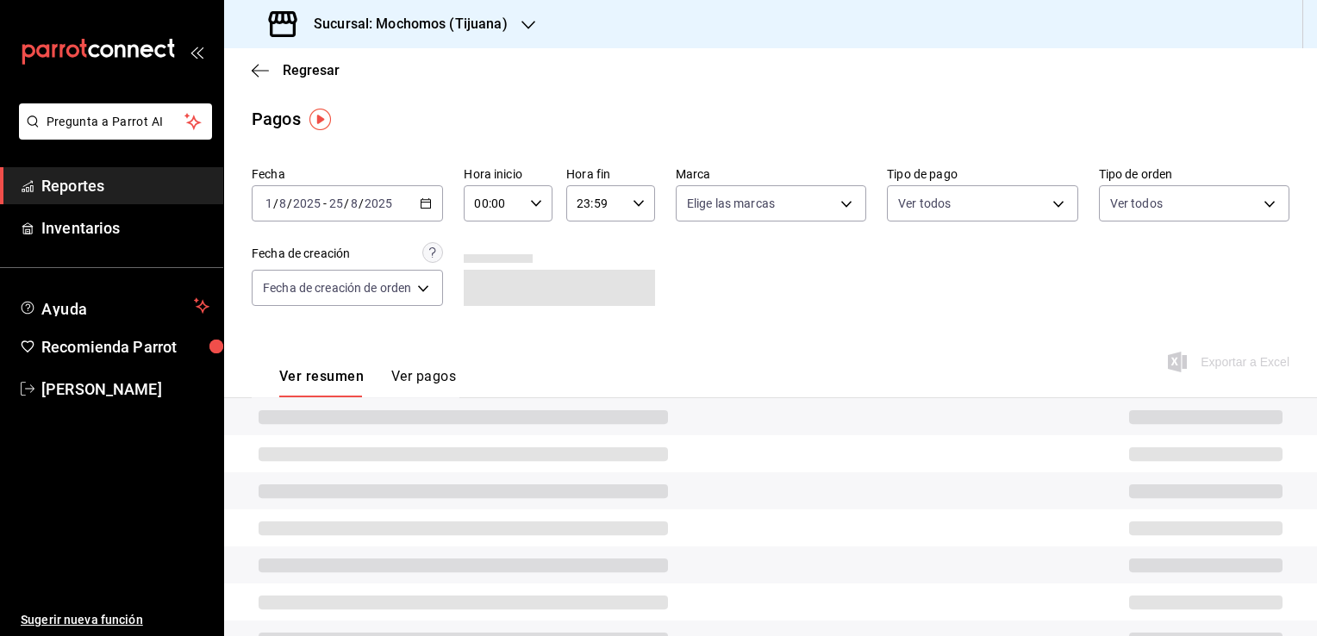
click at [526, 202] on div "00:00 Hora inicio" at bounding box center [508, 203] width 89 height 36
click at [489, 289] on span "05" at bounding box center [487, 282] width 16 height 14
type input "05:00"
click at [539, 250] on button "00" at bounding box center [531, 247] width 37 height 34
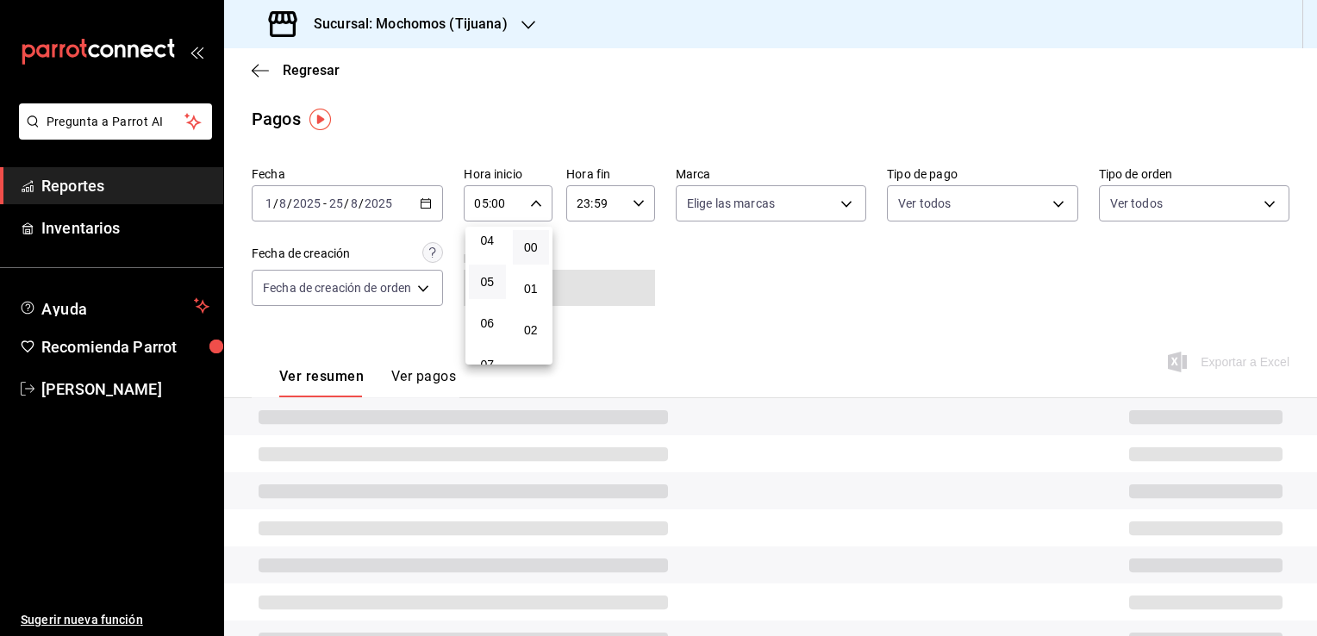
click at [607, 205] on div at bounding box center [658, 318] width 1317 height 636
click at [625, 214] on div "23:59 Hora fin" at bounding box center [610, 203] width 89 height 36
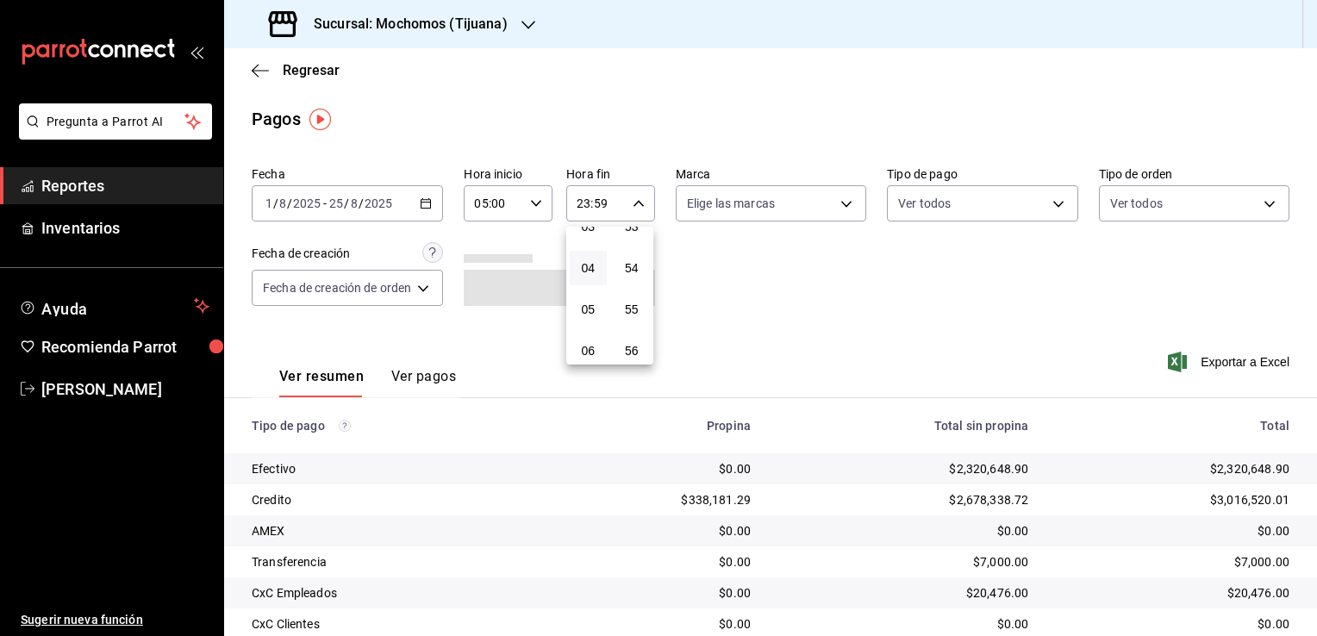
scroll to position [182, 0]
click at [588, 279] on span "05" at bounding box center [588, 272] width 16 height 14
click at [641, 250] on button "00" at bounding box center [631, 247] width 37 height 34
type input "05:00"
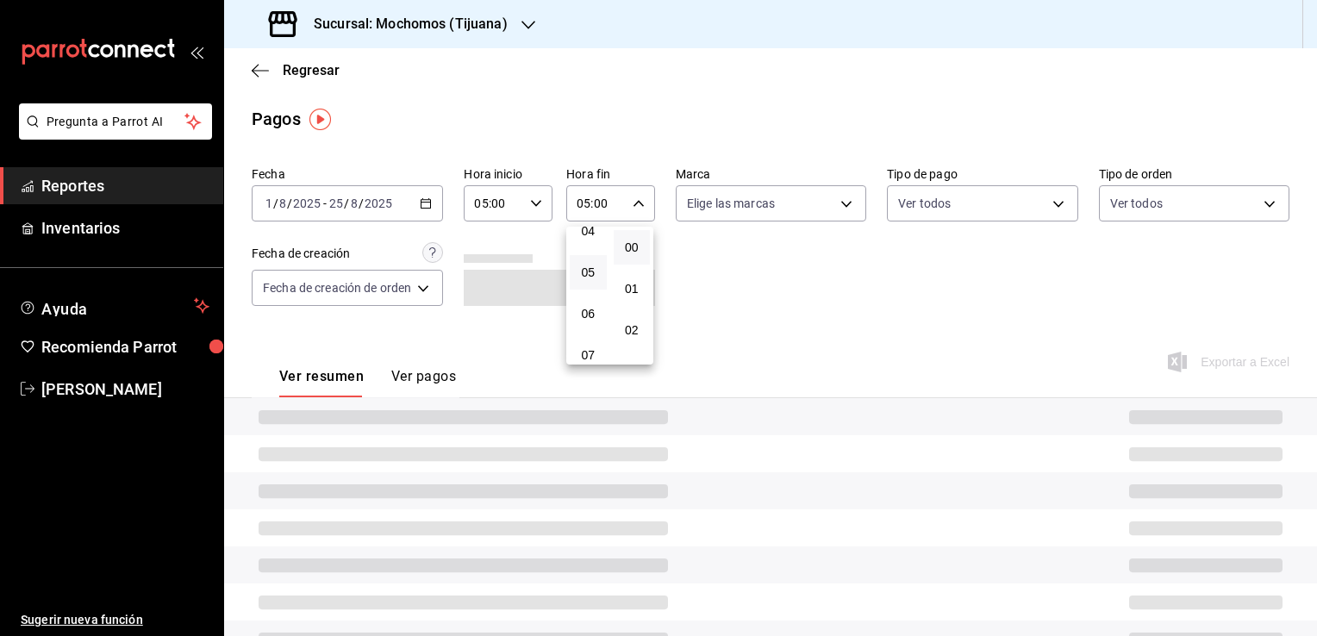
click at [801, 284] on div at bounding box center [658, 318] width 1317 height 636
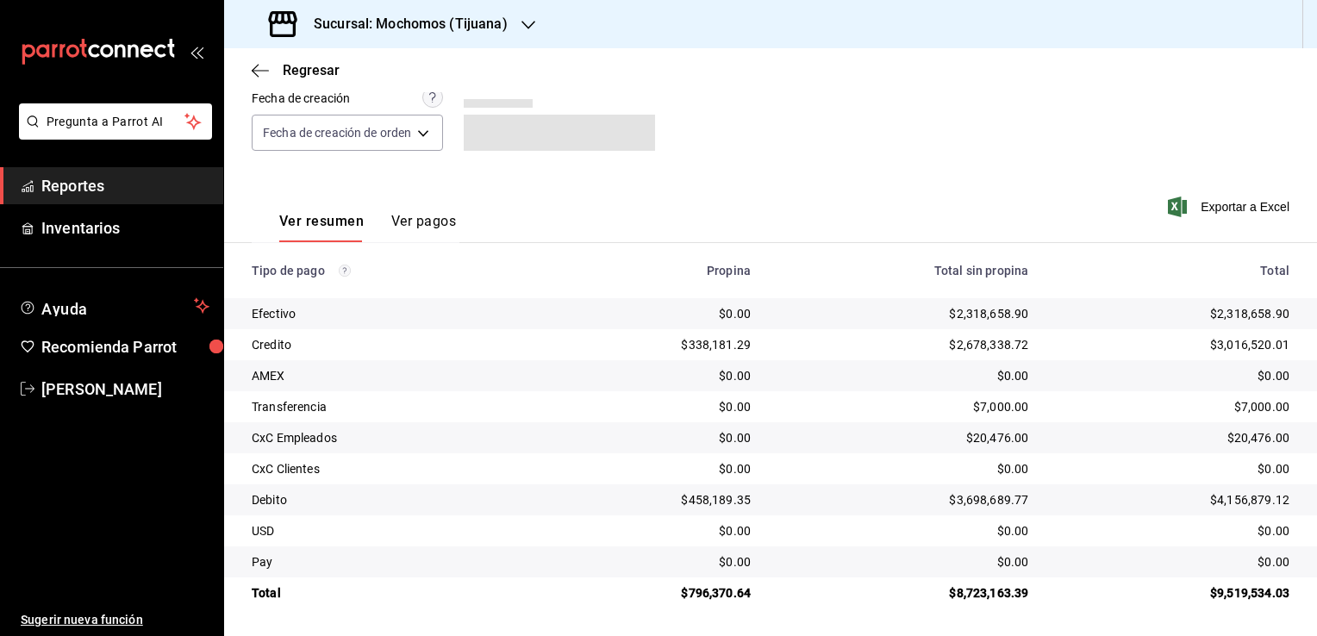
scroll to position [155, 0]
click at [269, 66] on span "Regresar" at bounding box center [296, 70] width 88 height 16
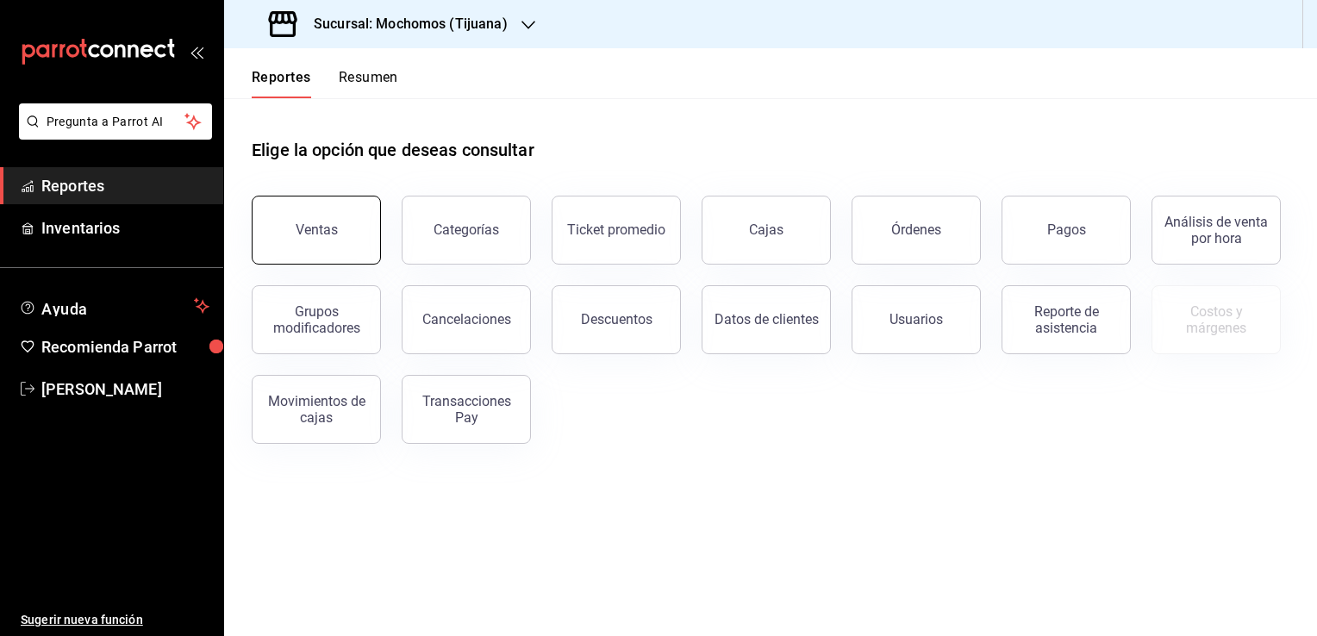
click at [309, 239] on button "Ventas" at bounding box center [316, 230] width 129 height 69
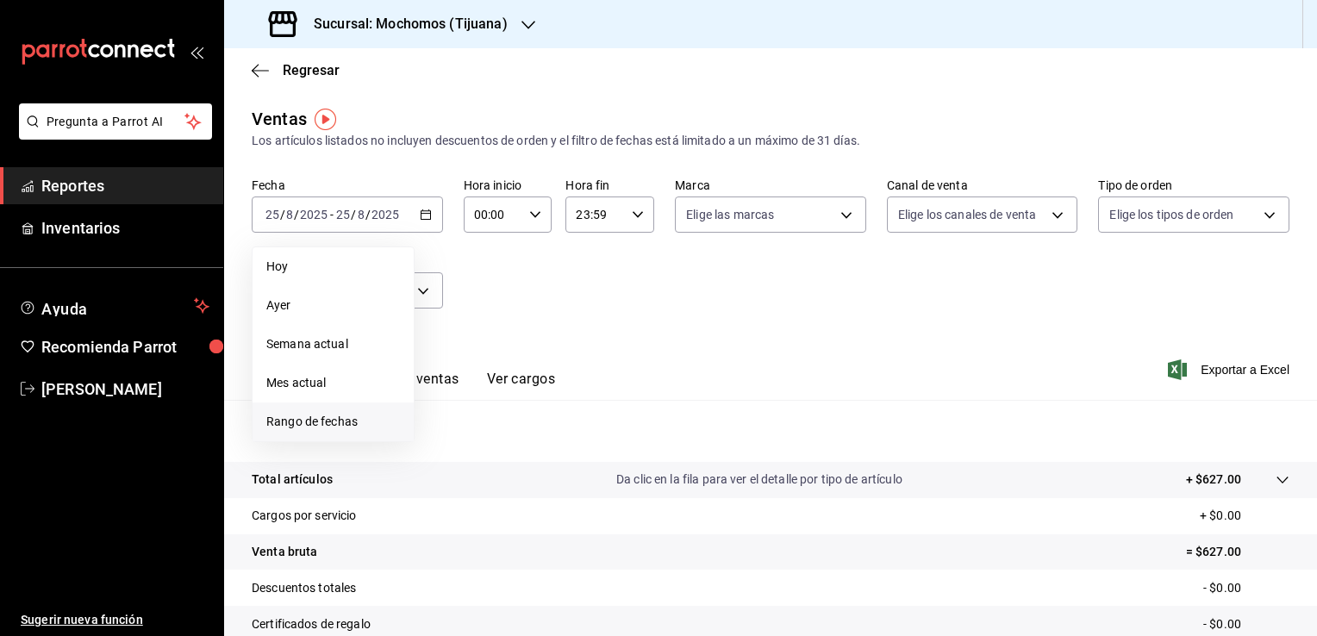
click at [331, 408] on li "Rango de fechas" at bounding box center [332, 421] width 161 height 39
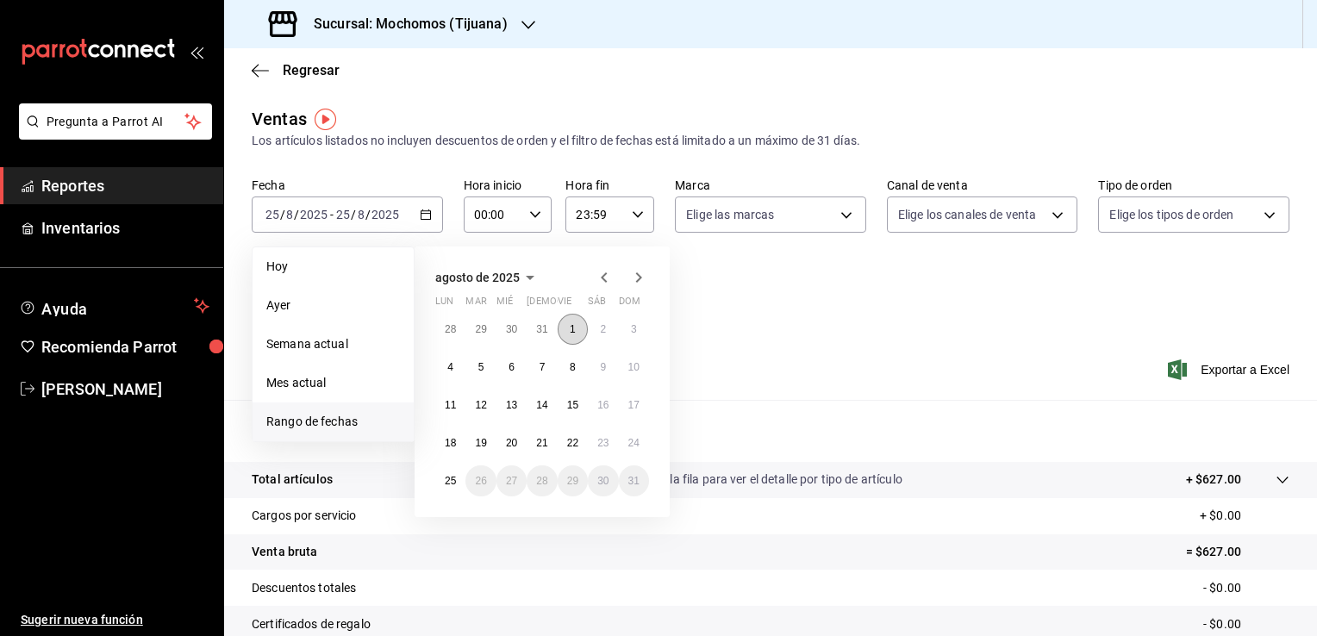
click at [585, 333] on button "1" at bounding box center [572, 329] width 30 height 31
click at [464, 474] on button "25" at bounding box center [450, 480] width 30 height 31
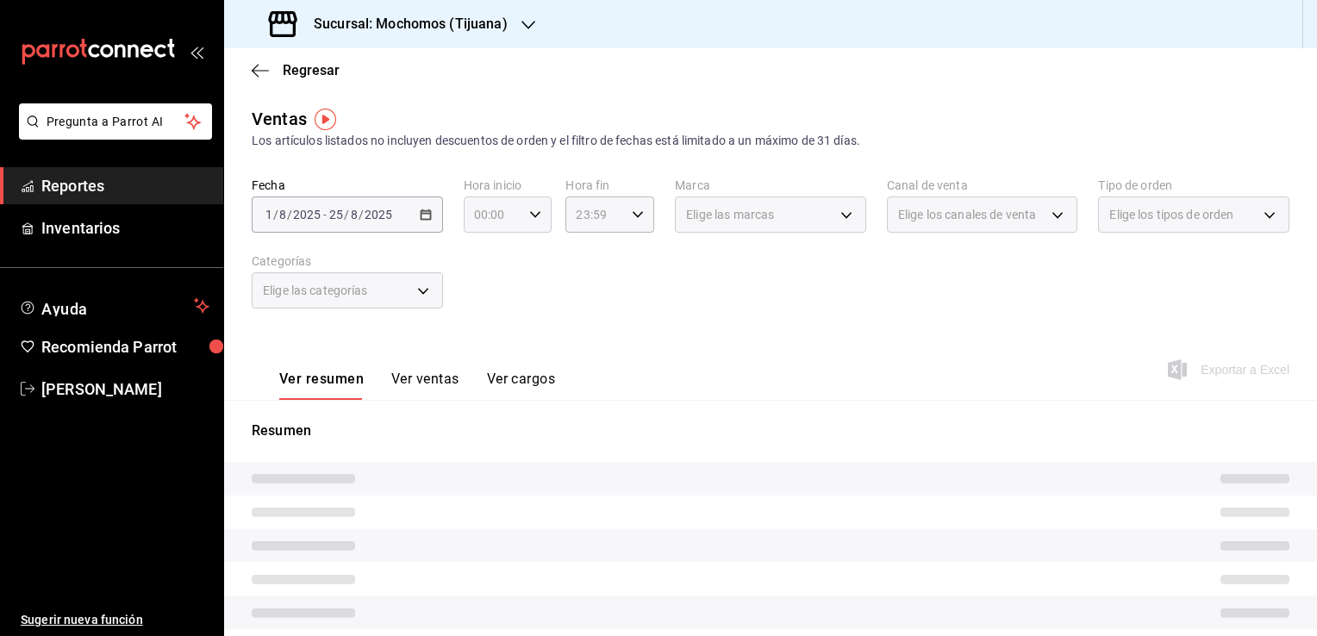
click at [531, 218] on icon "button" at bounding box center [535, 215] width 12 height 12
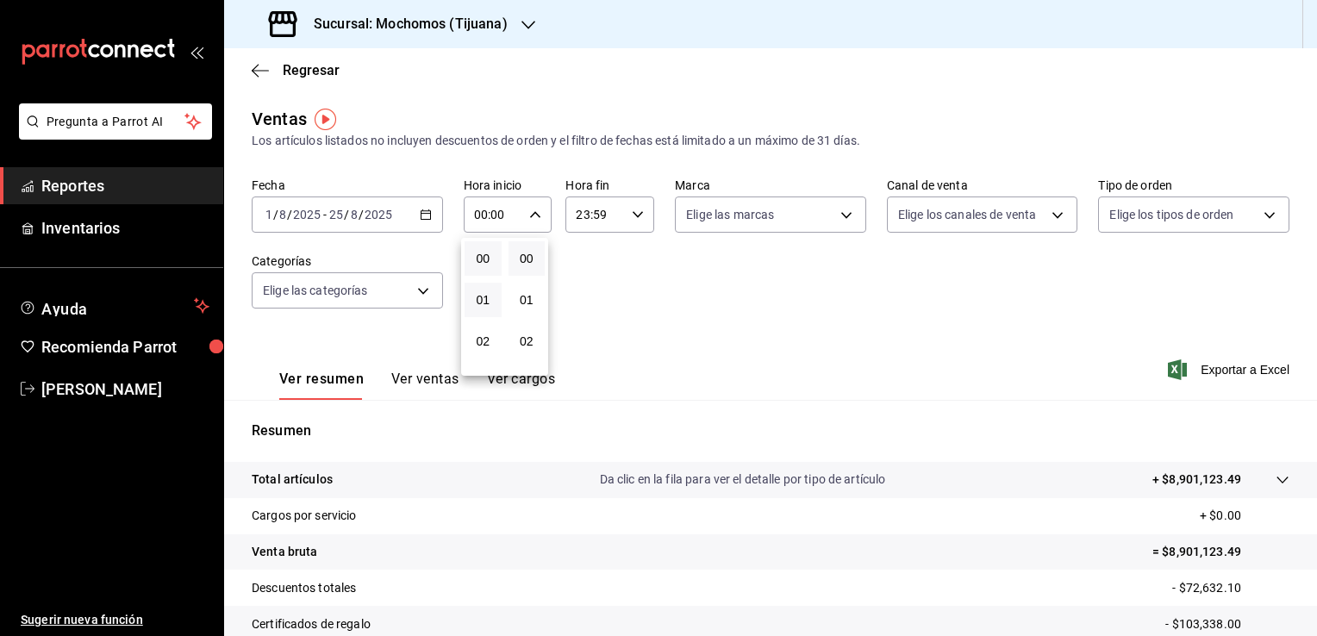
scroll to position [172, 0]
click at [485, 296] on span "05" at bounding box center [483, 293] width 16 height 14
type input "05:00"
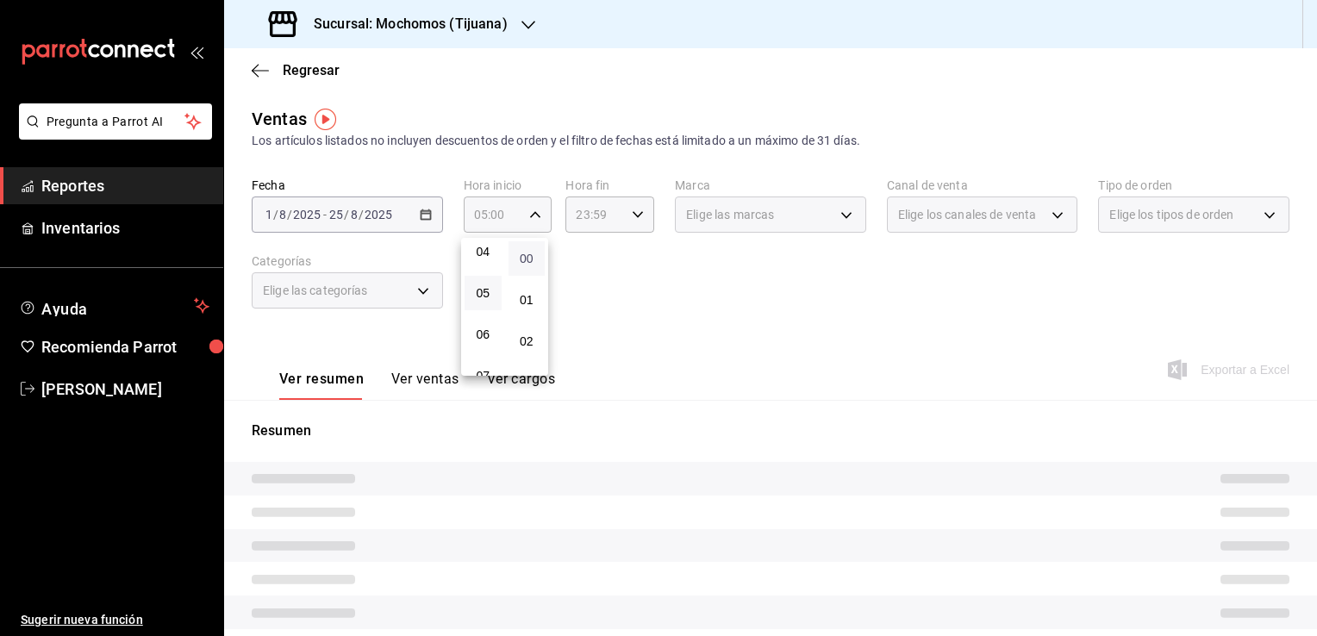
click at [519, 263] on span "00" at bounding box center [527, 259] width 16 height 14
click at [633, 219] on div at bounding box center [658, 318] width 1317 height 636
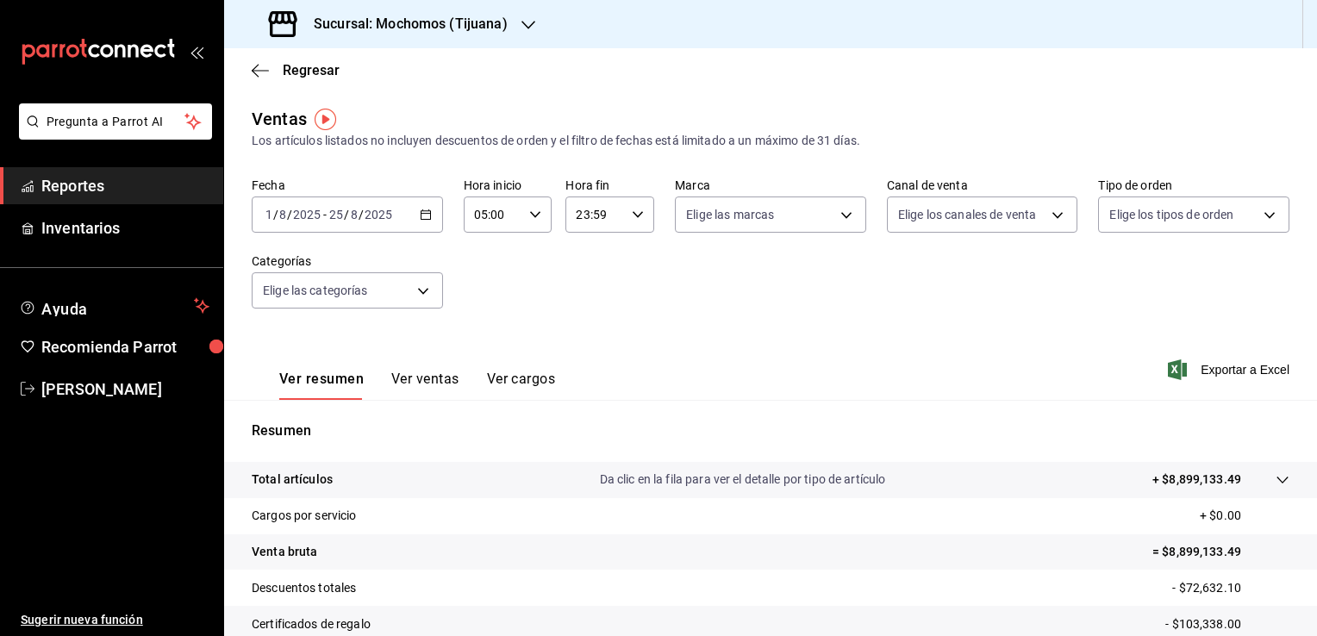
click at [627, 229] on div "23:59 Hora fin" at bounding box center [609, 214] width 89 height 36
click at [581, 286] on span "05" at bounding box center [584, 284] width 16 height 14
click at [619, 260] on span "00" at bounding box center [627, 259] width 16 height 14
type input "05:00"
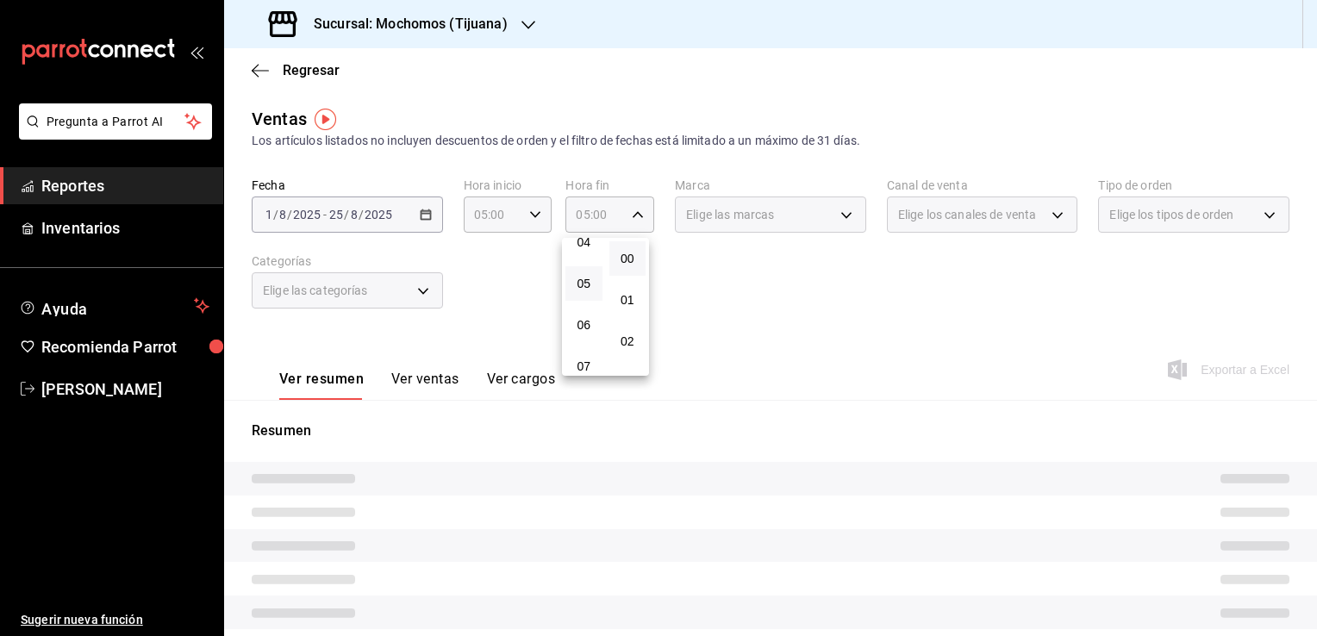
click at [695, 271] on div at bounding box center [658, 318] width 1317 height 636
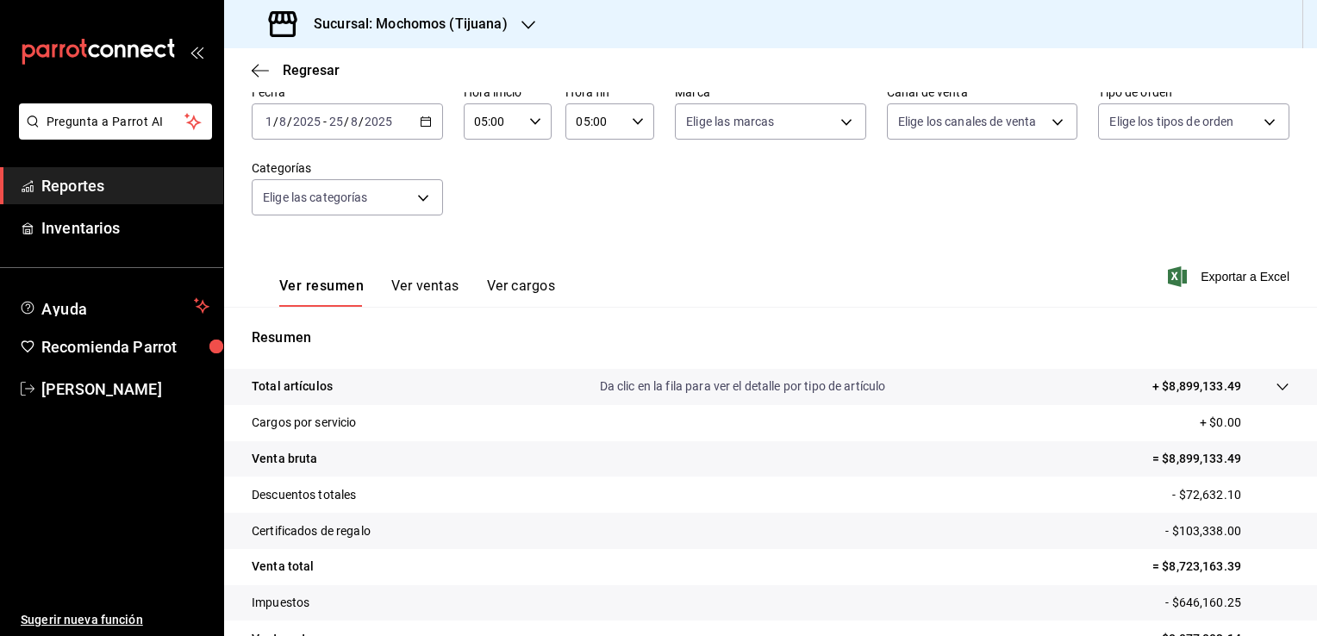
scroll to position [172, 0]
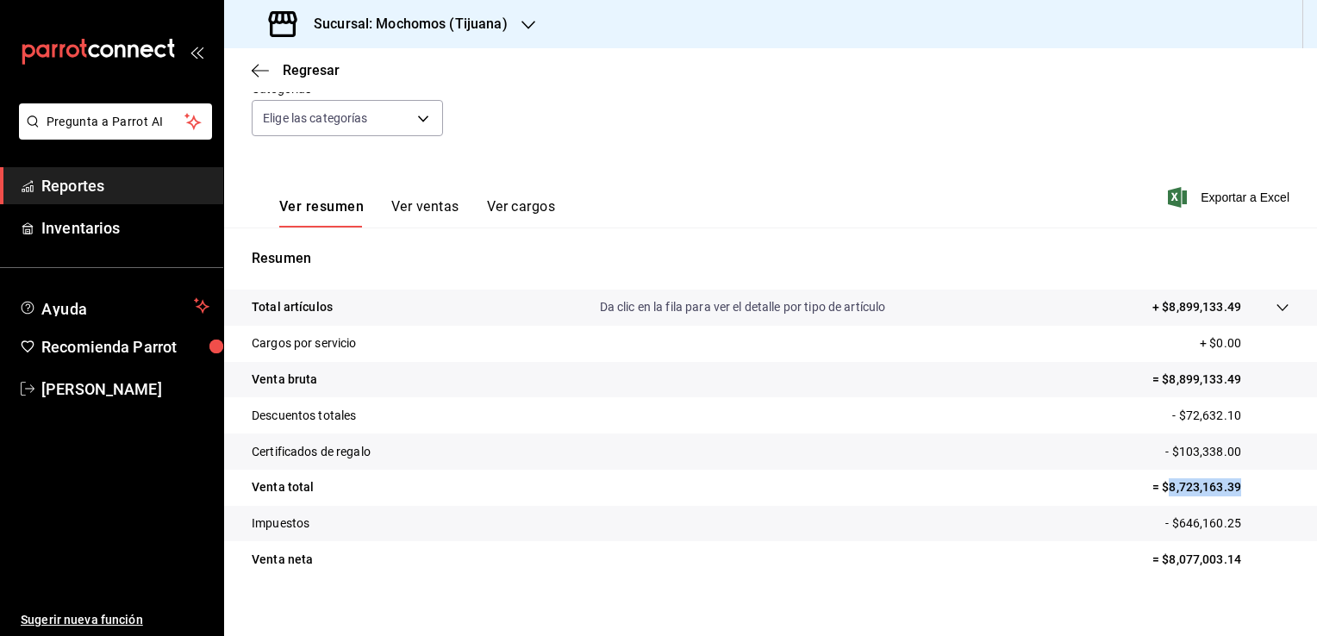
drag, startPoint x: 1153, startPoint y: 485, endPoint x: 1237, endPoint y: 482, distance: 84.5
click at [1237, 482] on p "= $8,723,163.39" at bounding box center [1220, 487] width 137 height 18
copy p "8,723,163.39"
click at [271, 74] on span "Regresar" at bounding box center [296, 70] width 88 height 16
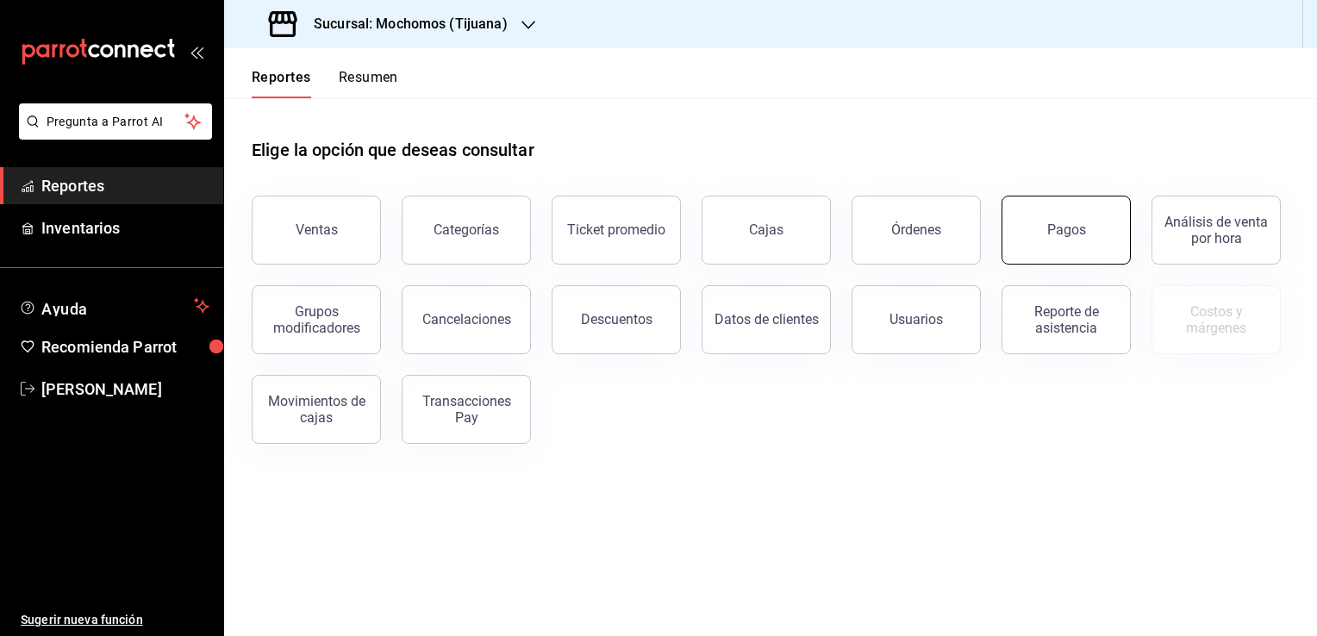
click at [1030, 233] on button "Pagos" at bounding box center [1065, 230] width 129 height 69
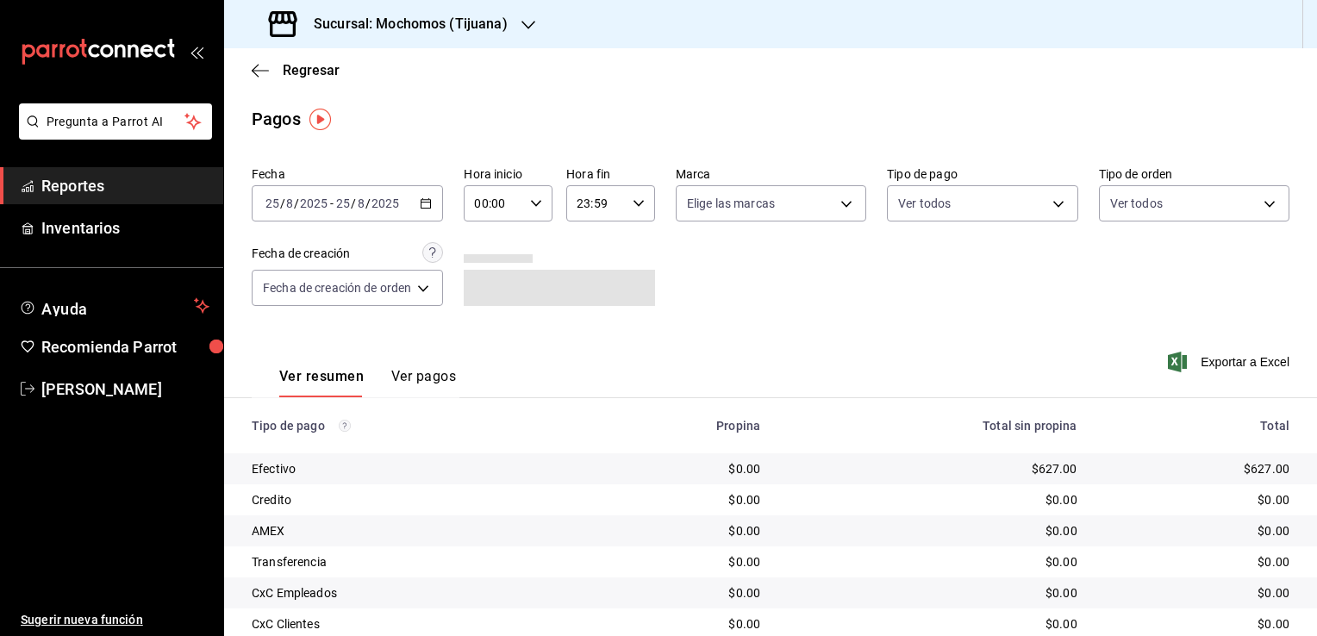
click at [431, 204] on \(Stroke\) "button" at bounding box center [425, 203] width 10 height 9
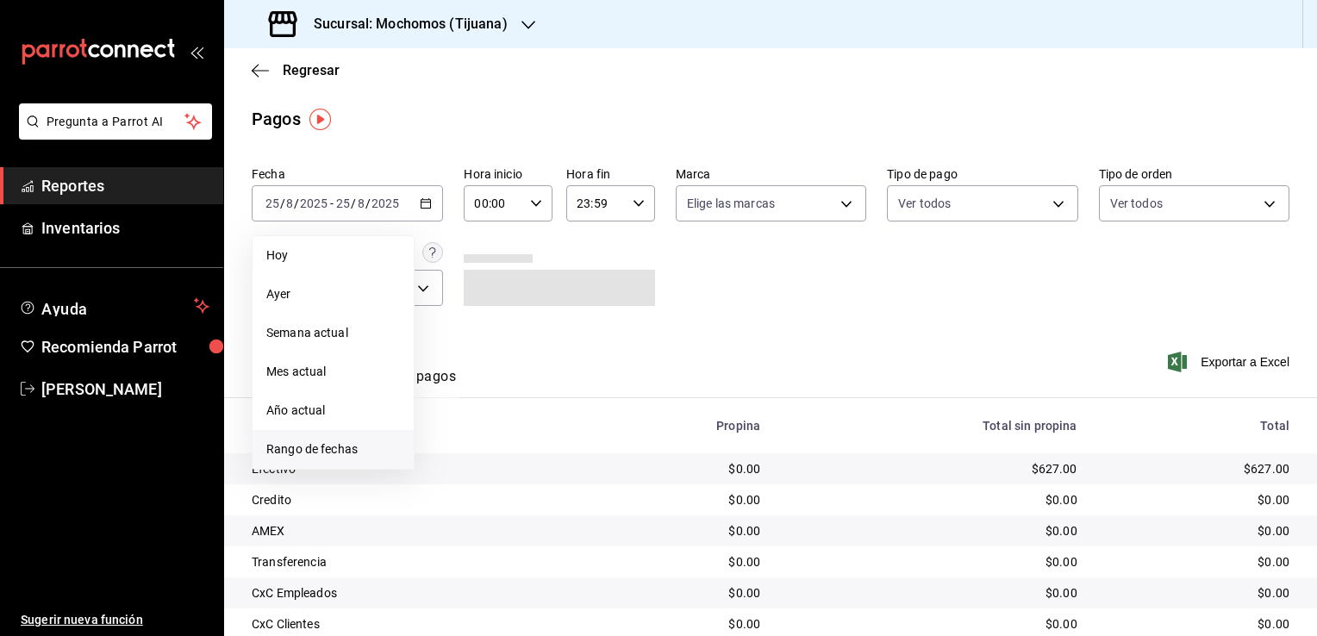
click at [359, 447] on span "Rango de fechas" at bounding box center [333, 449] width 134 height 18
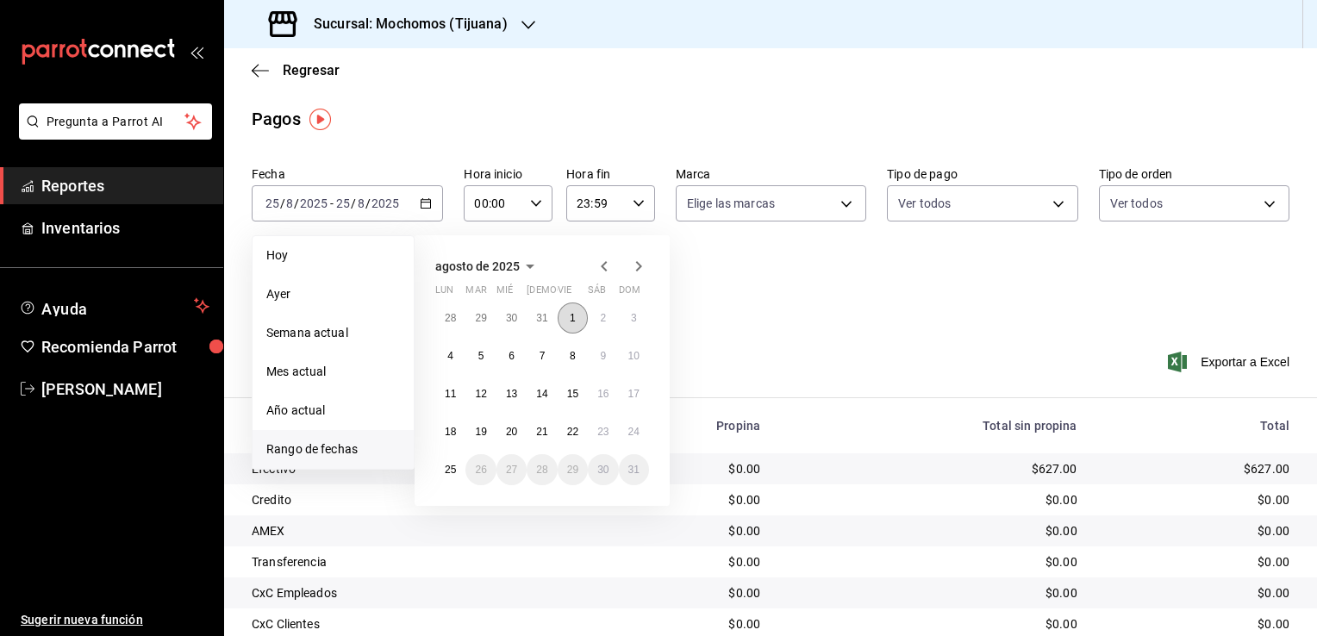
click at [579, 315] on button "1" at bounding box center [572, 317] width 30 height 31
click at [455, 465] on abbr "25" at bounding box center [450, 470] width 11 height 12
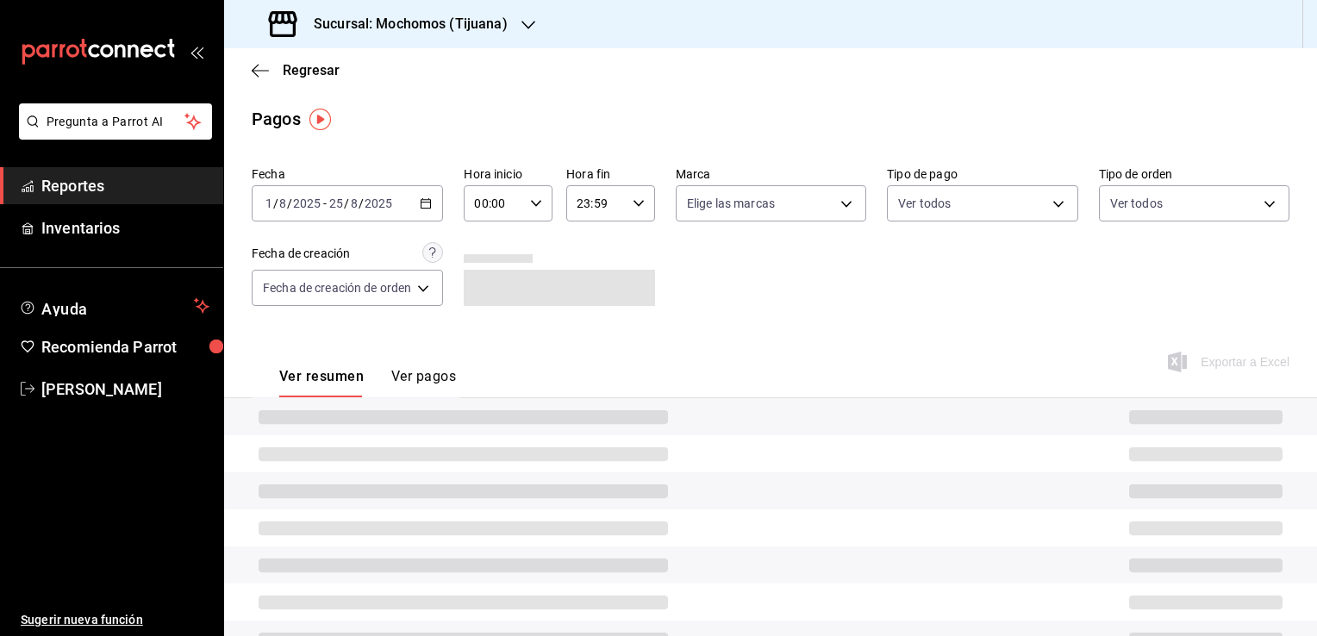
click at [506, 209] on input "00:00" at bounding box center [493, 203] width 59 height 34
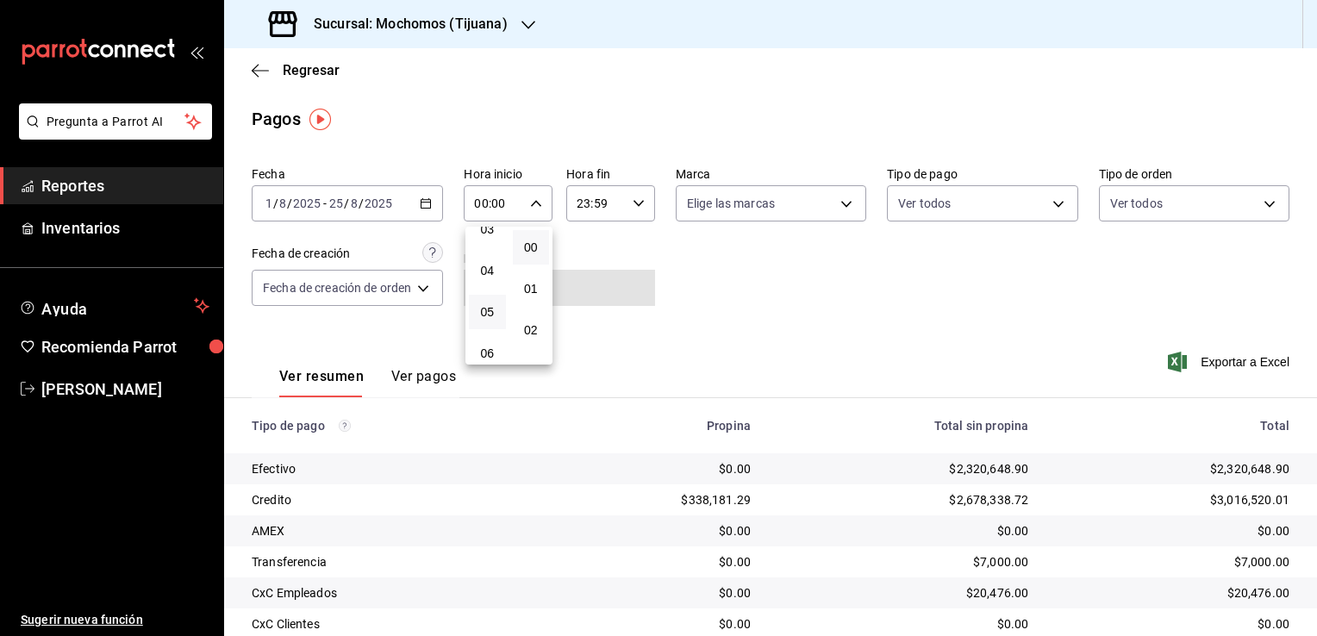
scroll to position [172, 0]
click at [489, 289] on span "05" at bounding box center [487, 282] width 16 height 14
type input "05:00"
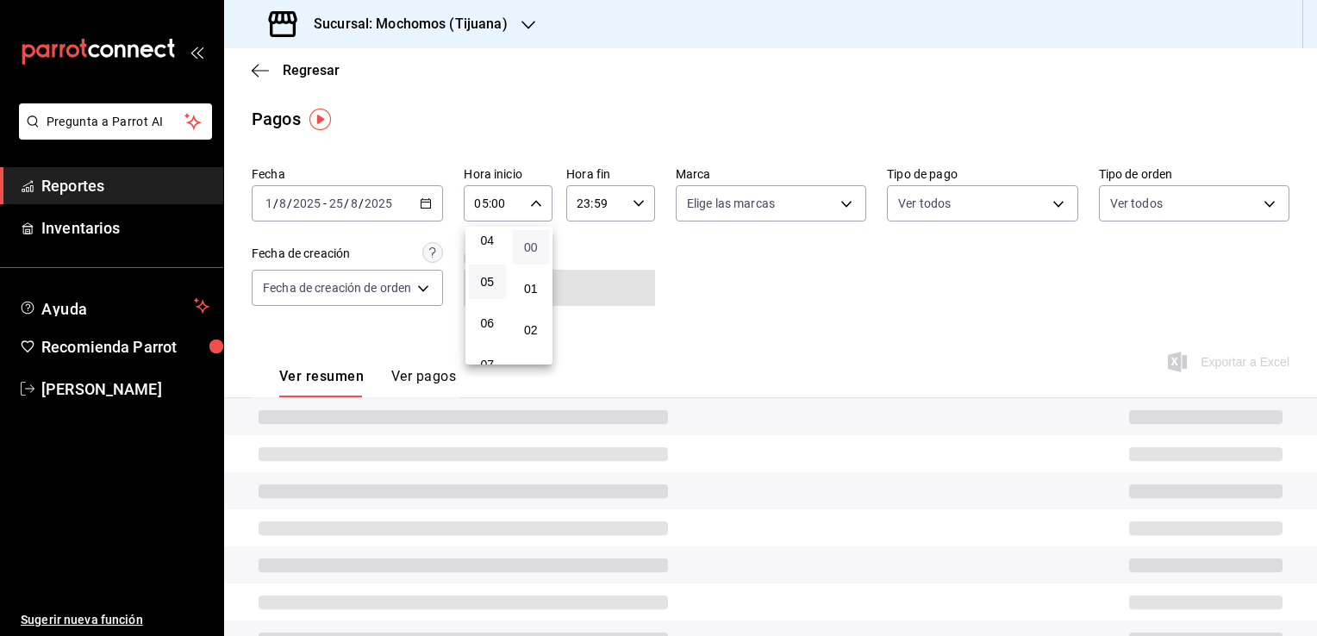
click at [536, 253] on span "00" at bounding box center [531, 247] width 16 height 14
click at [610, 207] on div at bounding box center [658, 318] width 1317 height 636
click at [636, 212] on div "23:59 Hora fin" at bounding box center [610, 203] width 89 height 36
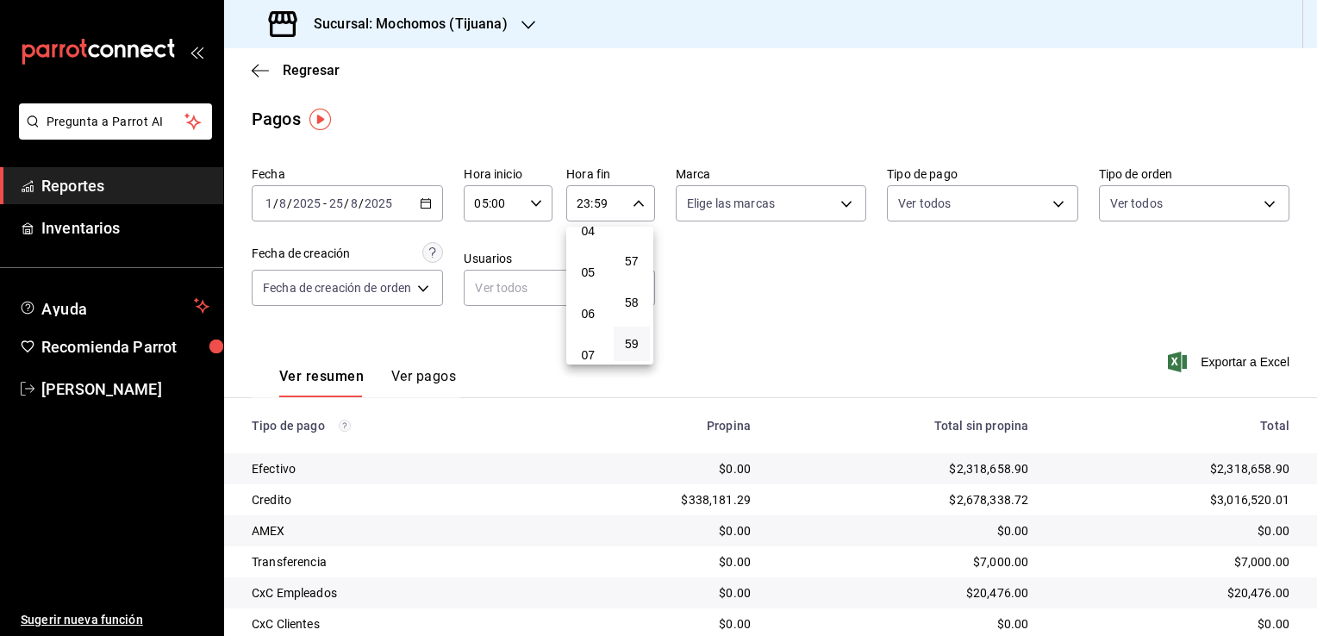
scroll to position [96, 0]
click at [587, 349] on button "05" at bounding box center [588, 358] width 37 height 34
click at [635, 249] on span "00" at bounding box center [632, 247] width 16 height 14
type input "05:00"
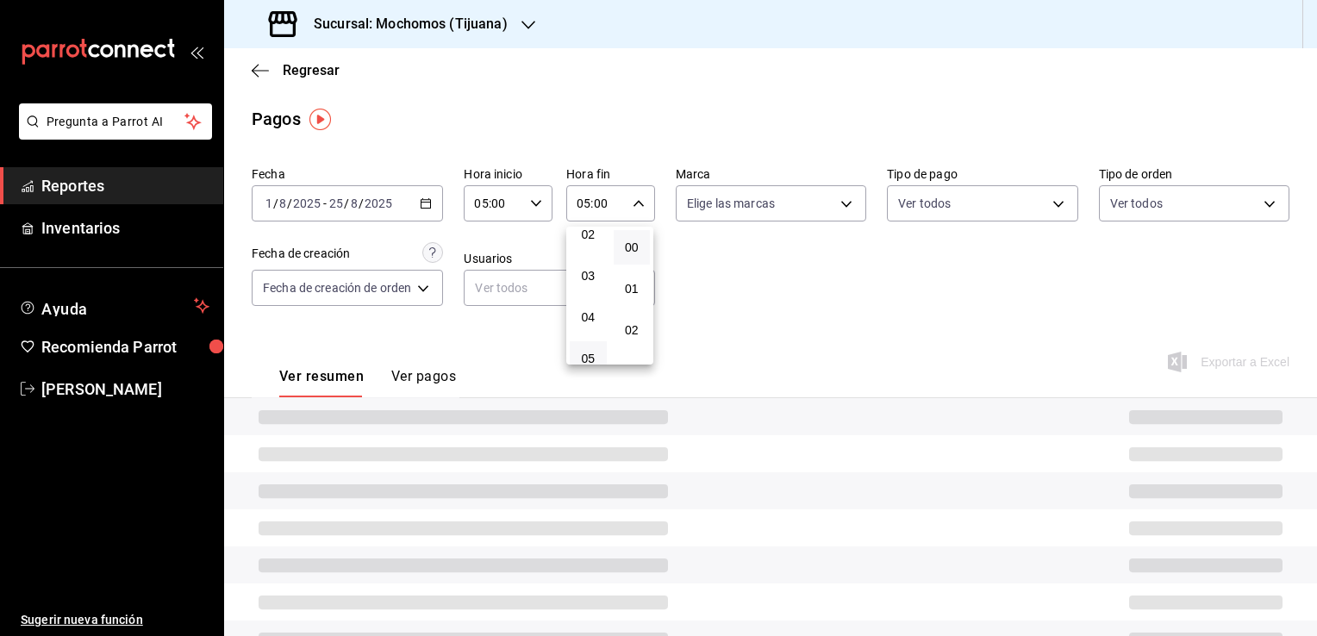
click at [793, 315] on div at bounding box center [658, 318] width 1317 height 636
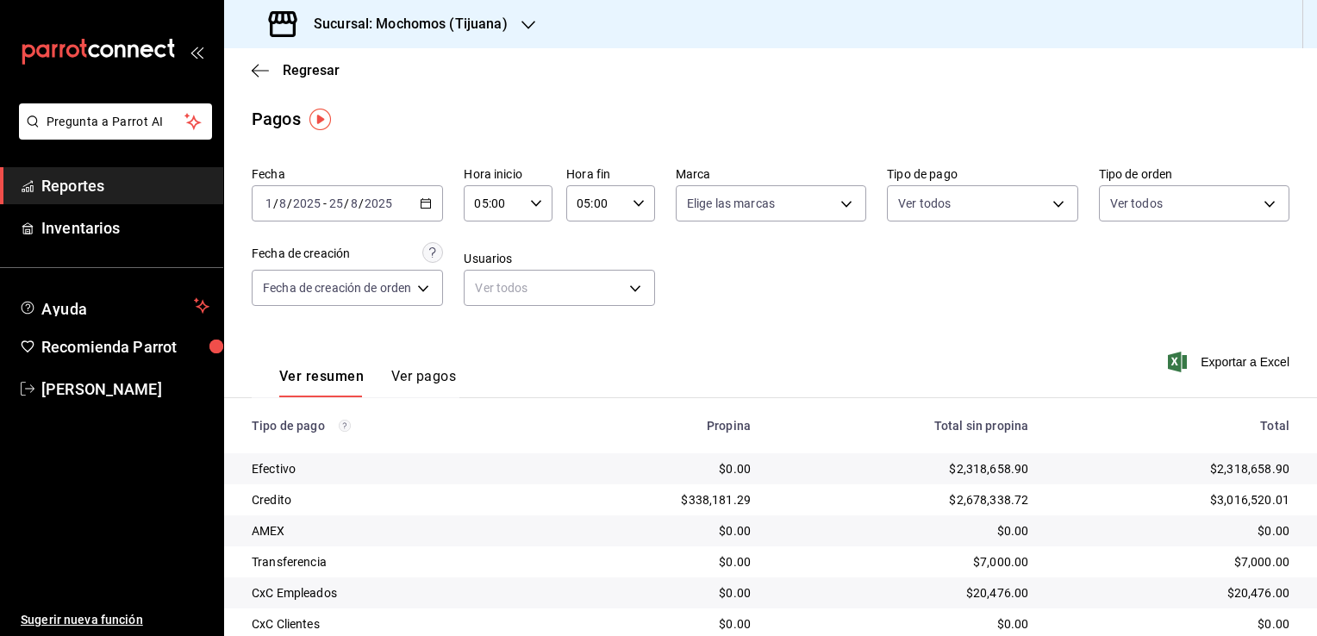
scroll to position [155, 0]
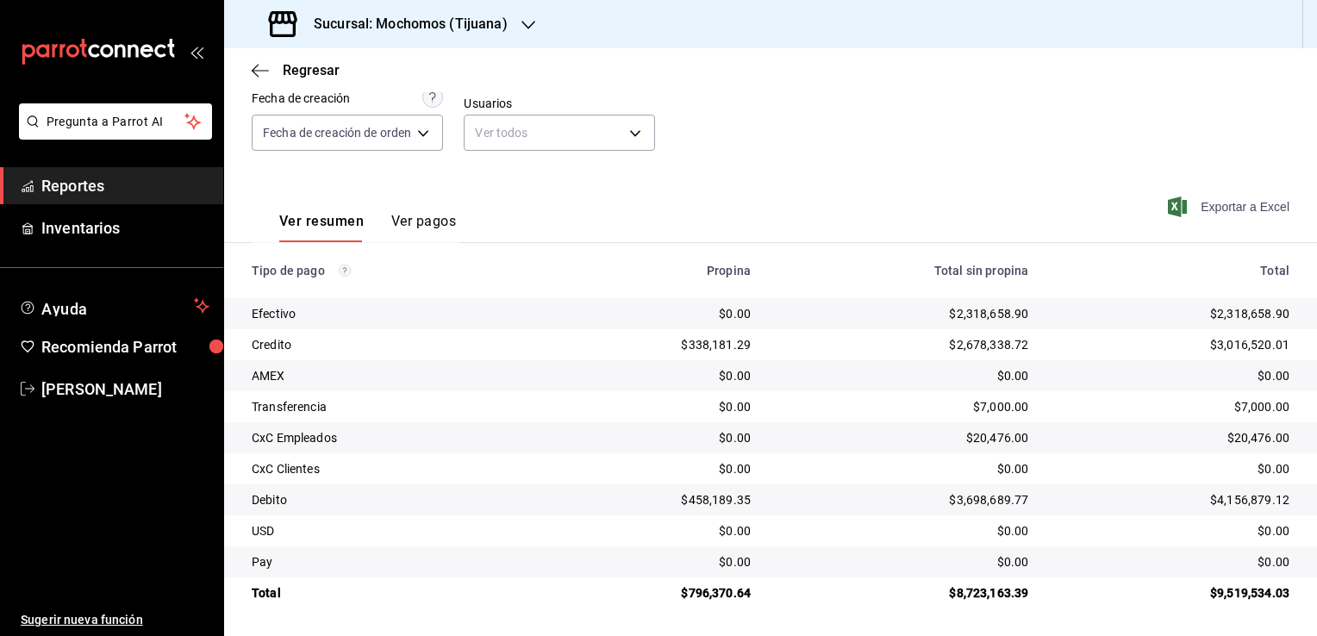
click at [1204, 203] on span "Exportar a Excel" at bounding box center [1230, 206] width 118 height 21
click at [507, 33] on div "Sucursal: Mochomos (Tijuana)" at bounding box center [390, 24] width 304 height 48
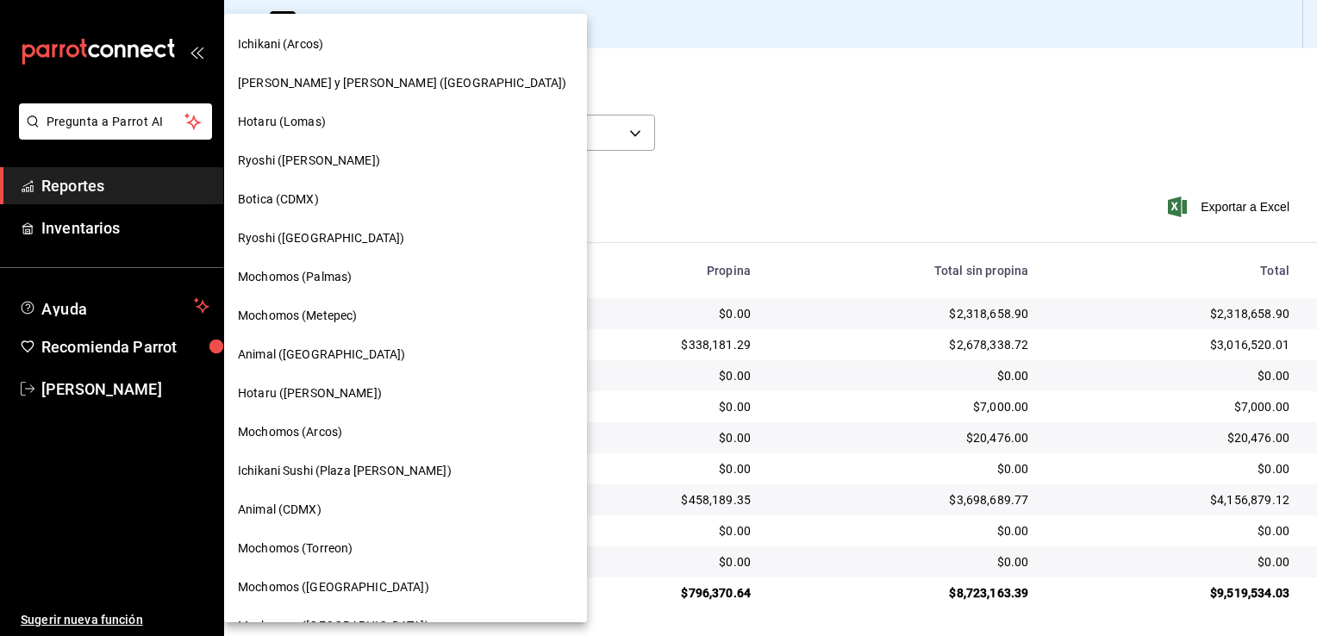
scroll to position [0, 0]
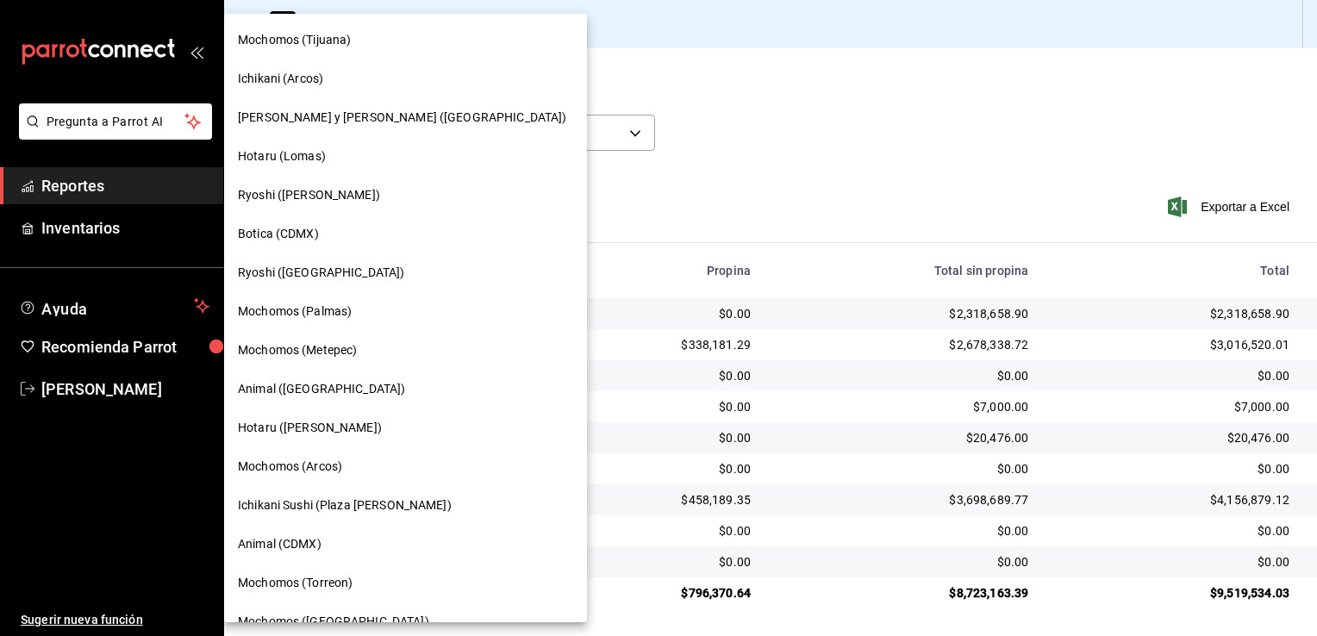
click at [309, 350] on span "Mochomos (Metepec)" at bounding box center [297, 350] width 119 height 18
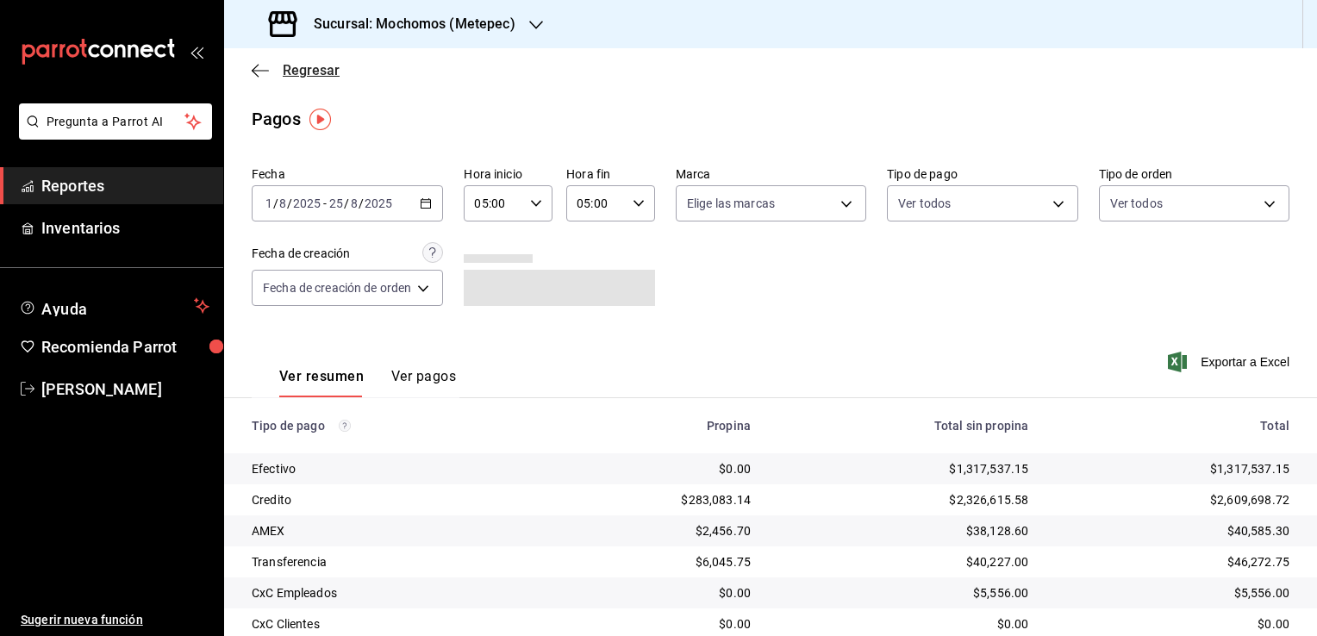
click at [269, 68] on span "Regresar" at bounding box center [296, 70] width 88 height 16
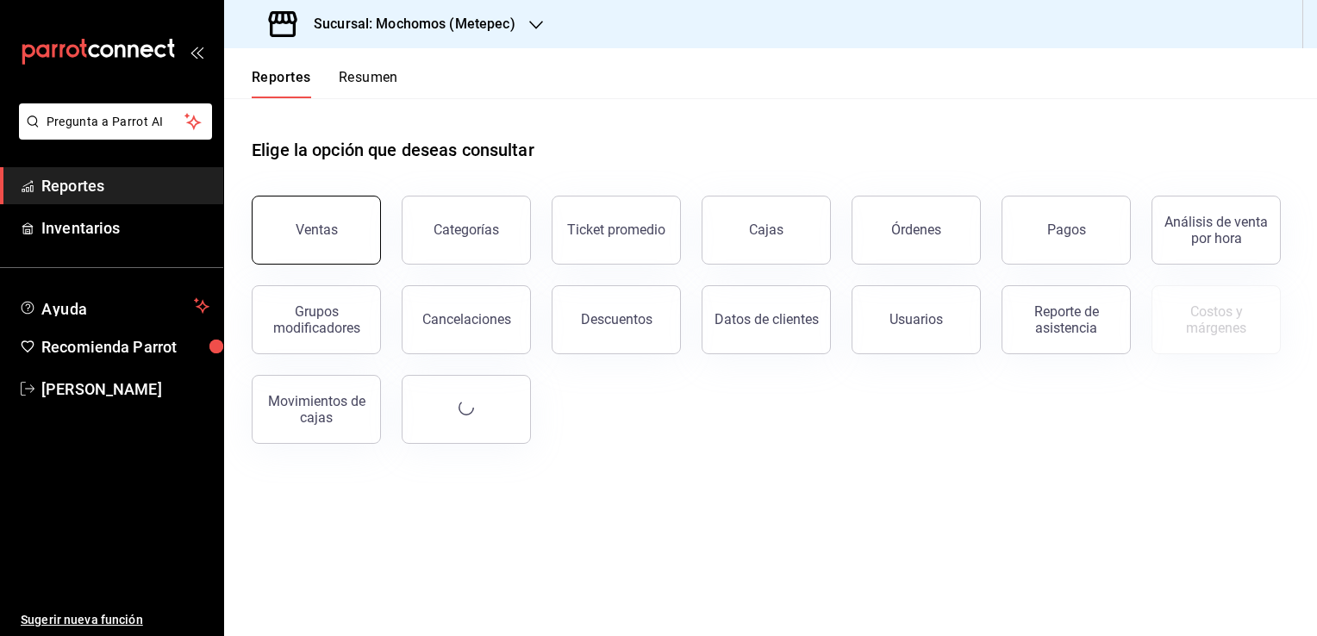
click at [349, 239] on button "Ventas" at bounding box center [316, 230] width 129 height 69
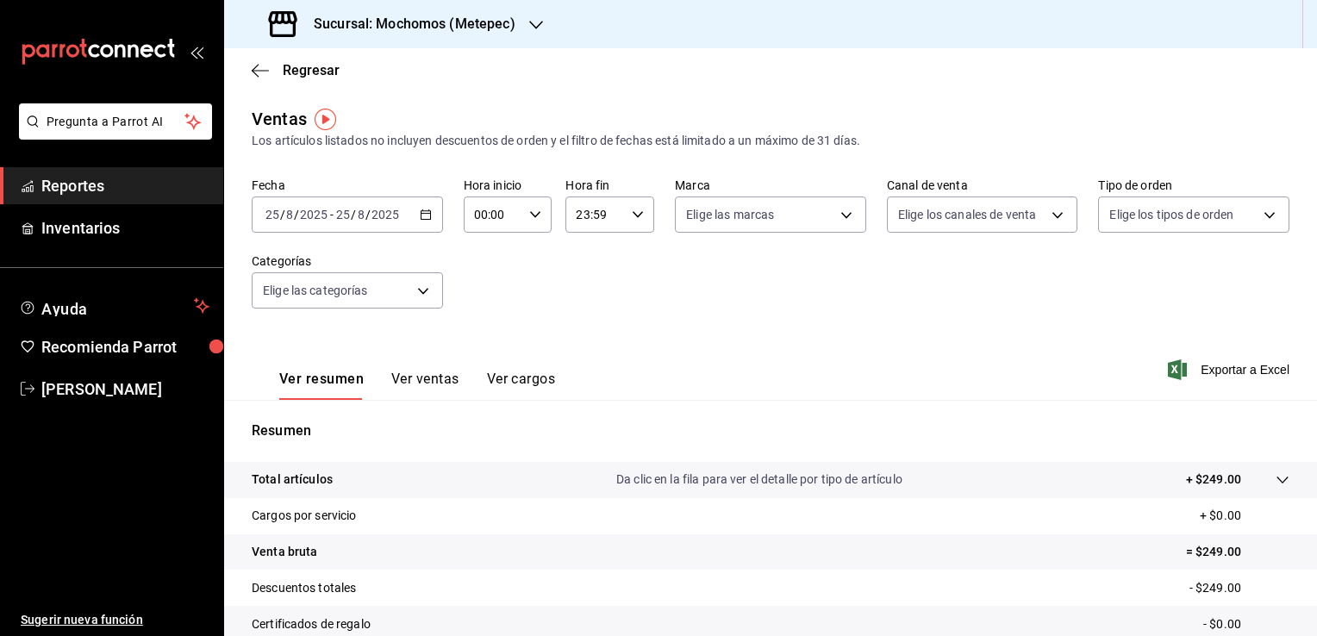
click at [431, 215] on div "[DATE] [DATE] - [DATE] [DATE]" at bounding box center [347, 214] width 191 height 36
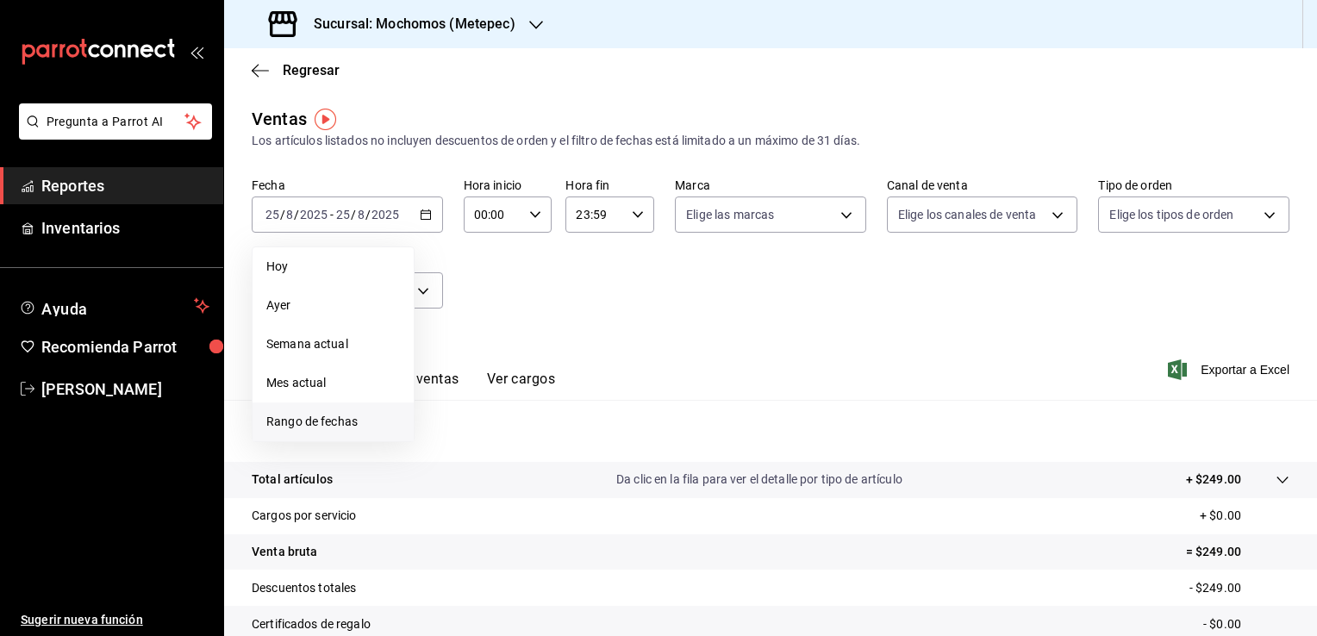
click at [332, 422] on span "Rango de fechas" at bounding box center [333, 422] width 134 height 18
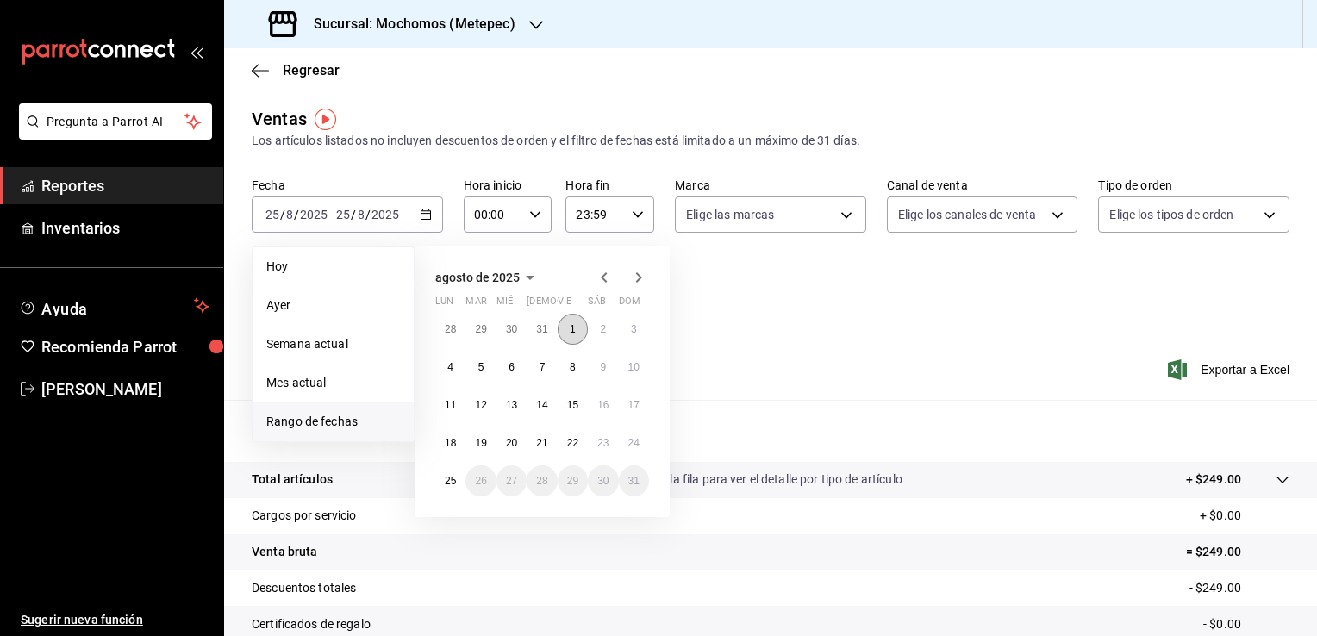
click at [565, 316] on button "1" at bounding box center [572, 329] width 30 height 31
click at [458, 474] on button "25" at bounding box center [450, 480] width 30 height 31
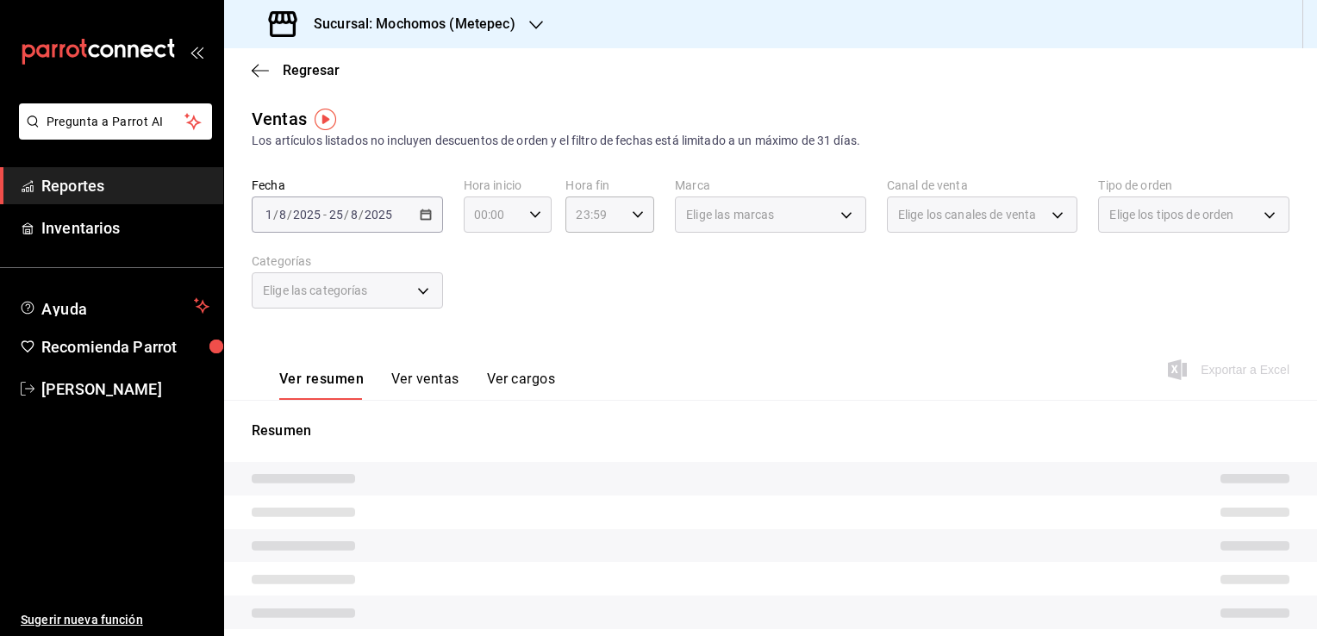
click at [528, 224] on div "00:00 Hora inicio" at bounding box center [508, 214] width 89 height 36
click at [480, 300] on span "05" at bounding box center [483, 293] width 16 height 14
type input "05:00"
click at [541, 253] on button "00" at bounding box center [526, 258] width 37 height 34
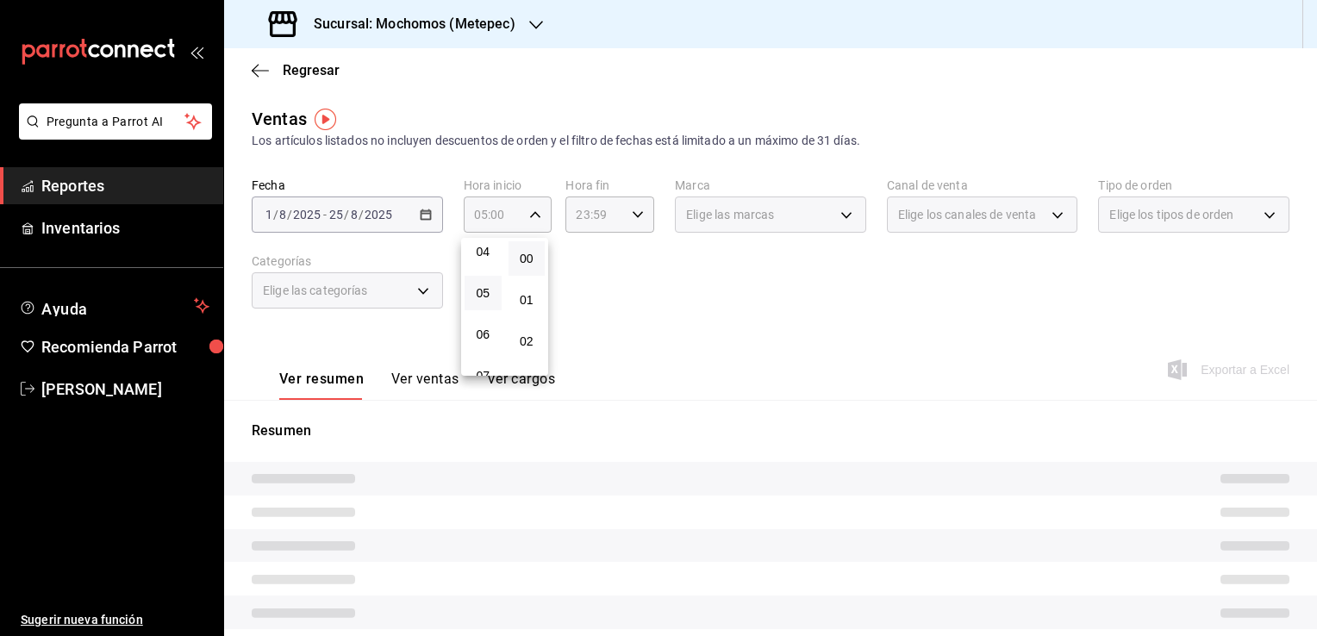
click at [622, 254] on div at bounding box center [658, 318] width 1317 height 636
click at [639, 216] on div "23:59 Hora fin" at bounding box center [609, 214] width 89 height 36
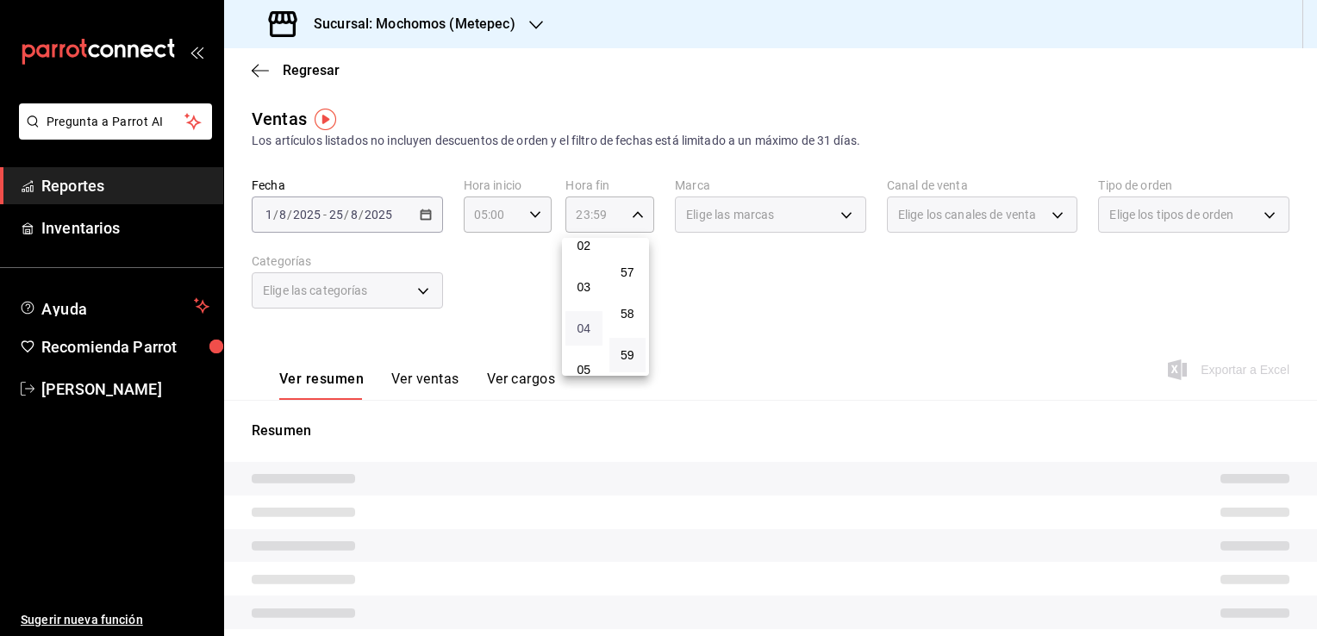
scroll to position [182, 0]
click at [587, 290] on span "05" at bounding box center [584, 284] width 16 height 14
click at [627, 264] on span "00" at bounding box center [627, 259] width 16 height 14
type input "05:00"
click at [787, 334] on div at bounding box center [658, 318] width 1317 height 636
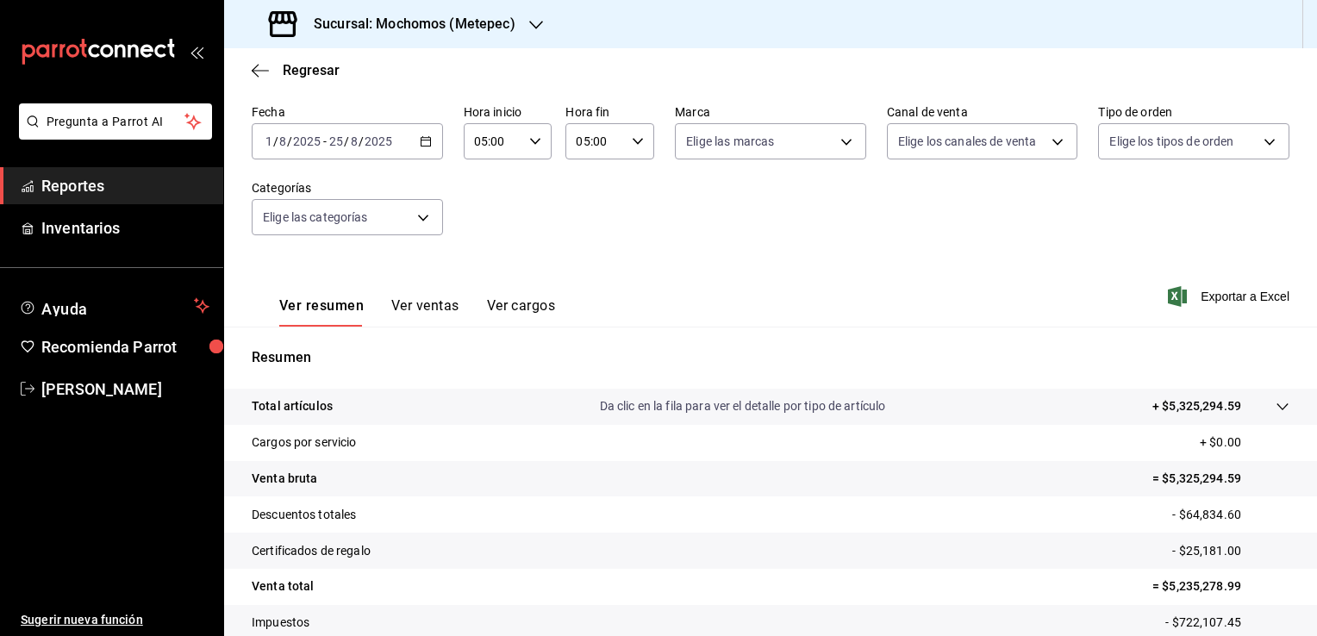
scroll to position [190, 0]
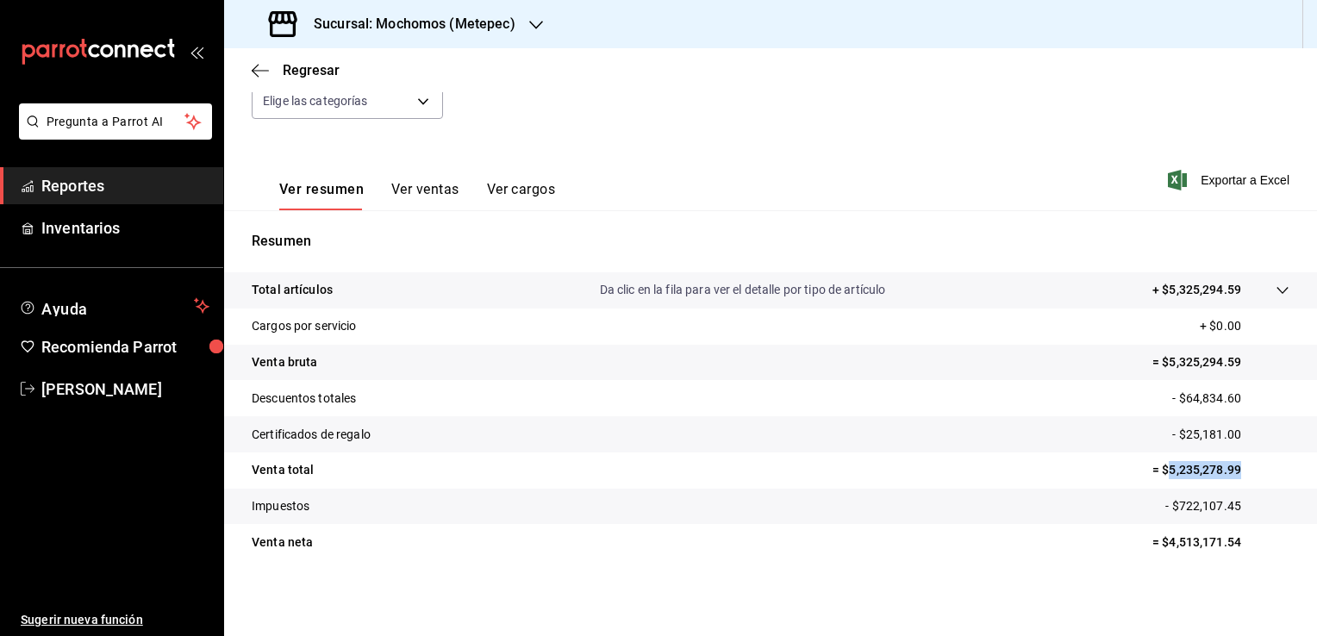
drag, startPoint x: 1154, startPoint y: 470, endPoint x: 1223, endPoint y: 481, distance: 70.7
click at [1223, 481] on tr "Venta total = $5,235,278.99" at bounding box center [770, 470] width 1093 height 36
copy p "5,235,278.99"
click at [265, 64] on icon "button" at bounding box center [260, 71] width 17 height 16
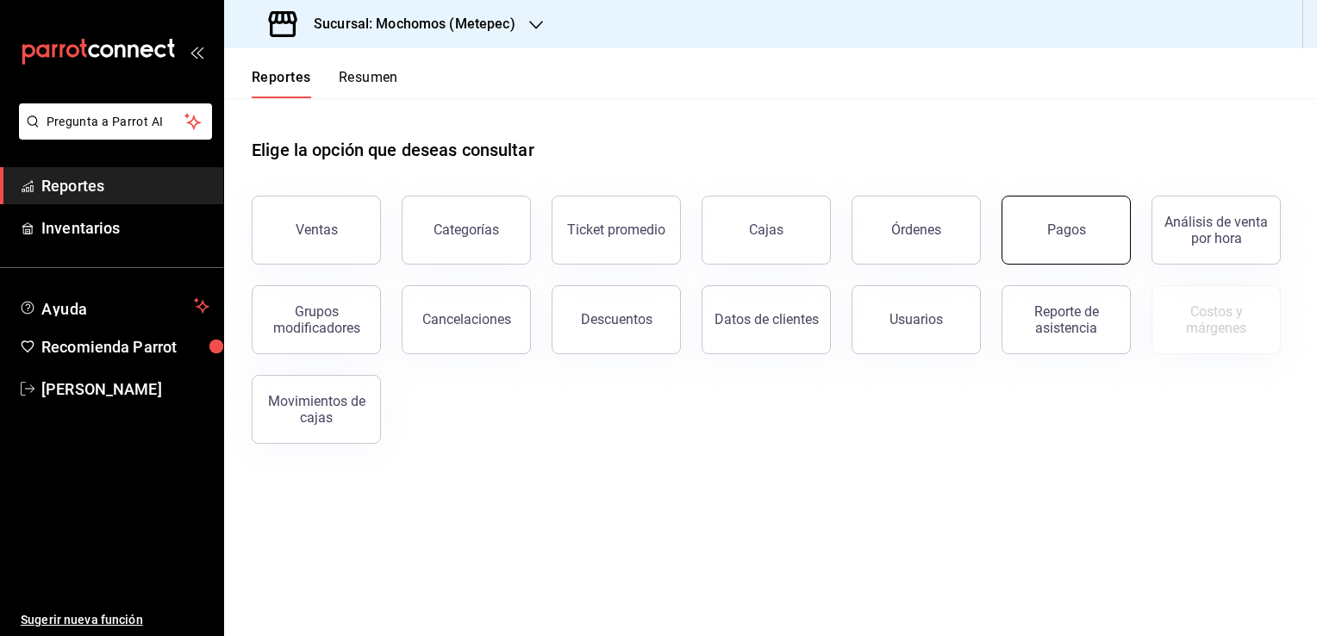
click at [1088, 242] on button "Pagos" at bounding box center [1065, 230] width 129 height 69
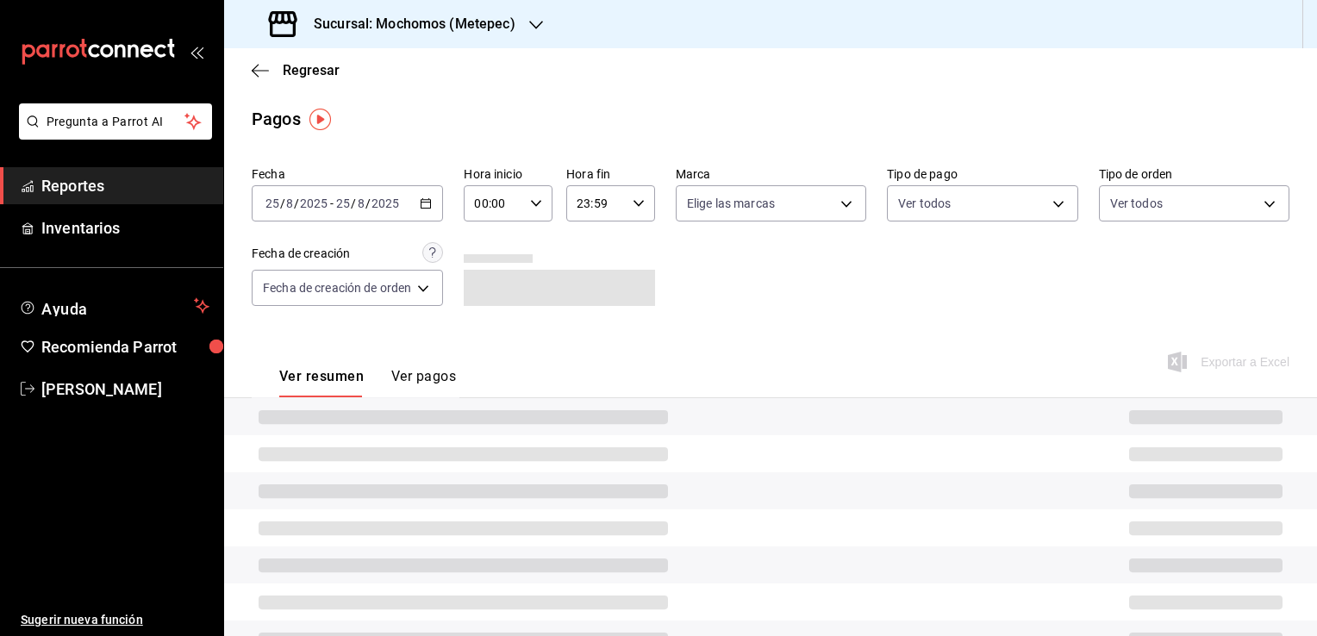
click at [423, 215] on div "[DATE] [DATE] - [DATE] [DATE]" at bounding box center [347, 203] width 191 height 36
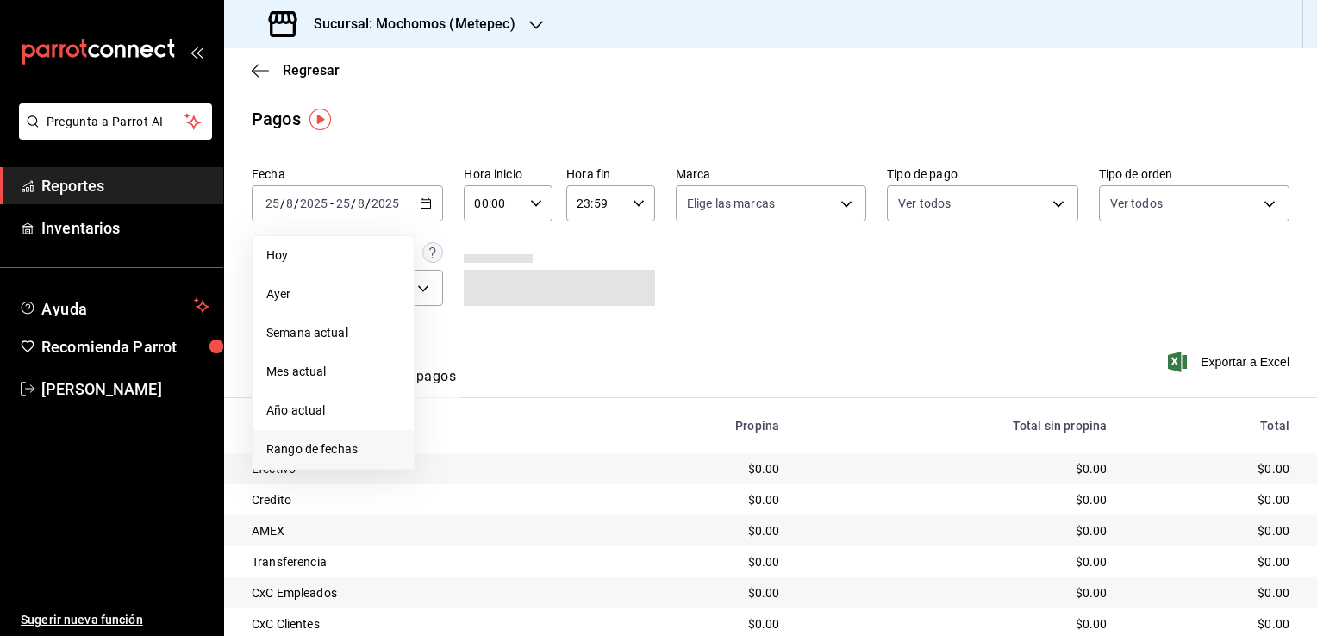
click at [381, 436] on li "Rango de fechas" at bounding box center [332, 449] width 161 height 39
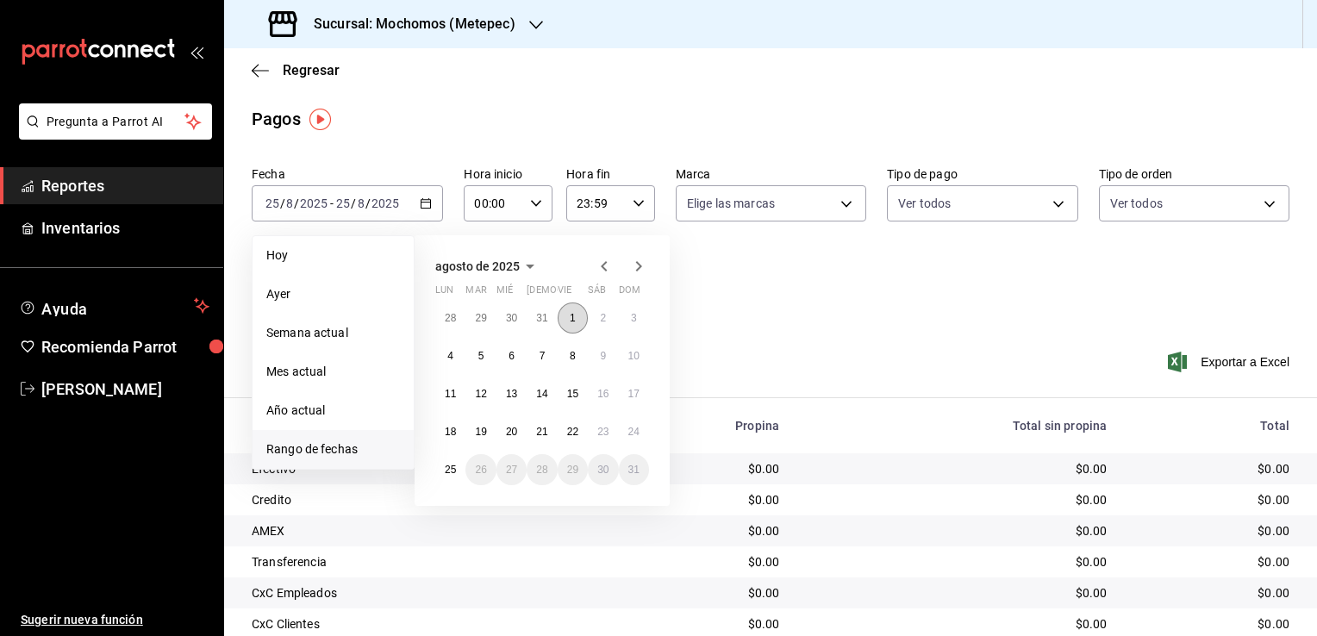
click at [582, 309] on button "1" at bounding box center [572, 317] width 30 height 31
click at [445, 469] on abbr "25" at bounding box center [450, 470] width 11 height 12
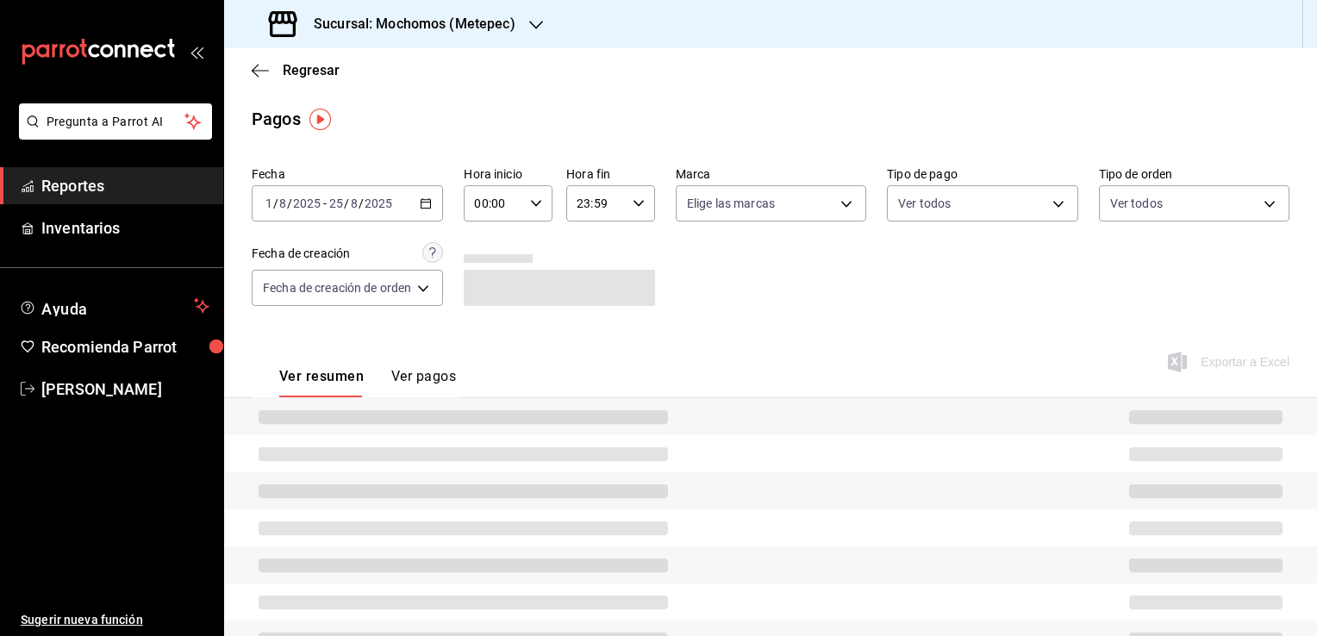
click at [531, 206] on div "00:00 Hora inicio" at bounding box center [508, 203] width 89 height 36
click at [476, 283] on button "05" at bounding box center [487, 282] width 37 height 34
type input "05:00"
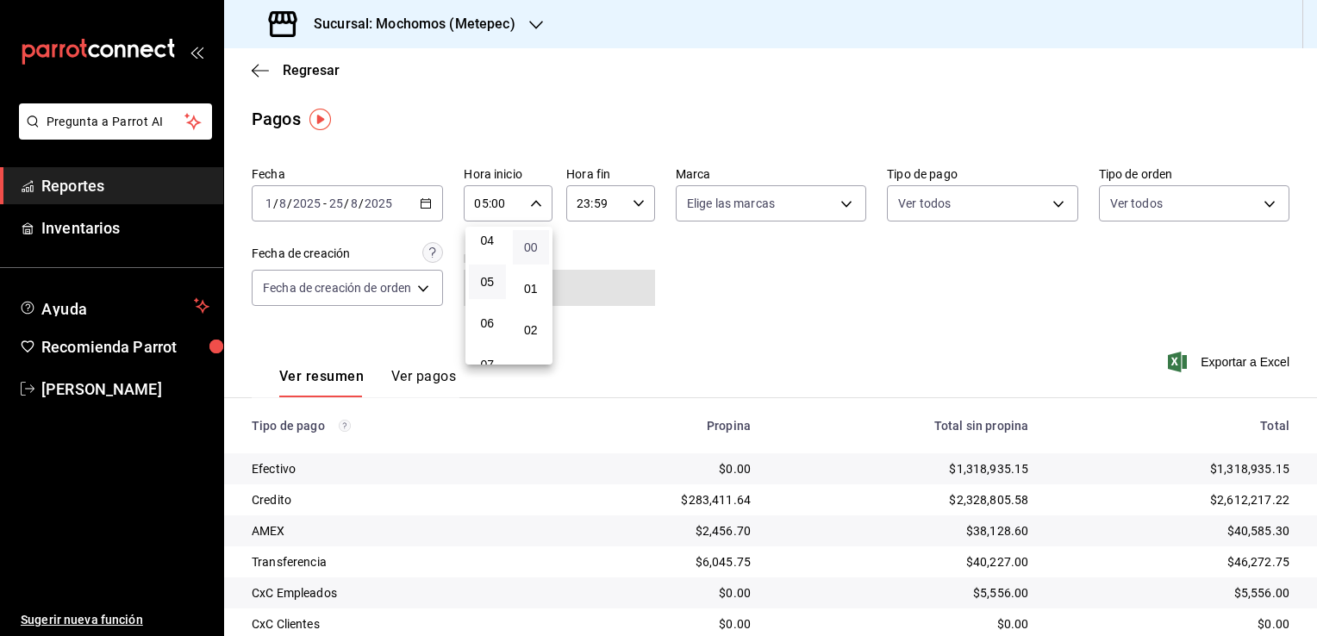
click at [535, 248] on span "00" at bounding box center [531, 247] width 16 height 14
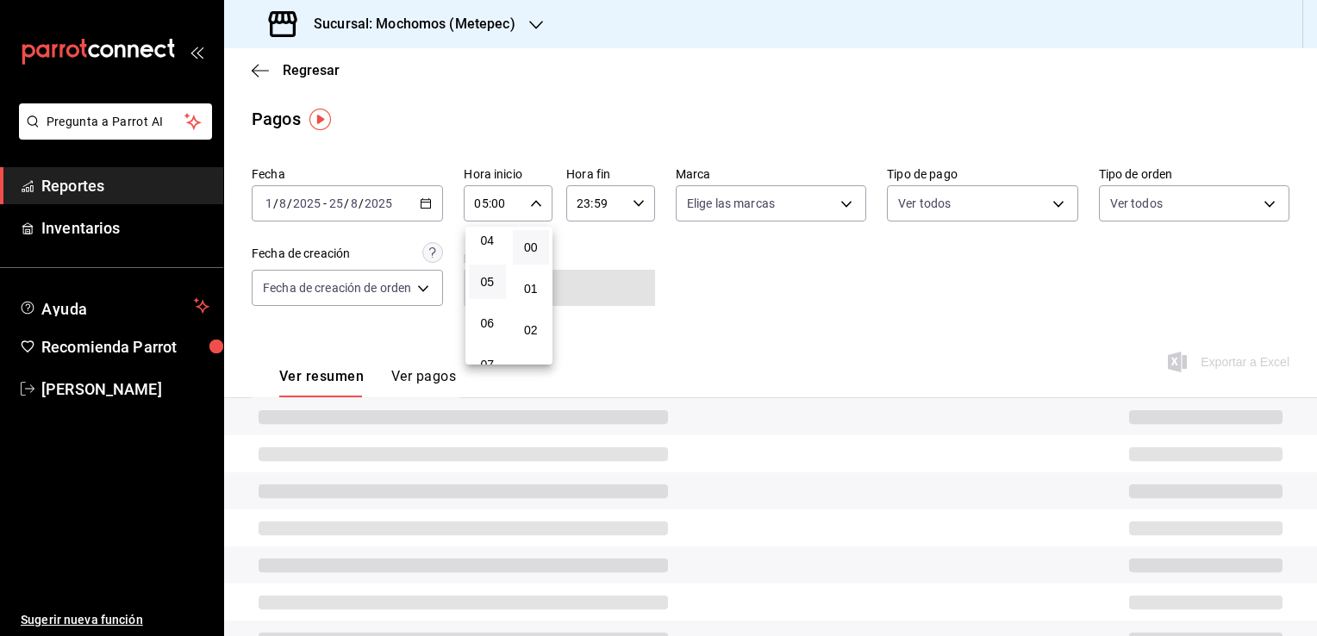
click at [641, 207] on div at bounding box center [658, 318] width 1317 height 636
click at [641, 207] on icon "button" at bounding box center [638, 203] width 12 height 12
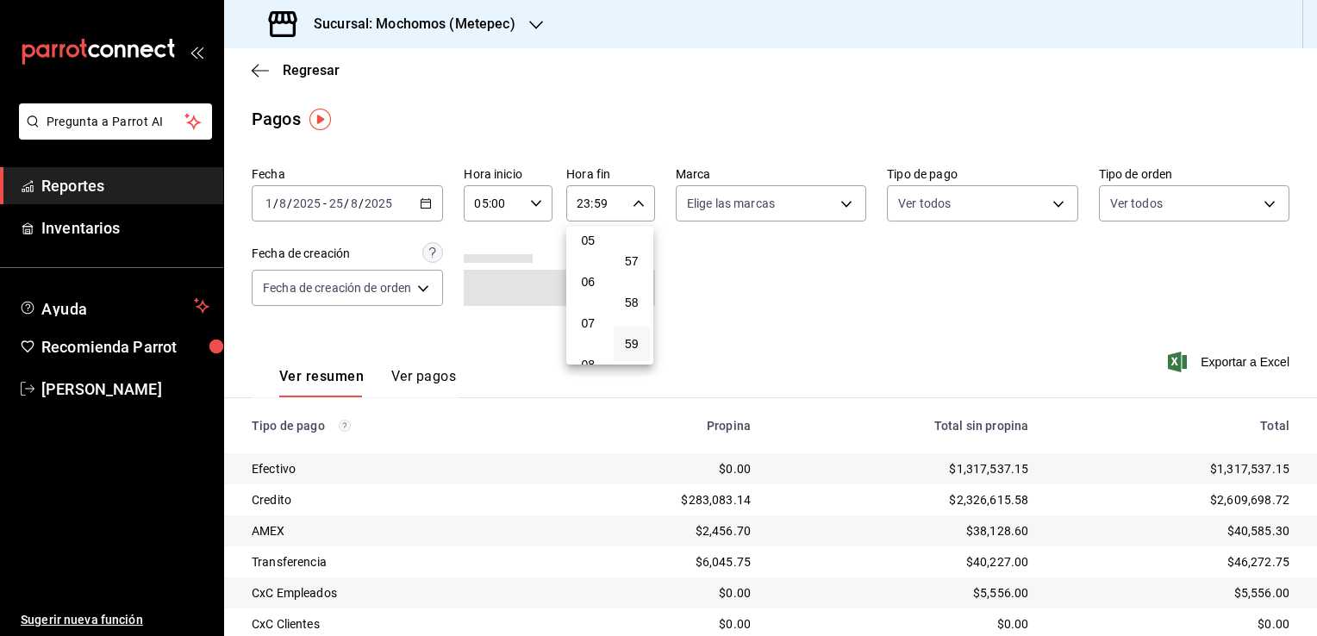
scroll to position [172, 0]
click at [577, 275] on button "05" at bounding box center [588, 282] width 37 height 34
click at [624, 248] on span "00" at bounding box center [632, 247] width 16 height 14
type input "05:00"
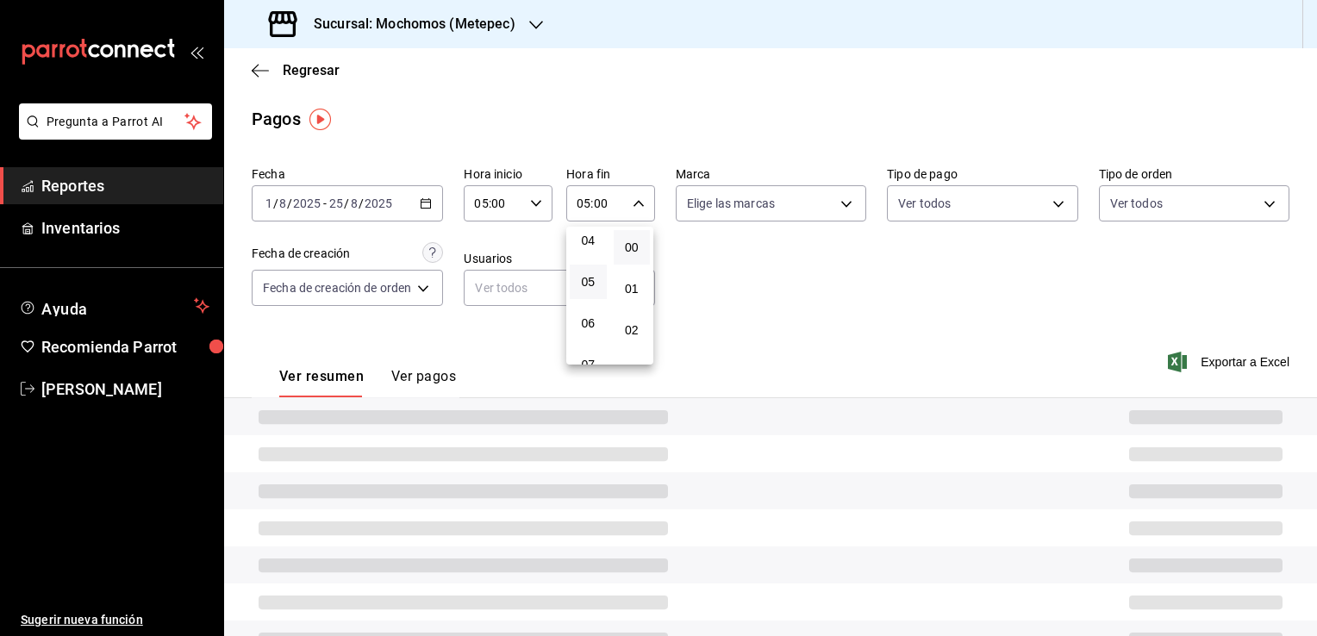
click at [732, 270] on div at bounding box center [658, 318] width 1317 height 636
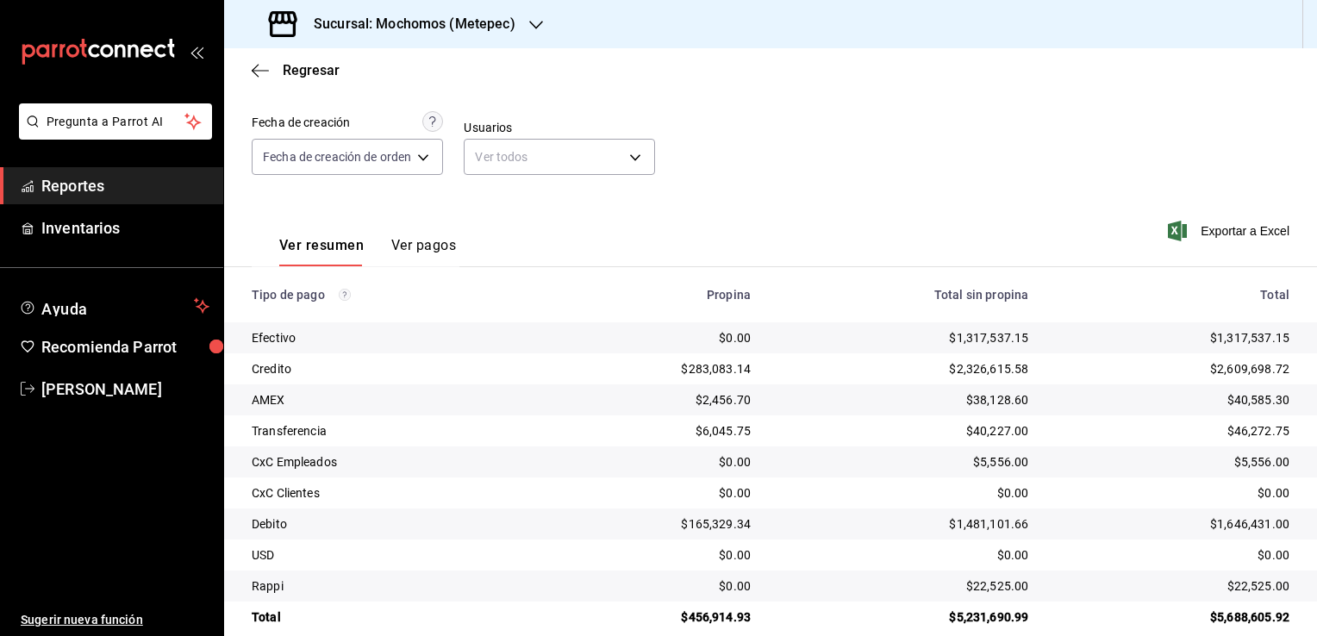
scroll to position [155, 0]
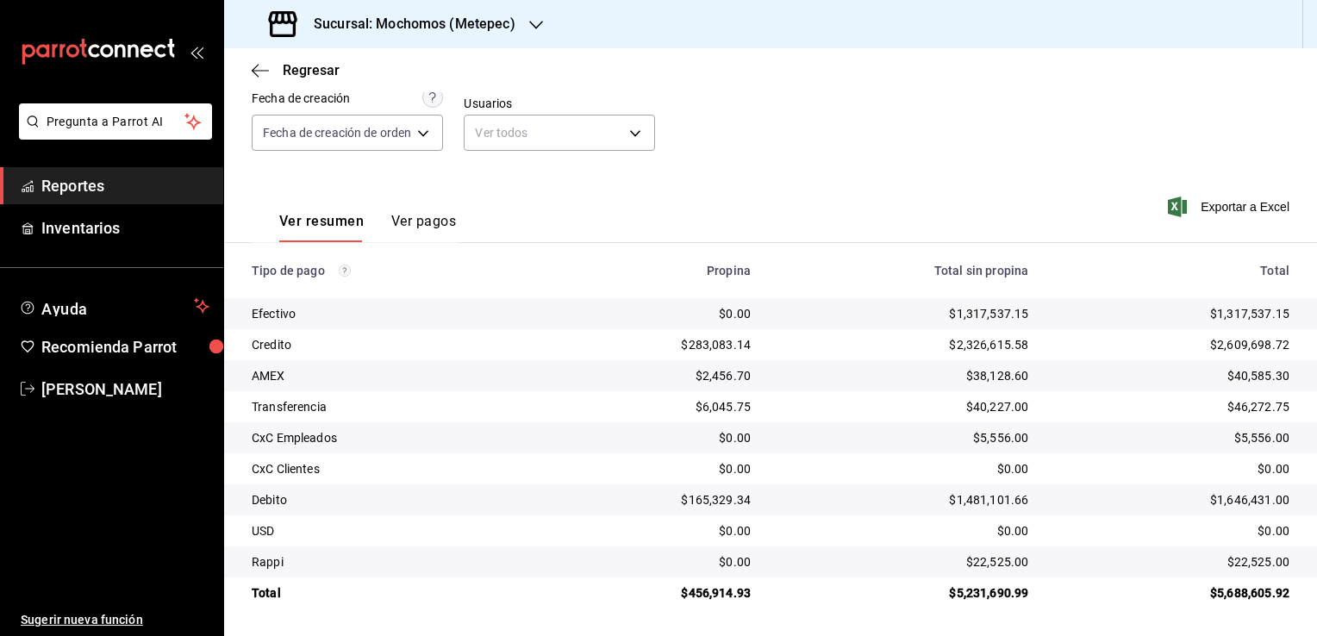
click at [265, 79] on div "Regresar" at bounding box center [770, 70] width 1093 height 44
click at [283, 77] on span "Regresar" at bounding box center [311, 70] width 57 height 16
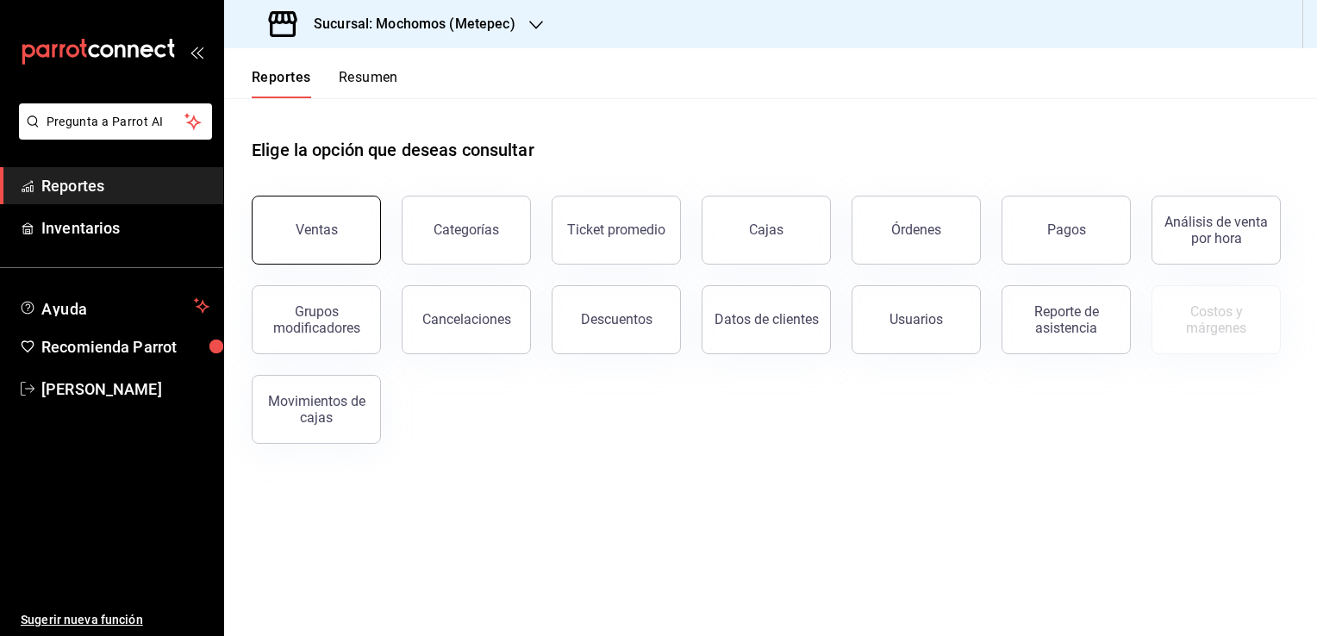
click at [303, 220] on button "Ventas" at bounding box center [316, 230] width 129 height 69
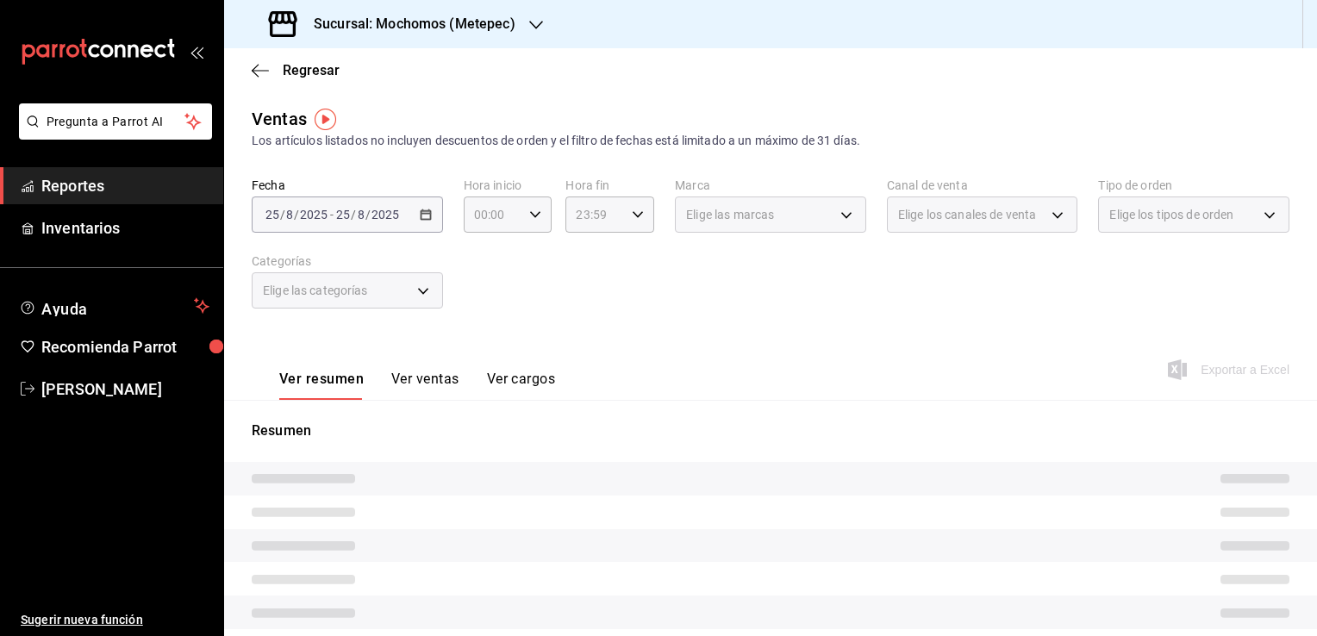
click at [418, 228] on div "[DATE] [DATE] - [DATE] [DATE]" at bounding box center [347, 214] width 191 height 36
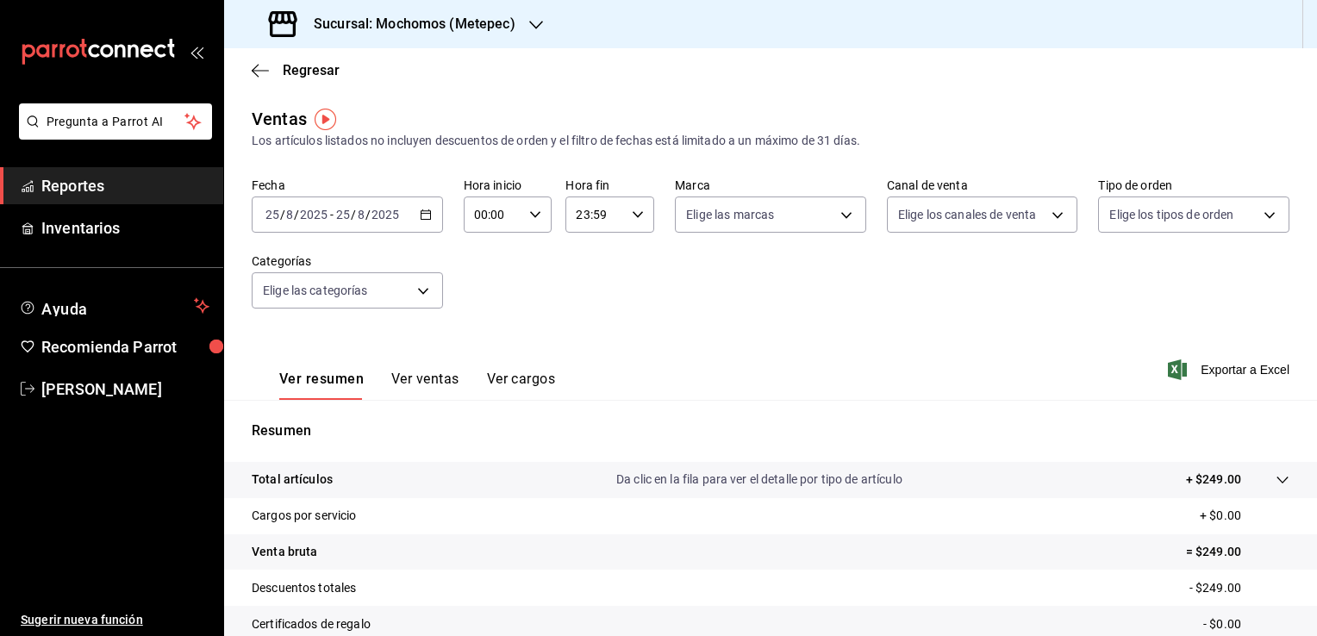
click at [410, 213] on div "[DATE] [DATE] - [DATE] [DATE]" at bounding box center [347, 214] width 191 height 36
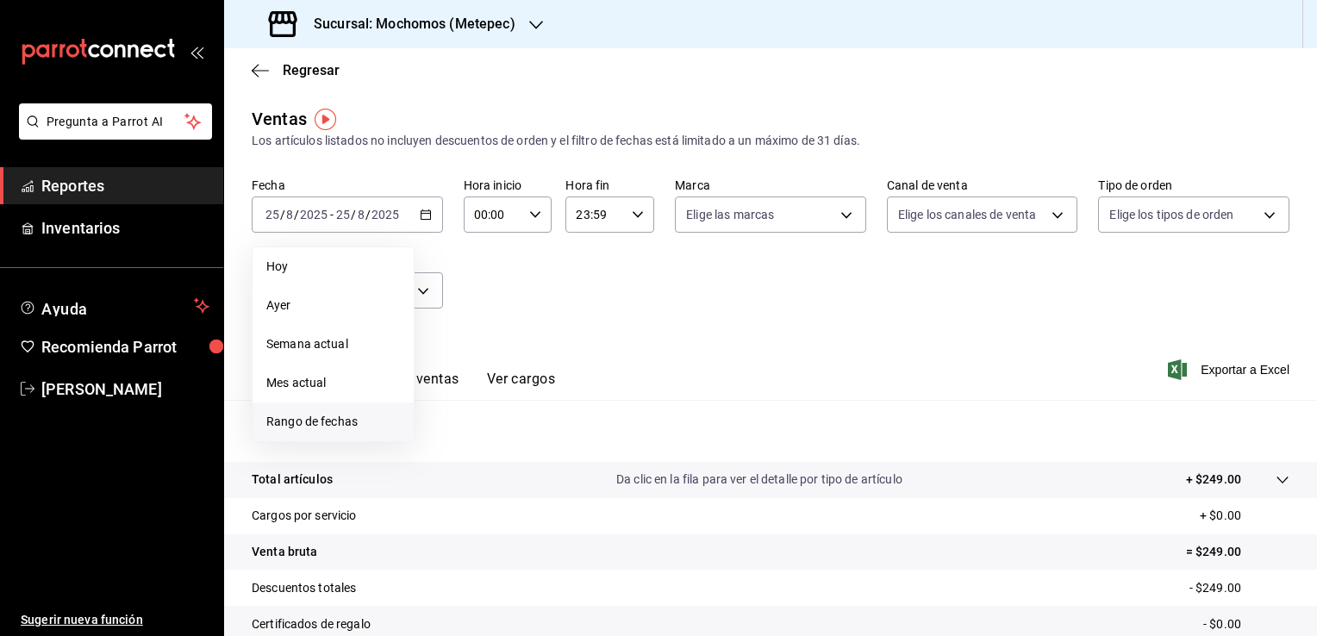
click at [312, 416] on span "Rango de fechas" at bounding box center [333, 422] width 134 height 18
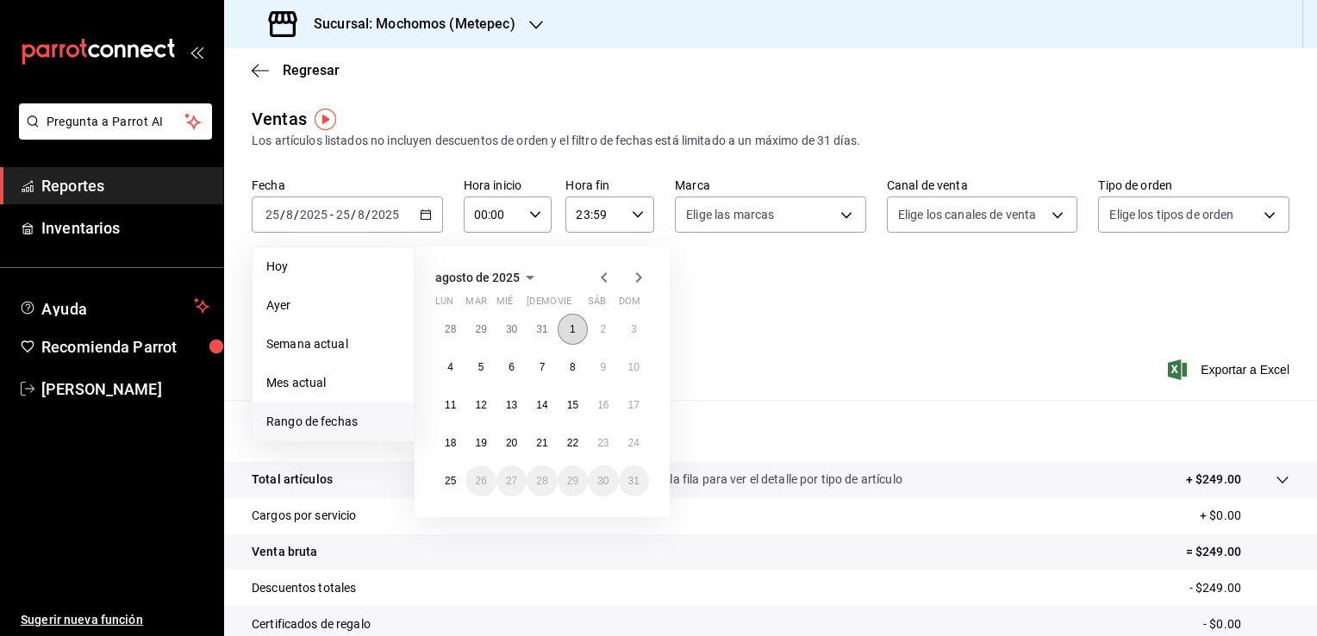
click at [564, 327] on button "1" at bounding box center [572, 329] width 30 height 31
click at [445, 473] on button "25" at bounding box center [450, 480] width 30 height 31
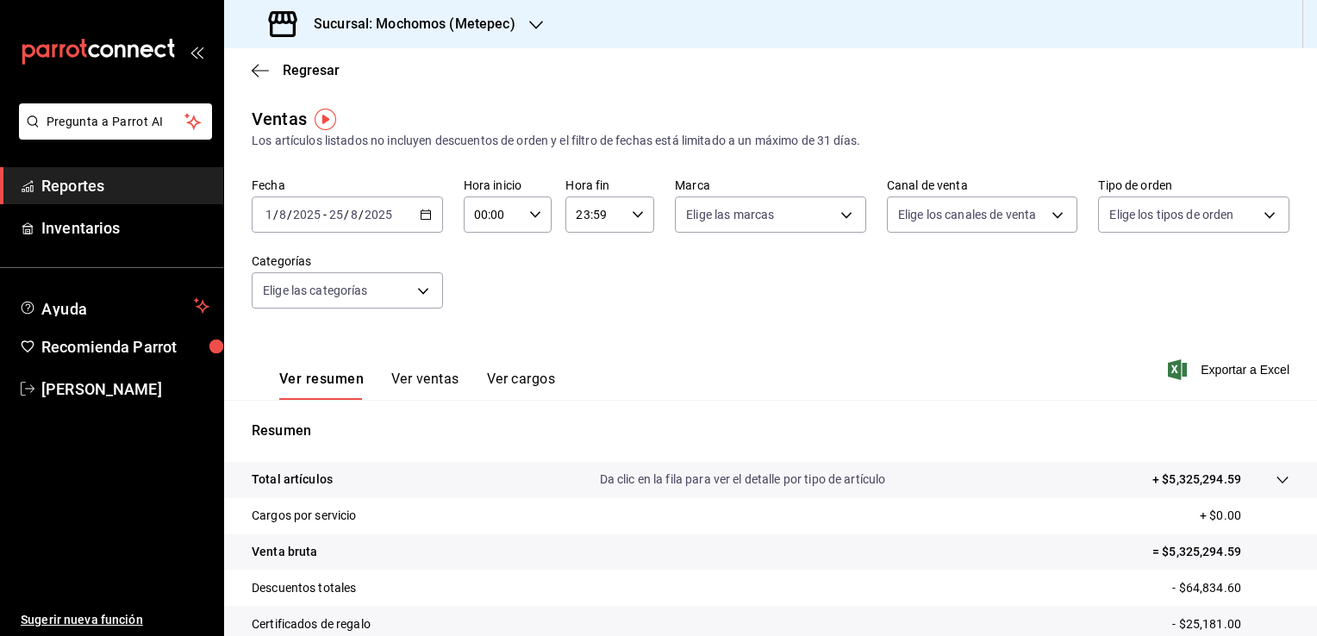
click at [541, 225] on div "00:00 Hora inicio" at bounding box center [508, 214] width 89 height 36
click at [483, 300] on span "05" at bounding box center [483, 293] width 16 height 14
type input "05:00"
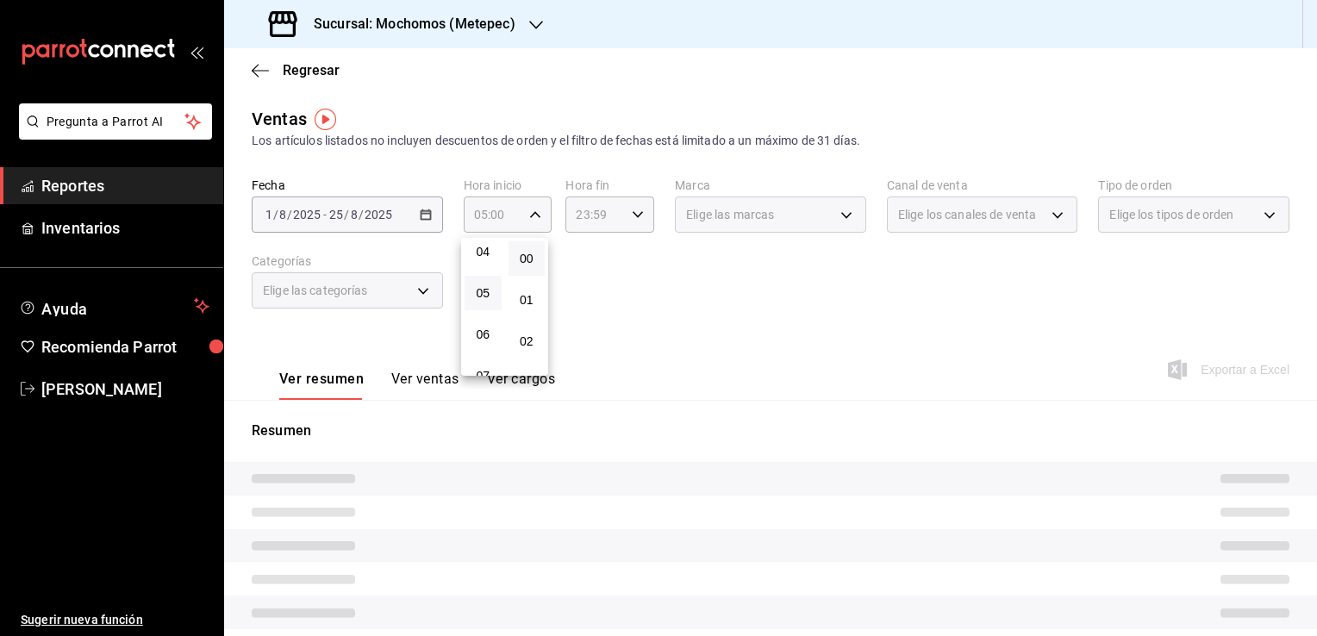
drag, startPoint x: 530, startPoint y: 262, endPoint x: 569, endPoint y: 264, distance: 38.8
click at [531, 261] on span "00" at bounding box center [527, 259] width 16 height 14
click at [569, 264] on div at bounding box center [658, 318] width 1317 height 636
click at [626, 227] on div "23:59 Hora fin" at bounding box center [609, 214] width 89 height 36
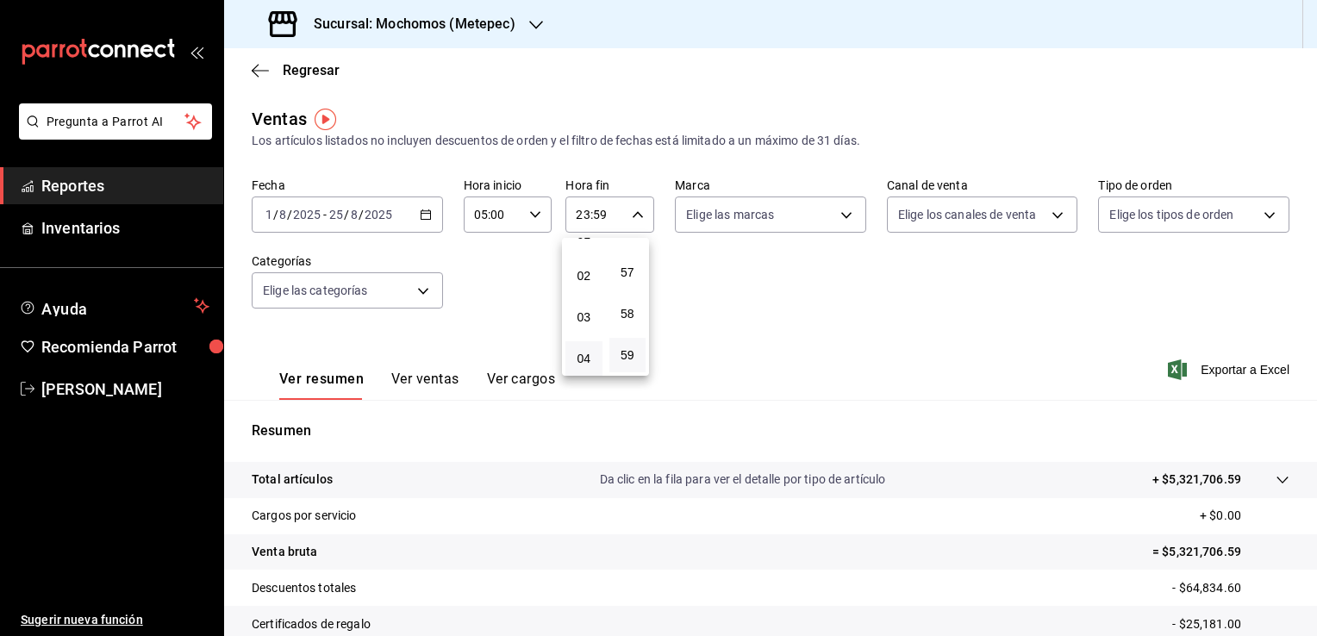
scroll to position [96, 0]
click at [582, 361] on button "05" at bounding box center [583, 369] width 37 height 34
click at [625, 263] on span "00" at bounding box center [627, 259] width 16 height 14
type input "05:00"
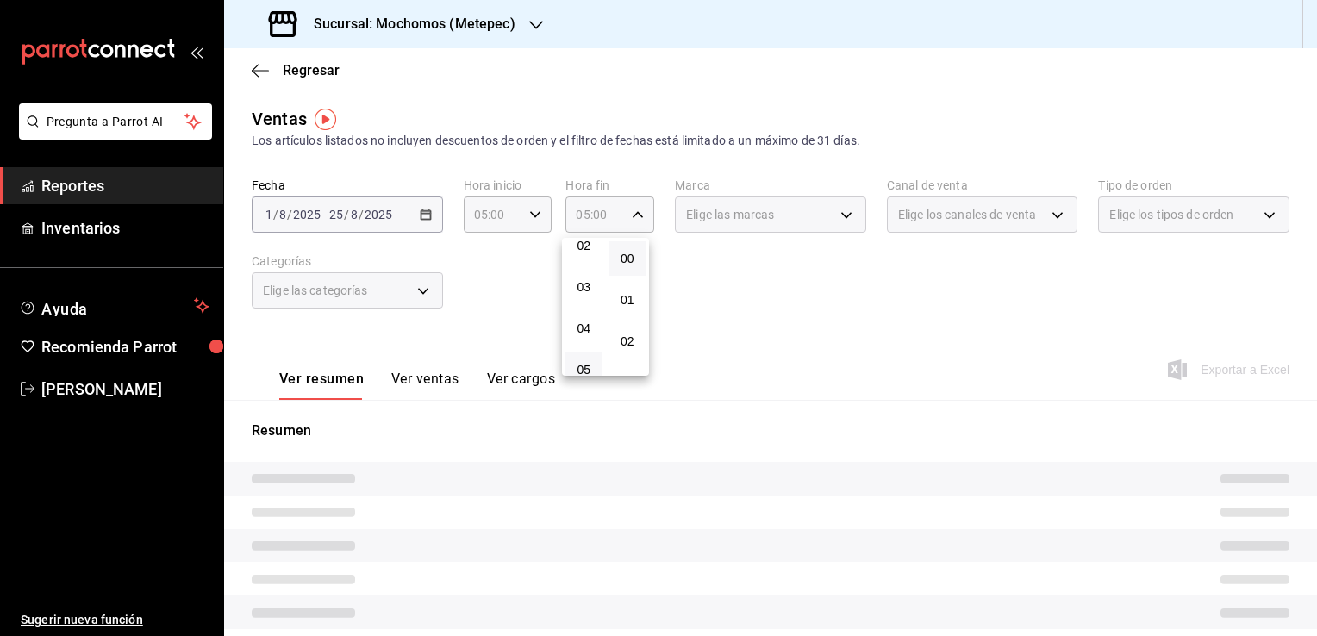
click at [784, 289] on div at bounding box center [658, 318] width 1317 height 636
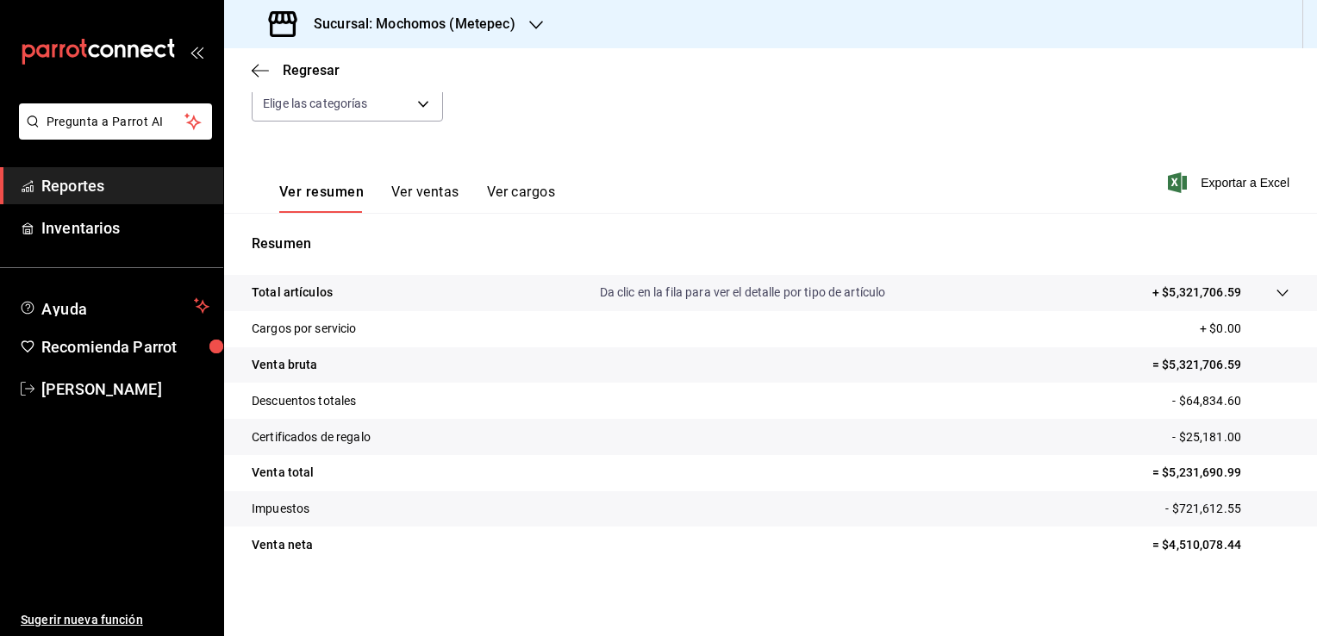
scroll to position [190, 0]
drag, startPoint x: 1157, startPoint y: 470, endPoint x: 1264, endPoint y: 482, distance: 107.4
click at [1264, 482] on tr "Venta total = $5,231,690.99" at bounding box center [770, 470] width 1093 height 36
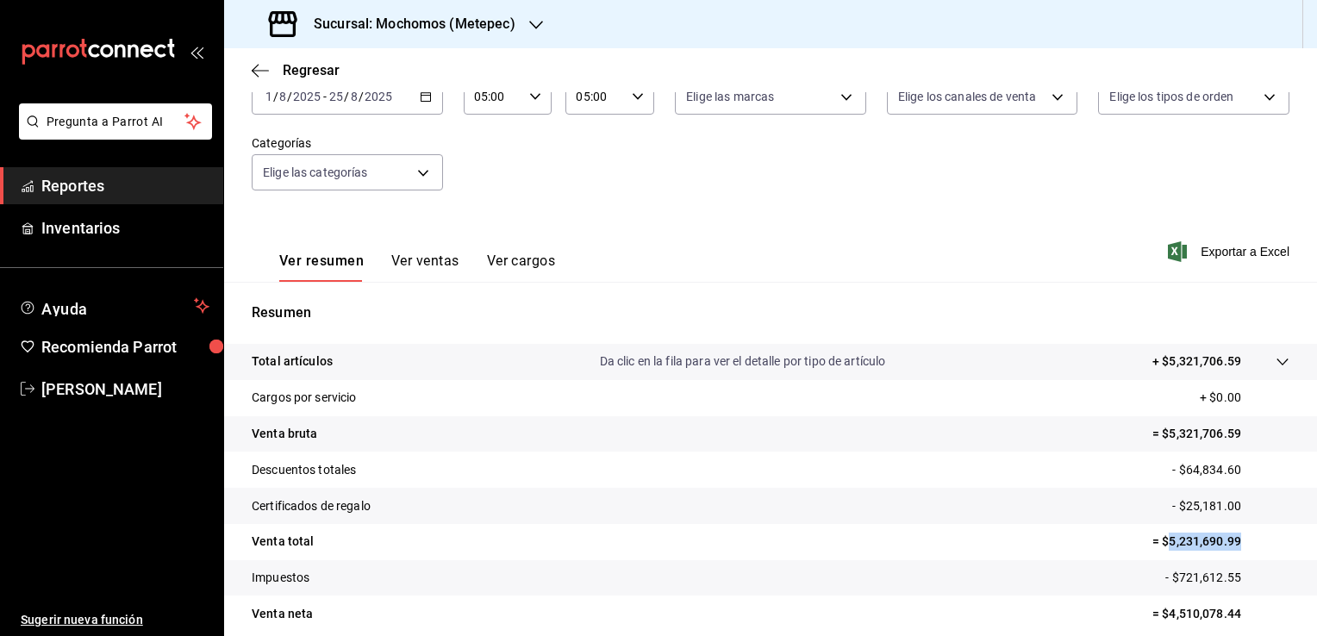
scroll to position [17, 0]
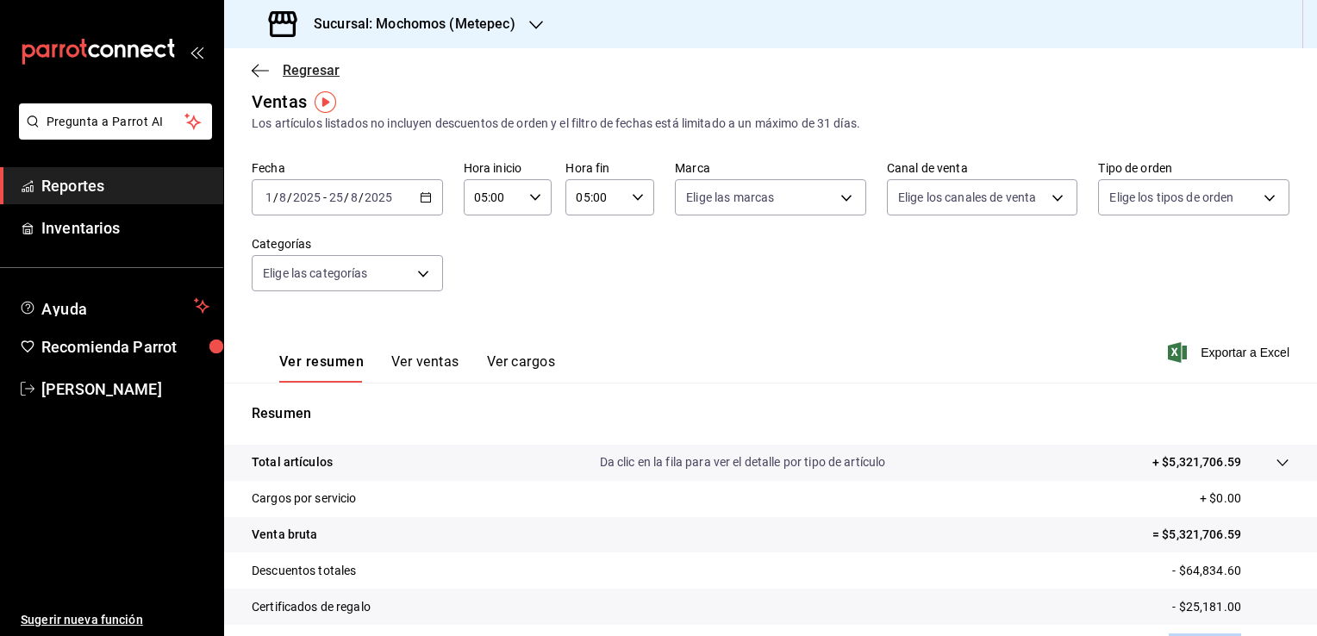
click at [268, 70] on span "Regresar" at bounding box center [296, 70] width 88 height 16
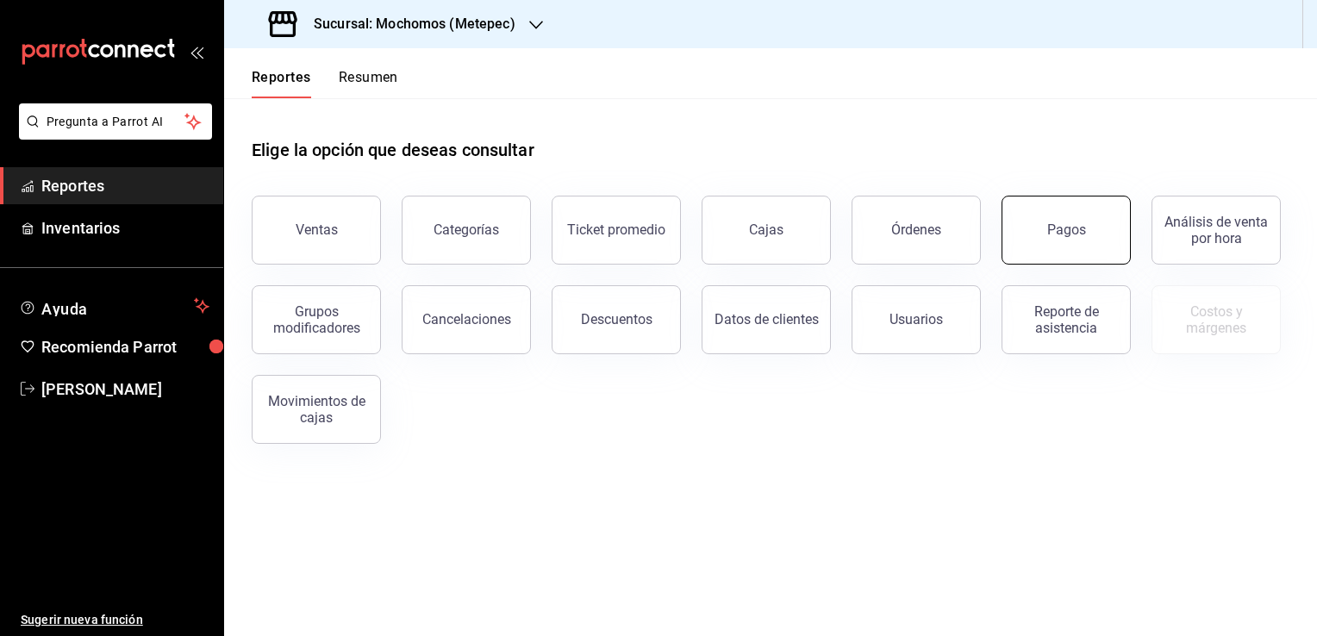
click at [1061, 258] on button "Pagos" at bounding box center [1065, 230] width 129 height 69
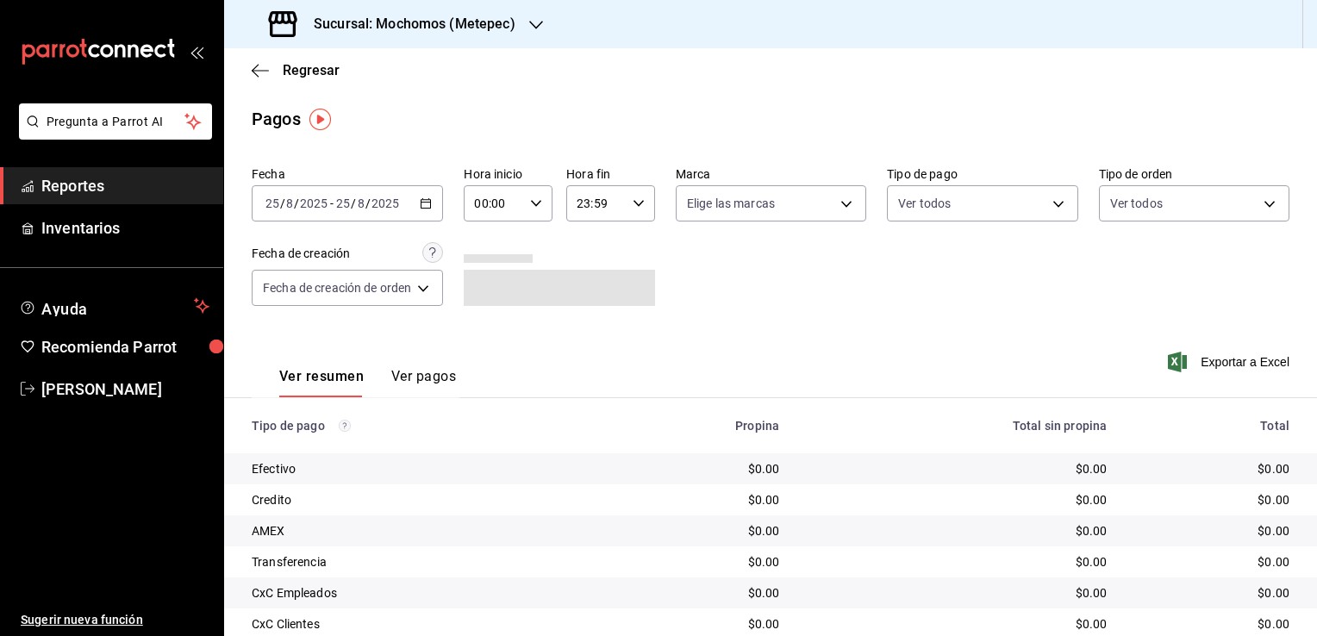
click at [420, 196] on div "[DATE] [DATE] - [DATE] [DATE]" at bounding box center [347, 203] width 191 height 36
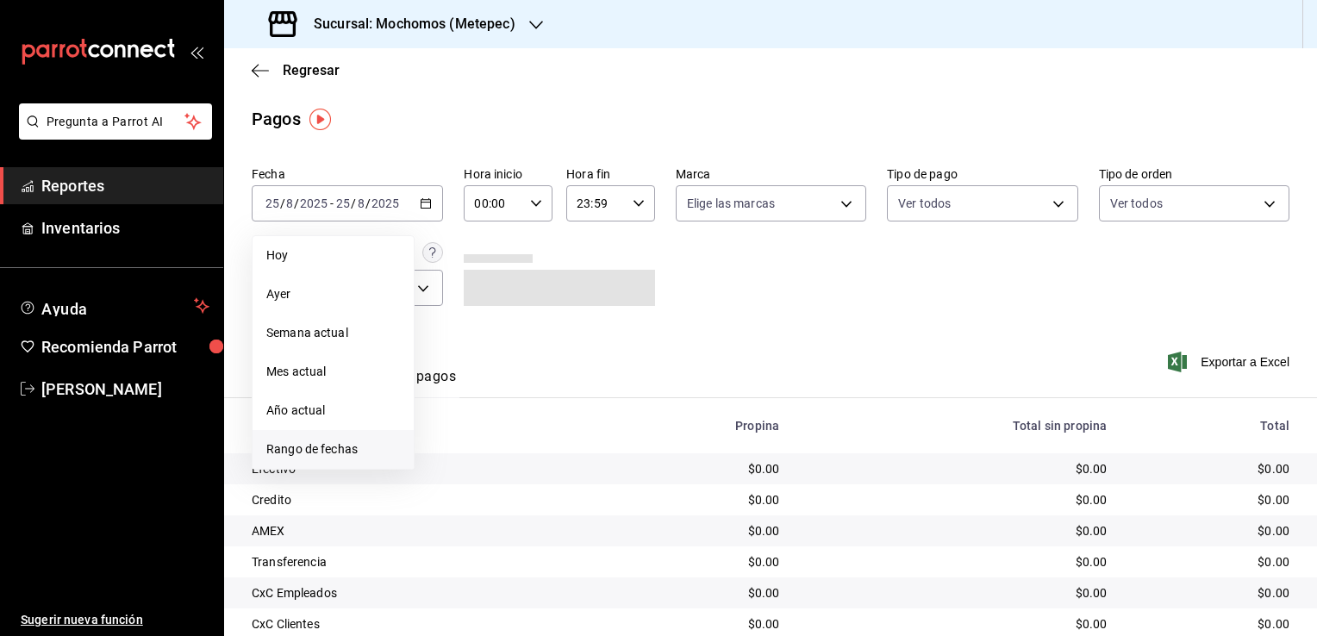
click at [291, 448] on span "Rango de fechas" at bounding box center [333, 449] width 134 height 18
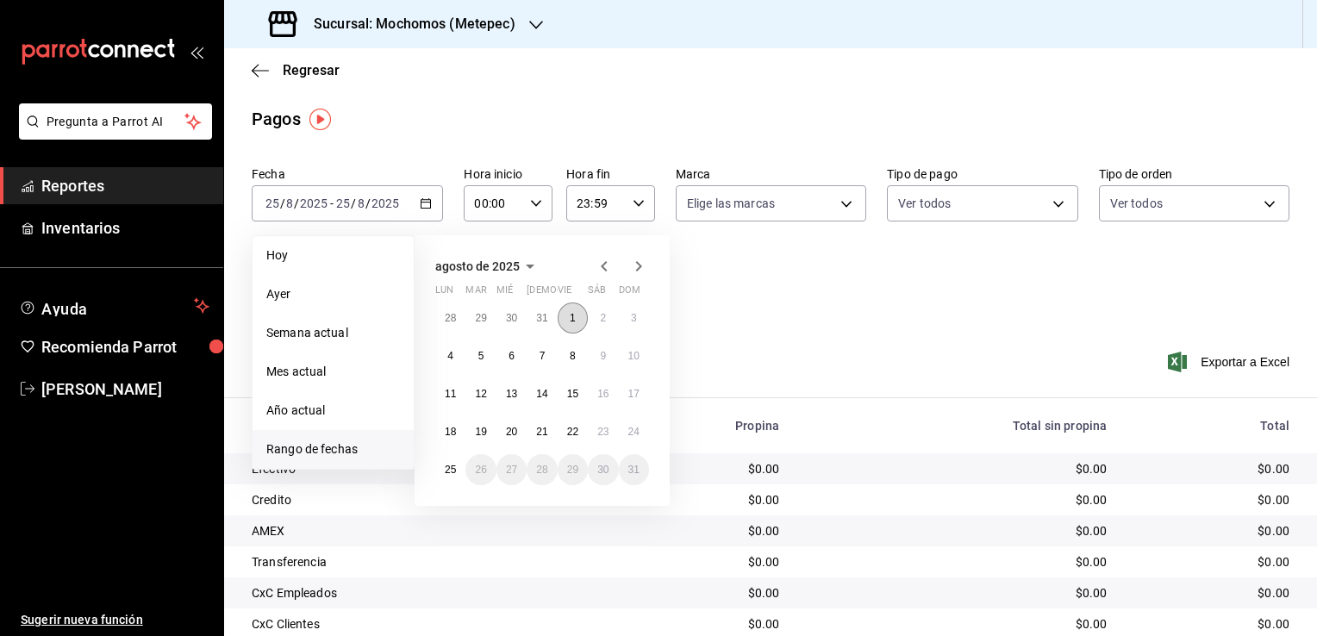
click at [571, 322] on abbr "1" at bounding box center [573, 318] width 6 height 12
click at [452, 459] on button "25" at bounding box center [450, 469] width 30 height 31
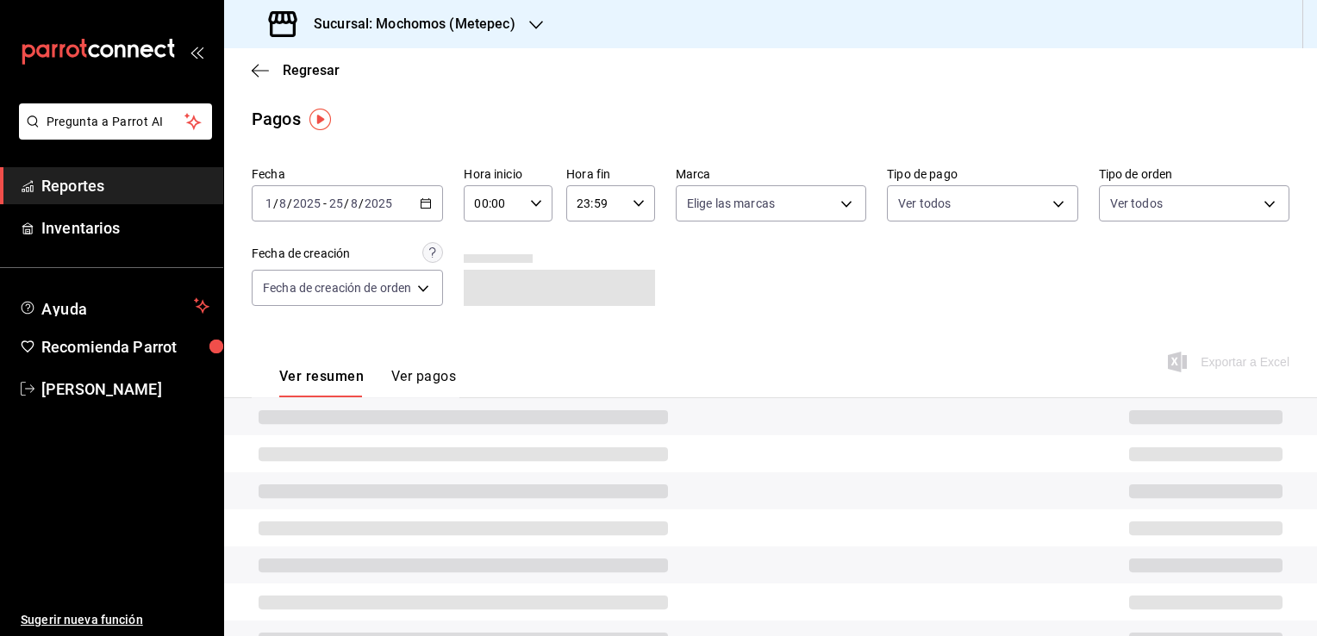
click at [524, 209] on div "00:00 Hora inicio" at bounding box center [508, 203] width 89 height 36
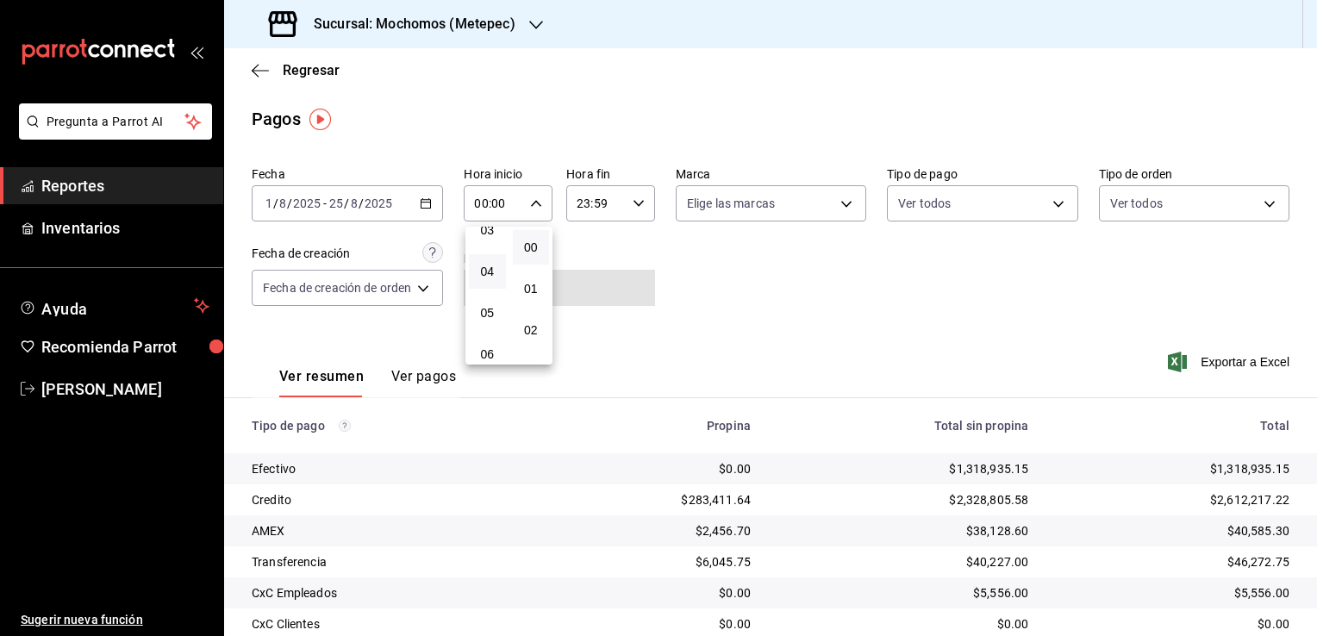
scroll to position [172, 0]
click at [492, 277] on button "05" at bounding box center [487, 282] width 37 height 34
type input "05:00"
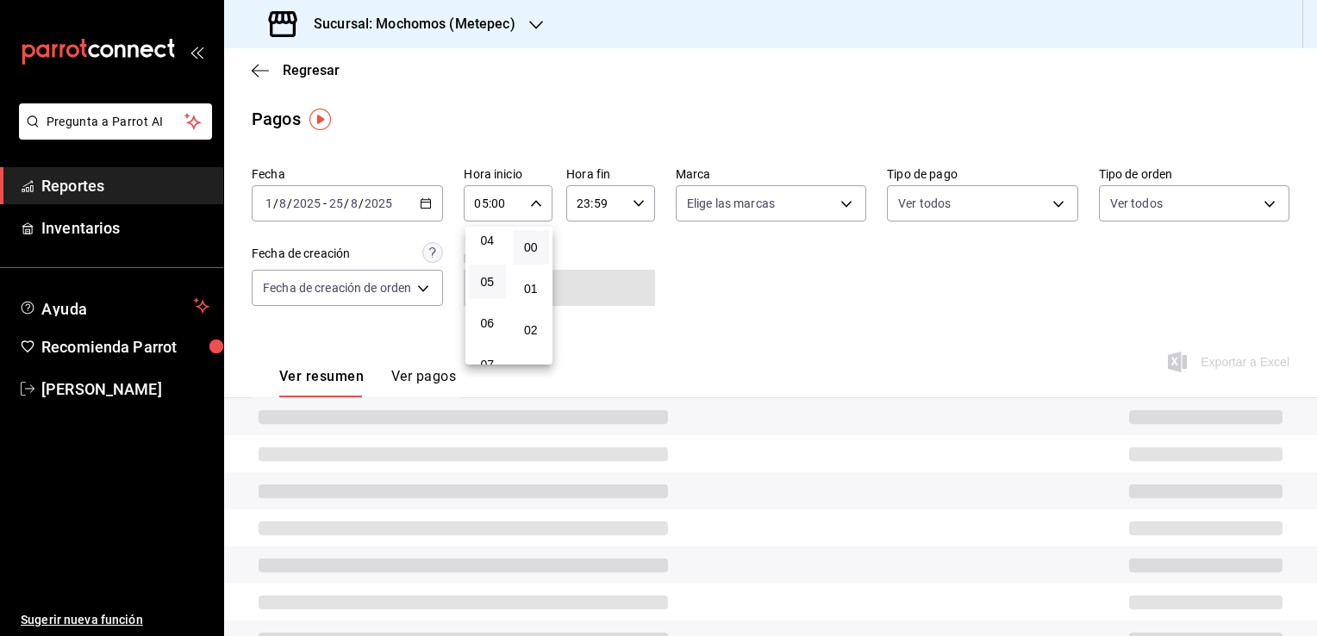
click at [517, 243] on button "00" at bounding box center [531, 247] width 37 height 34
click at [624, 198] on div at bounding box center [658, 318] width 1317 height 636
click at [634, 211] on div "23:59 Hora fin" at bounding box center [610, 203] width 89 height 36
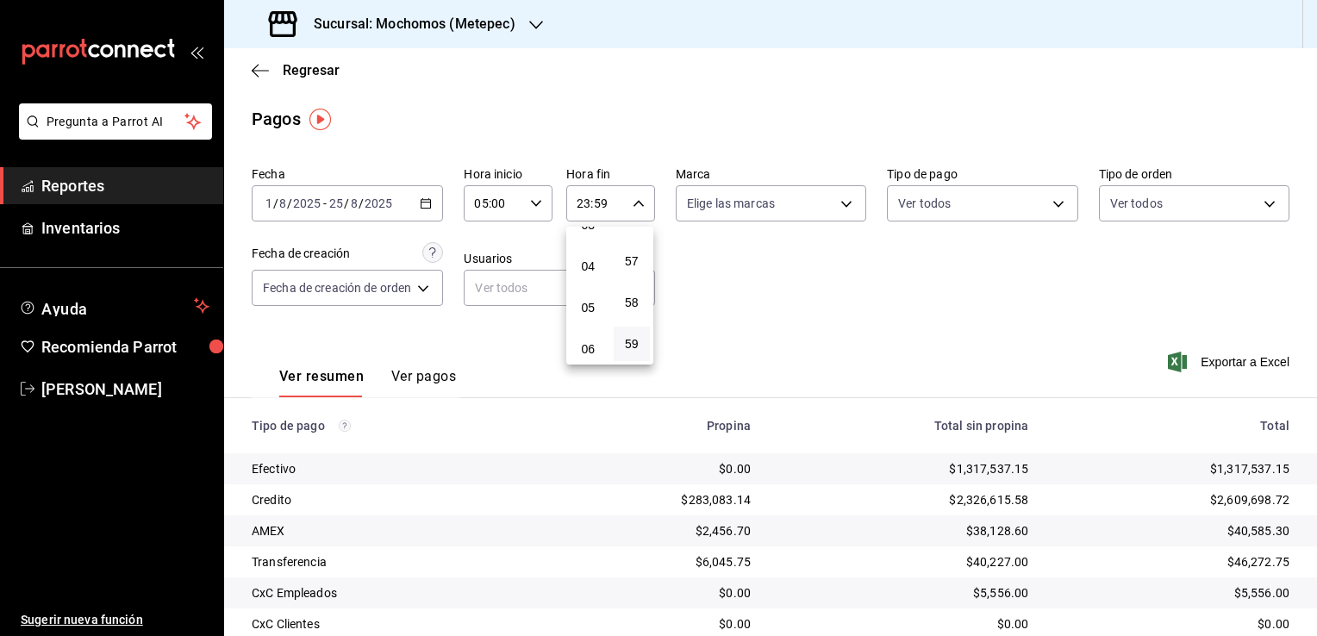
scroll to position [172, 0]
click at [584, 288] on span "05" at bounding box center [588, 282] width 16 height 14
click at [648, 238] on button "00" at bounding box center [631, 247] width 37 height 34
click at [638, 238] on button "00" at bounding box center [631, 247] width 37 height 34
type input "05:00"
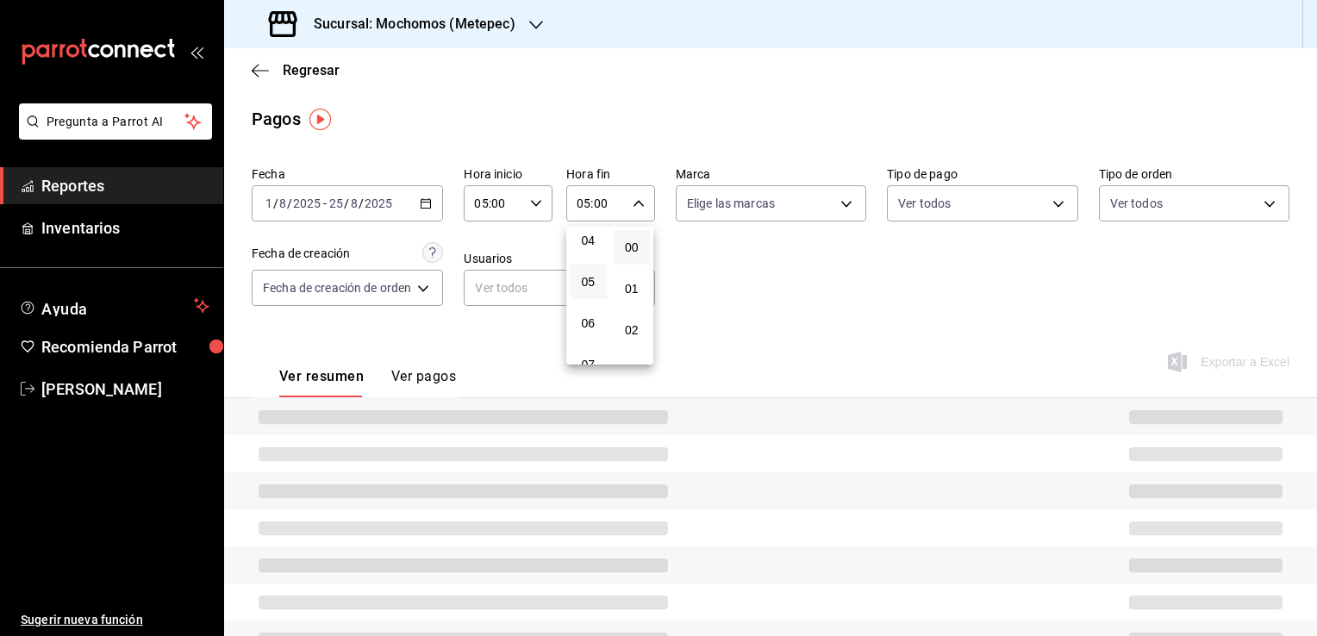
click at [730, 269] on div at bounding box center [658, 318] width 1317 height 636
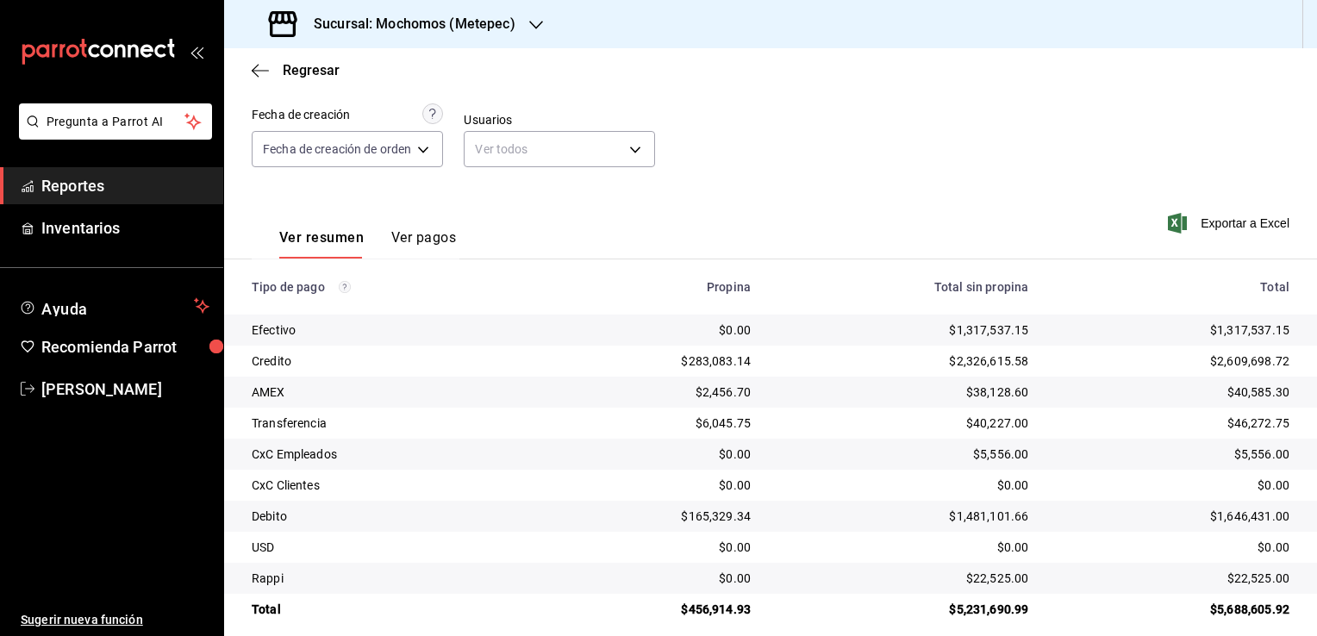
scroll to position [155, 0]
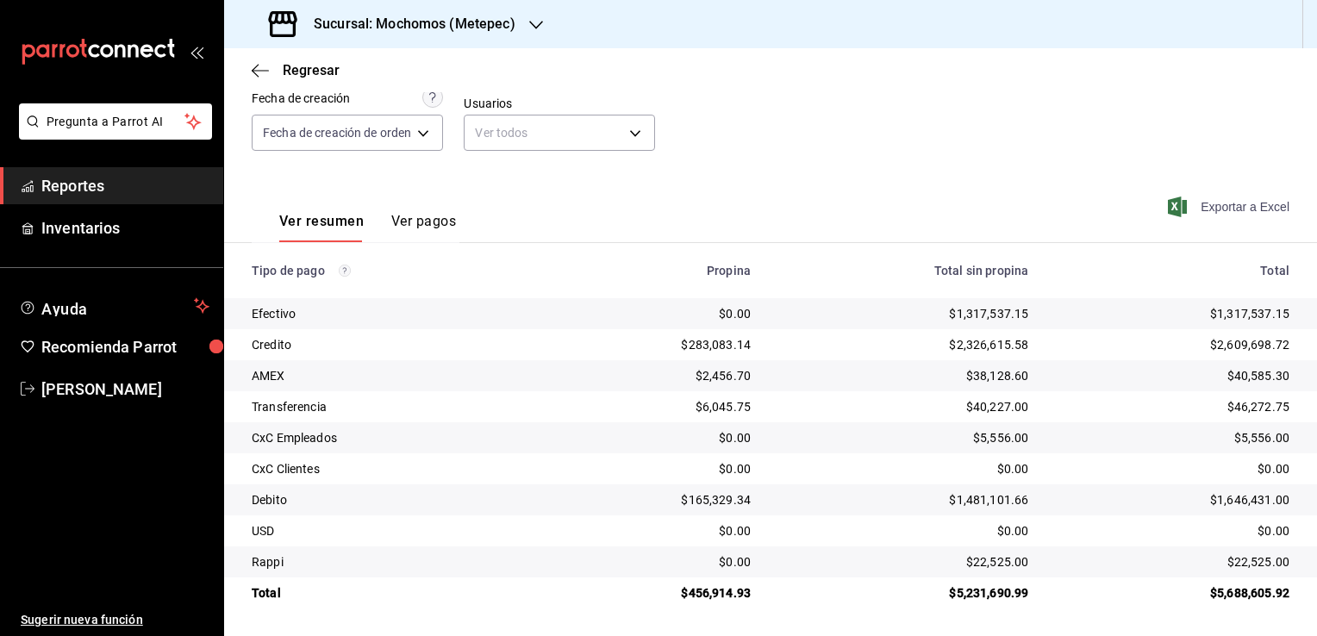
click at [1192, 210] on span "Exportar a Excel" at bounding box center [1230, 206] width 118 height 21
